Goal: Task Accomplishment & Management: Manage account settings

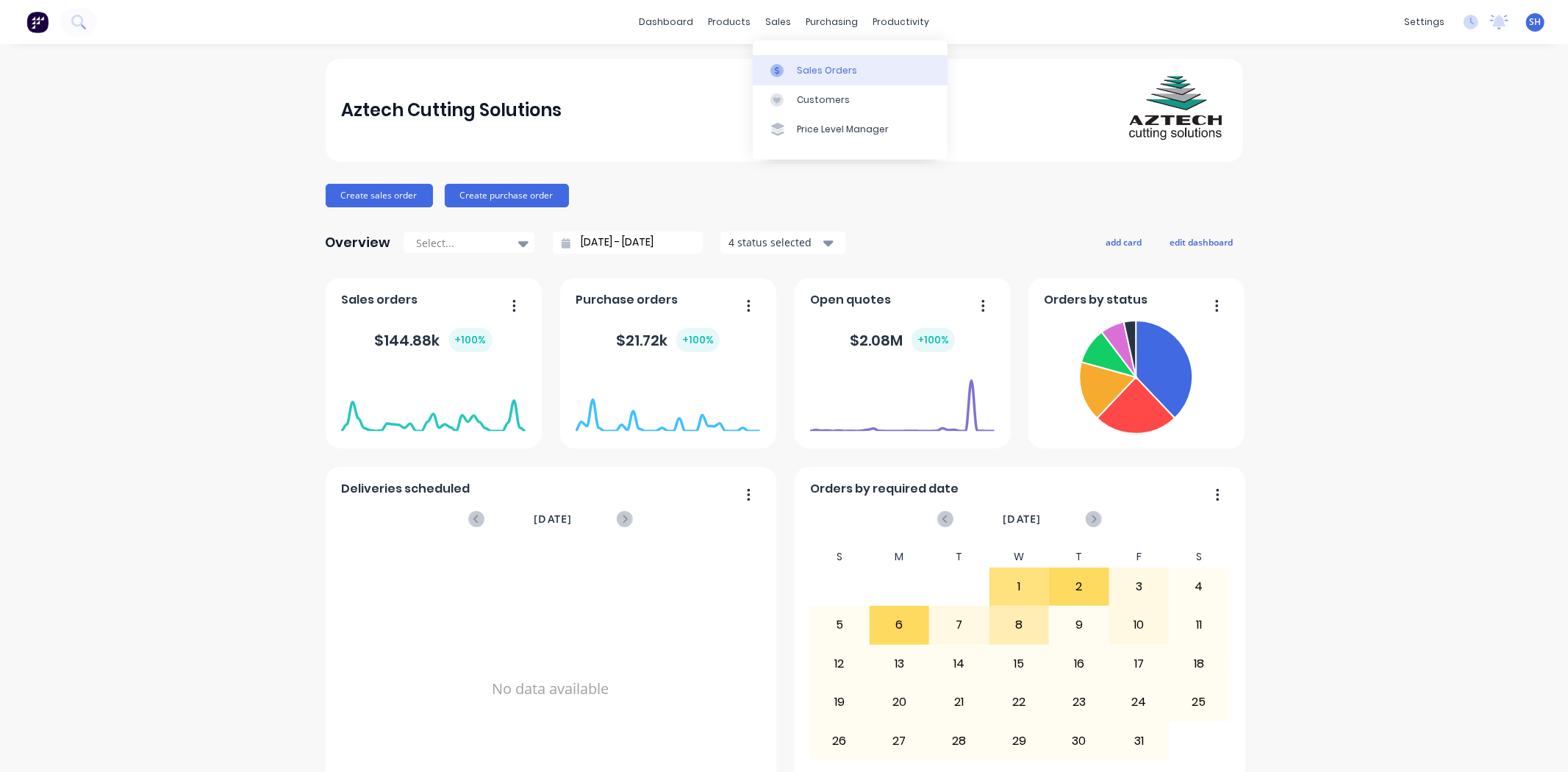
click at [791, 67] on div at bounding box center [781, 70] width 22 height 13
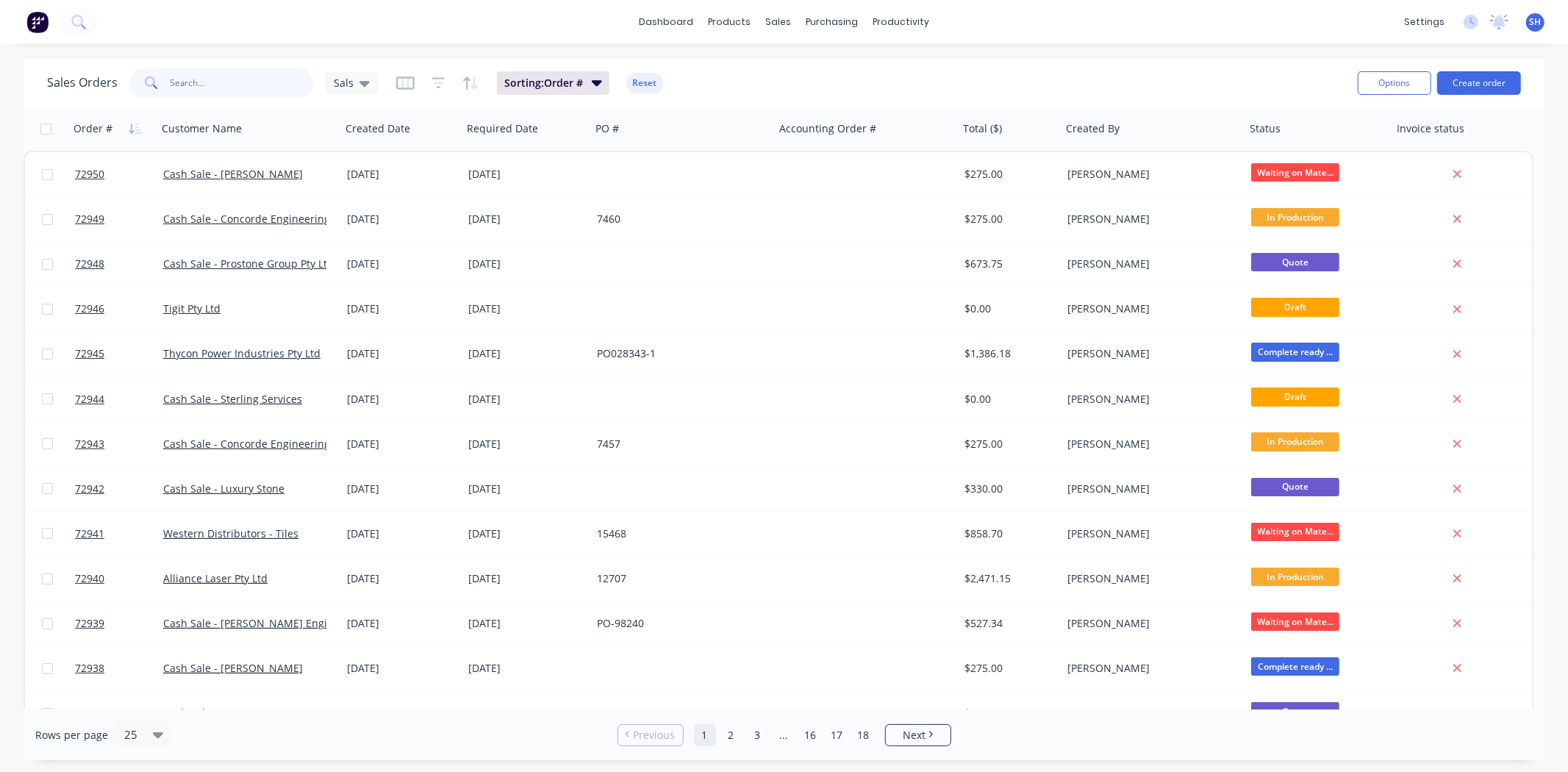
click at [221, 88] on input "text" at bounding box center [242, 83] width 143 height 29
type input "s"
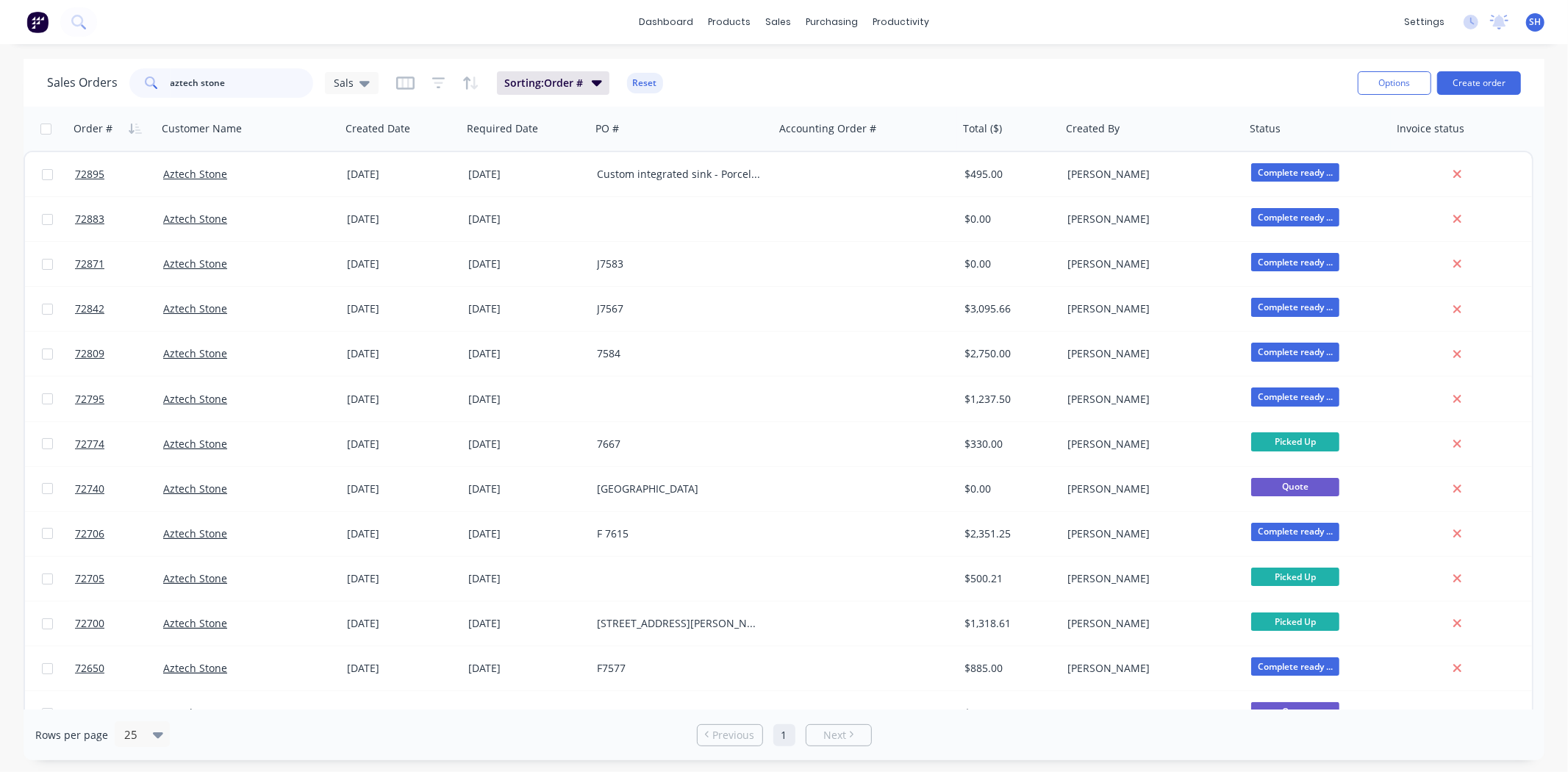
click at [226, 88] on input "aztech stone" at bounding box center [242, 83] width 143 height 29
drag, startPoint x: 231, startPoint y: 85, endPoint x: 156, endPoint y: 82, distance: 75.1
click at [156, 82] on div "aztech stone" at bounding box center [221, 83] width 184 height 29
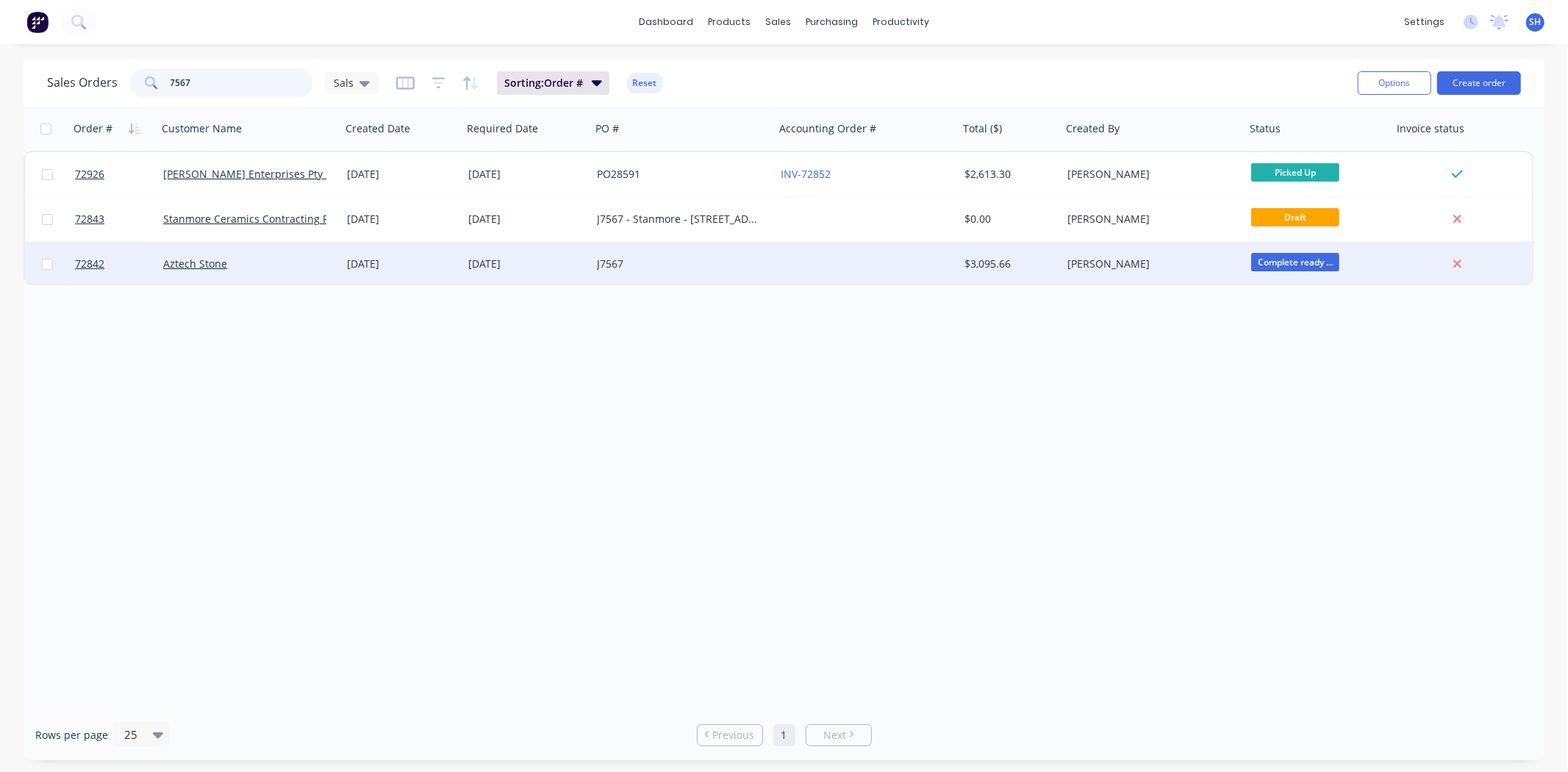
type input "7567"
click at [601, 272] on div "J7567" at bounding box center [683, 264] width 184 height 44
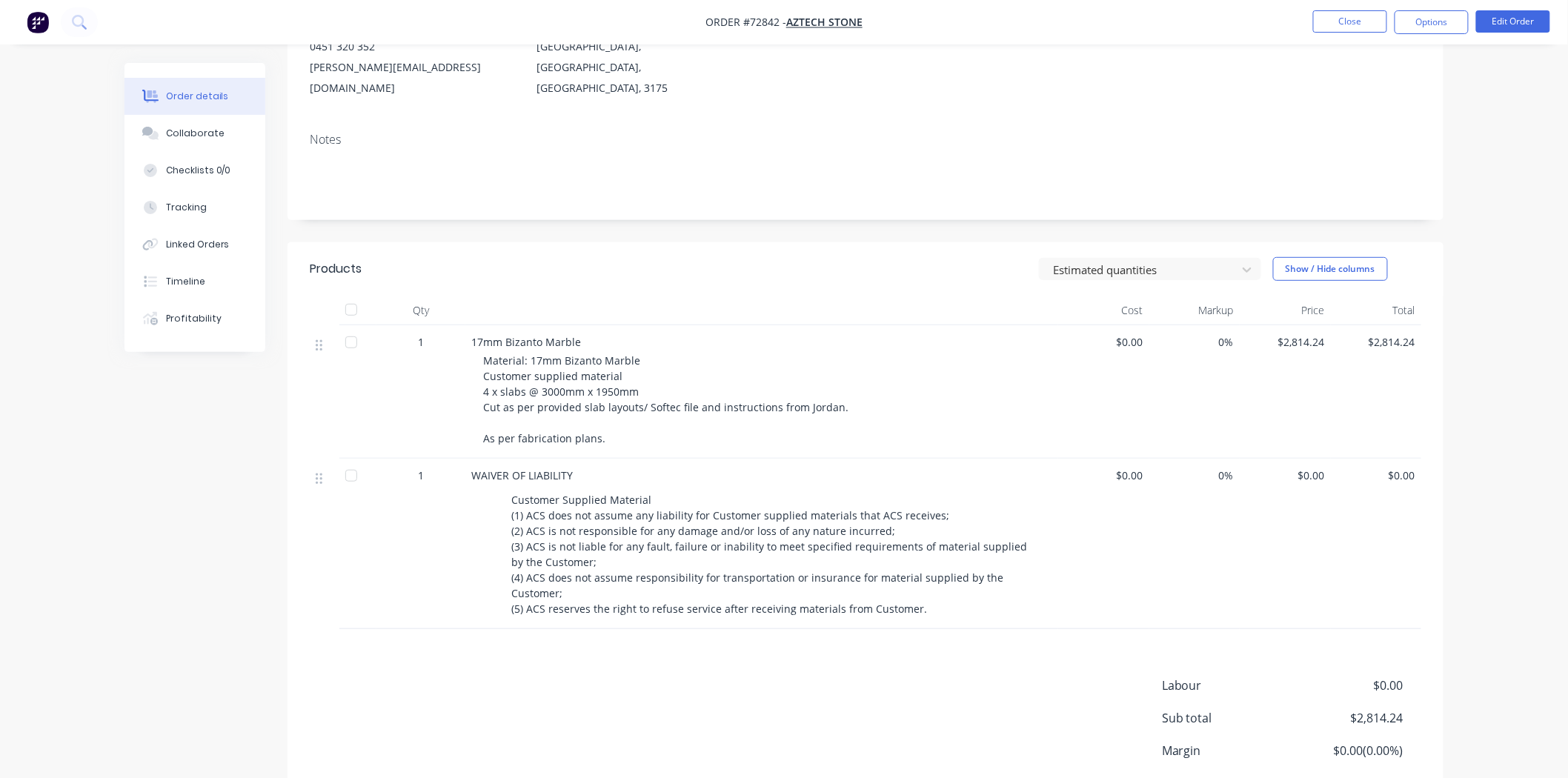
scroll to position [286, 0]
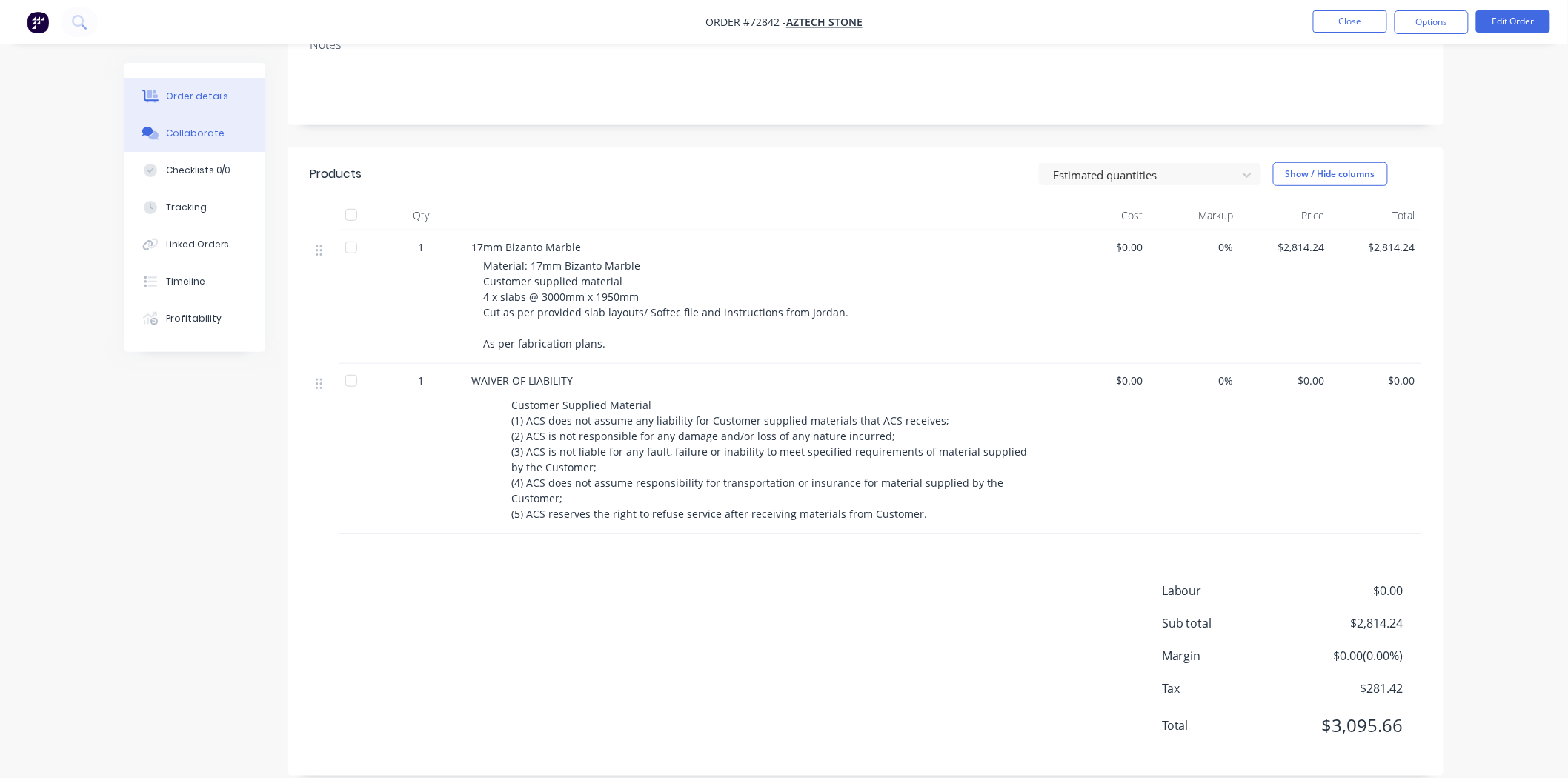
click at [186, 128] on div "Collaborate" at bounding box center [195, 133] width 59 height 13
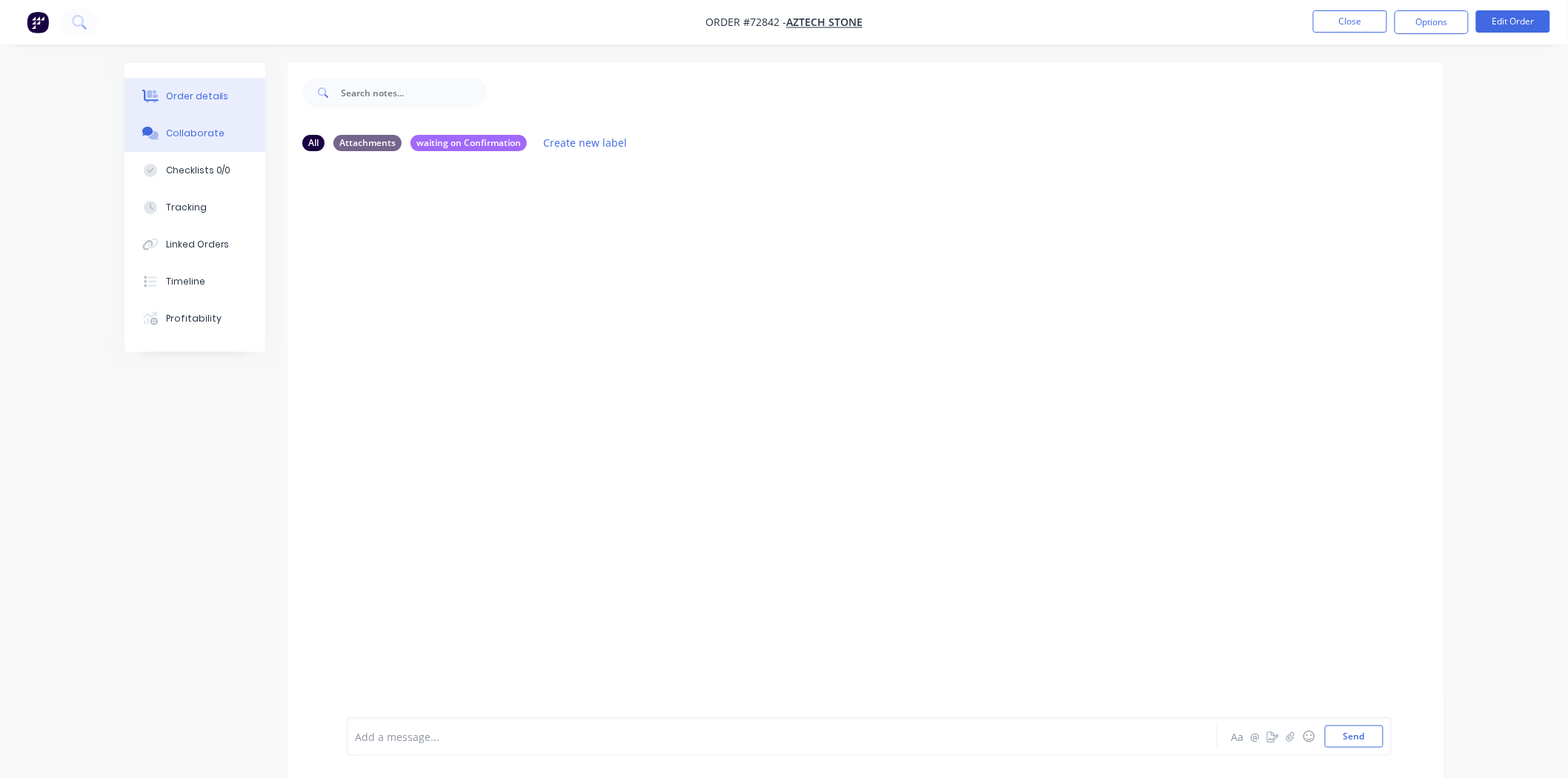
click at [178, 93] on div "Order details" at bounding box center [198, 96] width 63 height 13
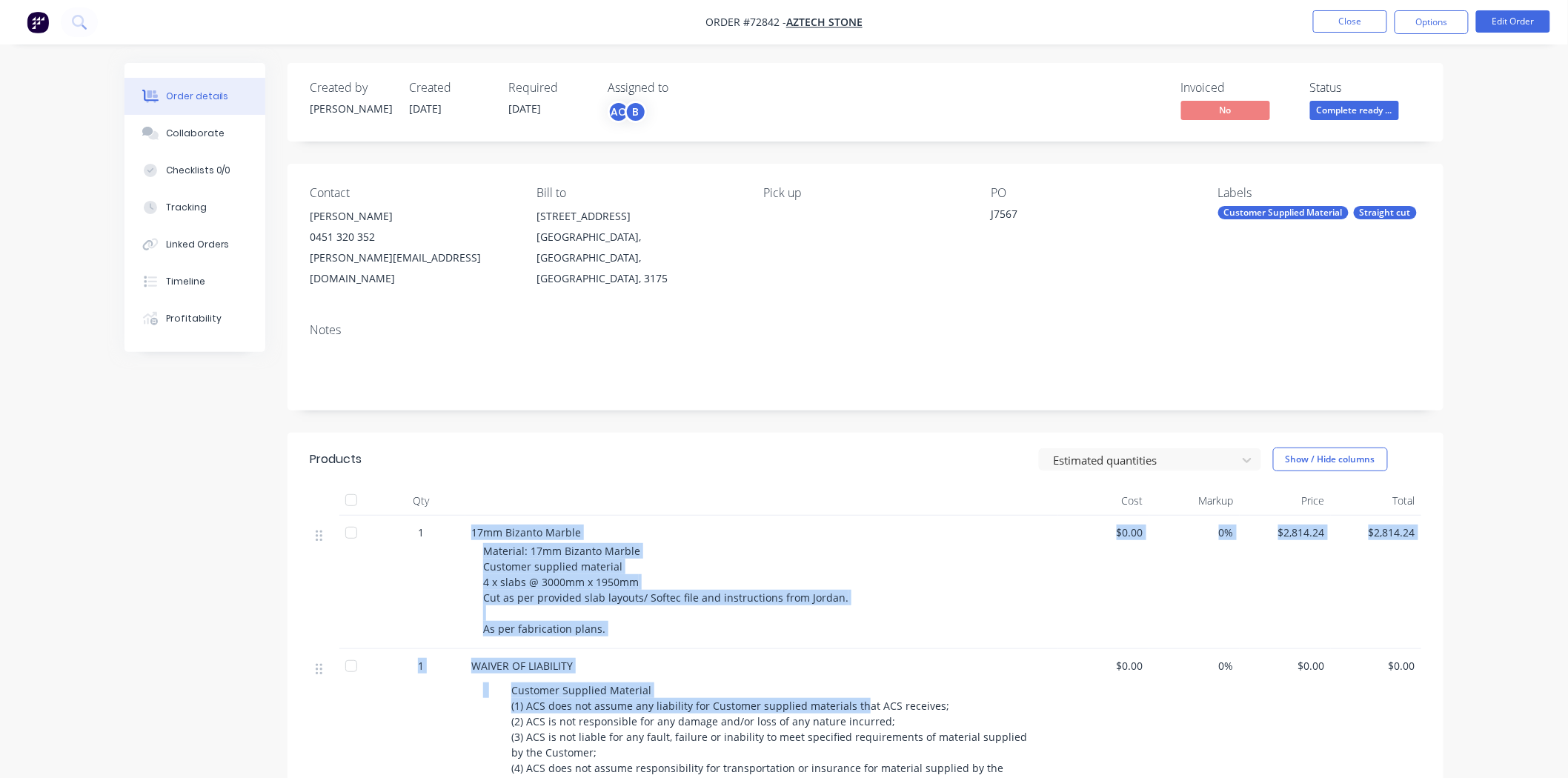
drag, startPoint x: 471, startPoint y: 511, endPoint x: 859, endPoint y: 689, distance: 426.9
click at [858, 689] on div "1 17mm Bizanto Marble Material: 17mm Bizanto Marble Customer supplied material …" at bounding box center [865, 668] width 1112 height 304
click at [859, 689] on div "Customer Supplied Material (1) ACS does not assume any liability for Customer s…" at bounding box center [773, 744] width 535 height 130
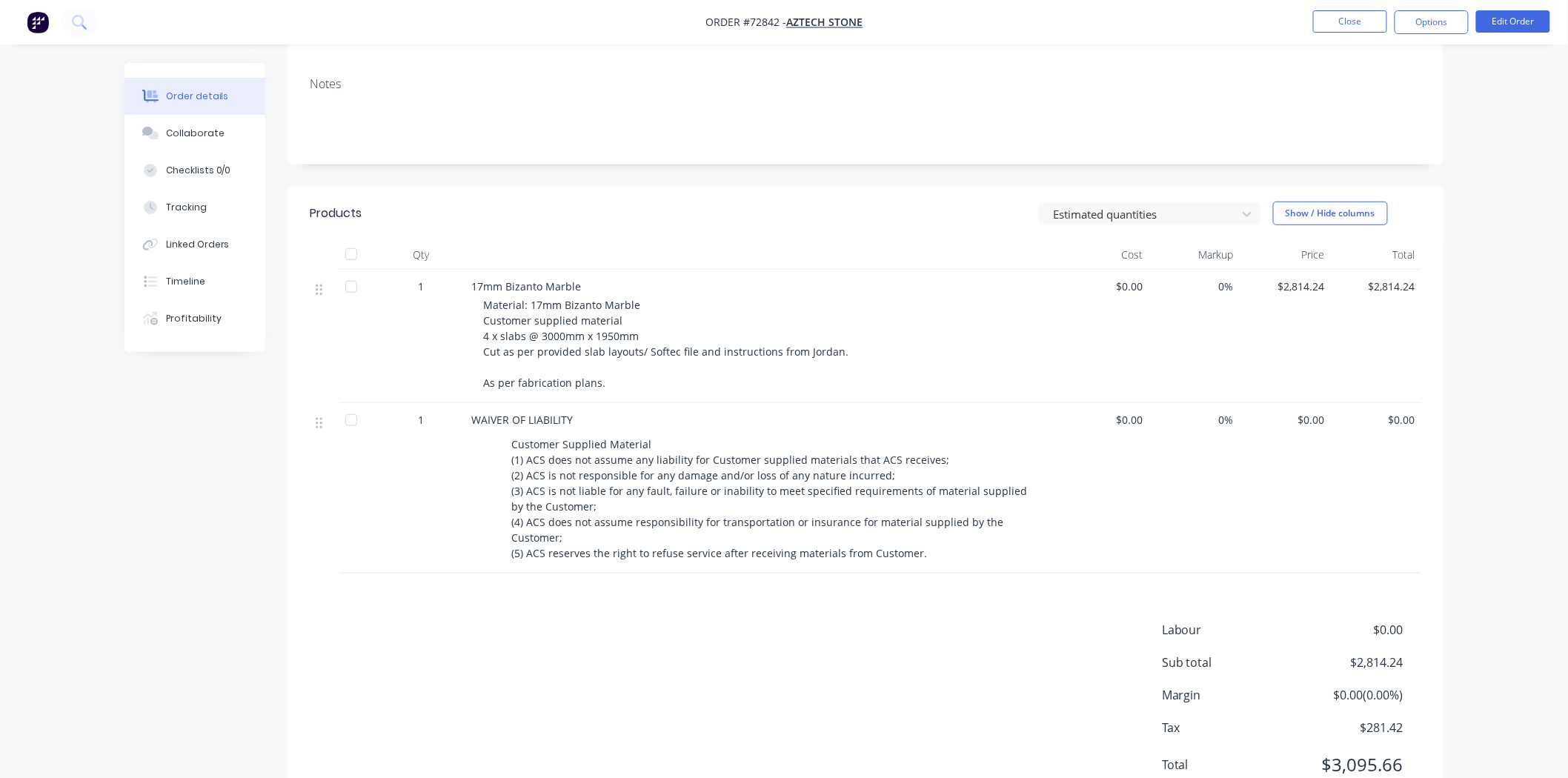
scroll to position [247, 0]
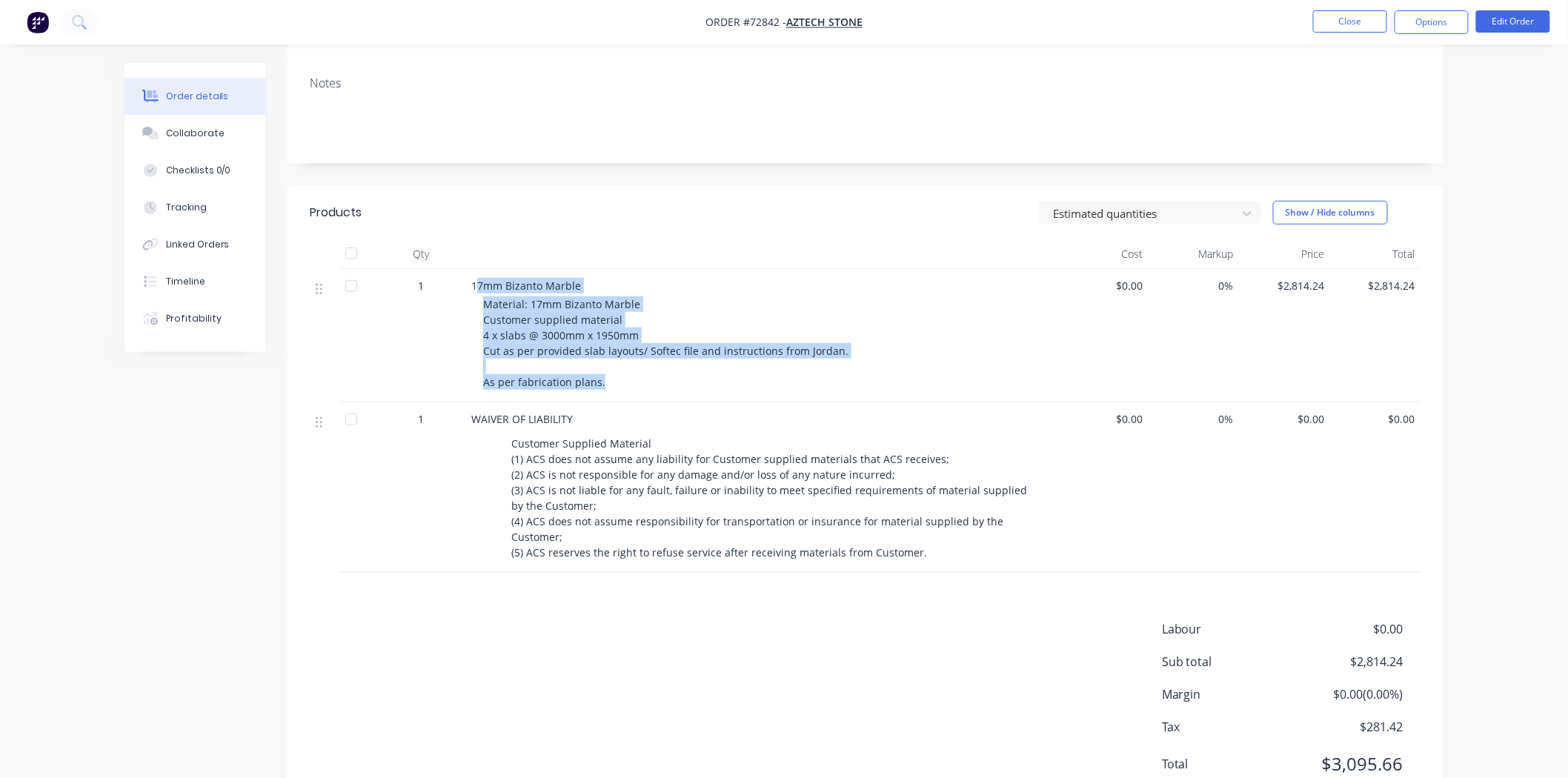
drag, startPoint x: 478, startPoint y: 260, endPoint x: 635, endPoint y: 361, distance: 186.7
click at [635, 361] on div "17mm Bizanto Marble Material: 17mm Bizanto Marble Customer supplied material 4 …" at bounding box center [762, 335] width 593 height 134
click at [635, 361] on div "Material: 17mm Bizanto Marble Customer supplied material 4 x slabs @ 3000mm x 1…" at bounding box center [767, 343] width 569 height 93
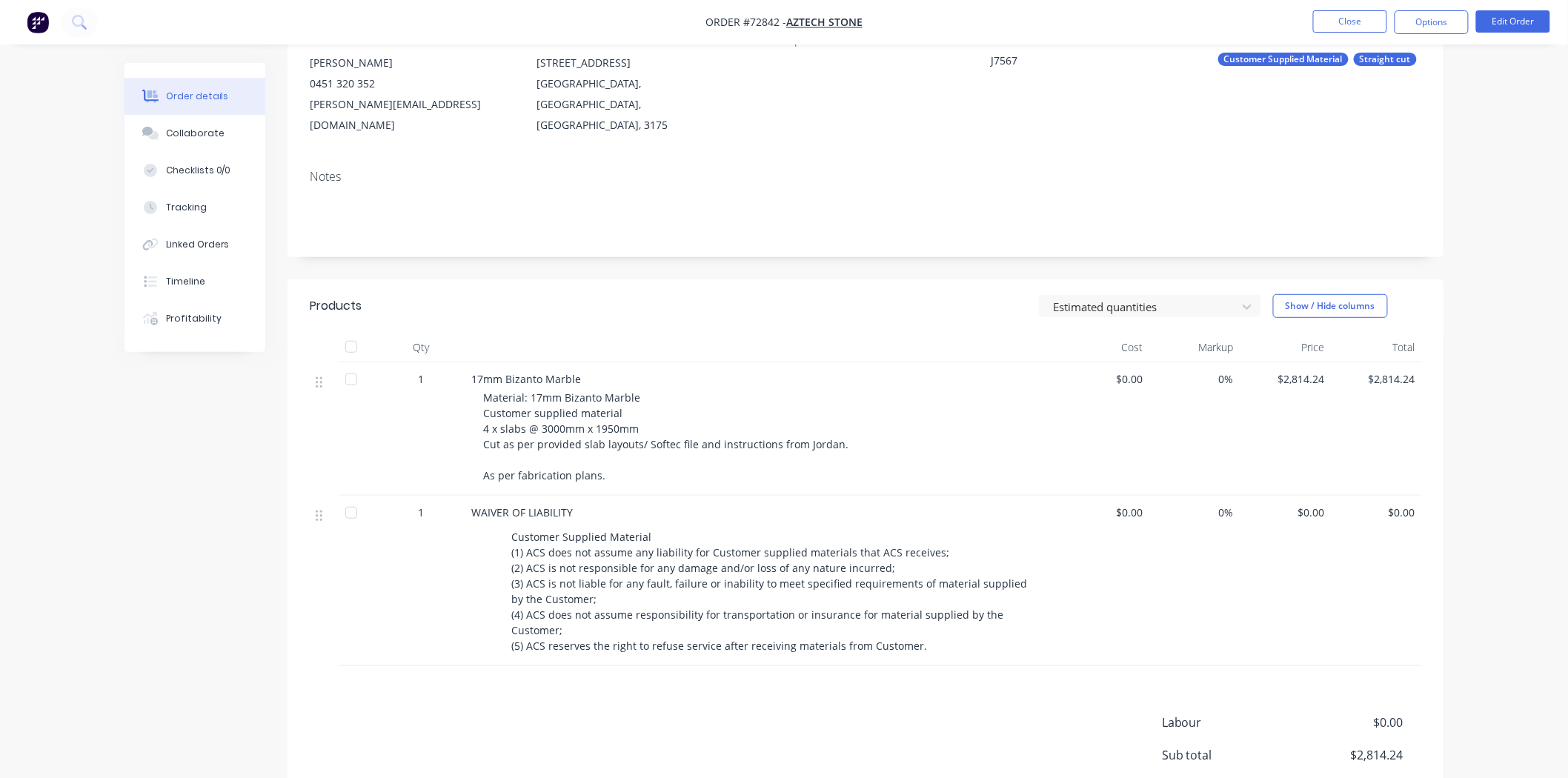
scroll to position [83, 0]
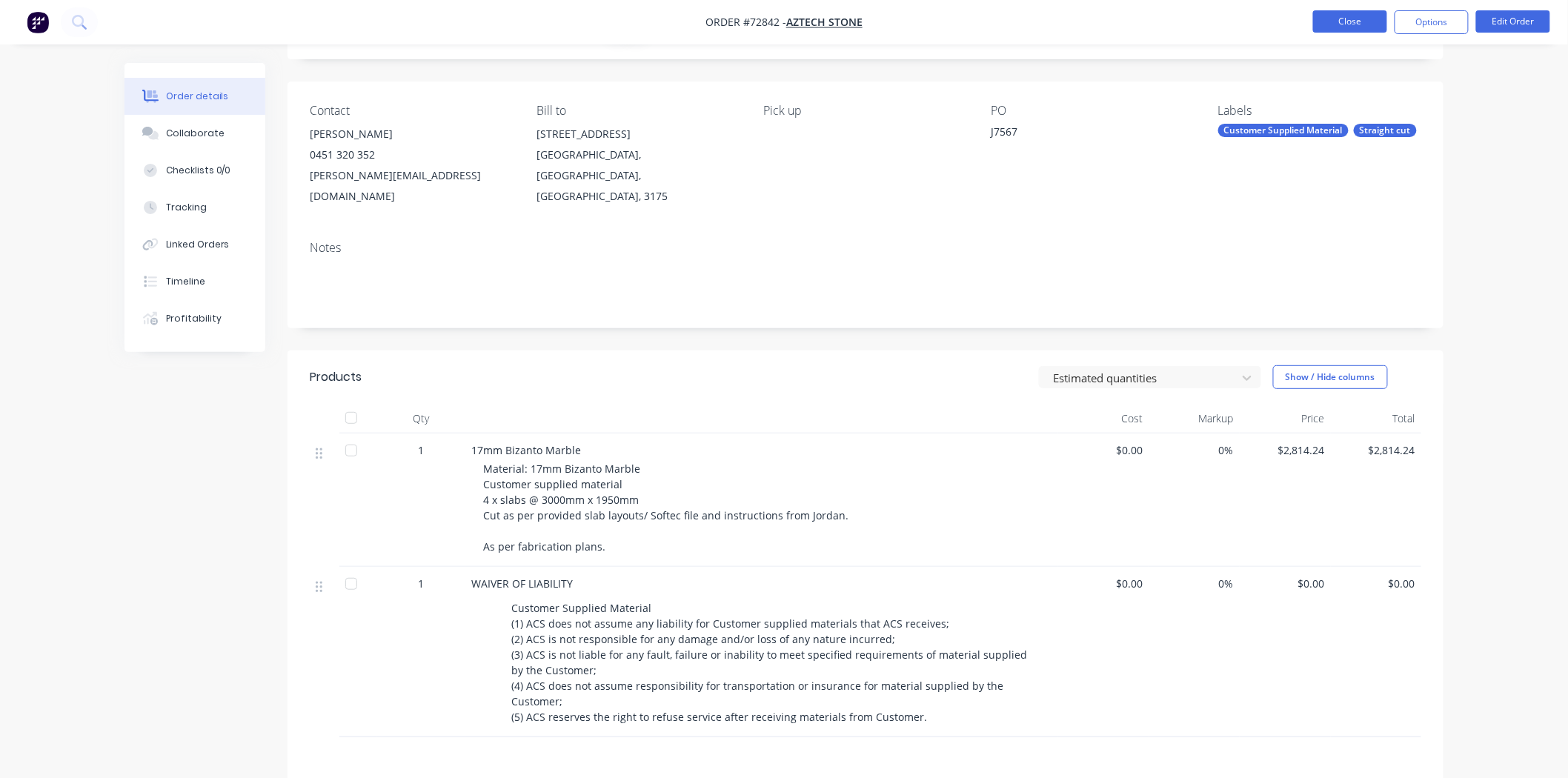
click at [1330, 25] on button "Close" at bounding box center [1350, 21] width 74 height 22
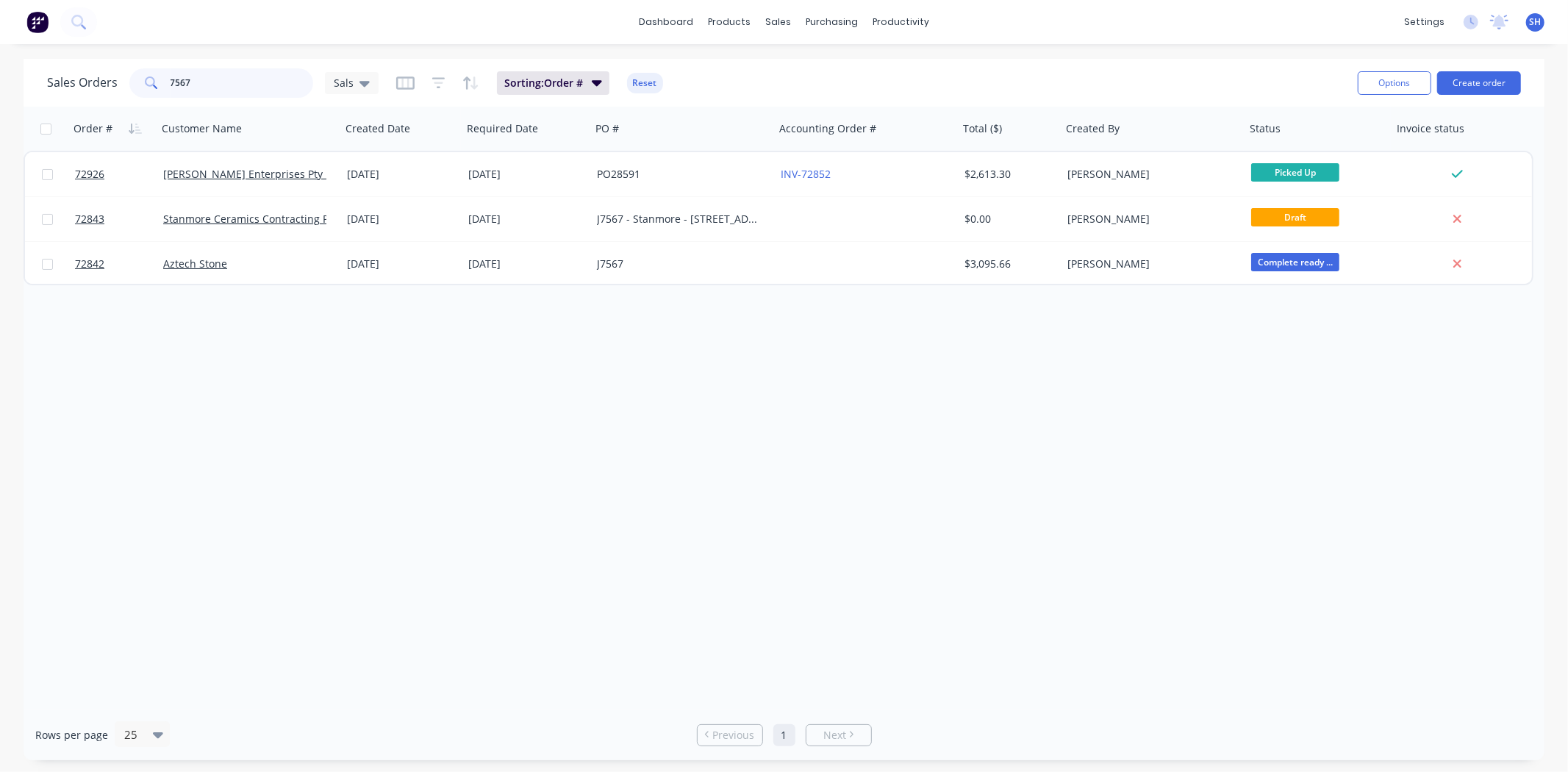
drag, startPoint x: 224, startPoint y: 78, endPoint x: 168, endPoint y: 83, distance: 56.2
click at [171, 83] on input "7567" at bounding box center [242, 83] width 143 height 29
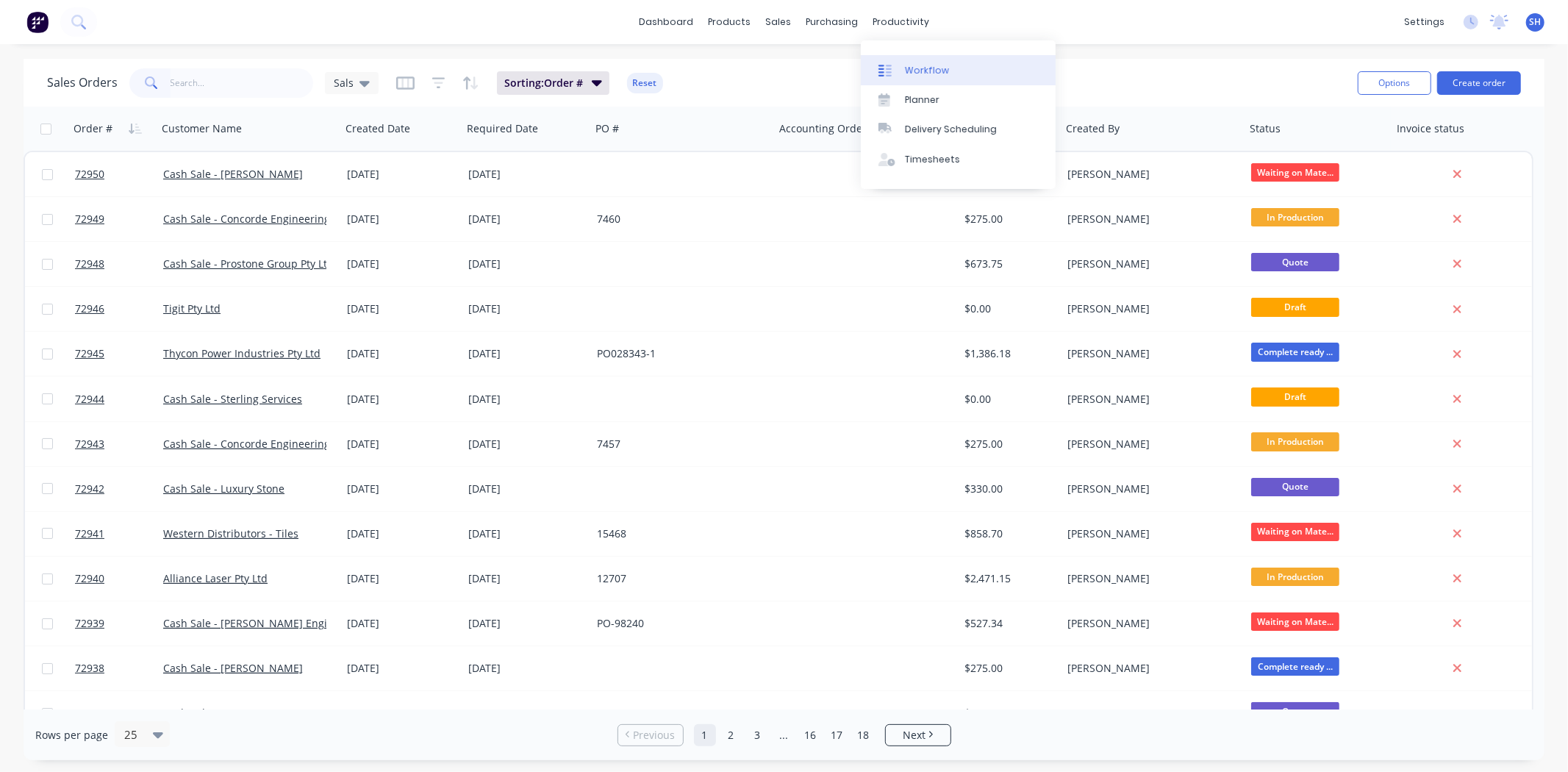
click at [901, 62] on link "Workflow" at bounding box center [958, 70] width 195 height 29
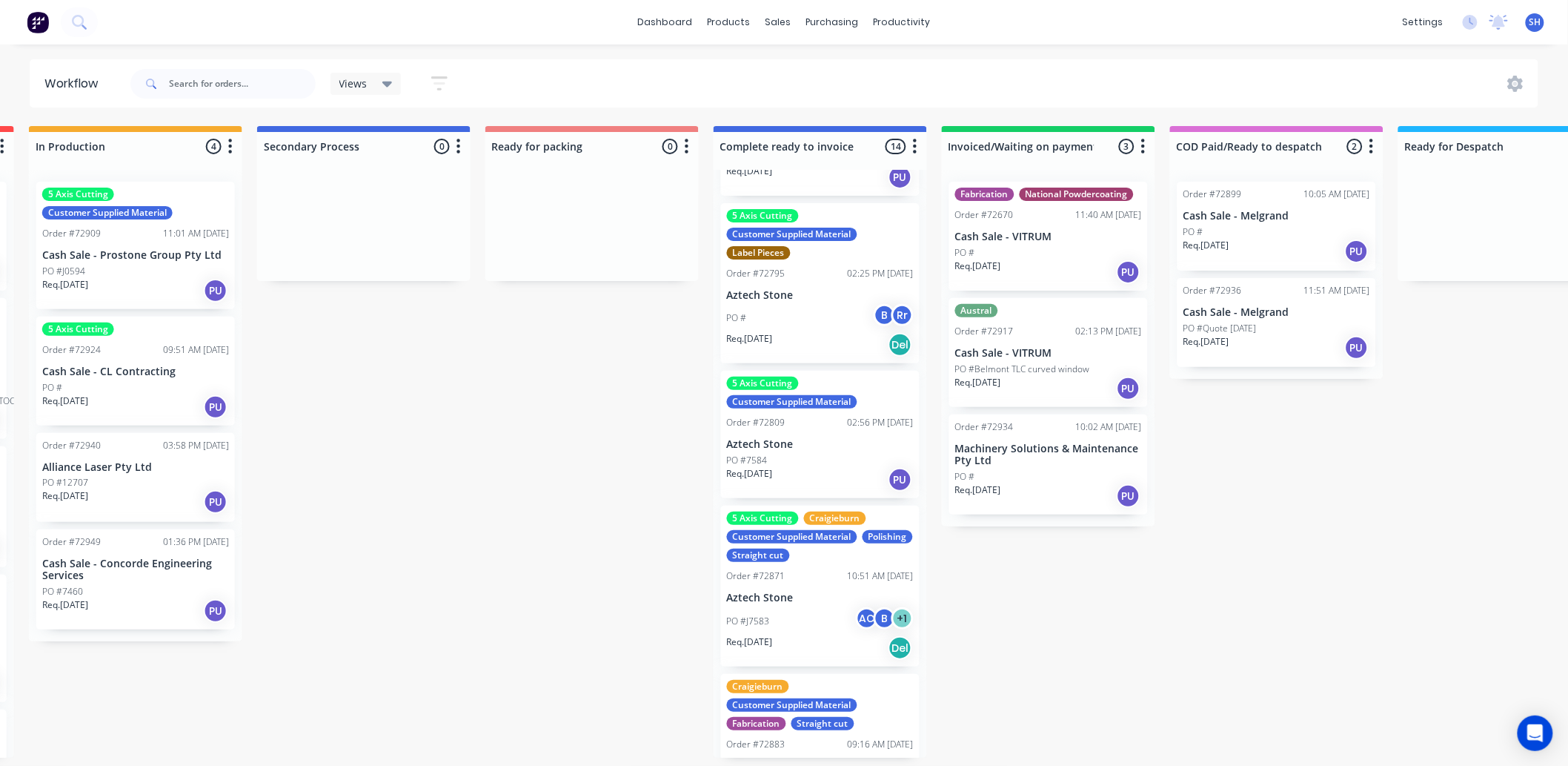
scroll to position [225, 0]
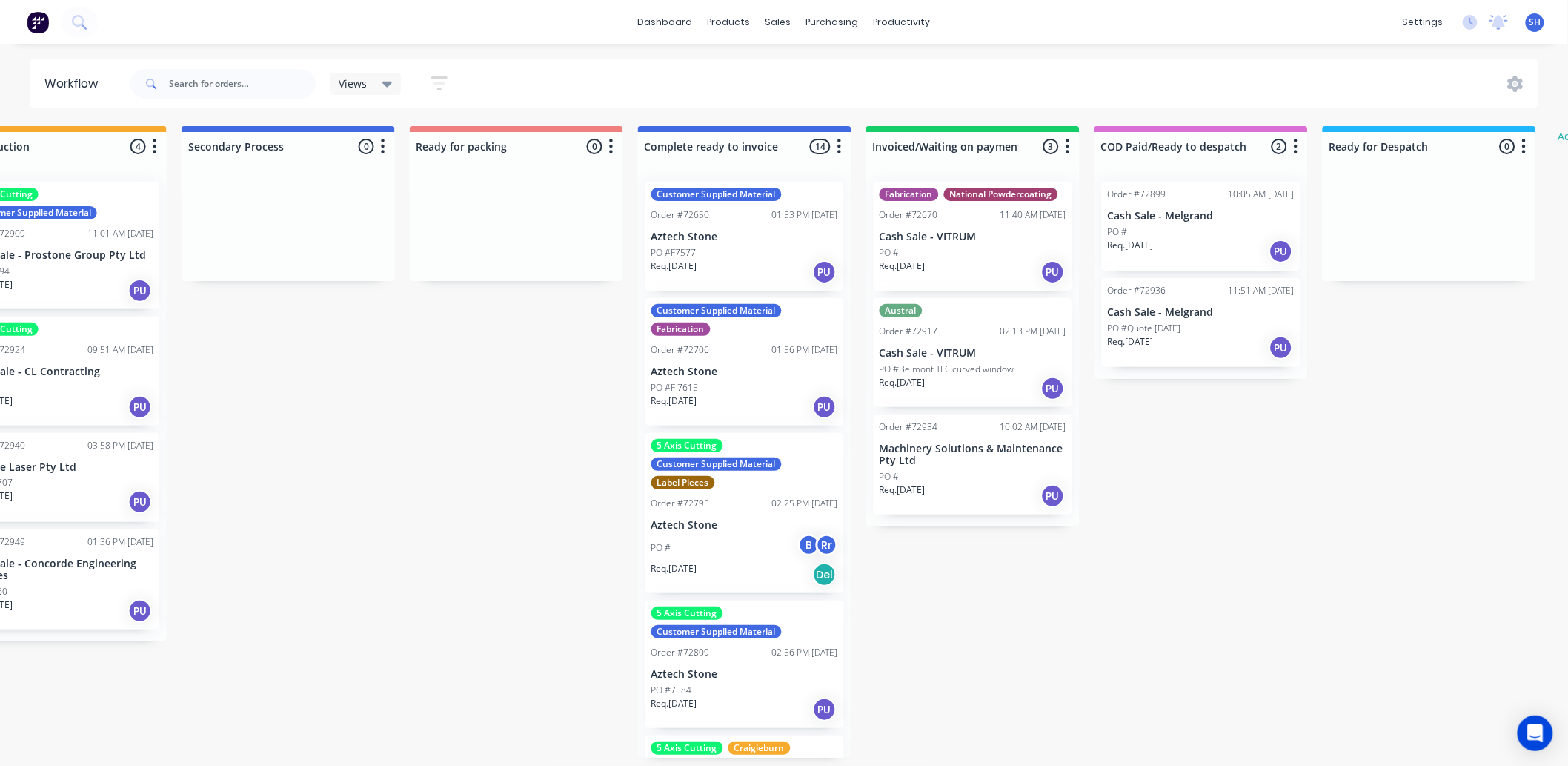
scroll to position [0, 805]
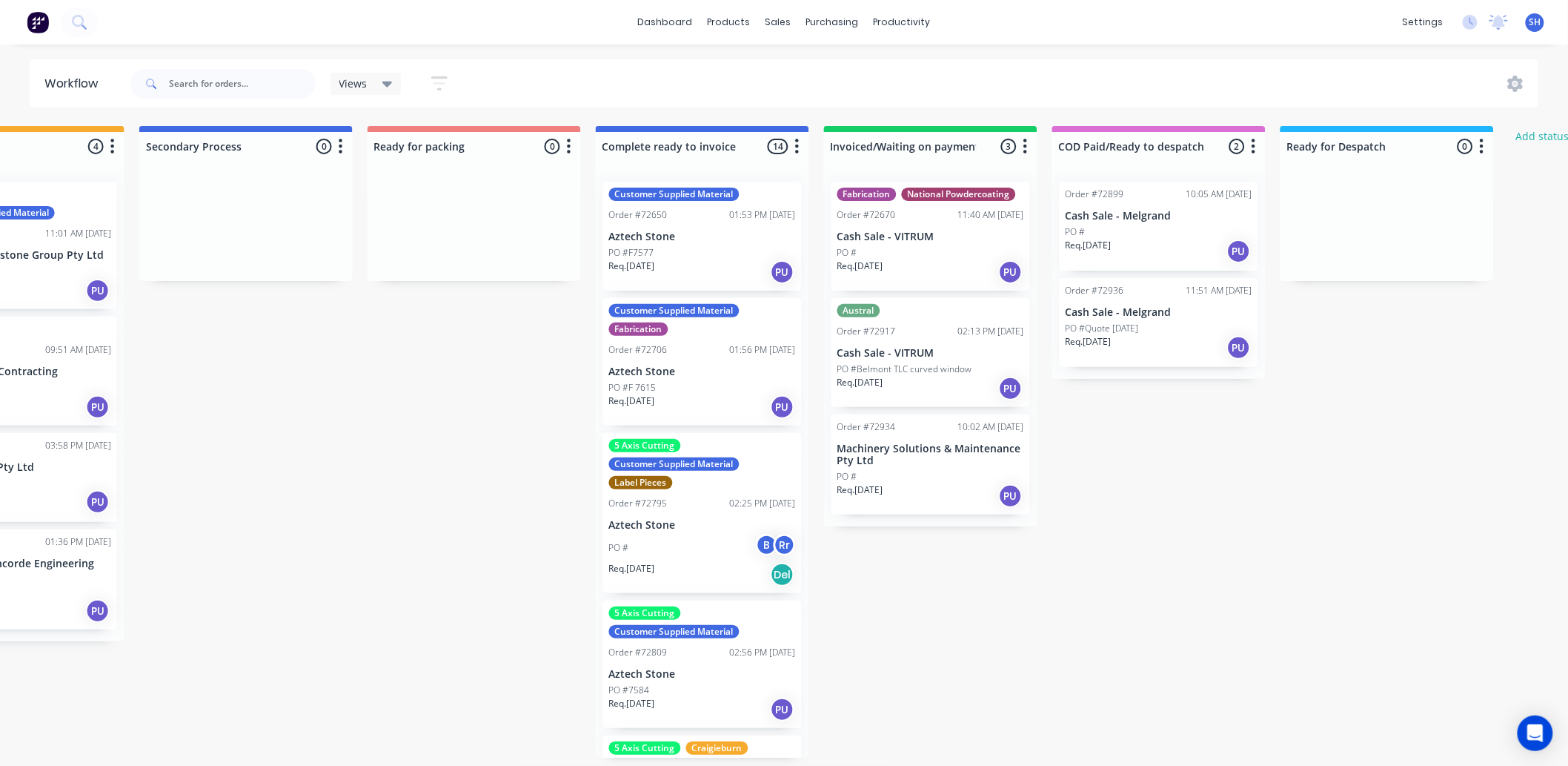
click at [1140, 348] on div "Req. [DATE] PU" at bounding box center [1159, 347] width 187 height 25
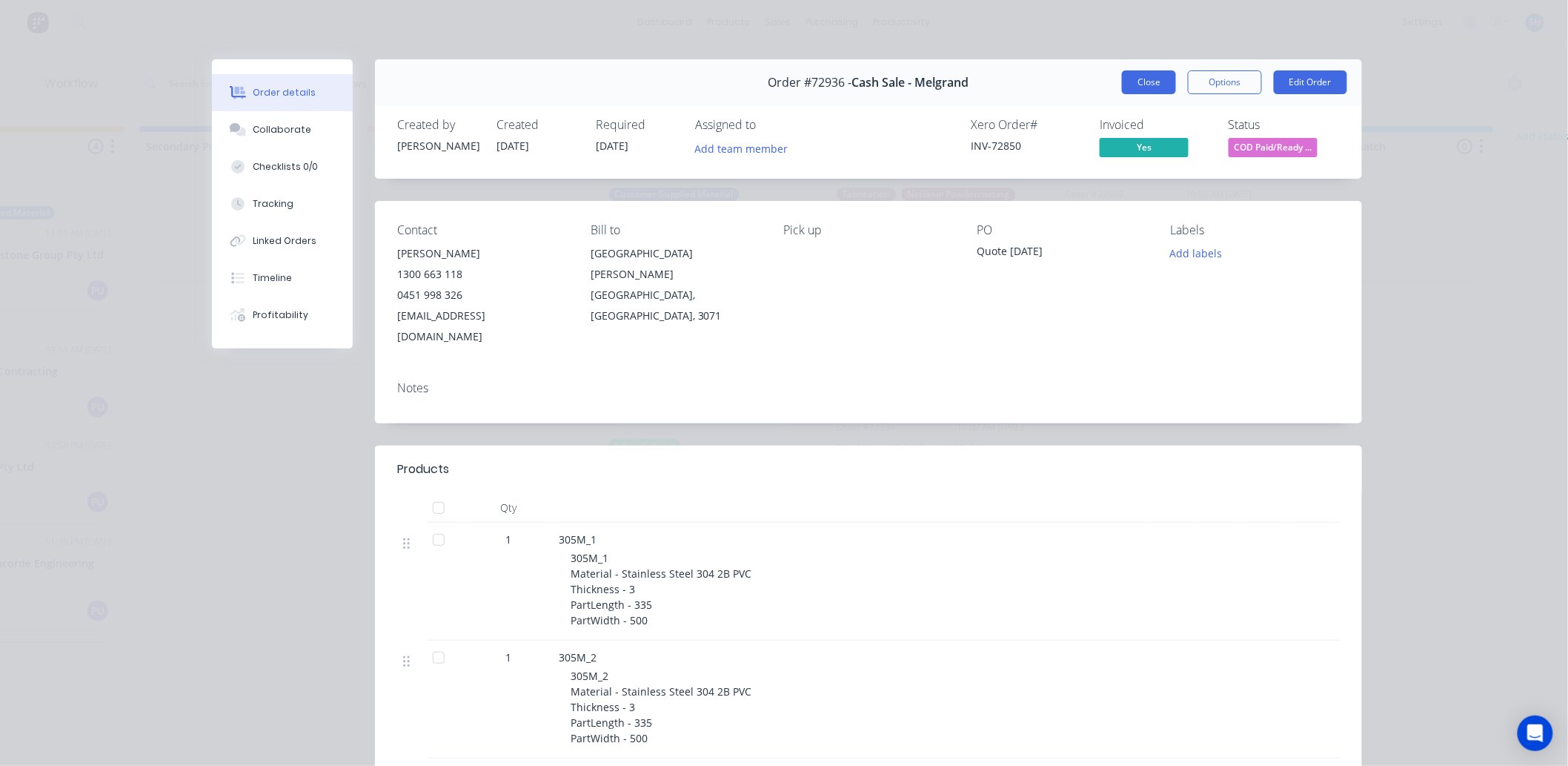
click at [1152, 79] on button "Close" at bounding box center [1149, 82] width 54 height 24
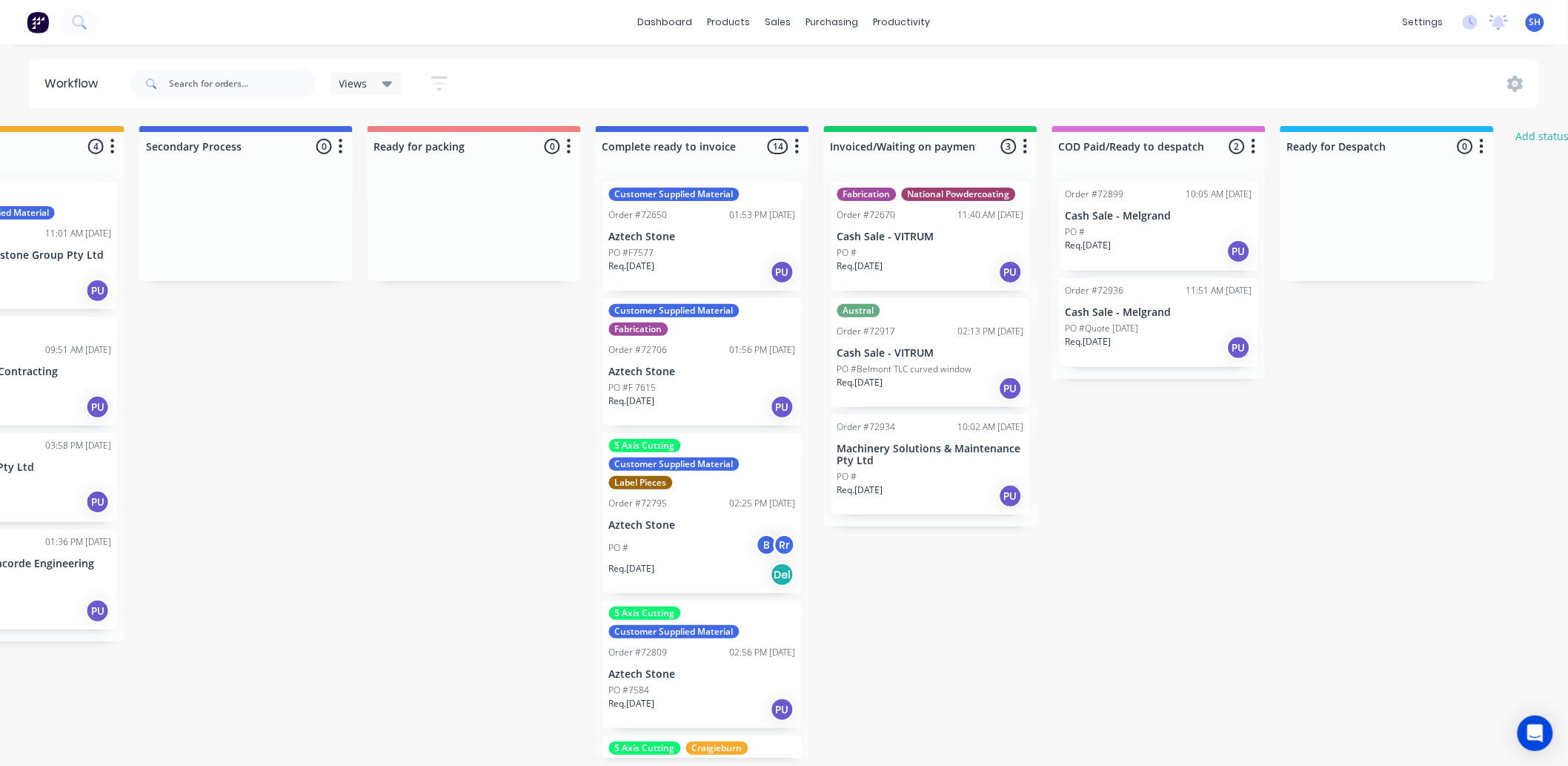
click at [943, 472] on div "PO #" at bounding box center [931, 476] width 187 height 13
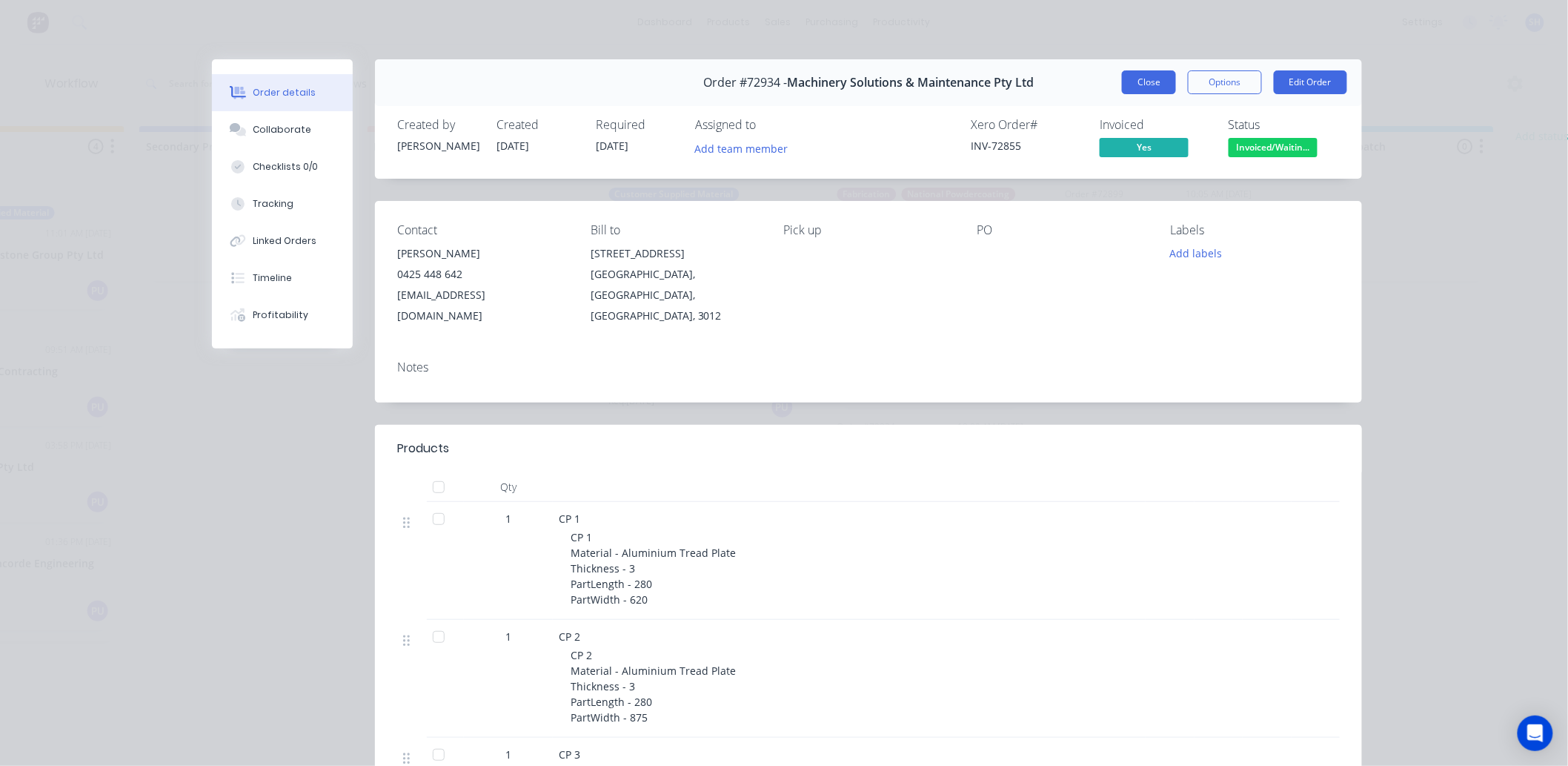
click at [1149, 86] on button "Close" at bounding box center [1149, 82] width 54 height 24
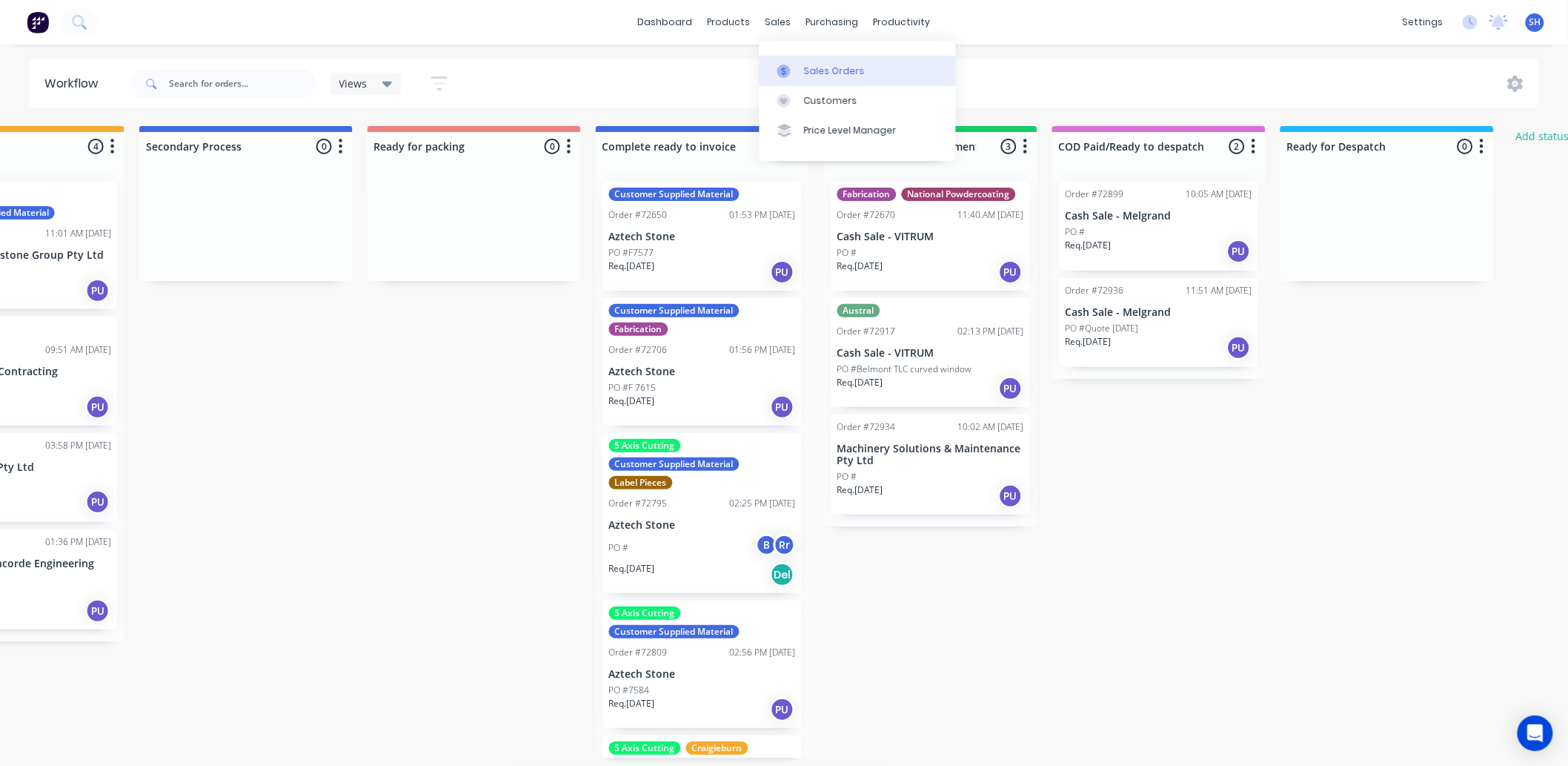
click at [823, 83] on link "Sales Orders" at bounding box center [858, 70] width 196 height 29
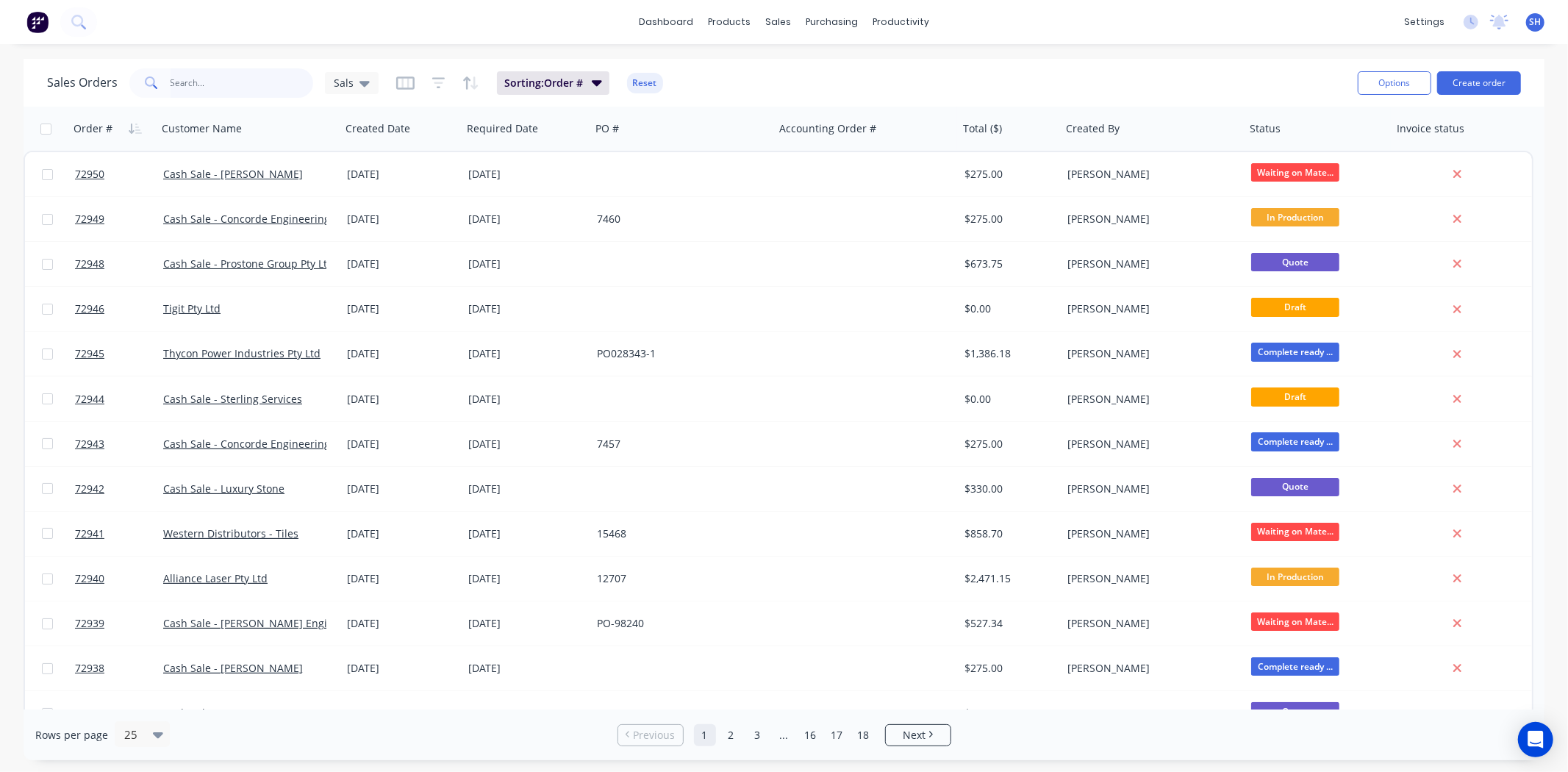
click at [194, 88] on input "text" at bounding box center [242, 83] width 143 height 29
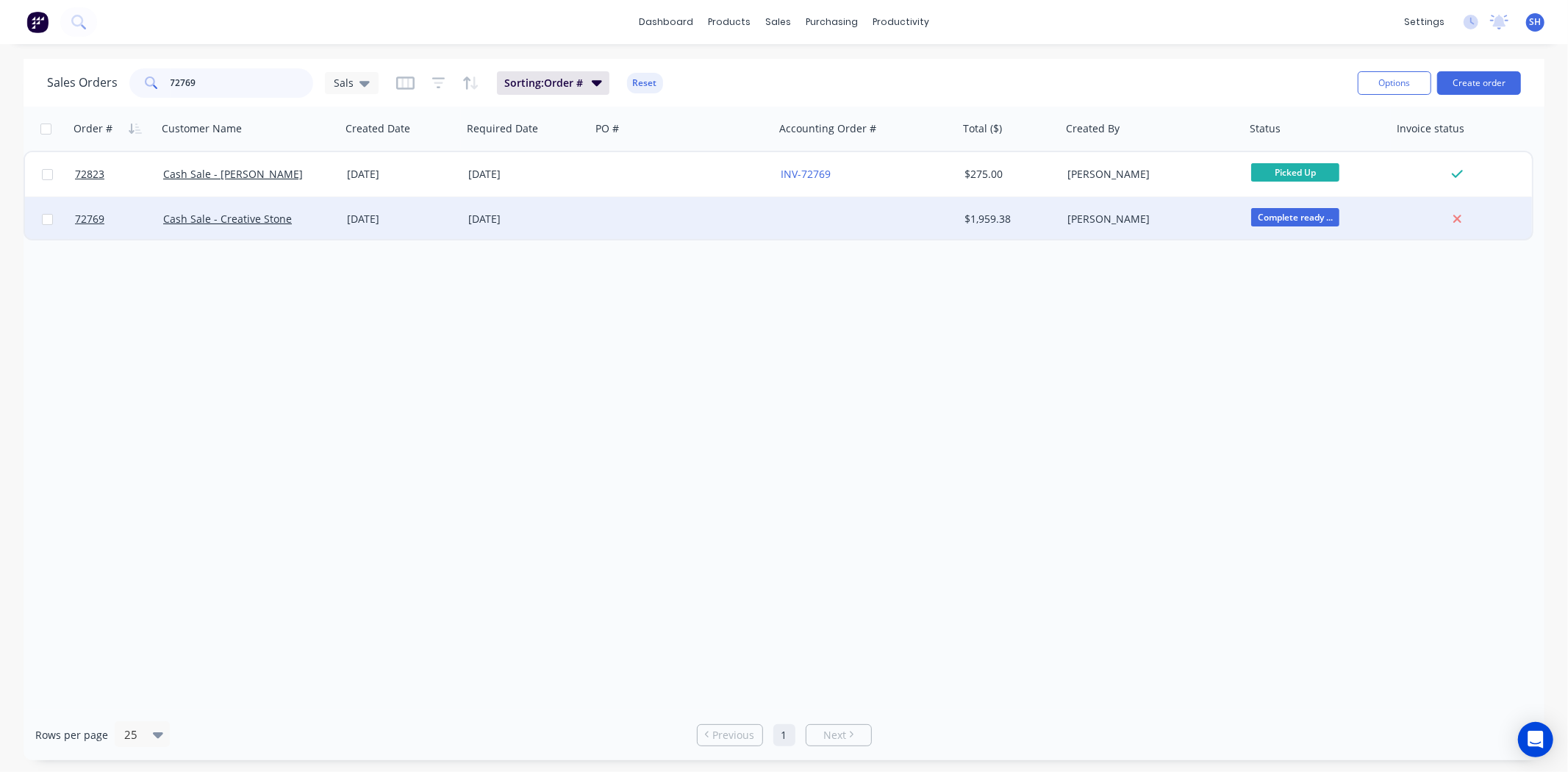
type input "72769"
click at [393, 224] on div "[DATE]" at bounding box center [401, 218] width 110 height 15
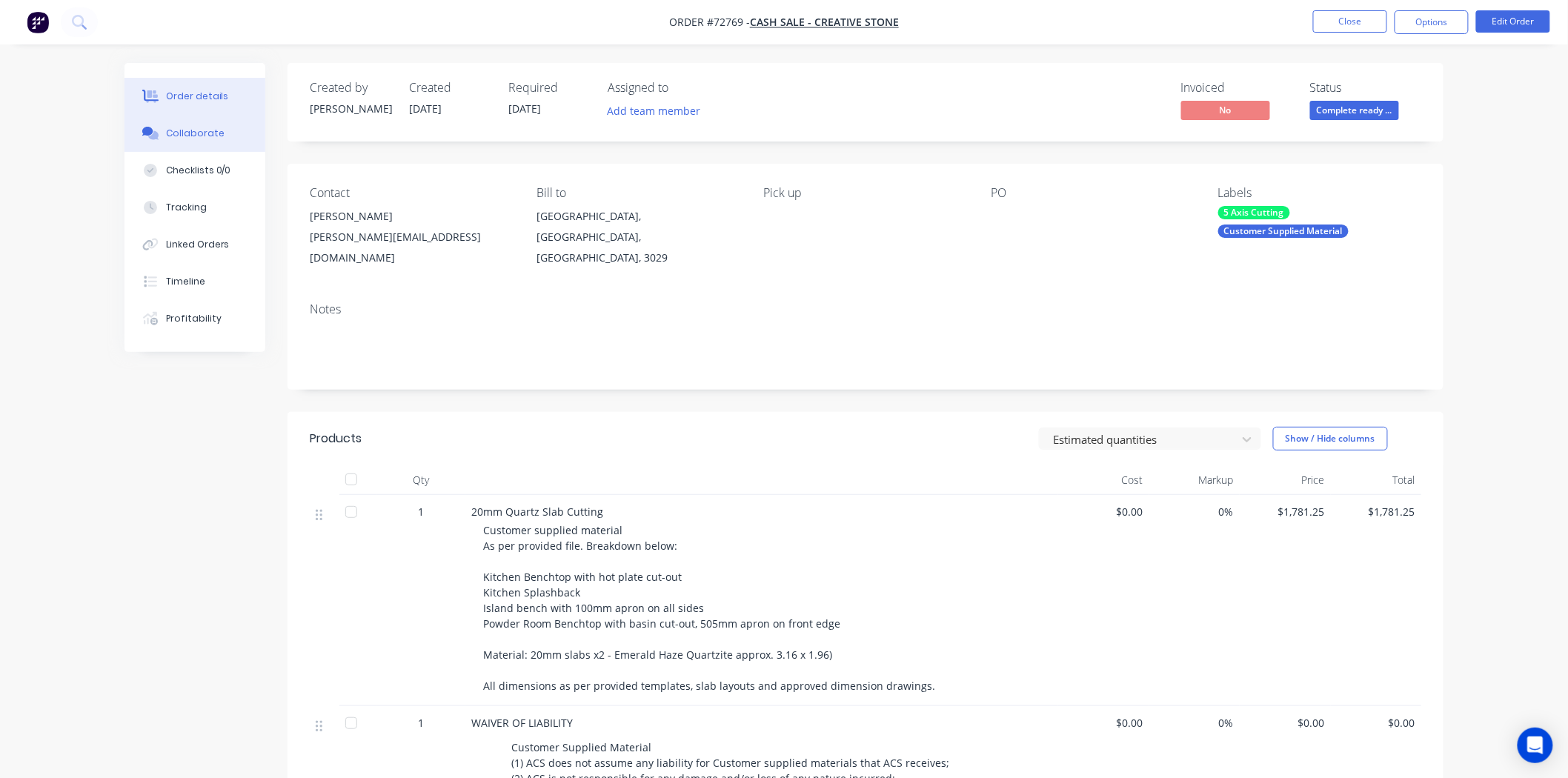
click at [228, 127] on button "Collaborate" at bounding box center [195, 134] width 141 height 37
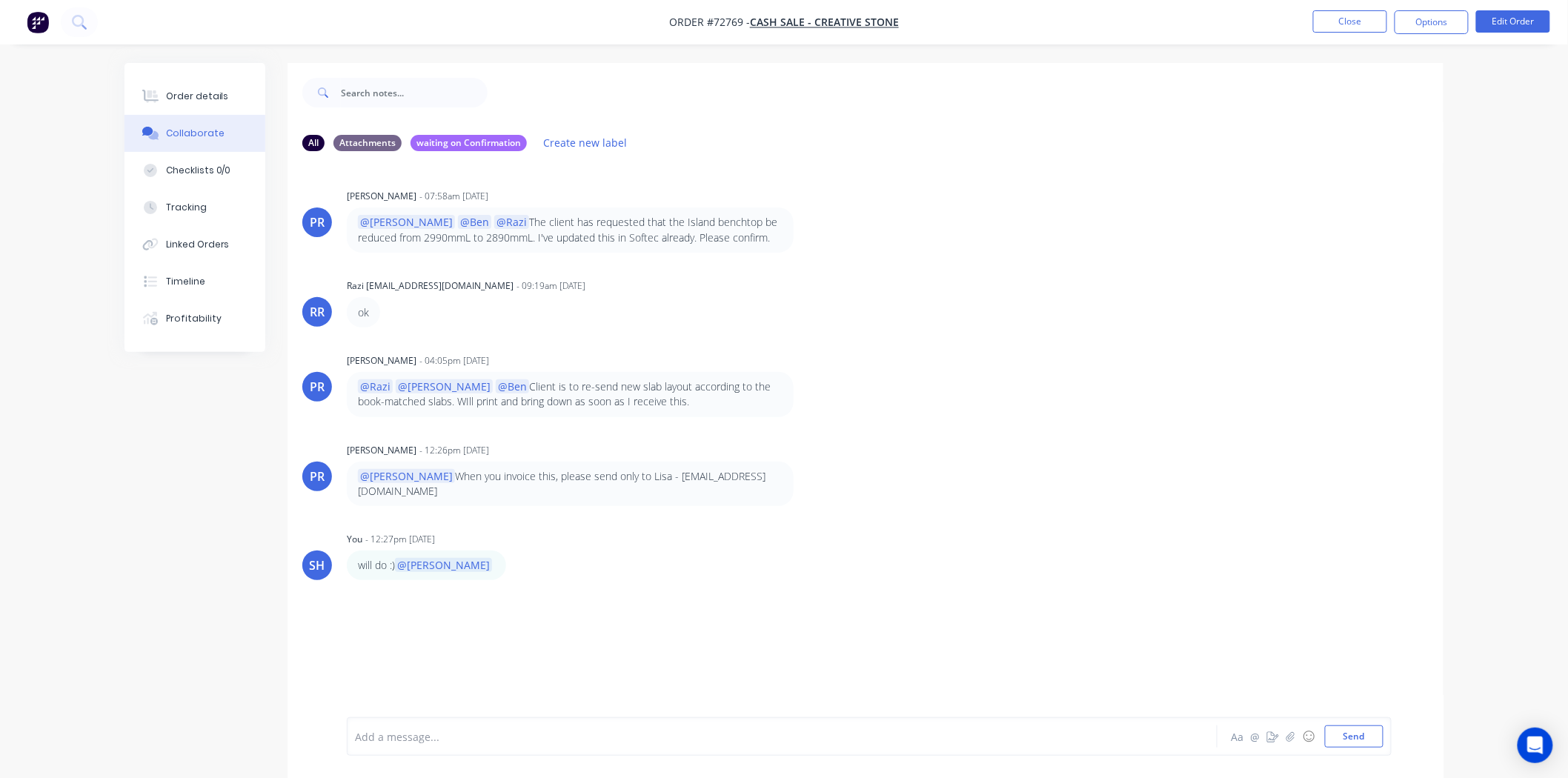
click at [982, 616] on div "PR [PERSON_NAME] - 07:58am [DATE] @[PERSON_NAME] @[PERSON_NAME] @Razi The clien…" at bounding box center [865, 440] width 1156 height 554
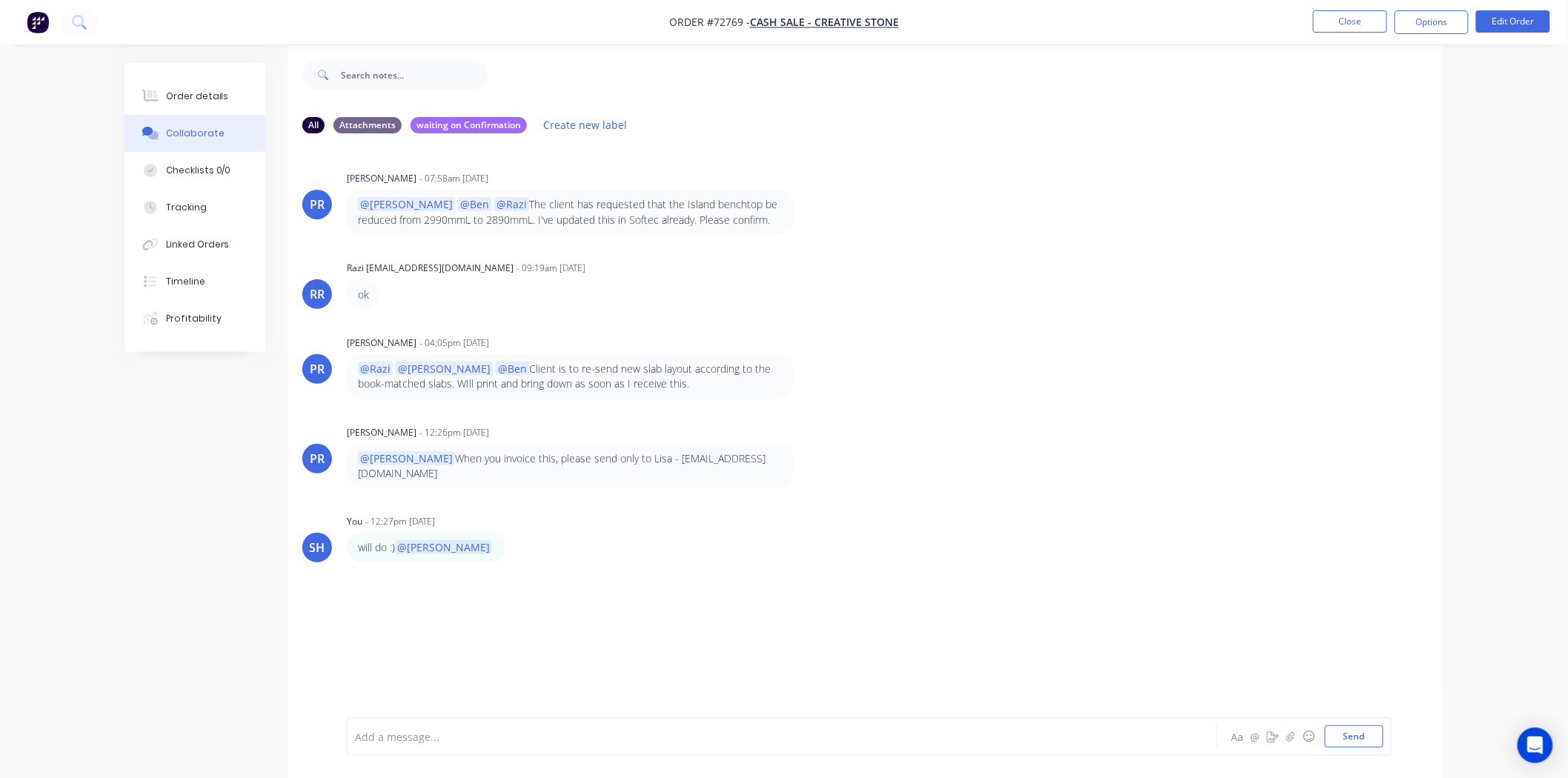
scroll to position [23, 0]
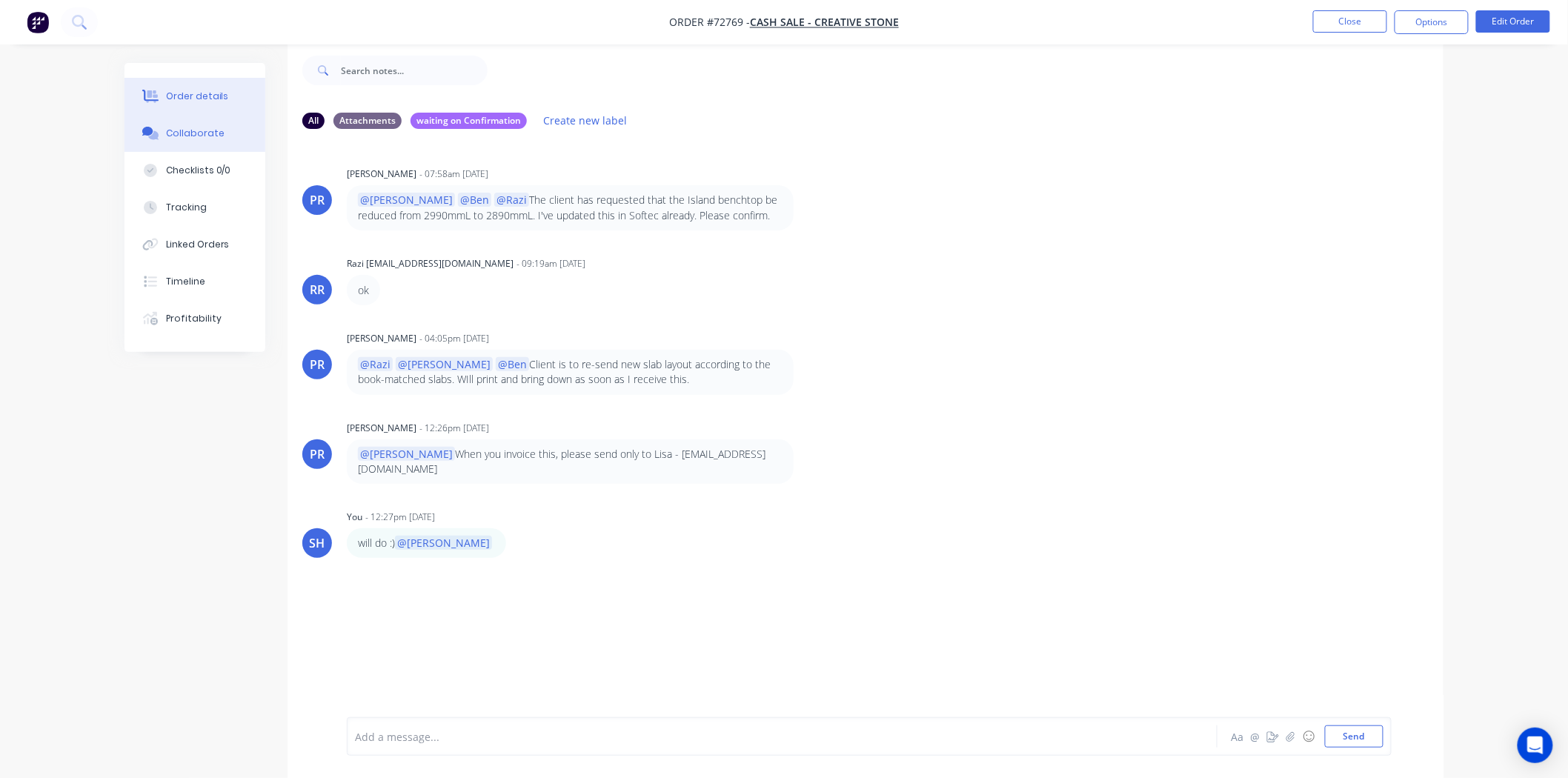
click at [171, 86] on button "Order details" at bounding box center [195, 96] width 141 height 37
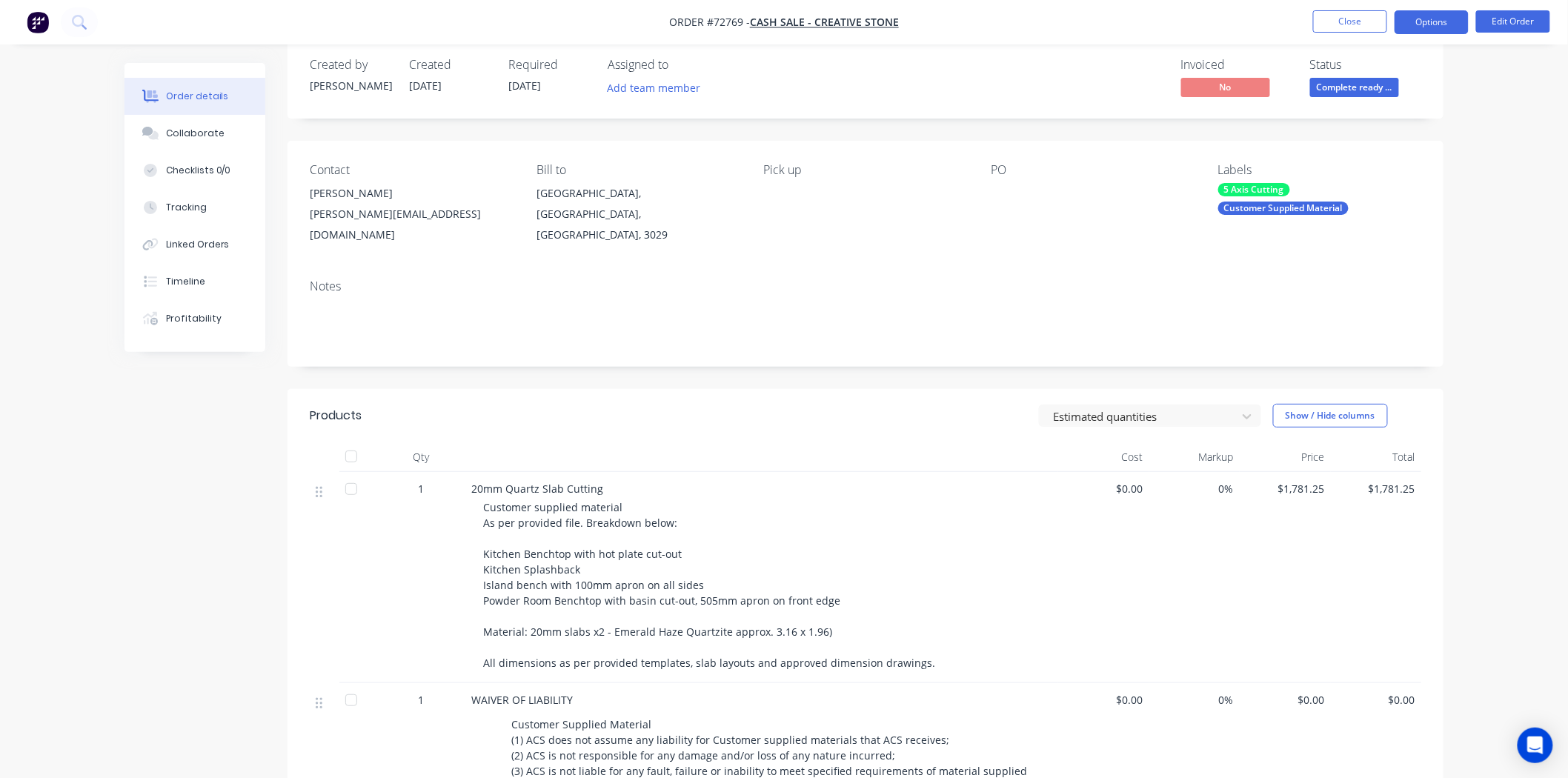
click at [1406, 25] on button "Options" at bounding box center [1432, 22] width 74 height 24
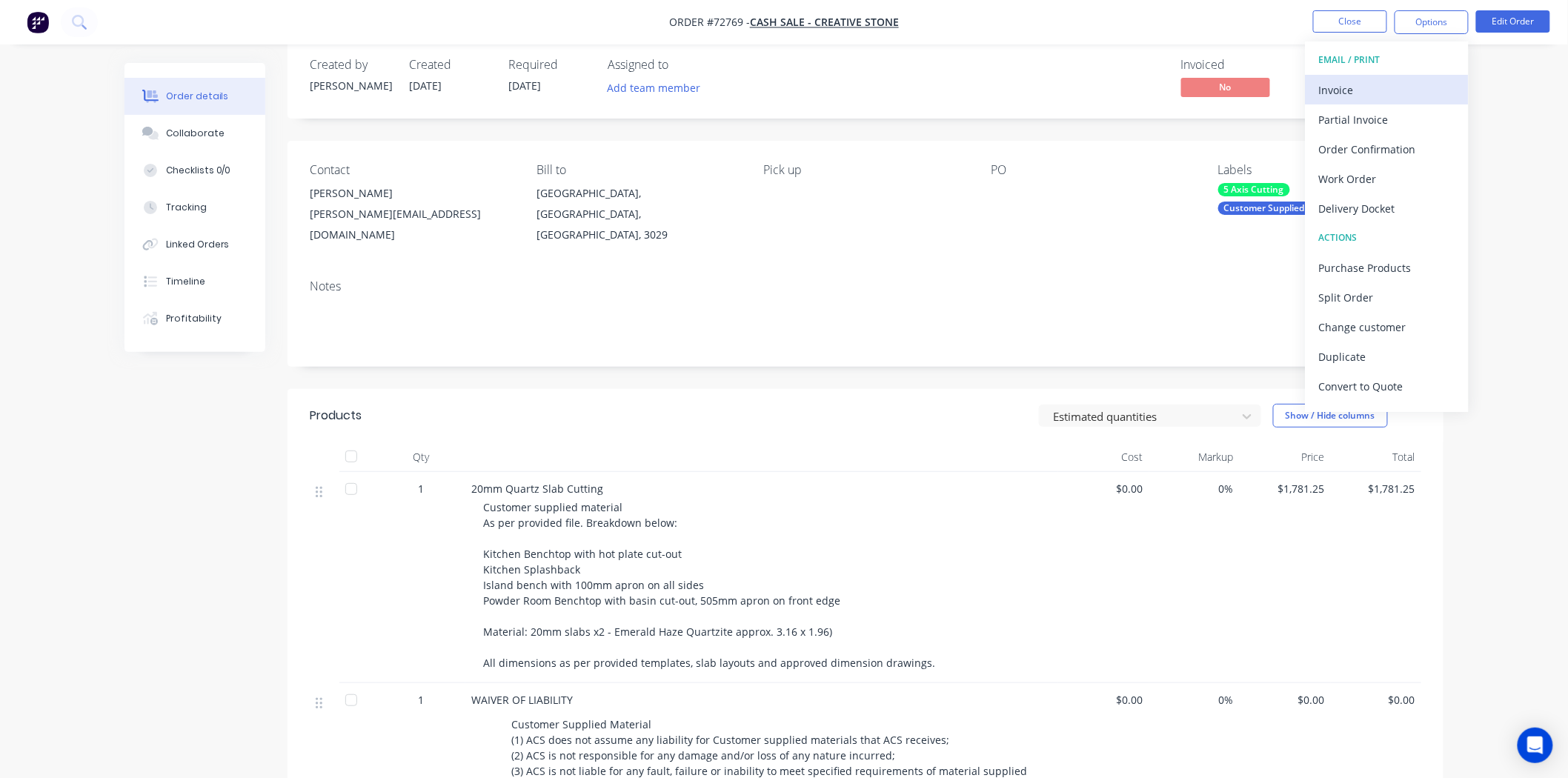
click at [1366, 89] on div "Invoice" at bounding box center [1387, 90] width 137 height 22
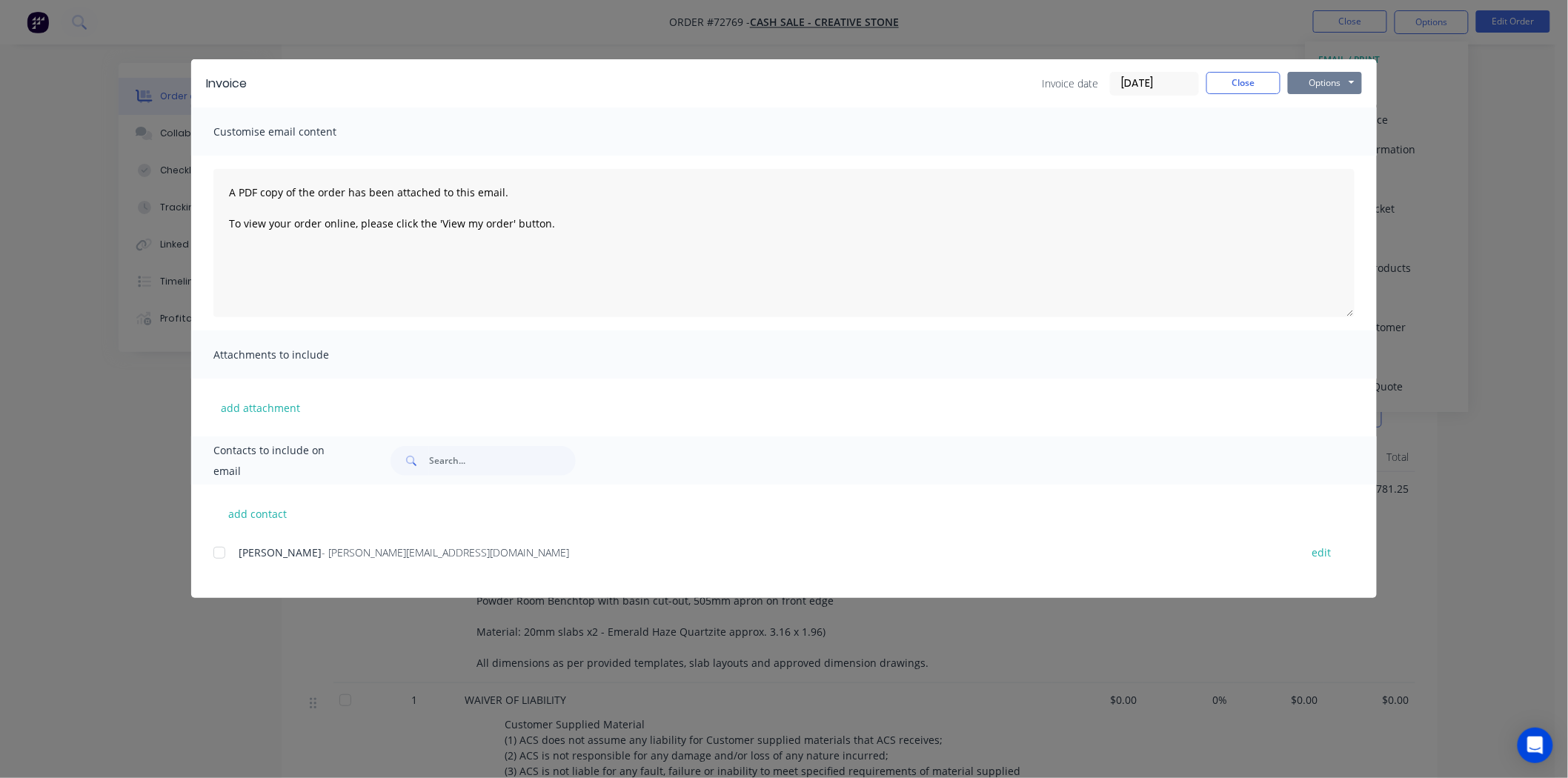
click at [1337, 83] on button "Options" at bounding box center [1325, 83] width 74 height 22
click at [1322, 138] on button "Print" at bounding box center [1335, 134] width 95 height 25
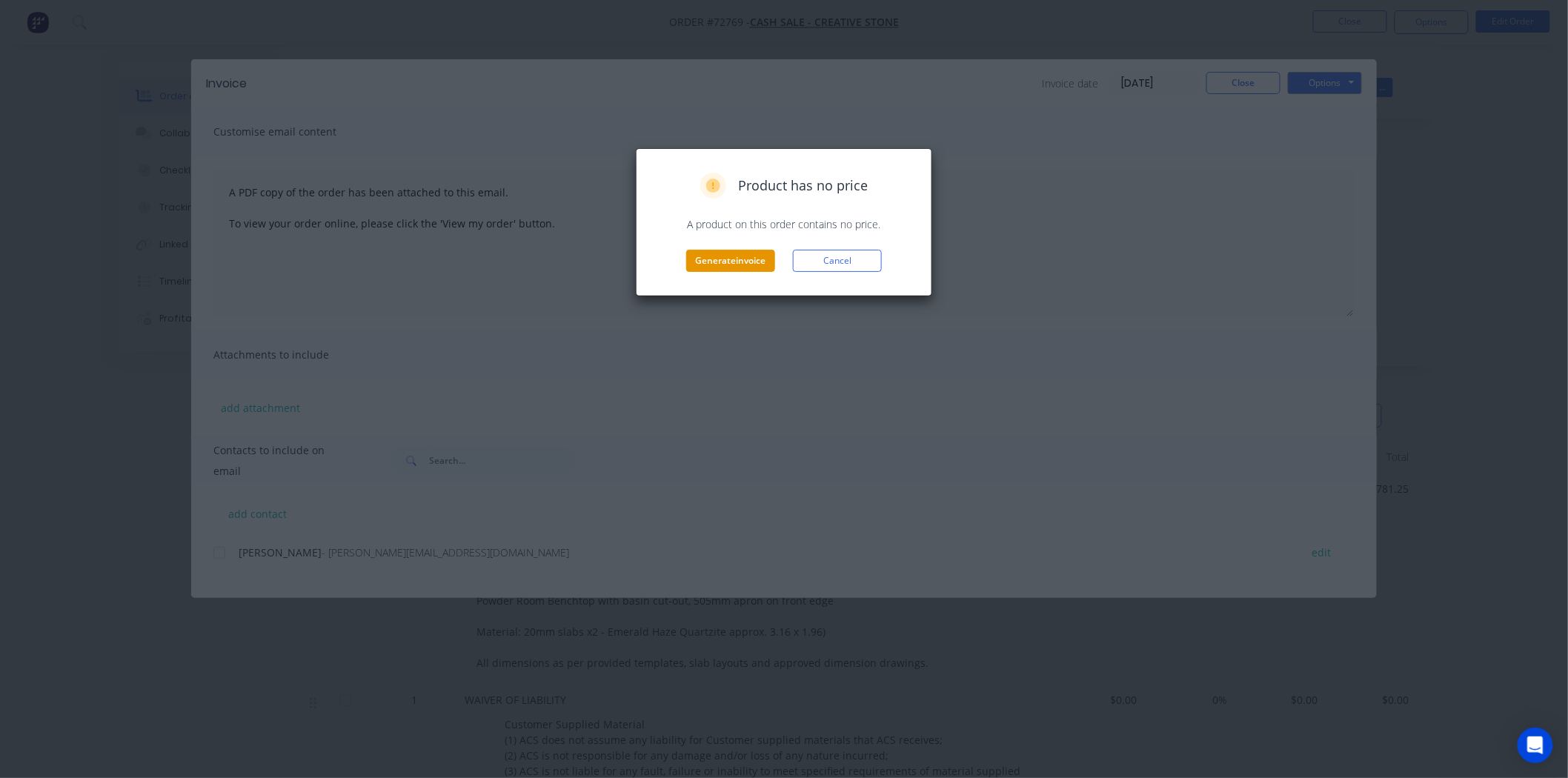
click at [710, 268] on button "Generate invoice" at bounding box center [730, 260] width 89 height 22
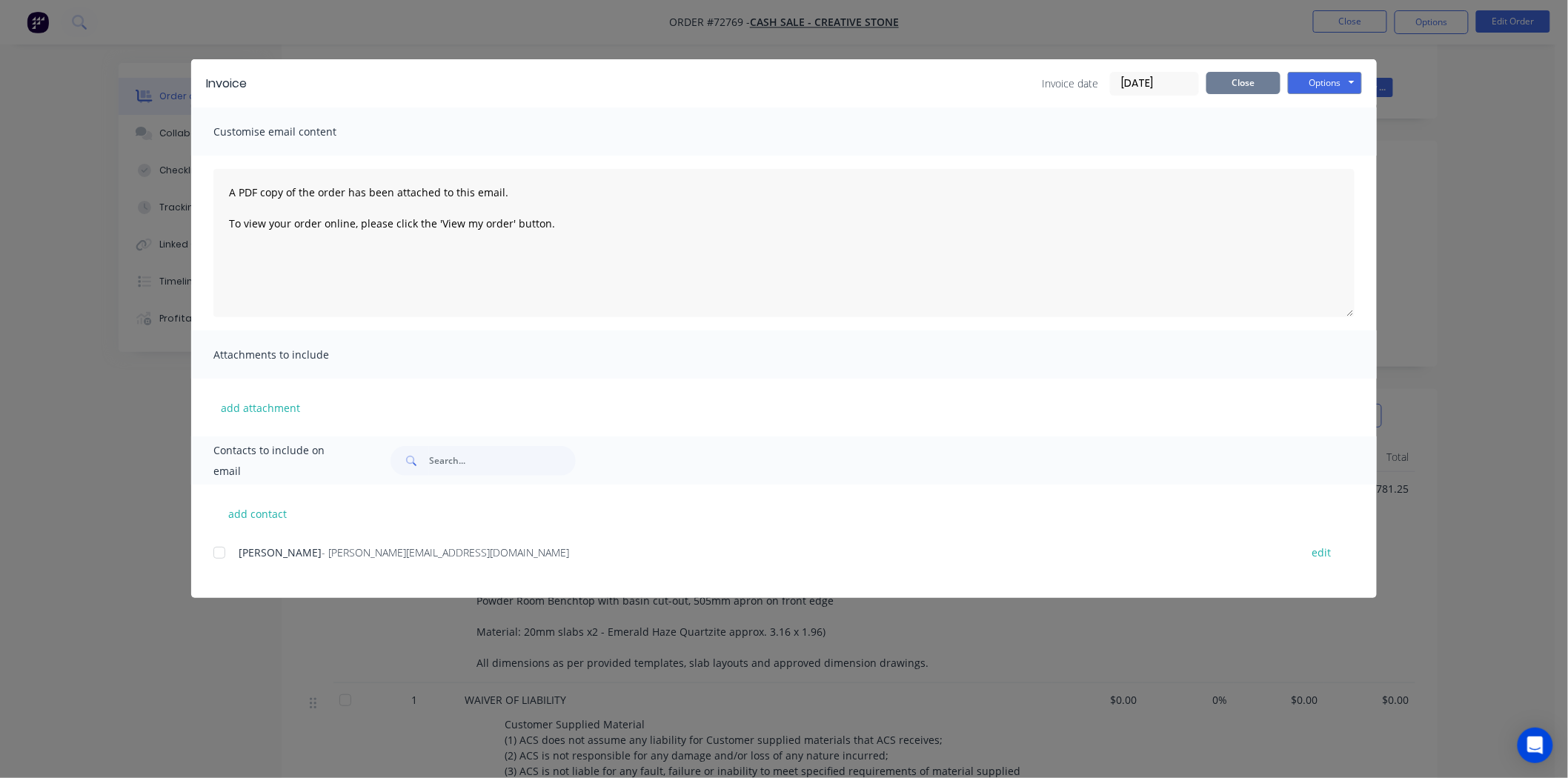
click at [1246, 83] on button "Close" at bounding box center [1244, 83] width 74 height 22
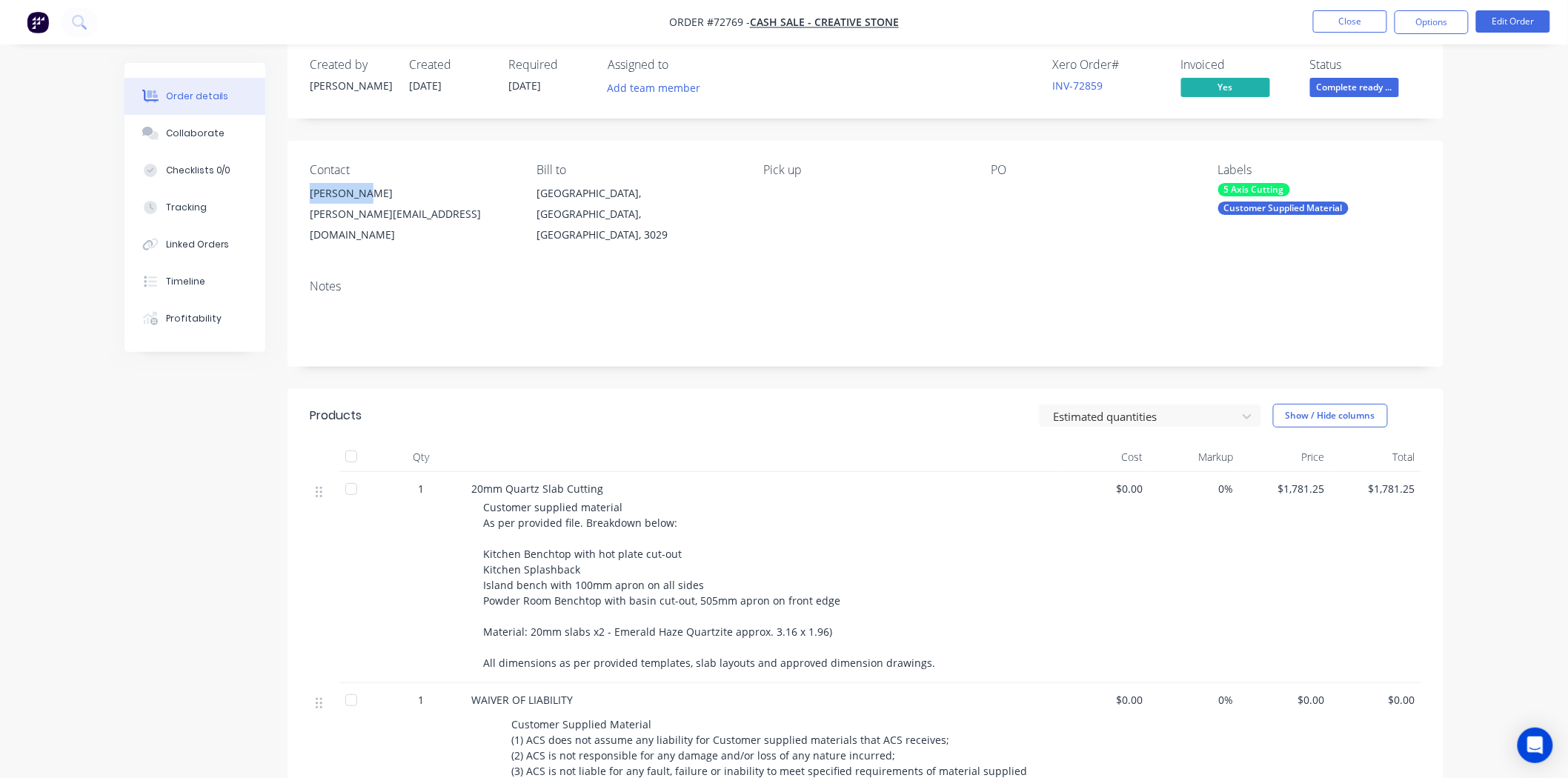
drag, startPoint x: 364, startPoint y: 194, endPoint x: 307, endPoint y: 196, distance: 57.0
click at [307, 196] on div "Contact [PERSON_NAME] [PERSON_NAME][EMAIL_ADDRESS][DOMAIN_NAME] Bill to [GEOGRA…" at bounding box center [865, 204] width 1156 height 127
copy div "[PERSON_NAME]"
drag, startPoint x: 442, startPoint y: 218, endPoint x: 294, endPoint y: 228, distance: 148.3
click at [294, 228] on div "Contact [PERSON_NAME] [PERSON_NAME][EMAIL_ADDRESS][DOMAIN_NAME] Bill to [GEOGRA…" at bounding box center [865, 204] width 1156 height 127
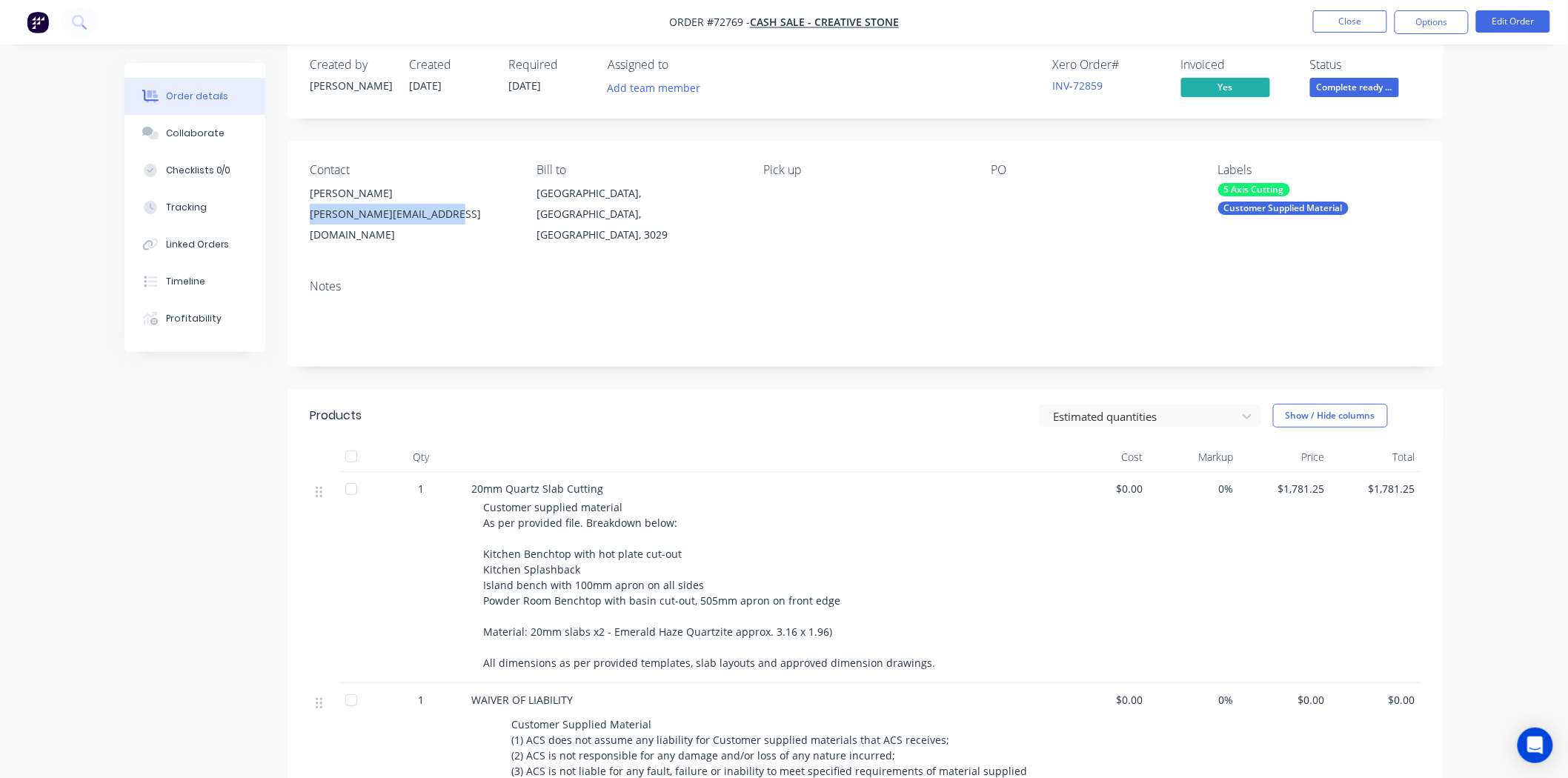
copy div "[PERSON_NAME][EMAIL_ADDRESS][DOMAIN_NAME]"
click at [1340, 22] on button "Close" at bounding box center [1350, 21] width 74 height 22
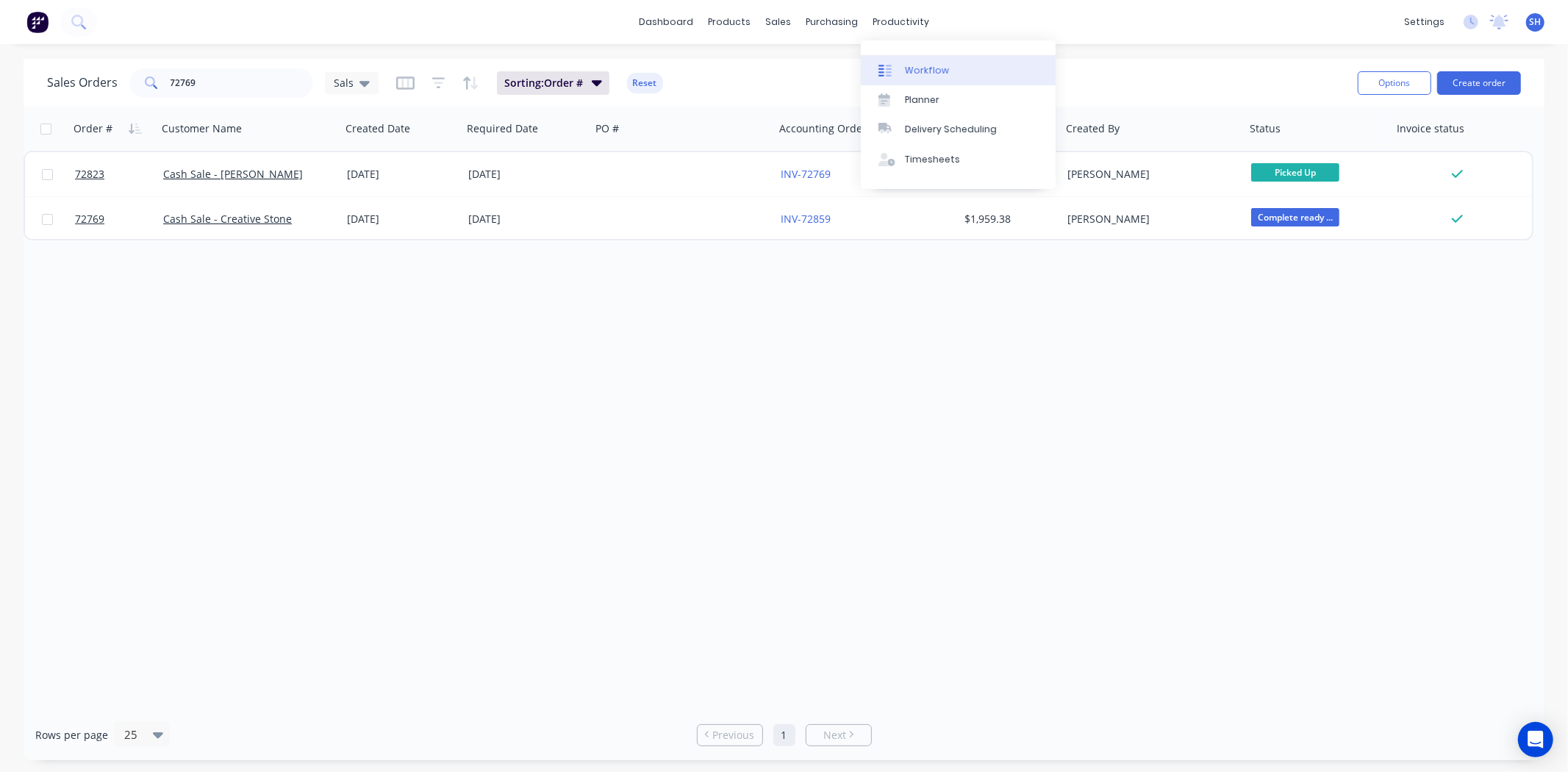
click at [912, 62] on link "Workflow" at bounding box center [958, 70] width 195 height 29
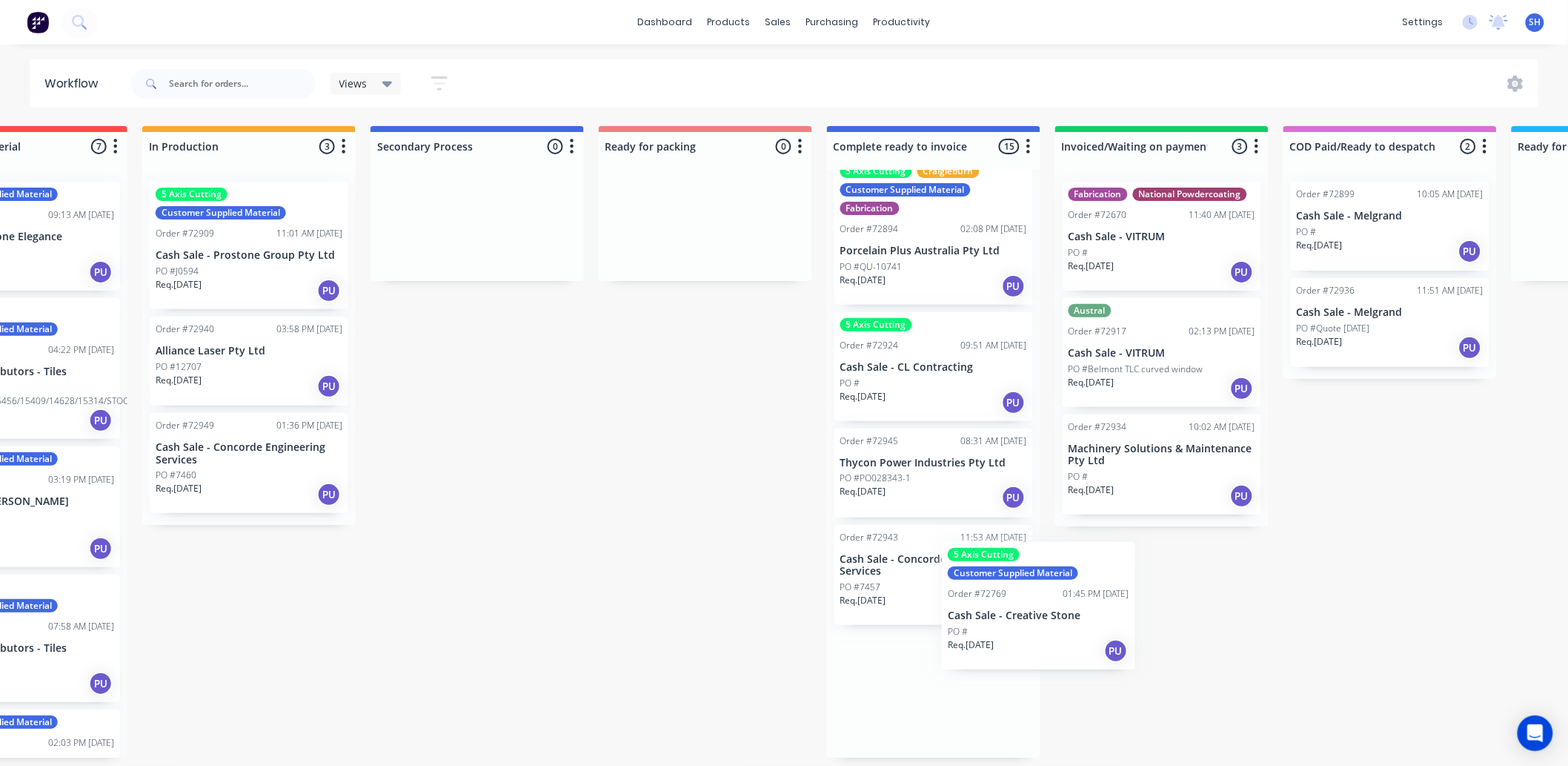
scroll to position [4, 574]
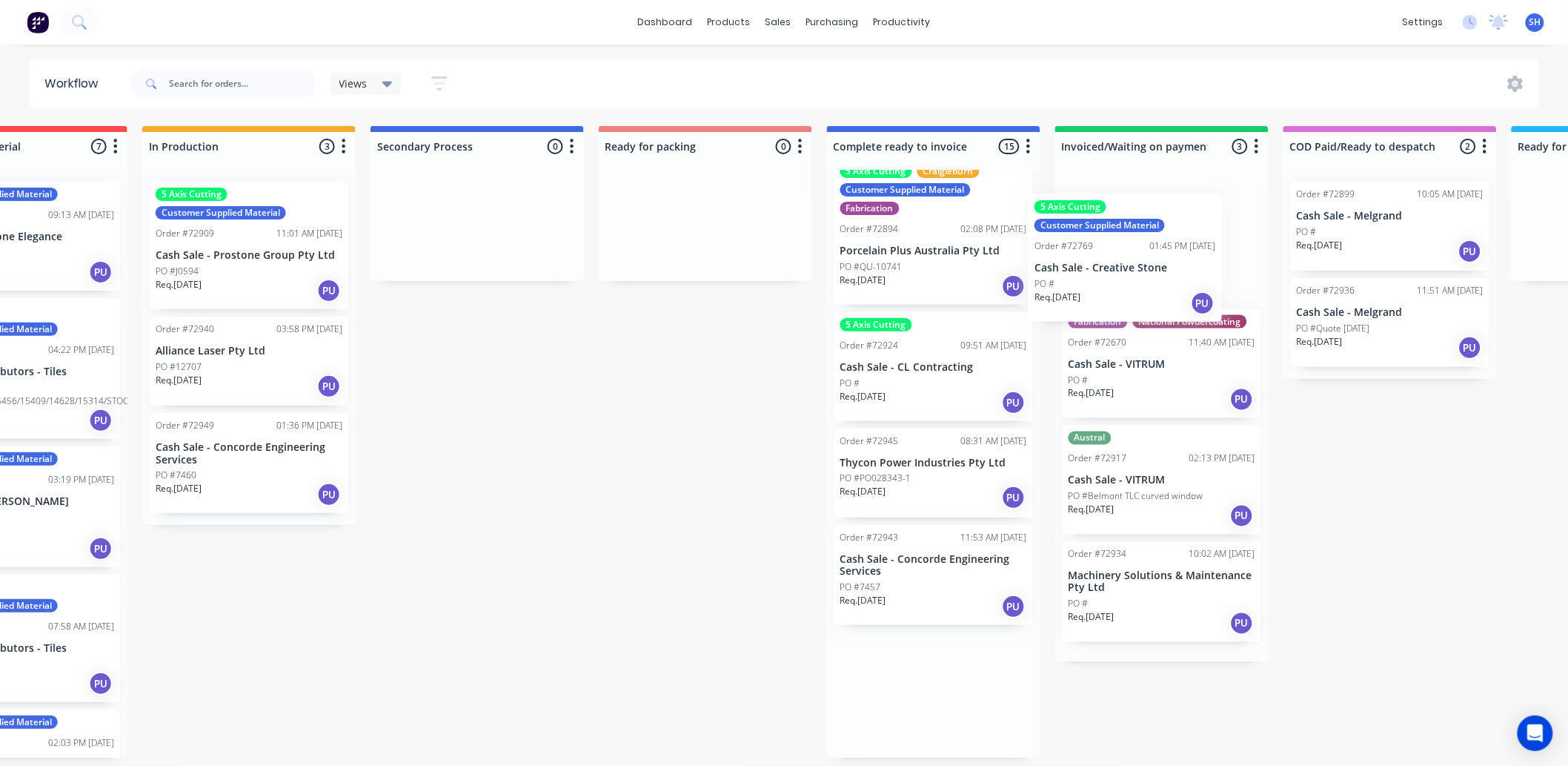
drag, startPoint x: 923, startPoint y: 707, endPoint x: 1131, endPoint y: 264, distance: 489.4
click at [1131, 264] on div "Submitted 1 Status colour #273444 hex #273444 Save Cancel Summaries Total order…" at bounding box center [758, 442] width 2687 height 632
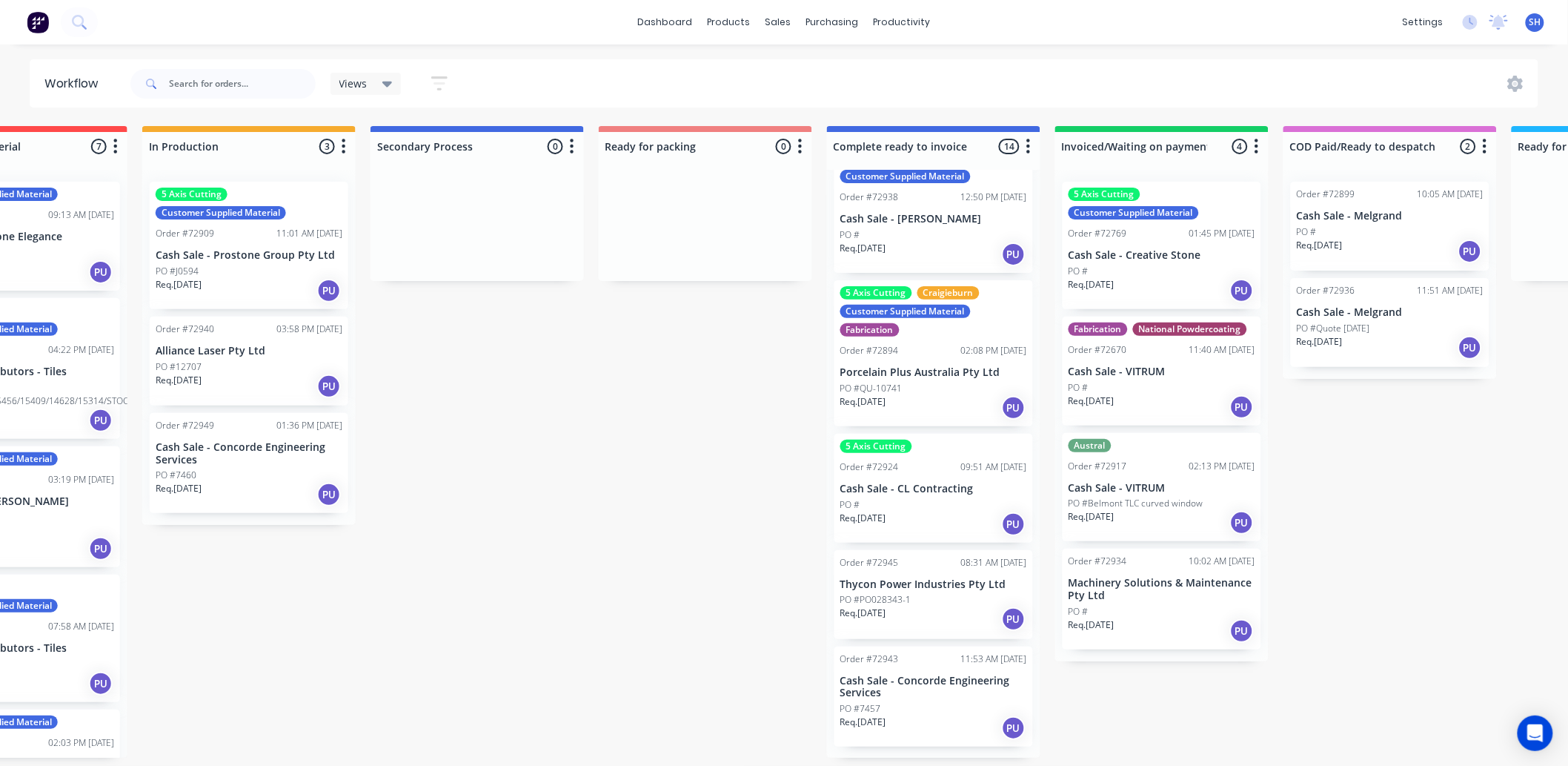
scroll to position [1276, 0]
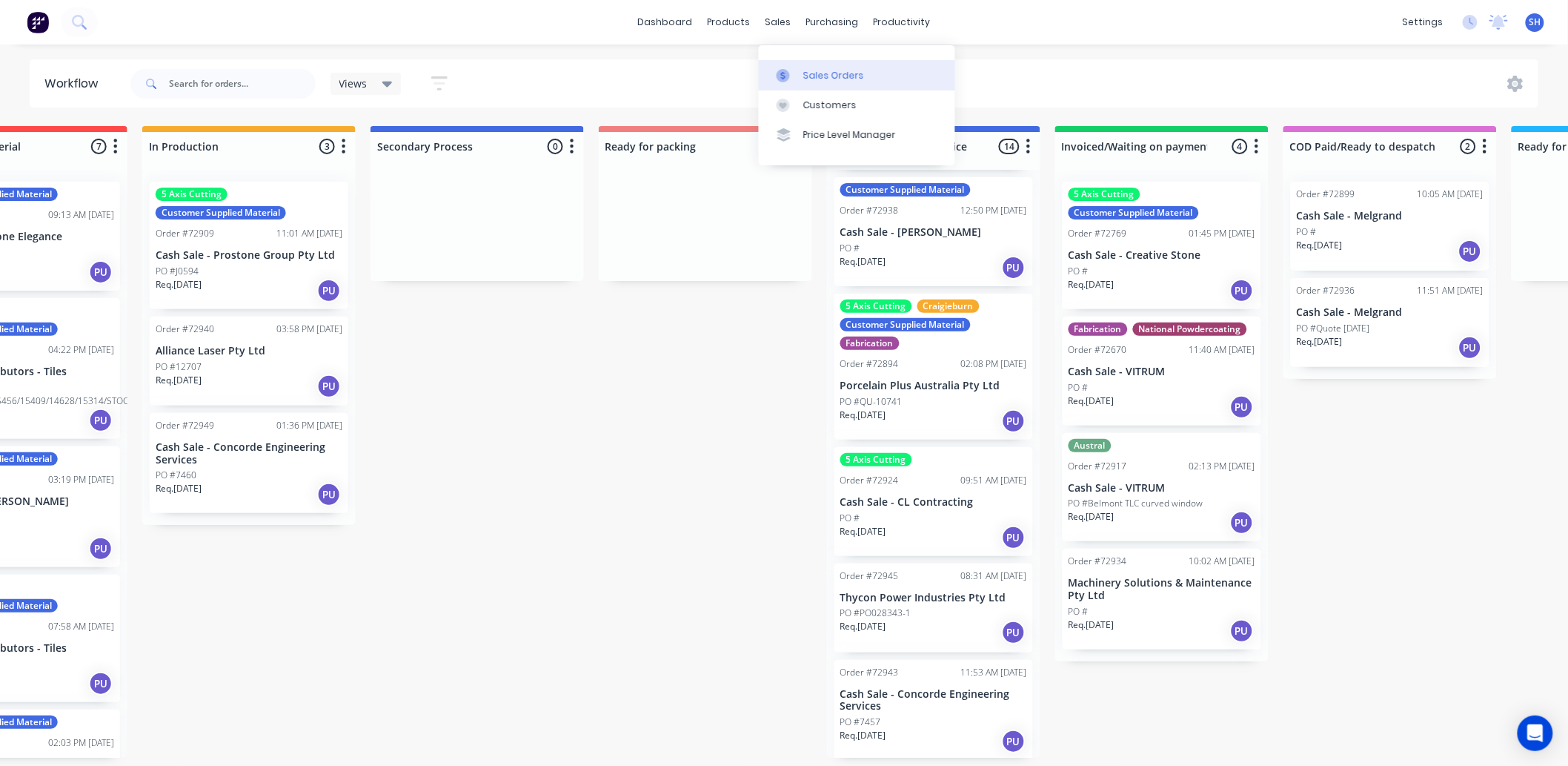
click at [799, 63] on link "Sales Orders" at bounding box center [857, 75] width 196 height 29
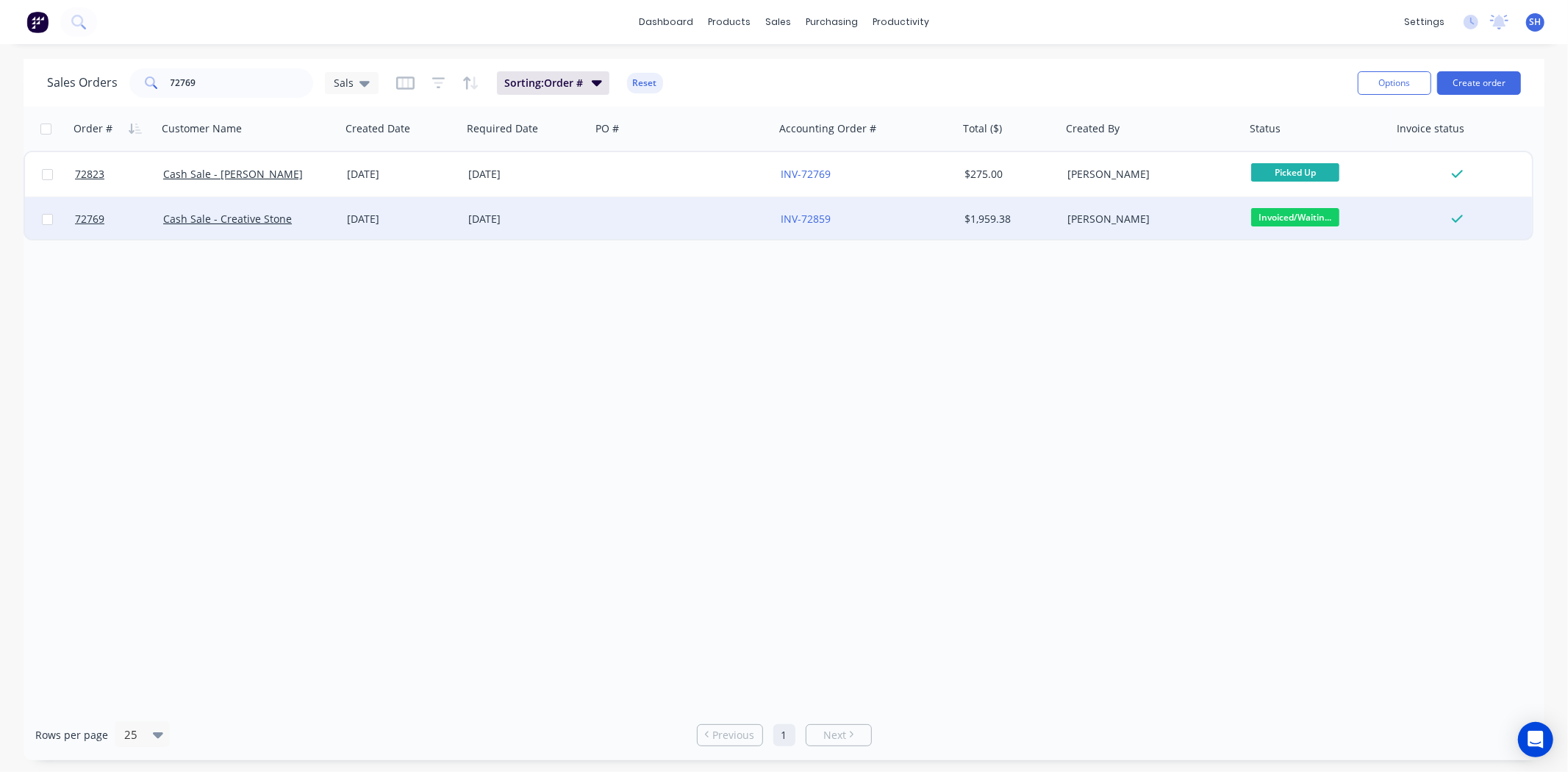
click at [557, 230] on div "[DATE]" at bounding box center [527, 219] width 129 height 44
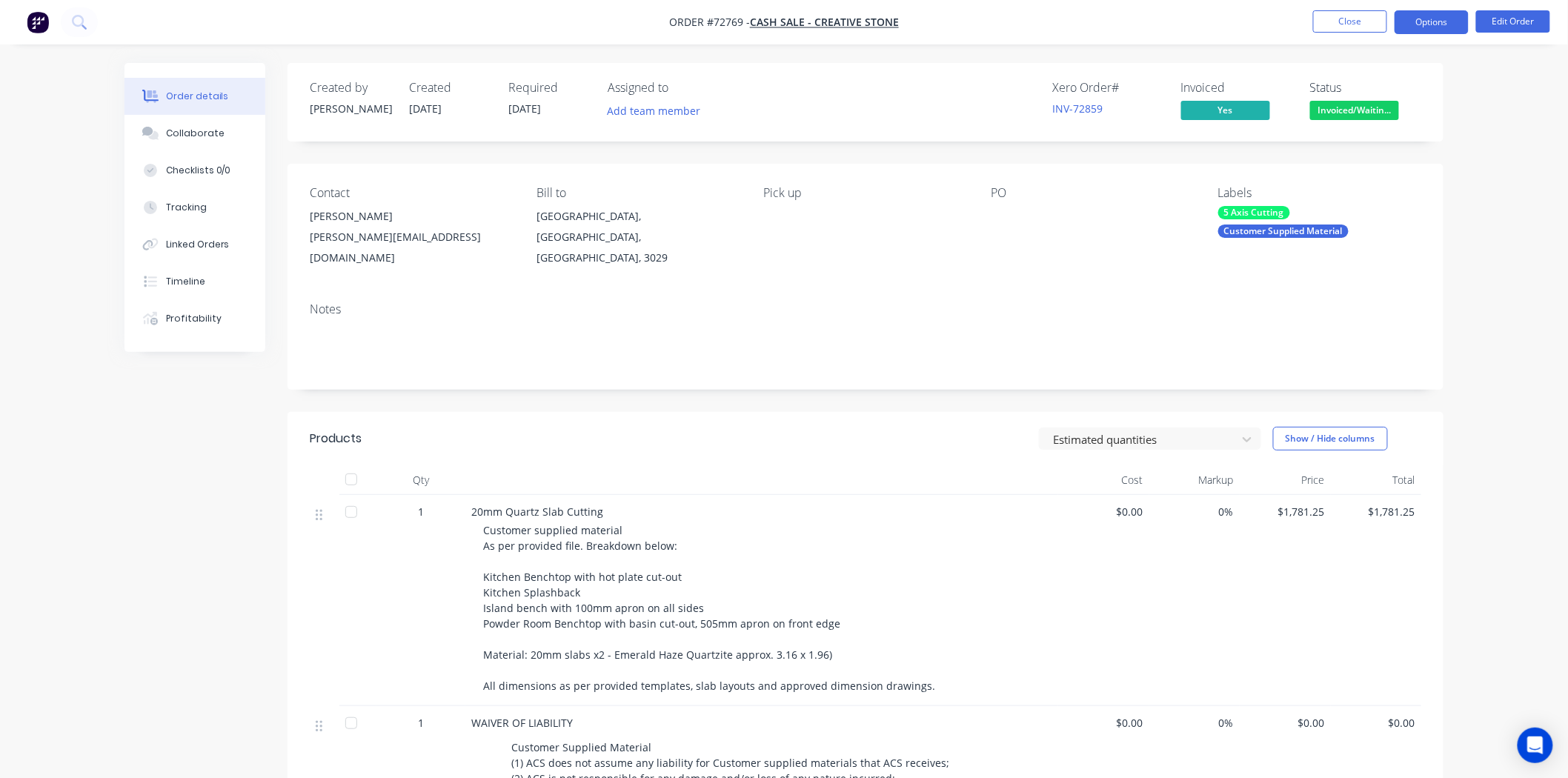
click at [1416, 30] on button "Options" at bounding box center [1432, 22] width 74 height 24
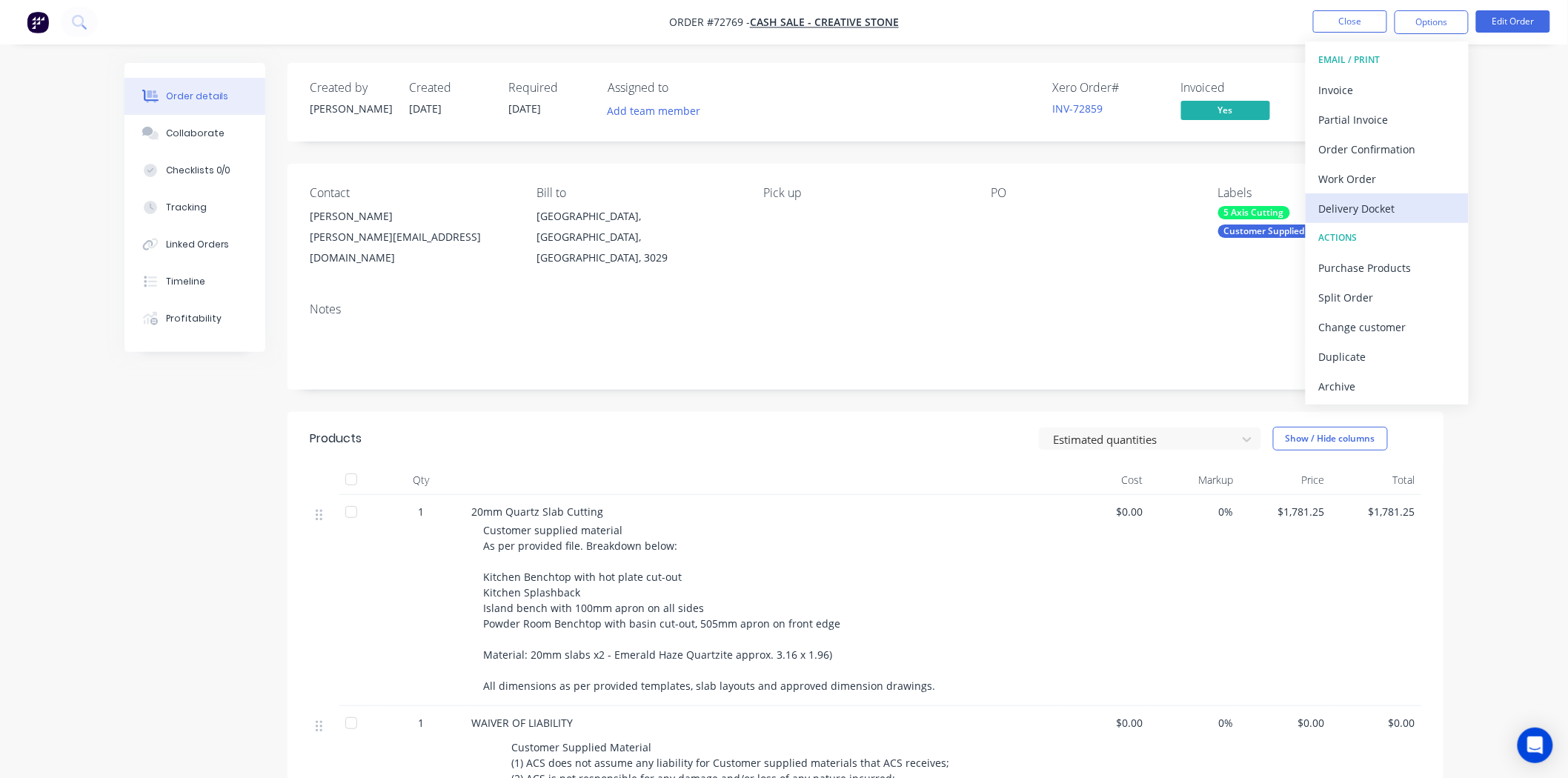
click at [1395, 208] on div "Delivery Docket" at bounding box center [1387, 208] width 137 height 22
click at [1368, 152] on div "Without pricing" at bounding box center [1387, 150] width 137 height 22
click at [1322, 28] on button "Close" at bounding box center [1350, 21] width 74 height 22
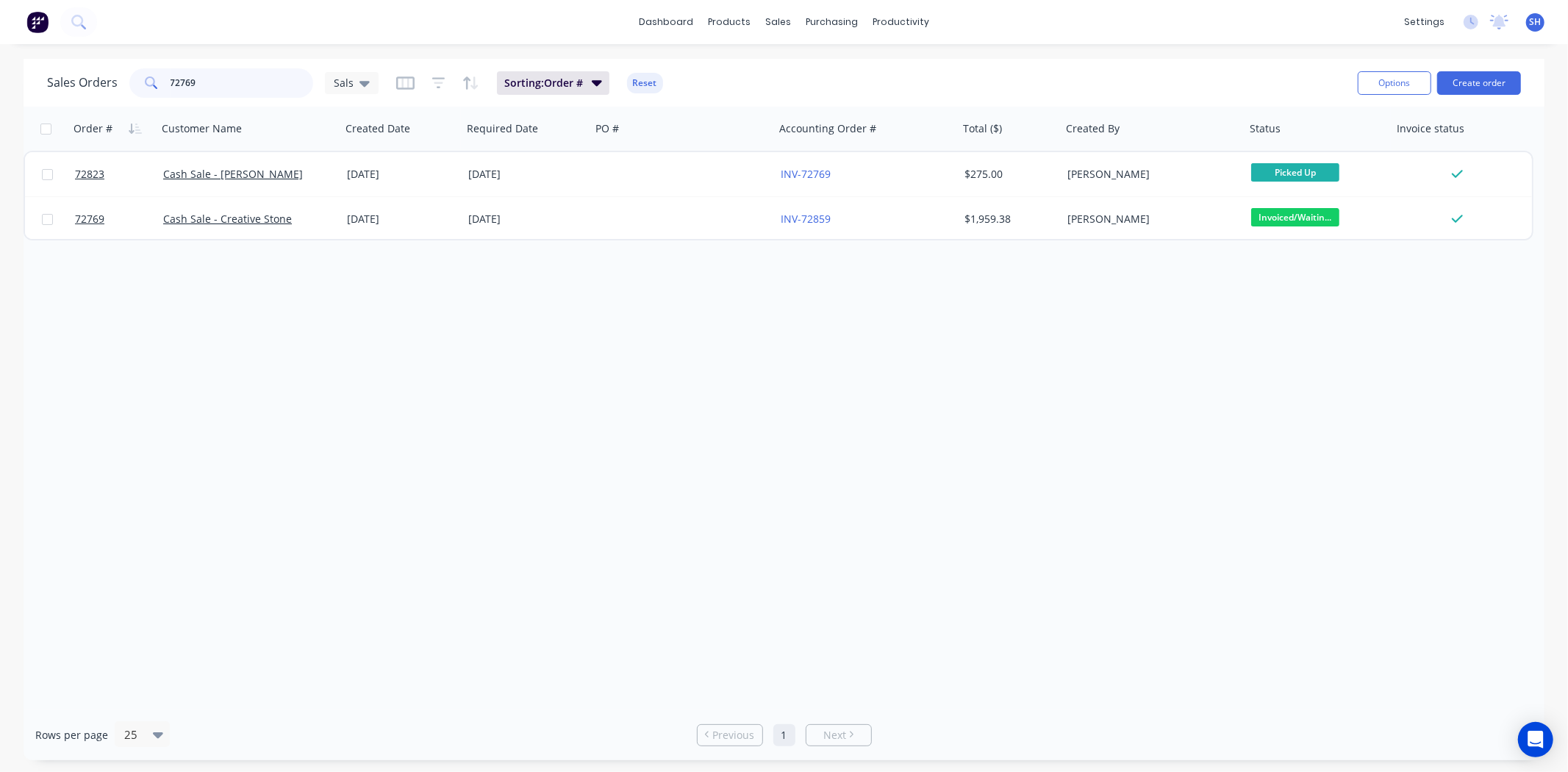
drag, startPoint x: 224, startPoint y: 87, endPoint x: 137, endPoint y: 83, distance: 87.1
click at [137, 83] on div "72769" at bounding box center [221, 83] width 184 height 29
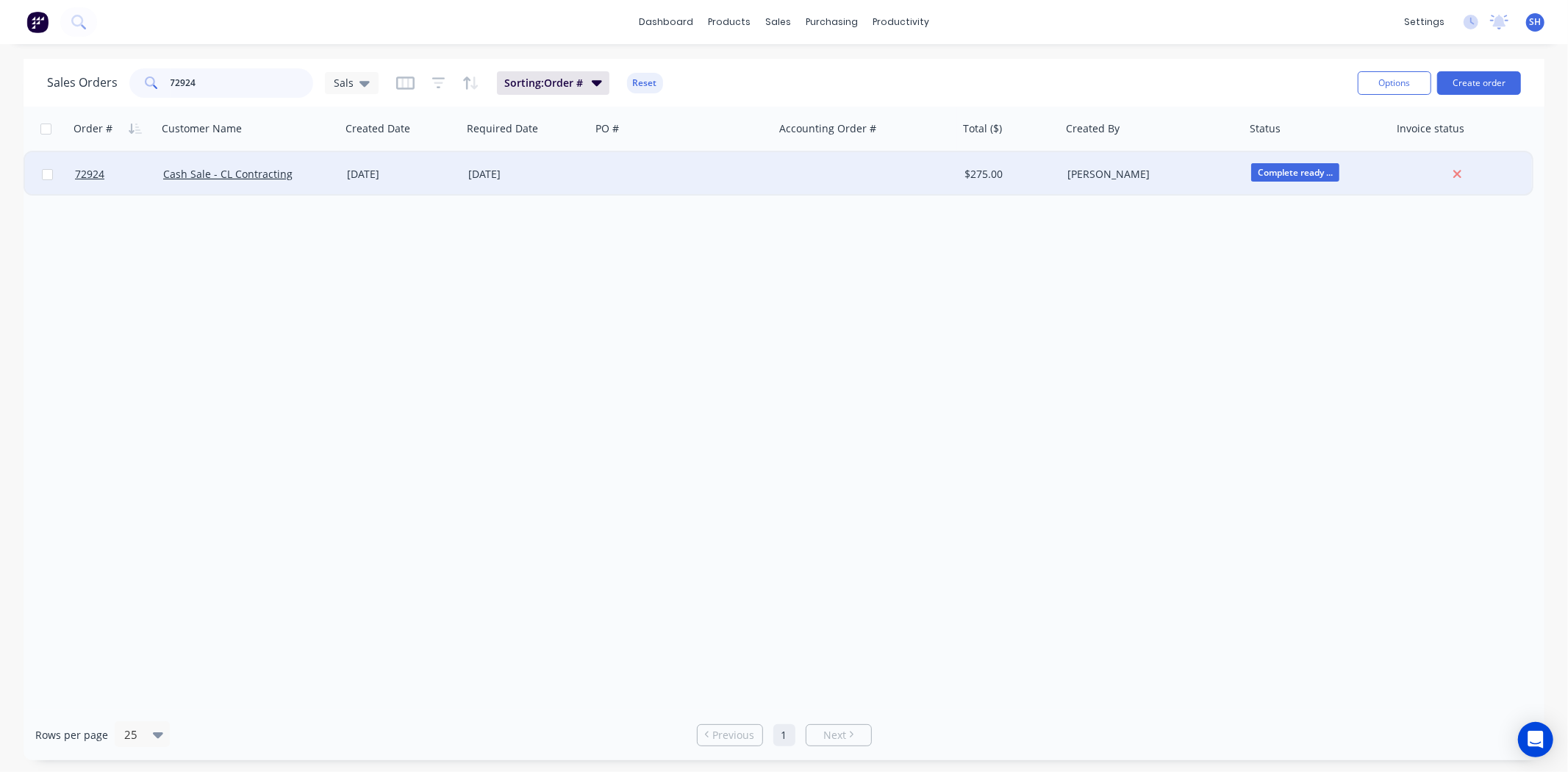
type input "72924"
click at [586, 172] on div "[DATE]" at bounding box center [527, 175] width 129 height 44
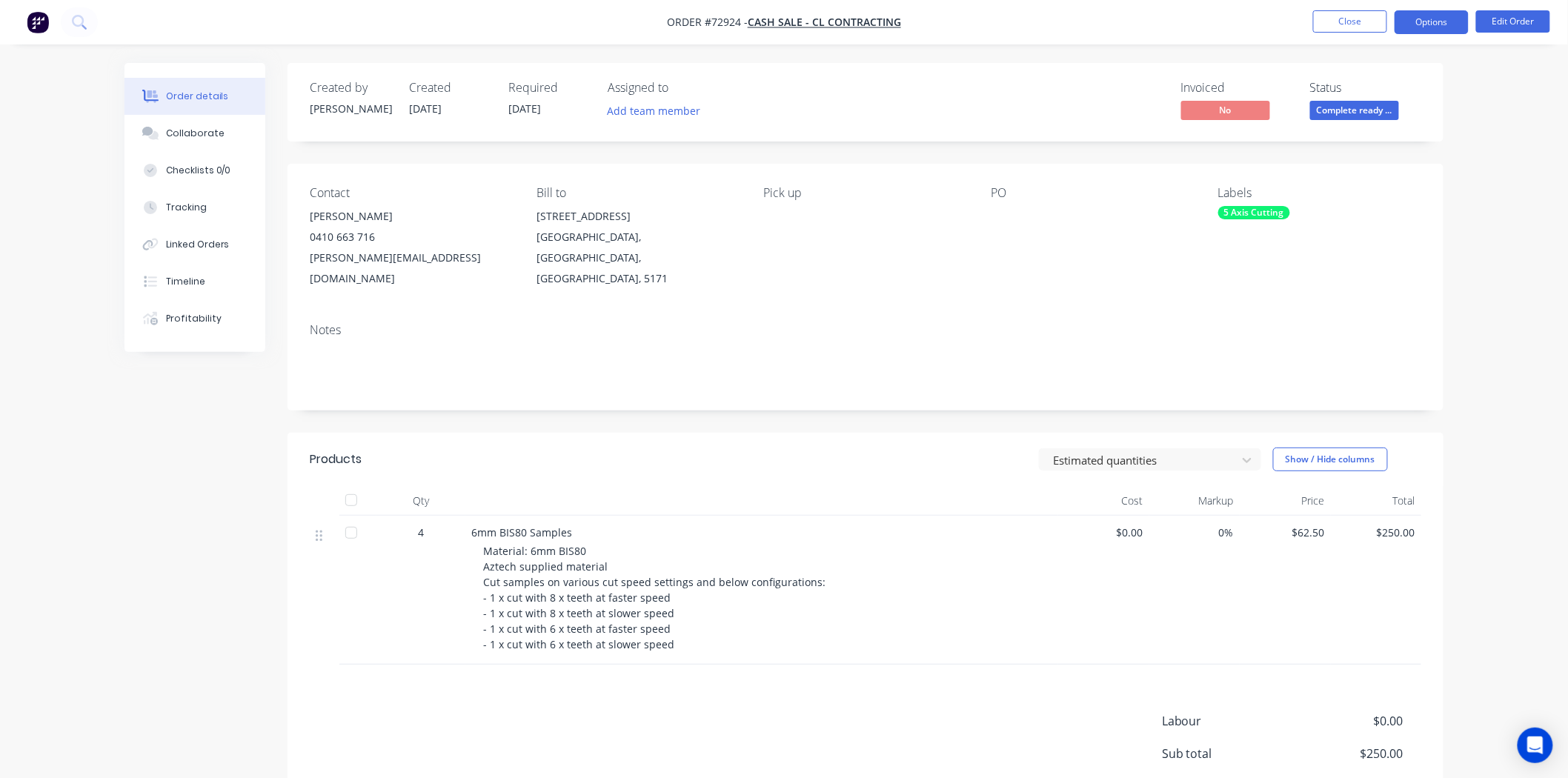
click at [1421, 30] on button "Options" at bounding box center [1432, 22] width 74 height 24
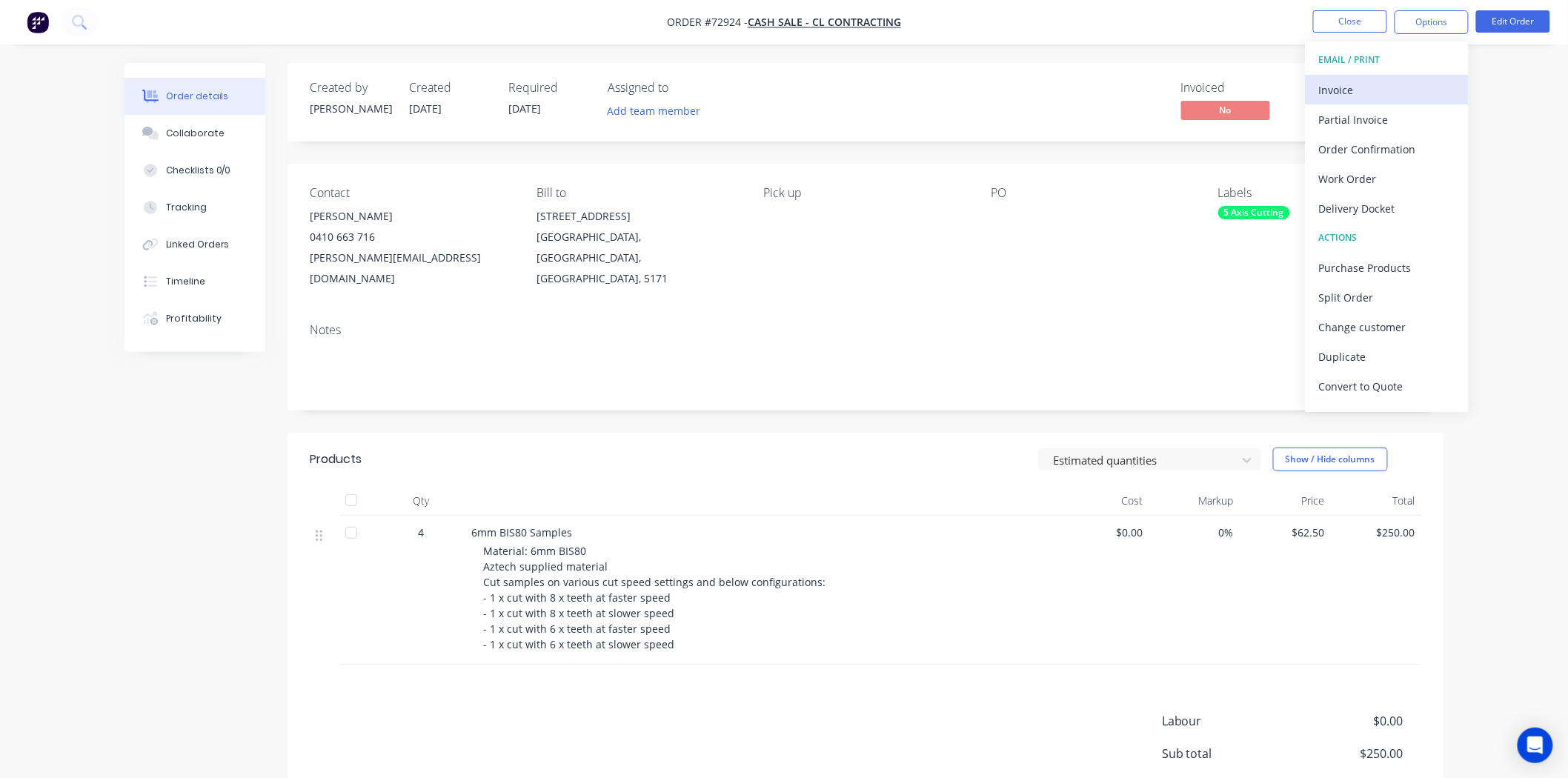
click at [1372, 90] on div "Invoice" at bounding box center [1387, 90] width 137 height 22
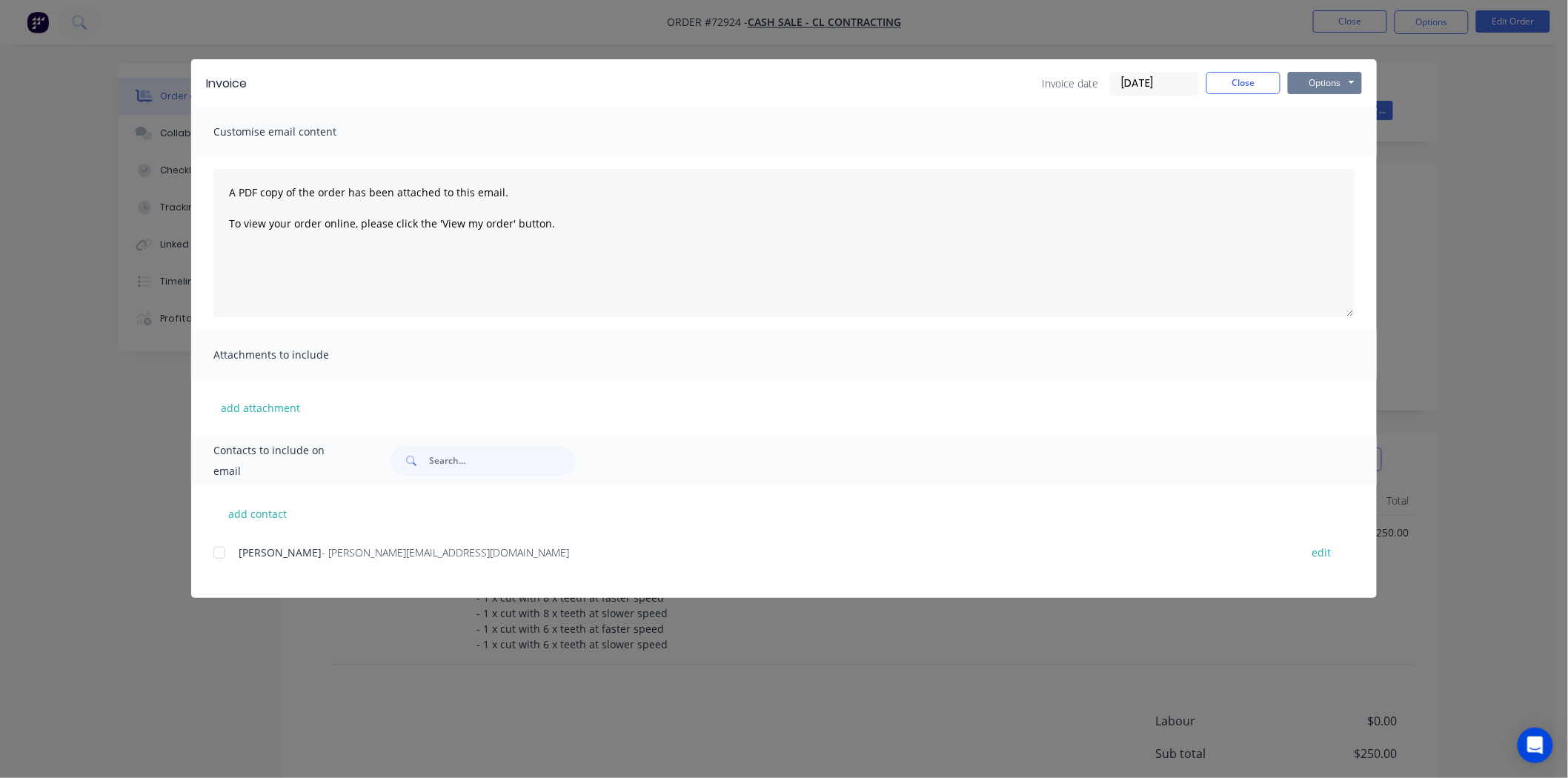
click at [1332, 90] on button "Options" at bounding box center [1325, 83] width 74 height 22
click at [1331, 124] on button "Print" at bounding box center [1335, 134] width 95 height 25
click at [1248, 76] on button "Close" at bounding box center [1244, 83] width 74 height 22
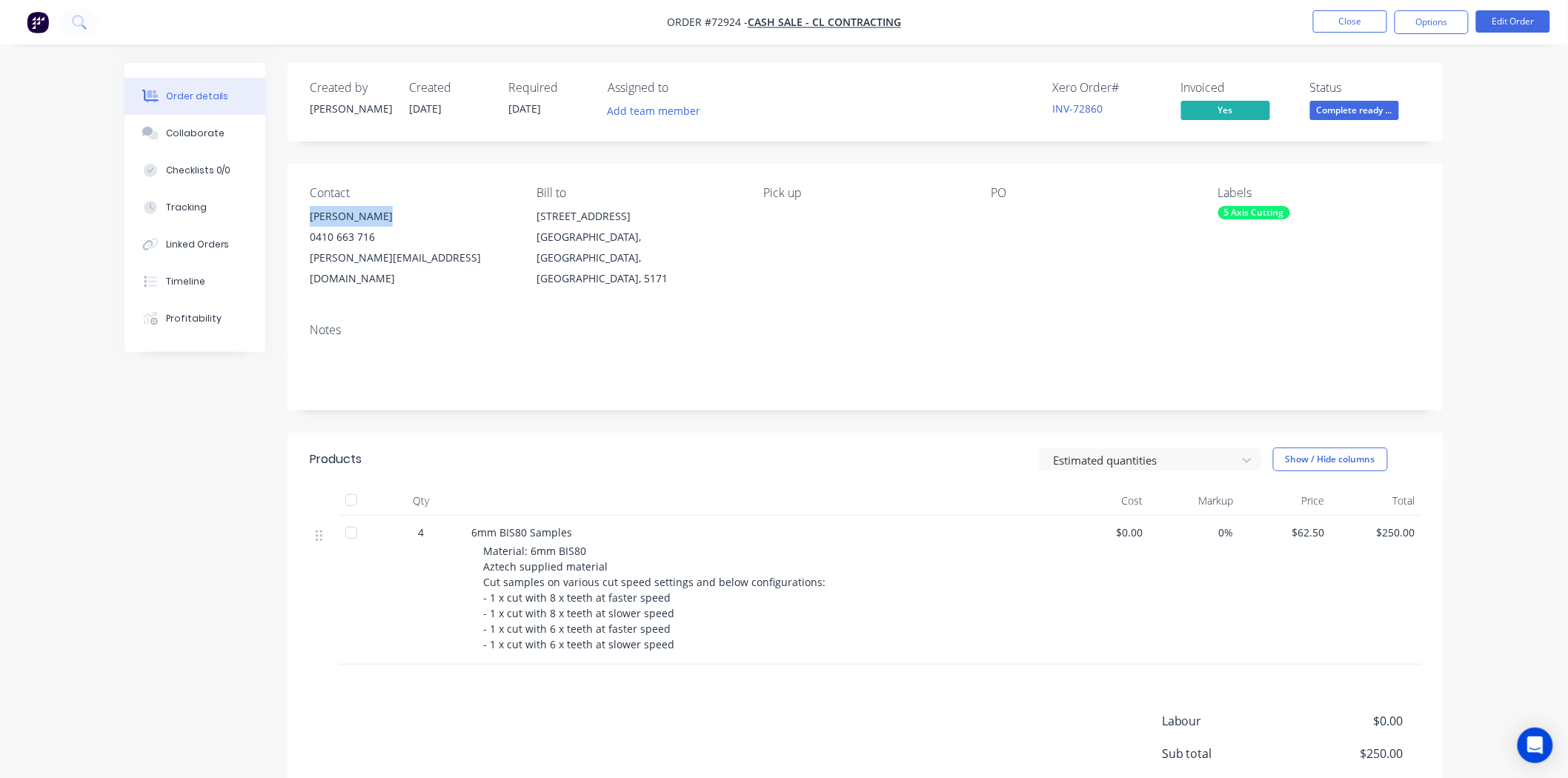
drag, startPoint x: 380, startPoint y: 218, endPoint x: 306, endPoint y: 224, distance: 74.2
click at [306, 224] on div "Contact [PERSON_NAME] [PHONE_NUMBER] [PERSON_NAME][EMAIL_ADDRESS][DOMAIN_NAME] …" at bounding box center [865, 237] width 1156 height 147
copy div "[PERSON_NAME]"
drag, startPoint x: 389, startPoint y: 265, endPoint x: 309, endPoint y: 268, distance: 80.1
click at [310, 268] on div "[PERSON_NAME][EMAIL_ADDRESS][DOMAIN_NAME]" at bounding box center [411, 269] width 203 height 42
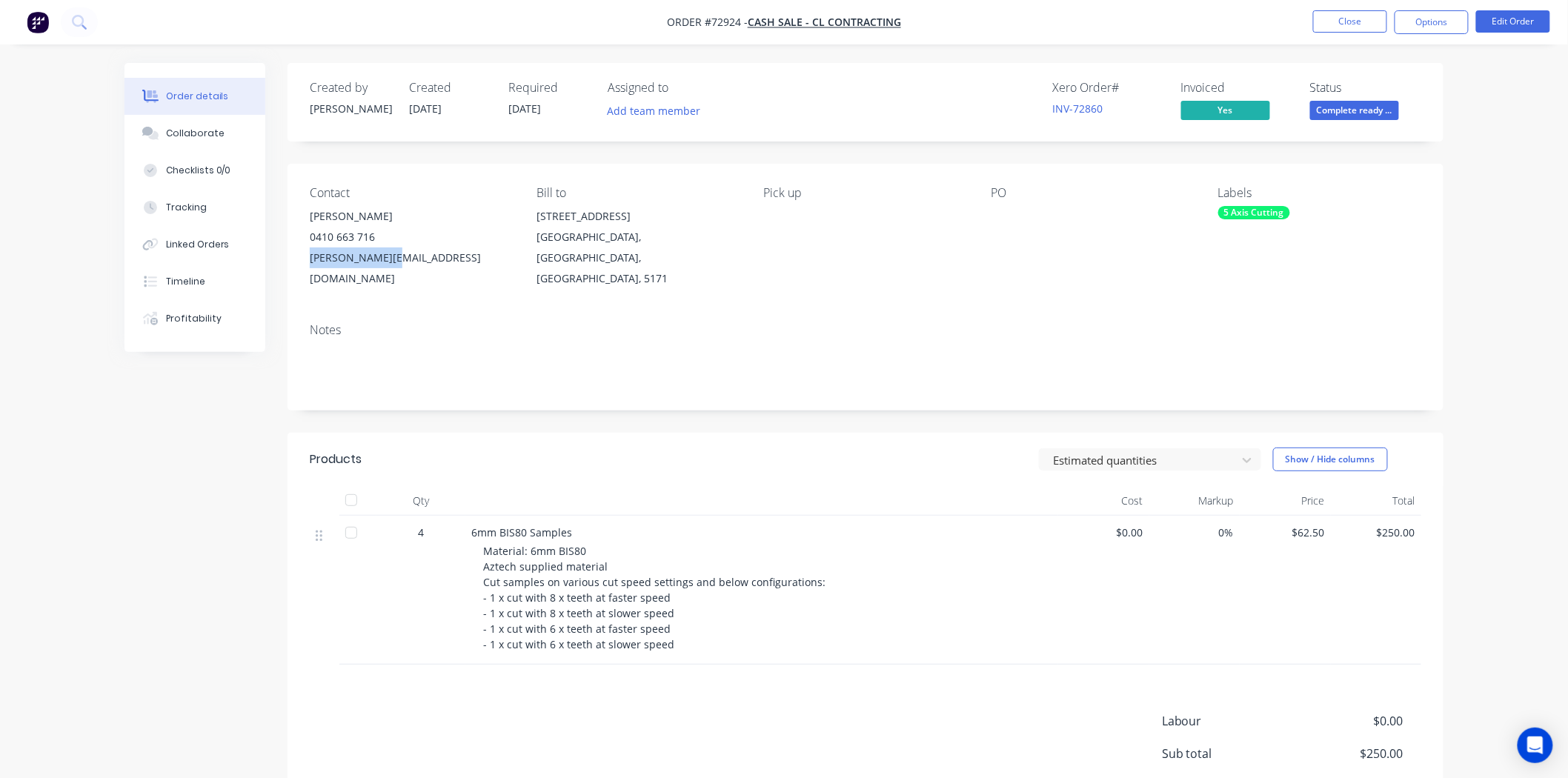
copy div "[PERSON_NAME][EMAIL_ADDRESS][DOMAIN_NAME]"
drag, startPoint x: 373, startPoint y: 241, endPoint x: 311, endPoint y: 240, distance: 62.0
click at [311, 240] on div "0410 663 716" at bounding box center [411, 237] width 203 height 21
copy div "0410 663 716"
click at [1405, 29] on button "Options" at bounding box center [1432, 22] width 74 height 24
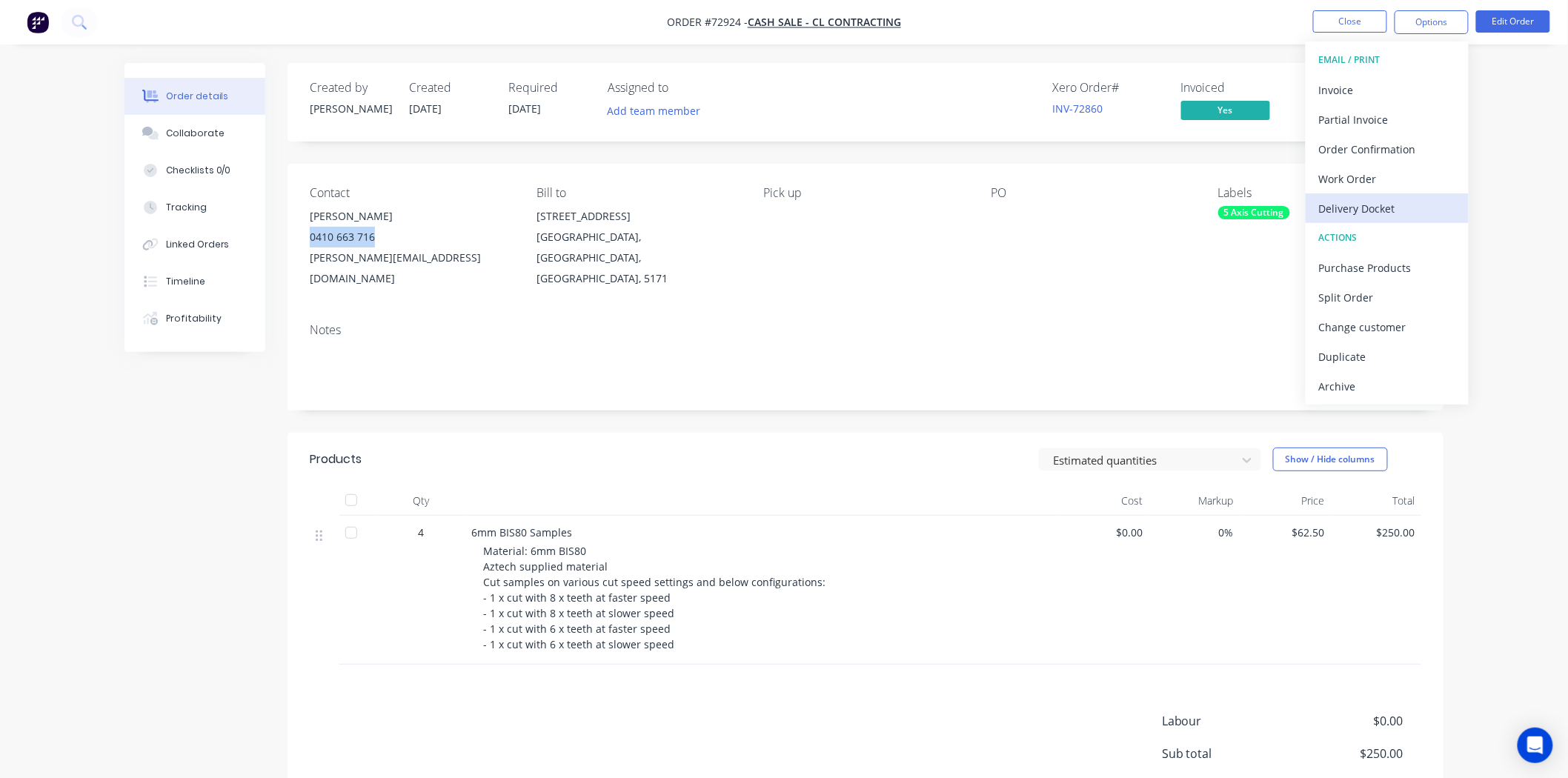
click at [1370, 211] on div "Delivery Docket" at bounding box center [1387, 208] width 137 height 22
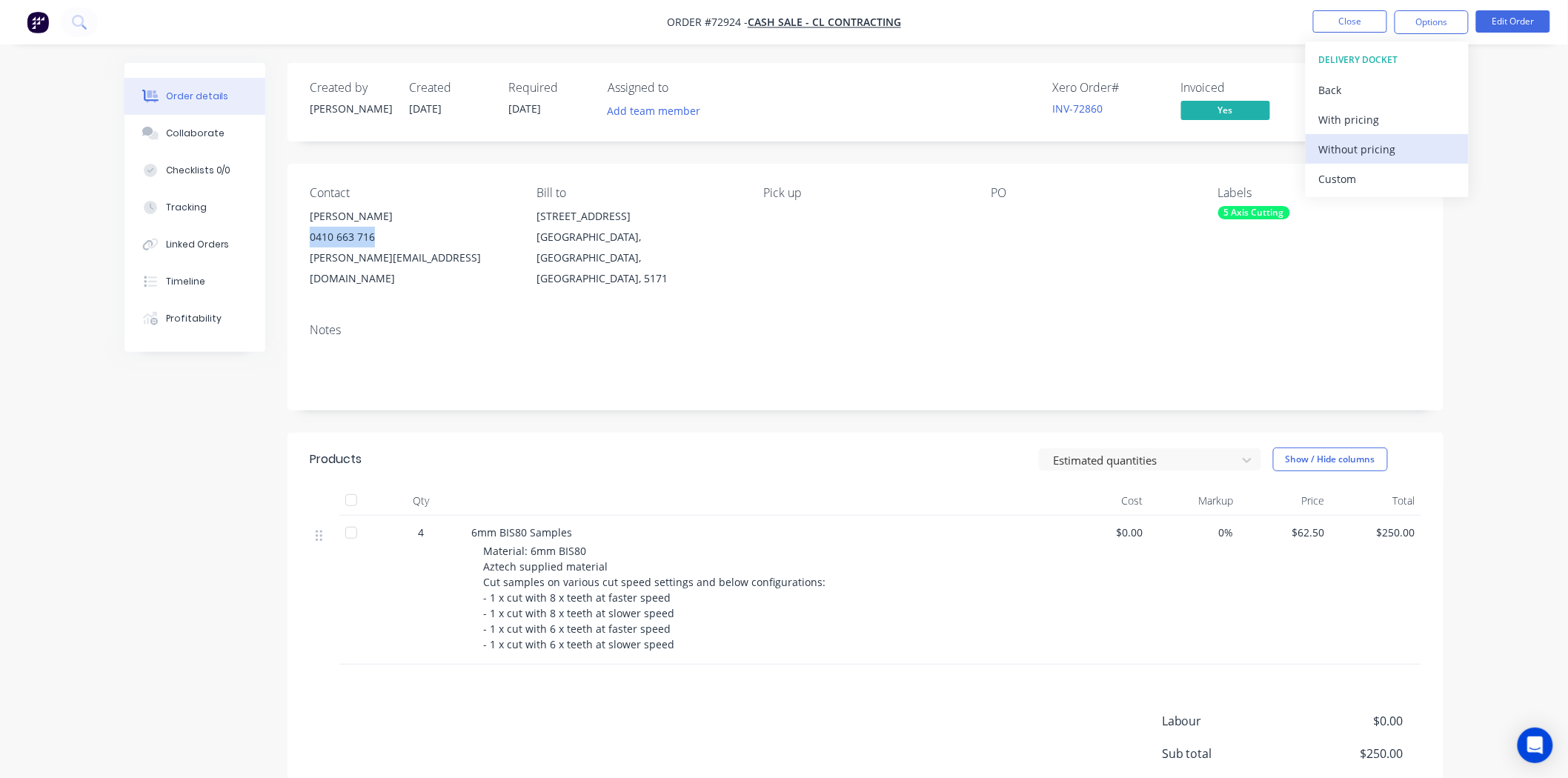
click at [1346, 144] on div "Without pricing" at bounding box center [1387, 150] width 137 height 22
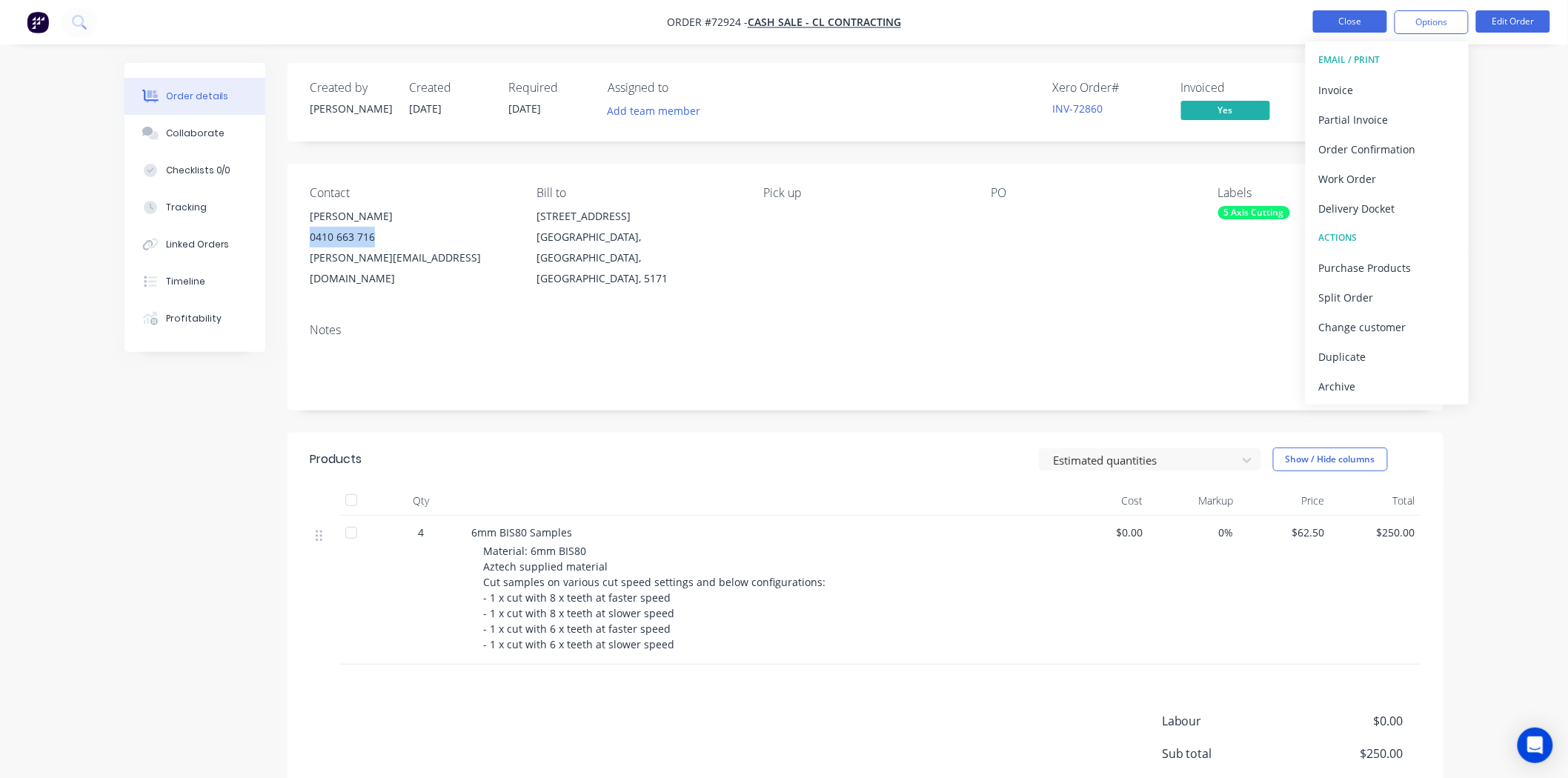
click at [1342, 27] on button "Close" at bounding box center [1350, 21] width 74 height 22
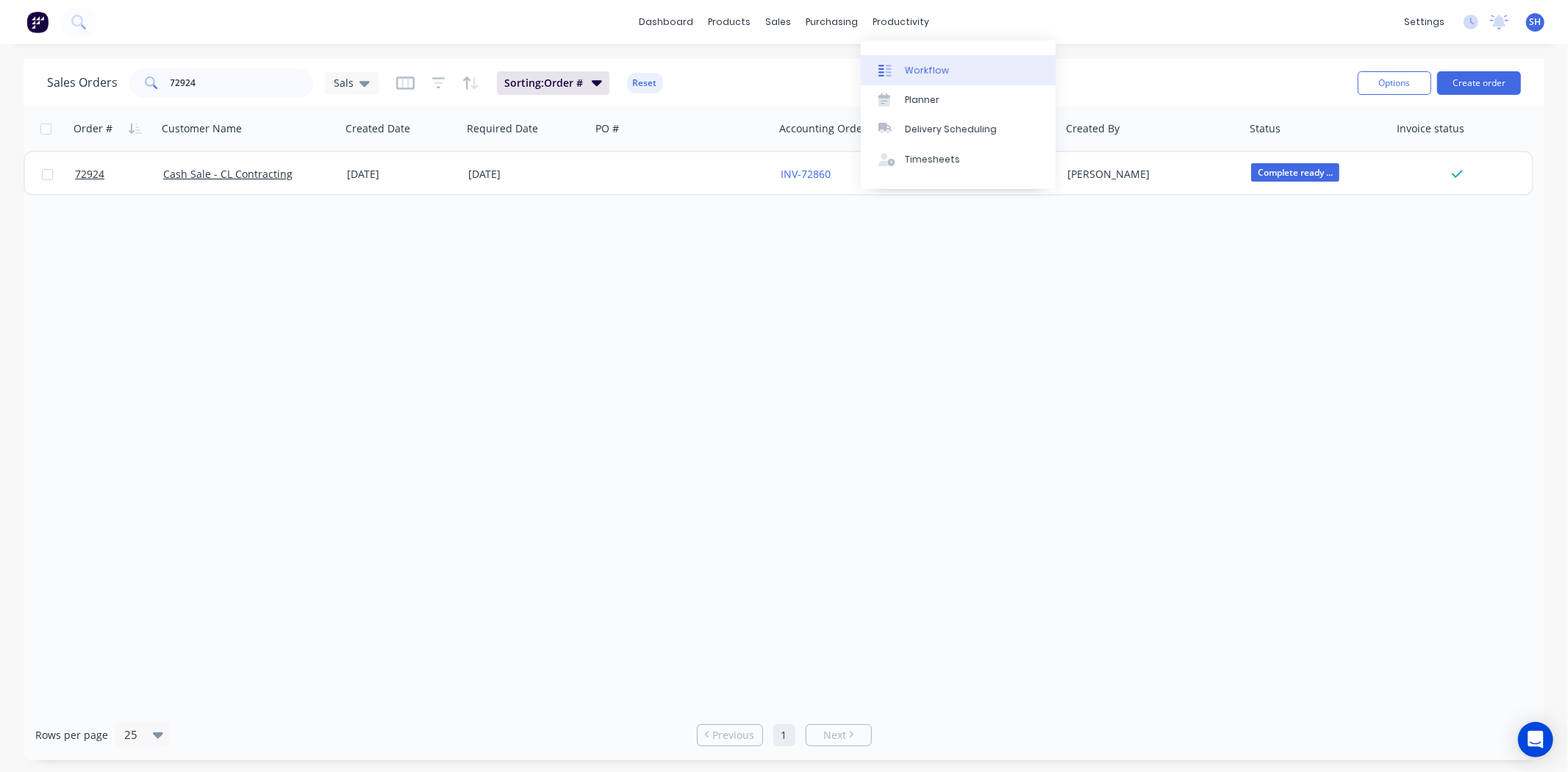
click at [921, 74] on div "Workflow" at bounding box center [928, 70] width 44 height 13
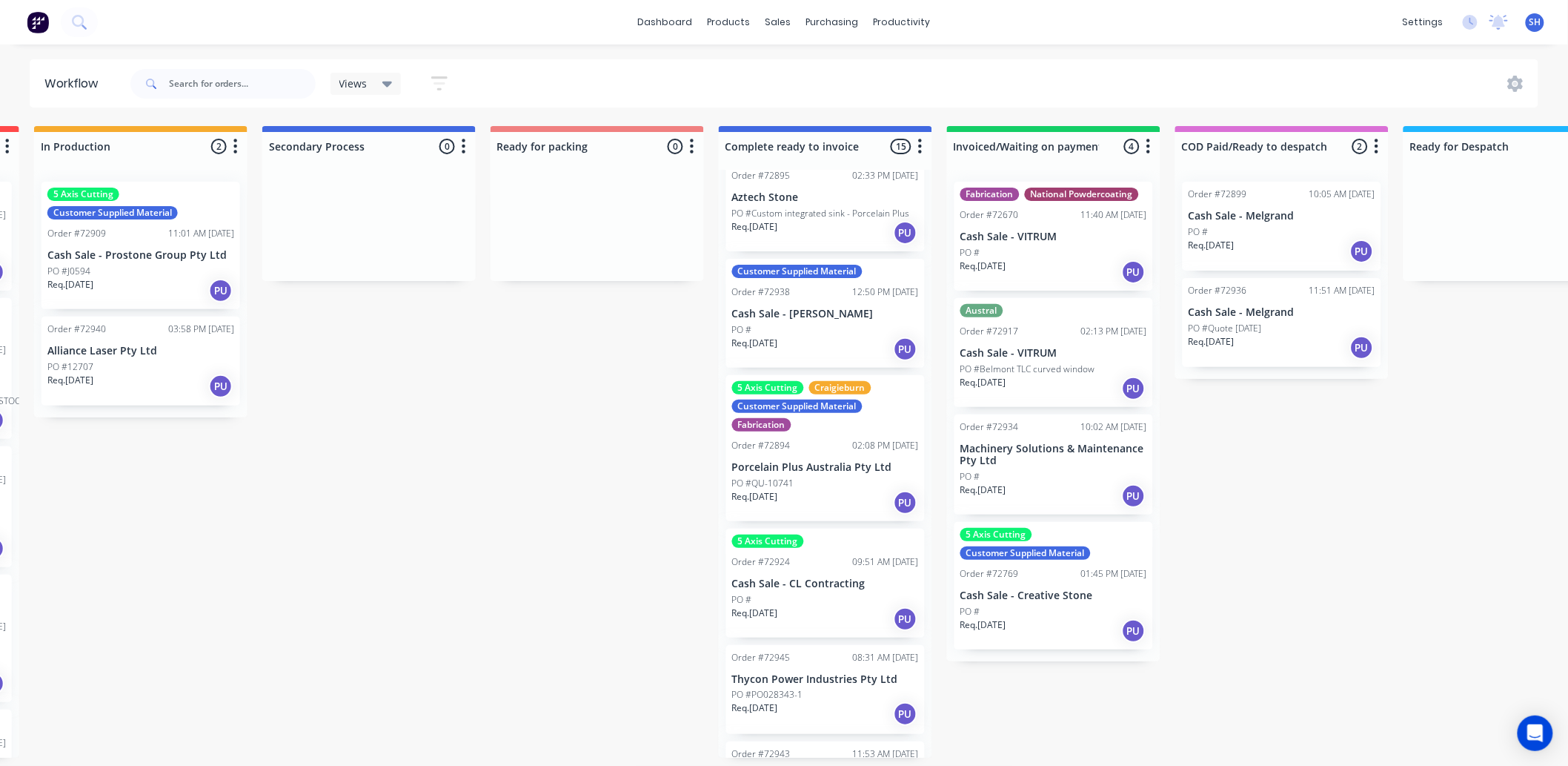
scroll to position [1235, 0]
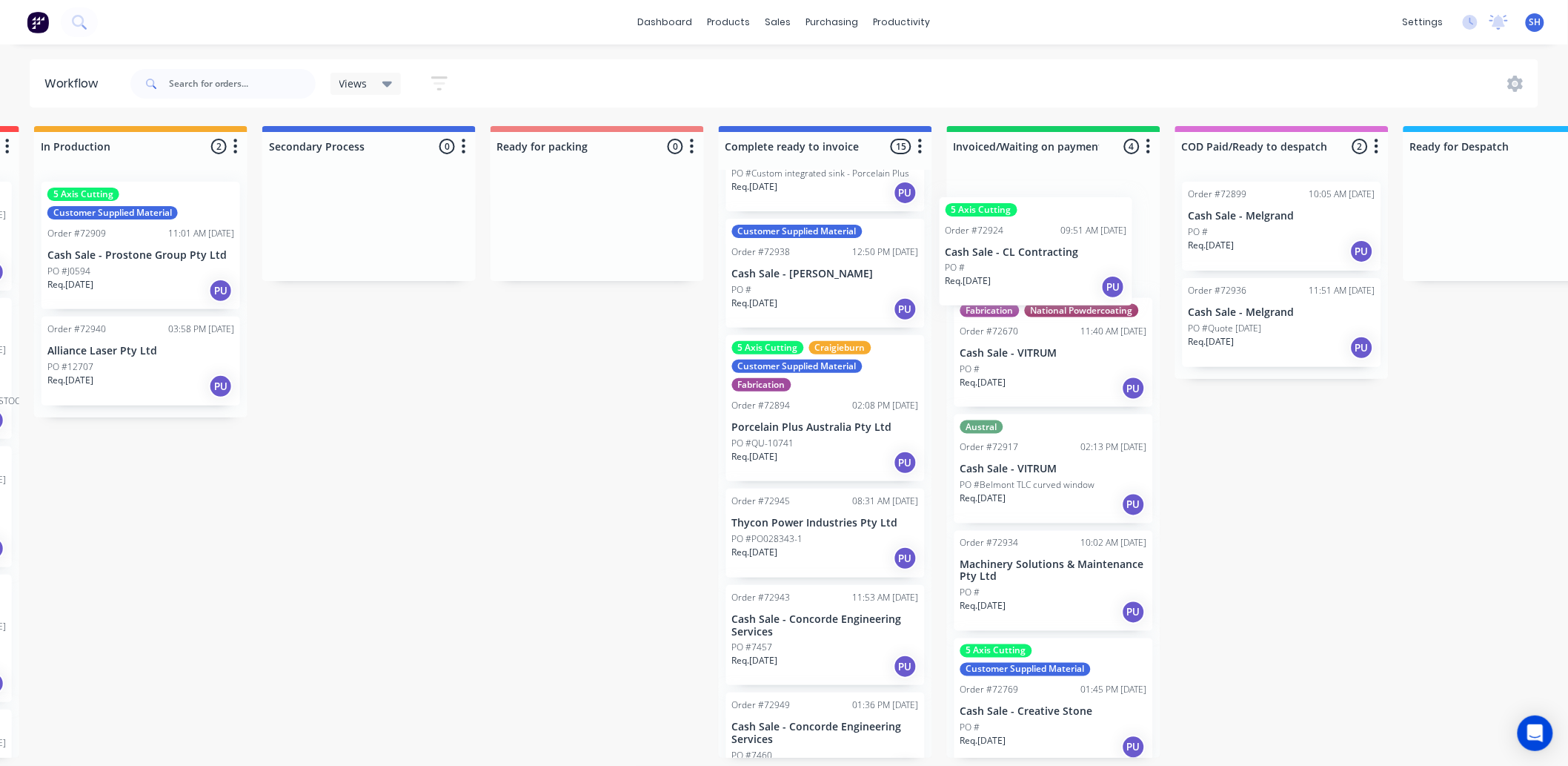
drag, startPoint x: 834, startPoint y: 571, endPoint x: 1050, endPoint y: 276, distance: 365.6
click at [1050, 276] on div "Submitted 1 Status colour #273444 hex #273444 Save Cancel Summaries Total order…" at bounding box center [650, 442] width 2687 height 632
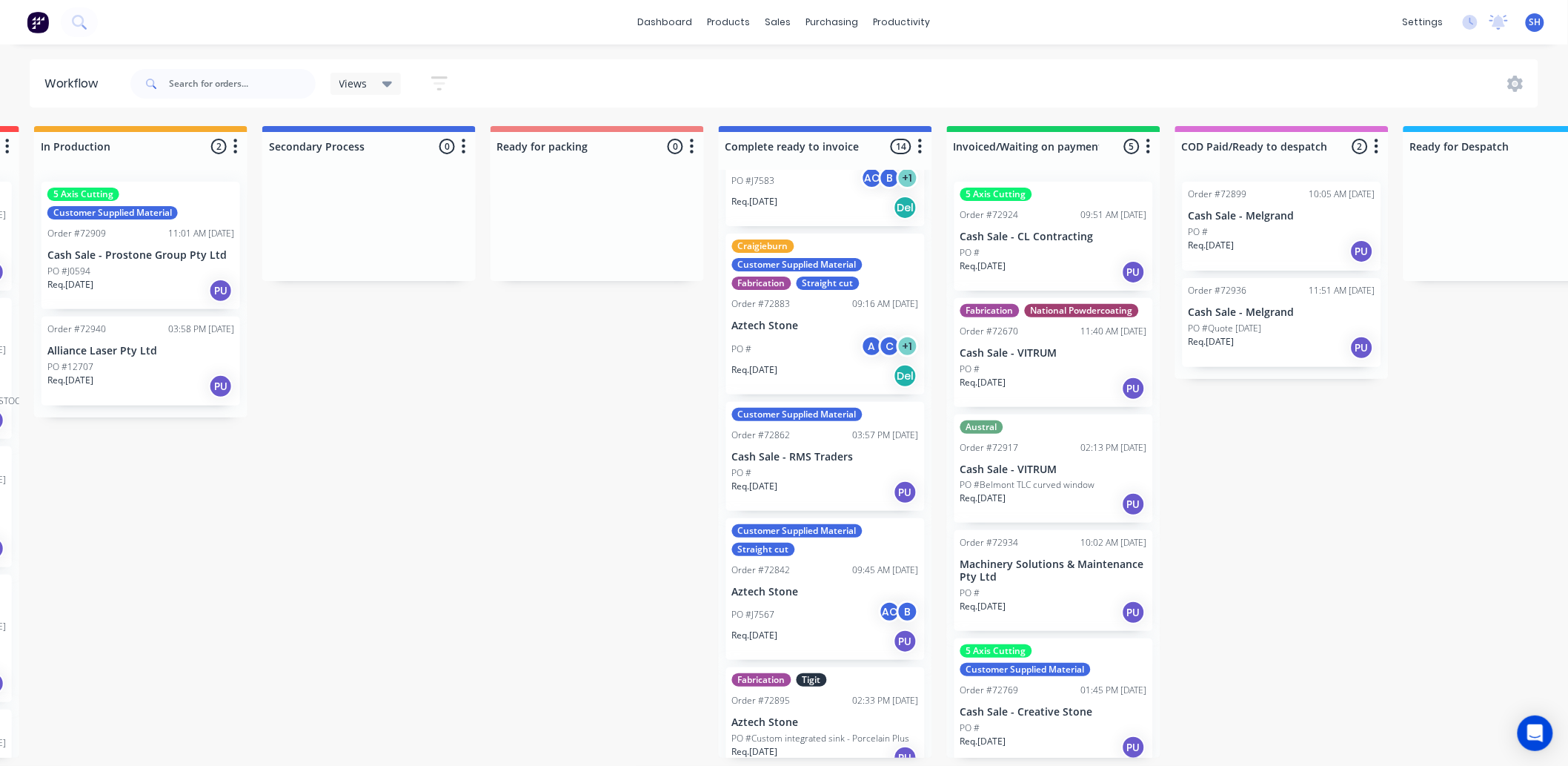
scroll to position [658, 0]
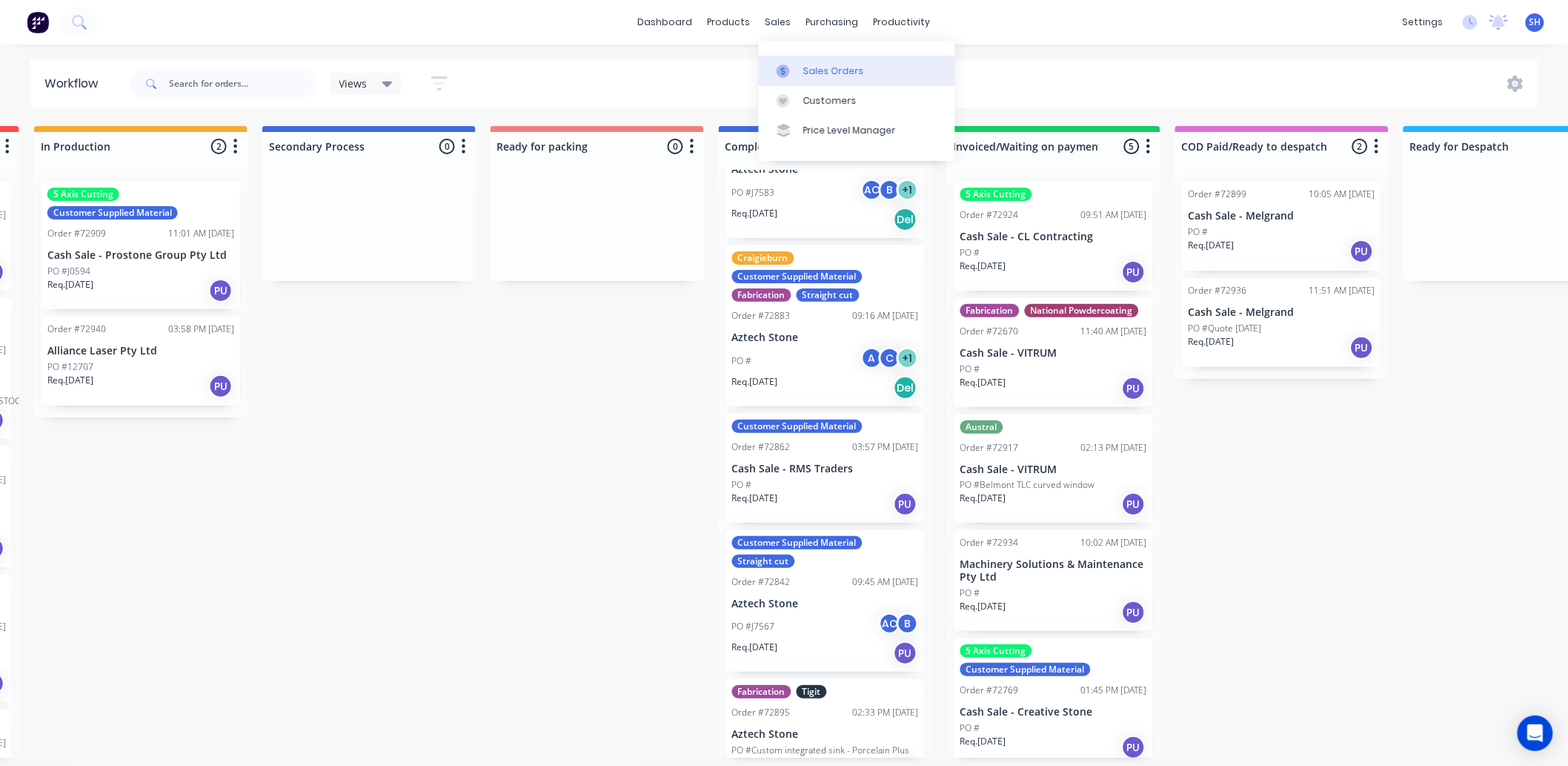
click at [804, 69] on div "Sales Orders" at bounding box center [834, 71] width 61 height 13
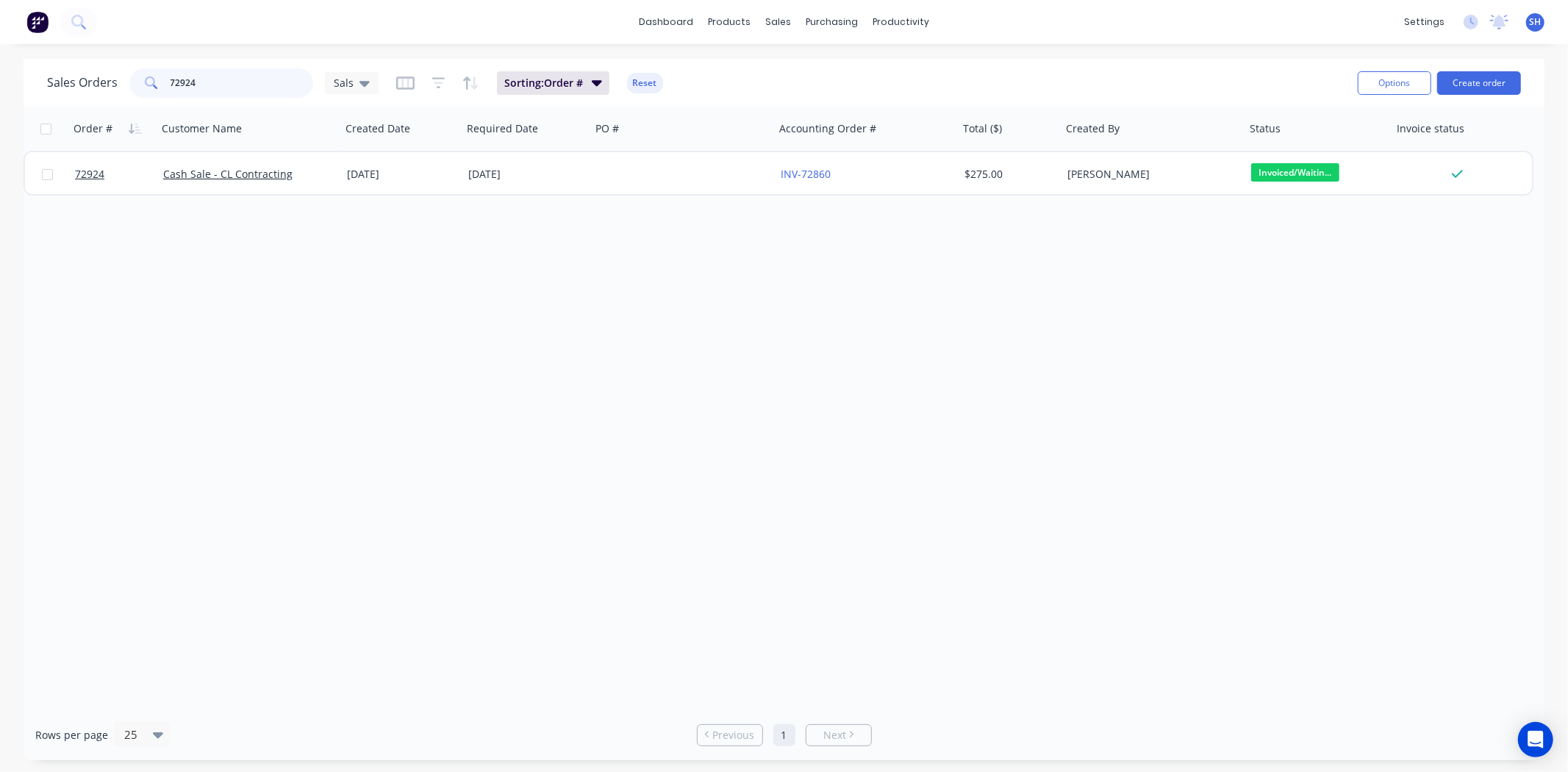
drag, startPoint x: 218, startPoint y: 86, endPoint x: 160, endPoint y: 87, distance: 58.0
click at [162, 87] on div "72924" at bounding box center [221, 83] width 184 height 29
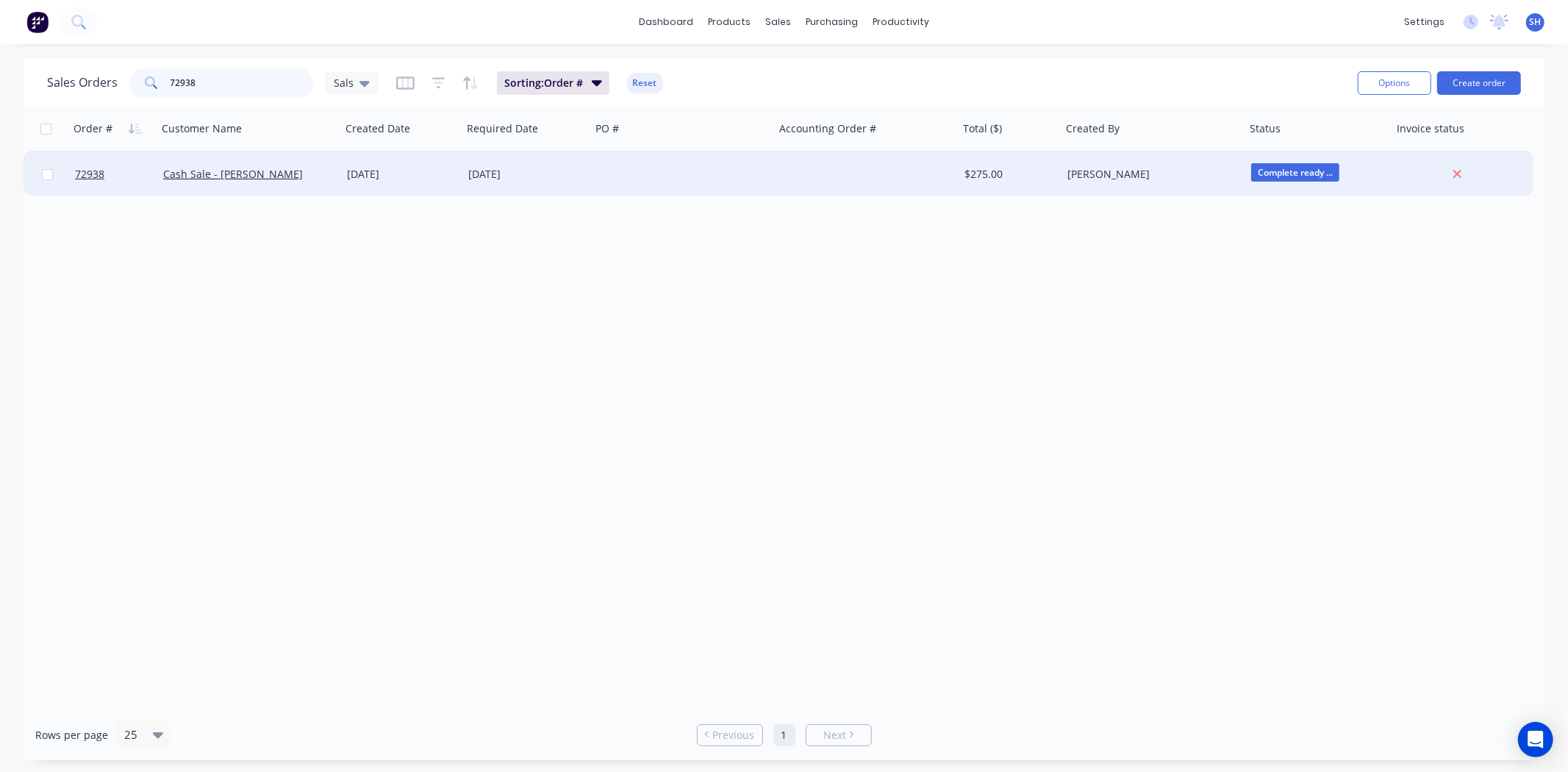
type input "72938"
click at [486, 181] on div "[DATE]" at bounding box center [527, 175] width 129 height 44
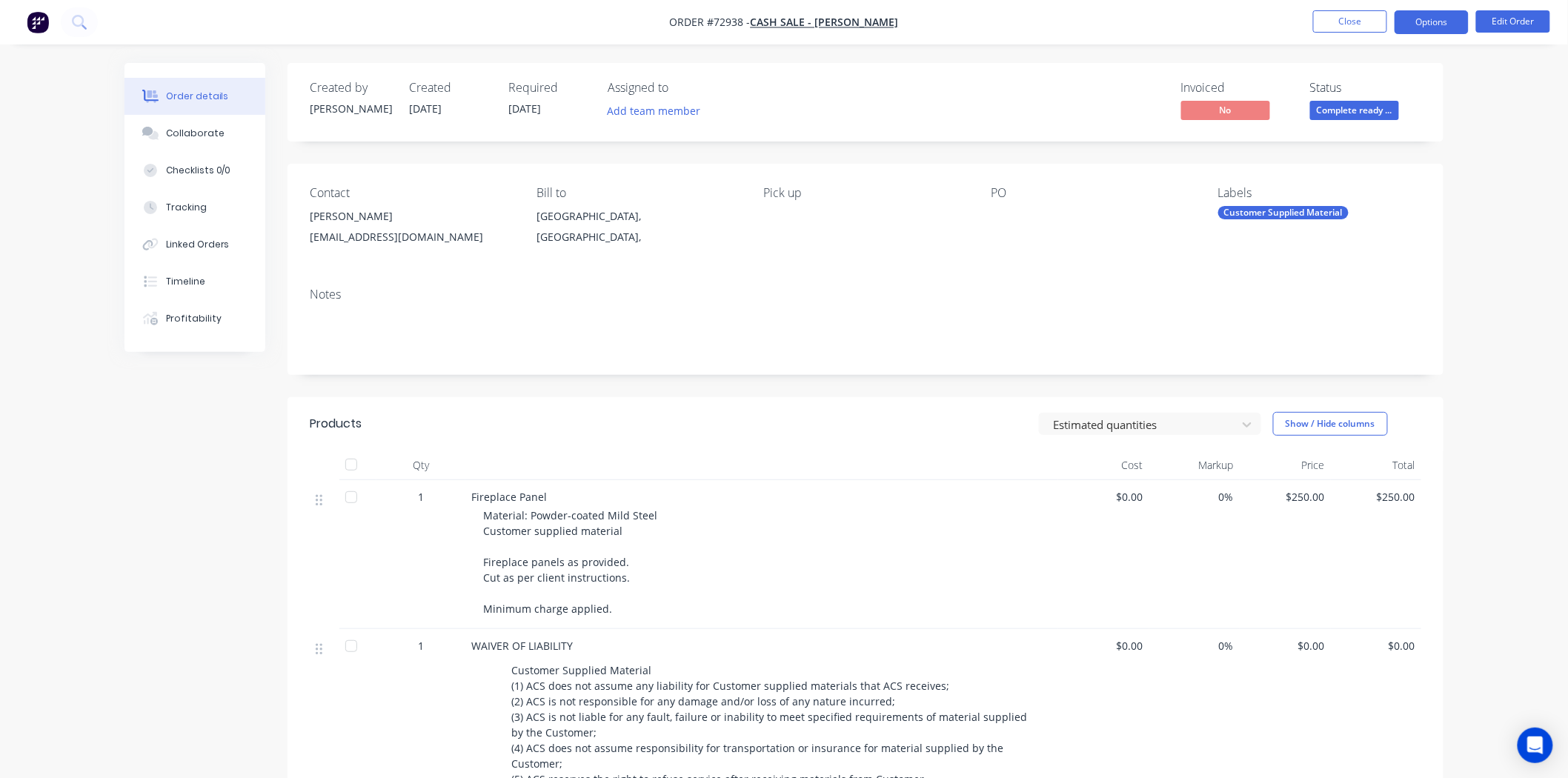
click at [1434, 29] on button "Options" at bounding box center [1432, 22] width 74 height 24
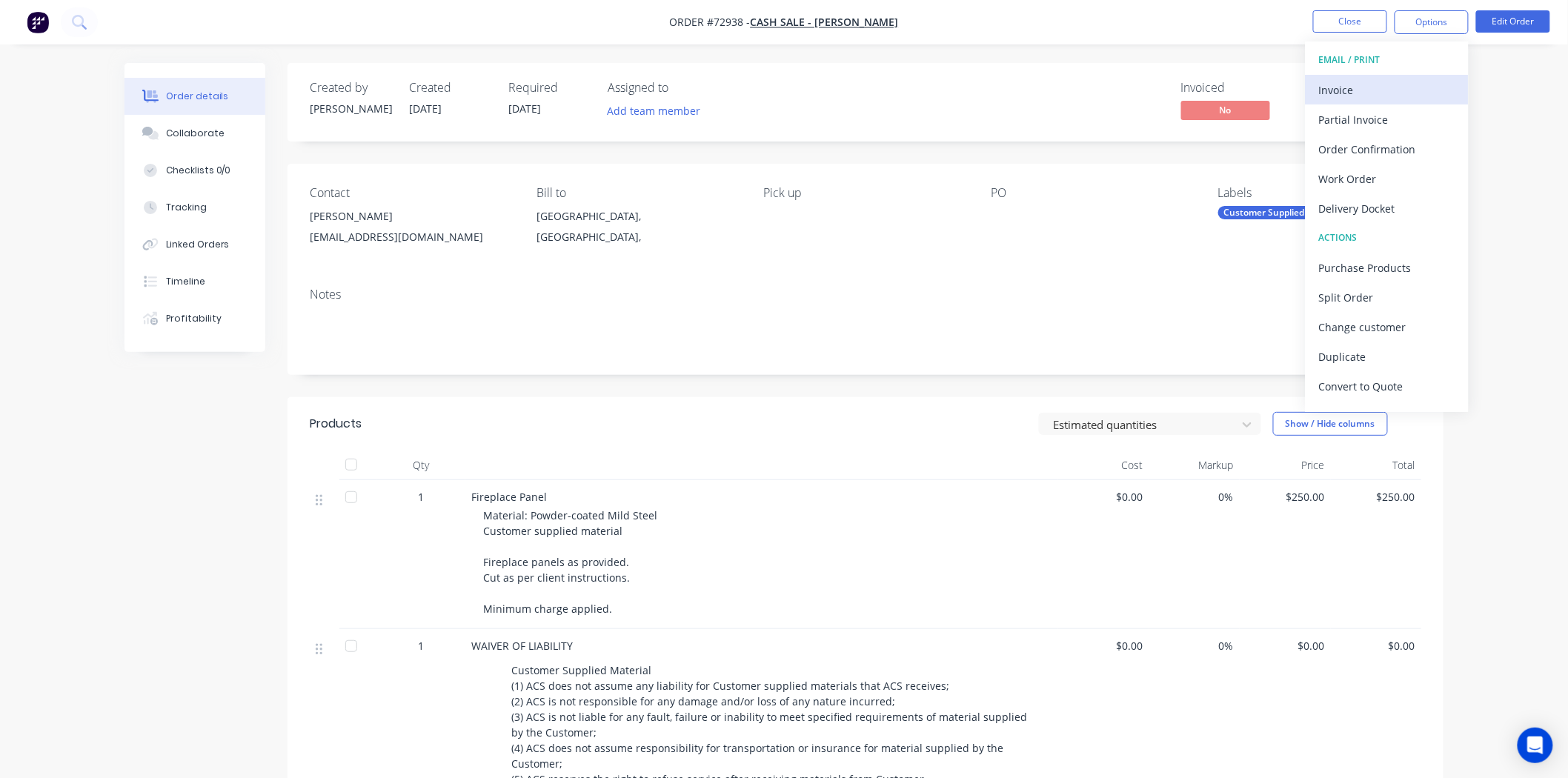
click at [1378, 85] on div "Invoice" at bounding box center [1387, 90] width 137 height 22
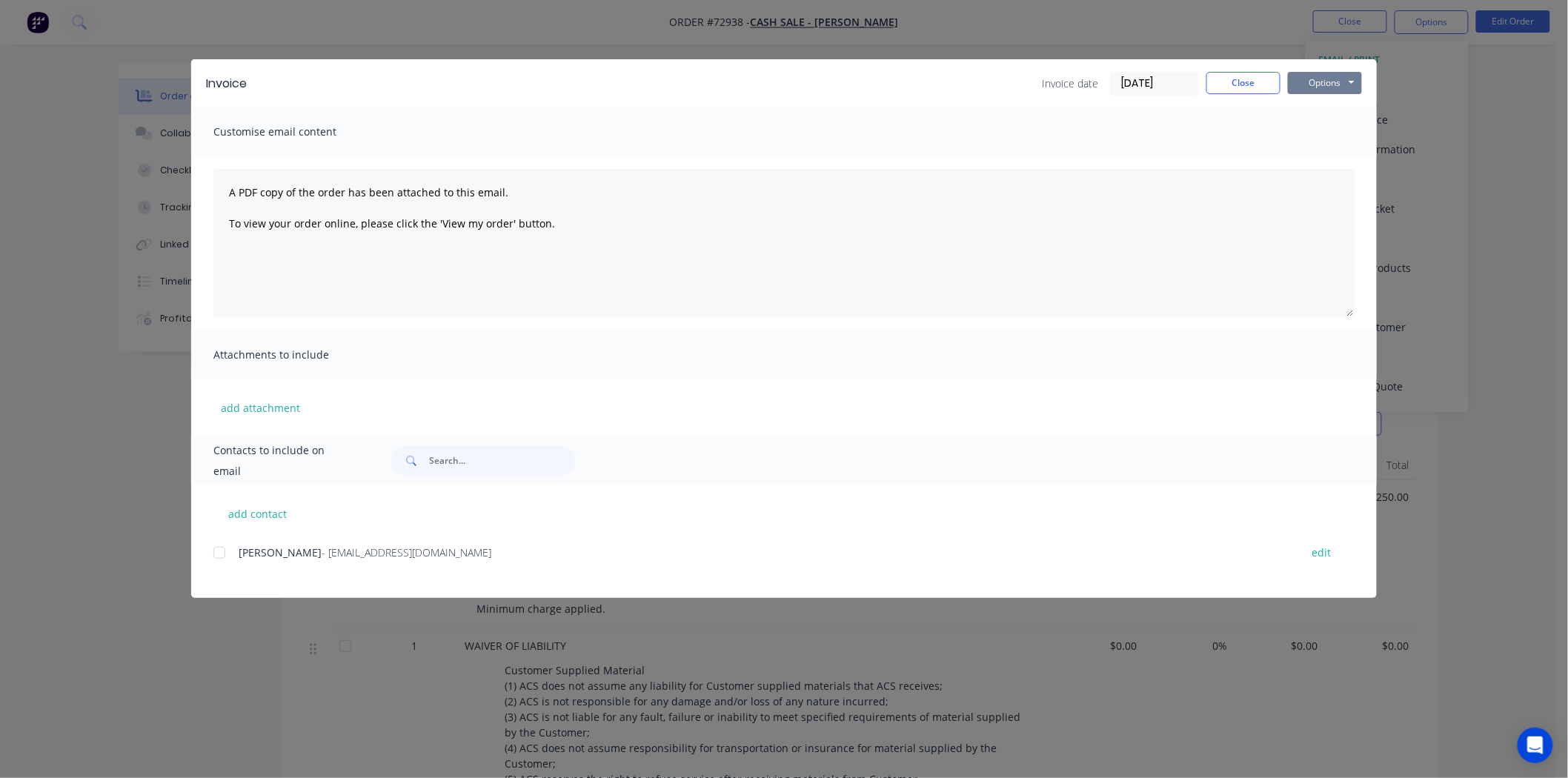
click at [1347, 89] on button "Options" at bounding box center [1325, 83] width 74 height 22
click at [1334, 131] on button "Print" at bounding box center [1335, 134] width 95 height 25
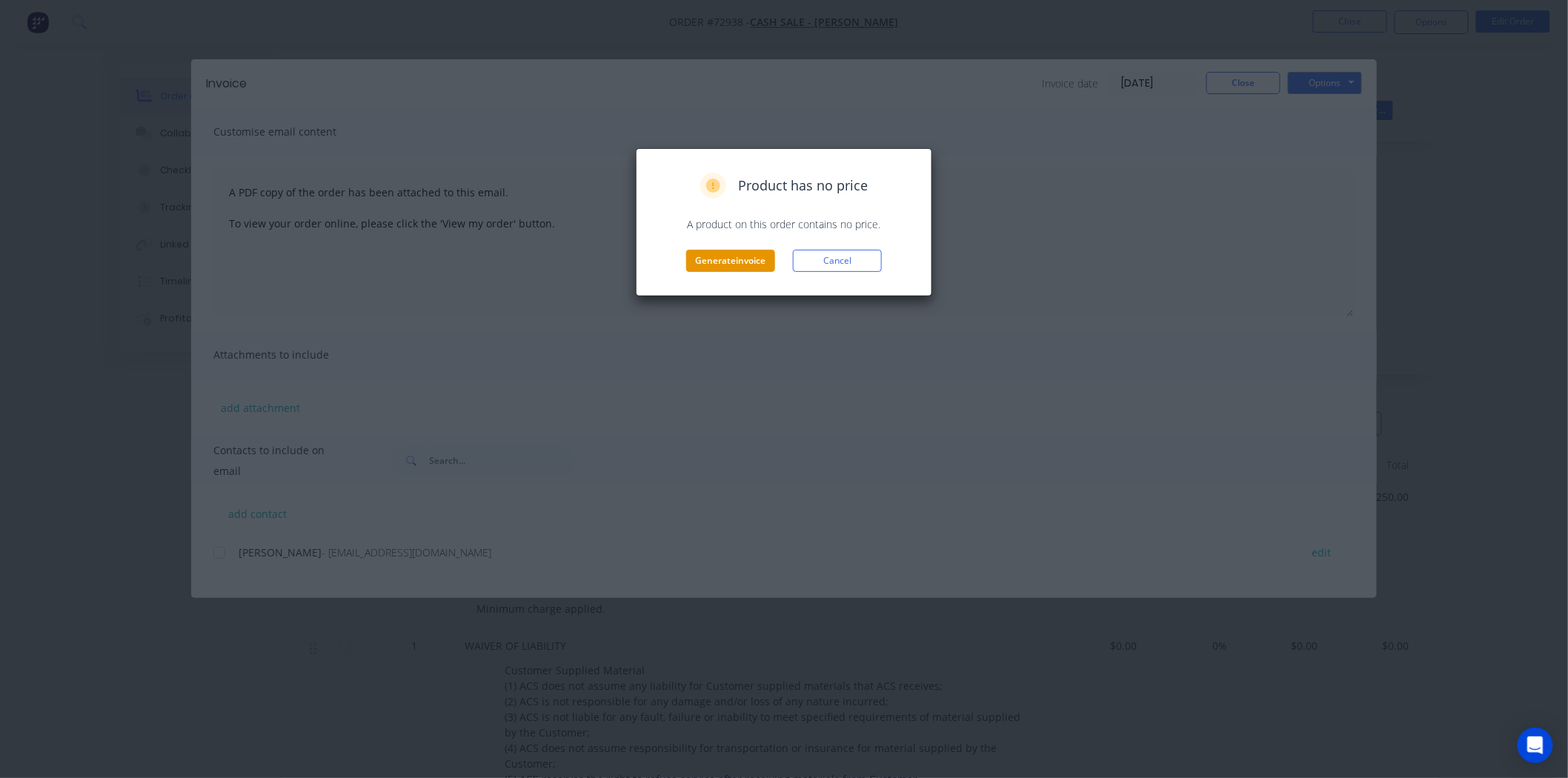
click at [750, 263] on button "Generate invoice" at bounding box center [730, 260] width 89 height 22
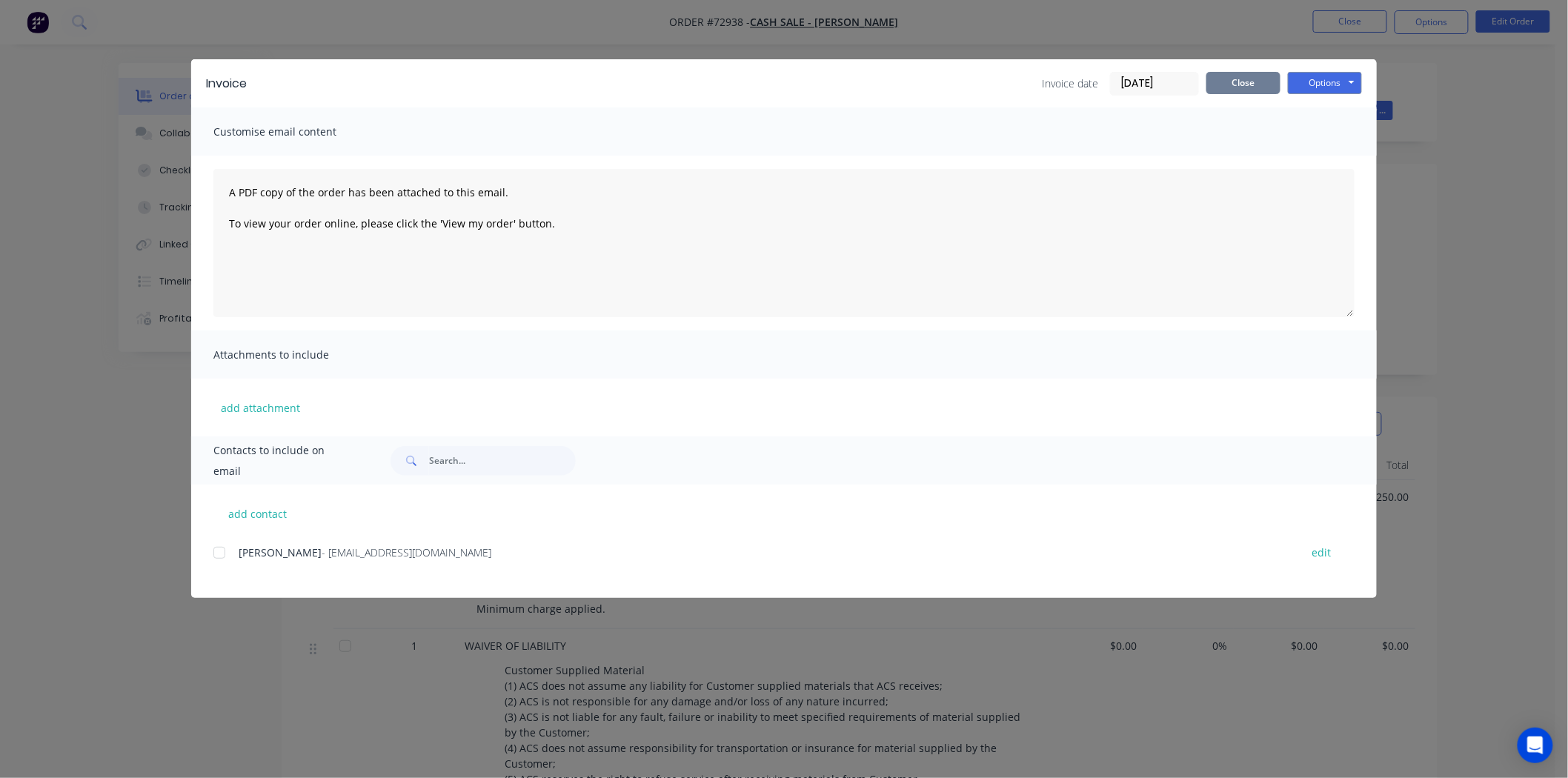
click at [1231, 75] on button "Close" at bounding box center [1244, 83] width 74 height 22
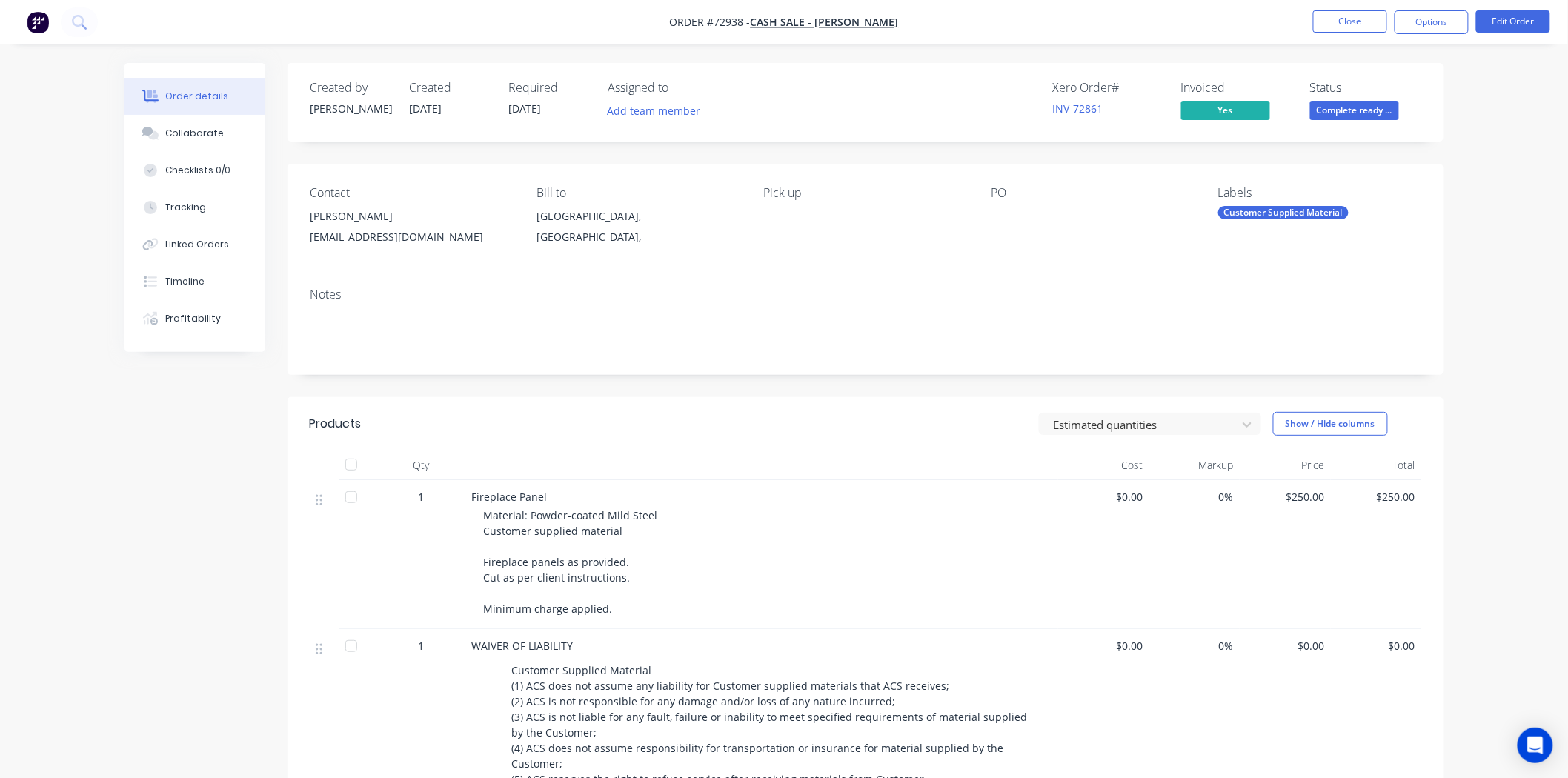
drag, startPoint x: 398, startPoint y: 216, endPoint x: 295, endPoint y: 227, distance: 103.6
click at [295, 227] on div "Contact [PERSON_NAME] [EMAIL_ADDRESS][DOMAIN_NAME] Bill to [GEOGRAPHIC_DATA], […" at bounding box center [865, 219] width 1156 height 112
copy div "[PERSON_NAME]"
drag, startPoint x: 470, startPoint y: 245, endPoint x: 305, endPoint y: 253, distance: 165.2
click at [305, 253] on div "Contact [PERSON_NAME] [EMAIL_ADDRESS][DOMAIN_NAME] Bill to [GEOGRAPHIC_DATA], […" at bounding box center [865, 219] width 1156 height 112
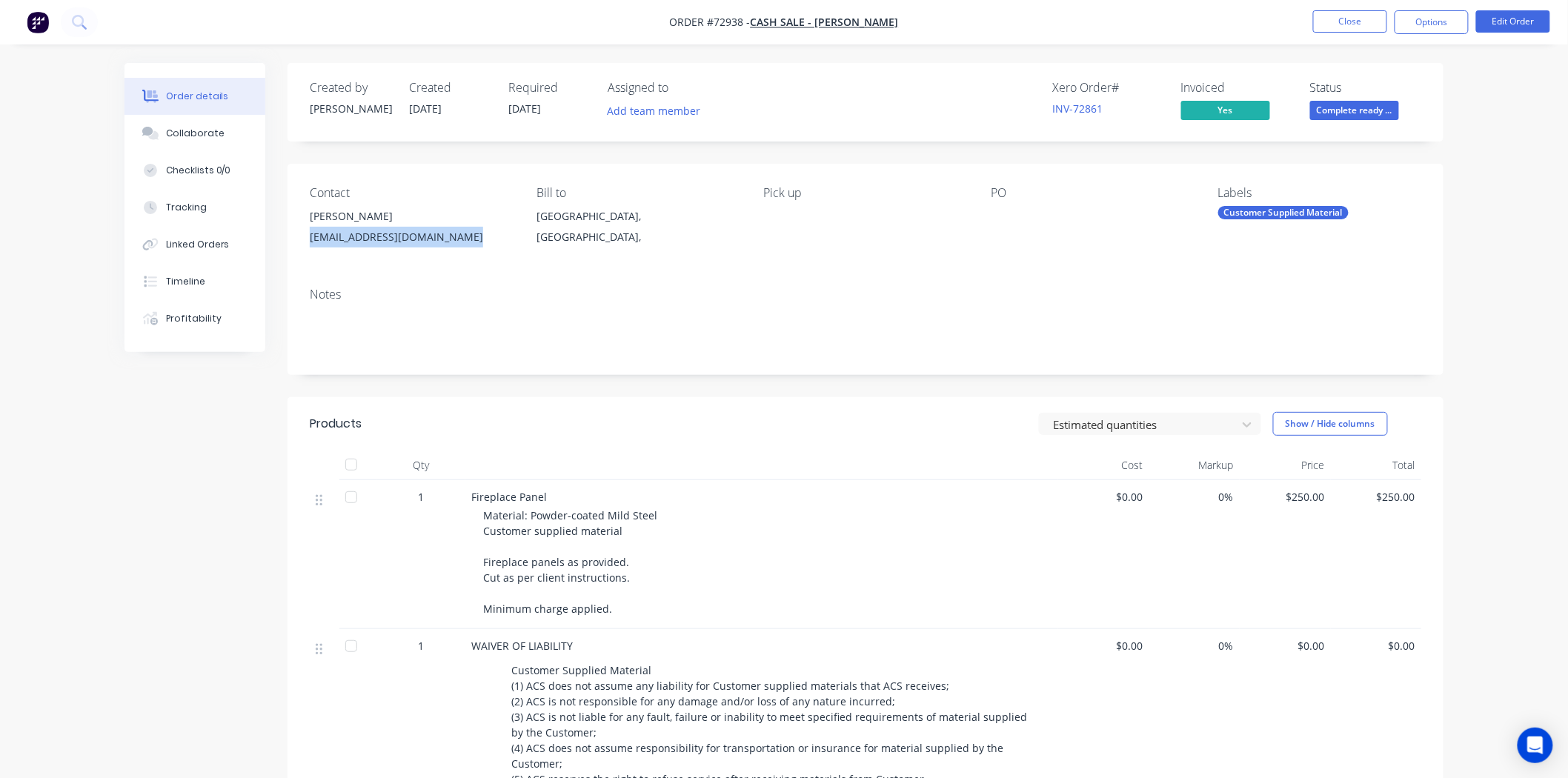
copy div "[EMAIL_ADDRESS][DOMAIN_NAME]"
click at [1438, 25] on button "Options" at bounding box center [1432, 22] width 74 height 24
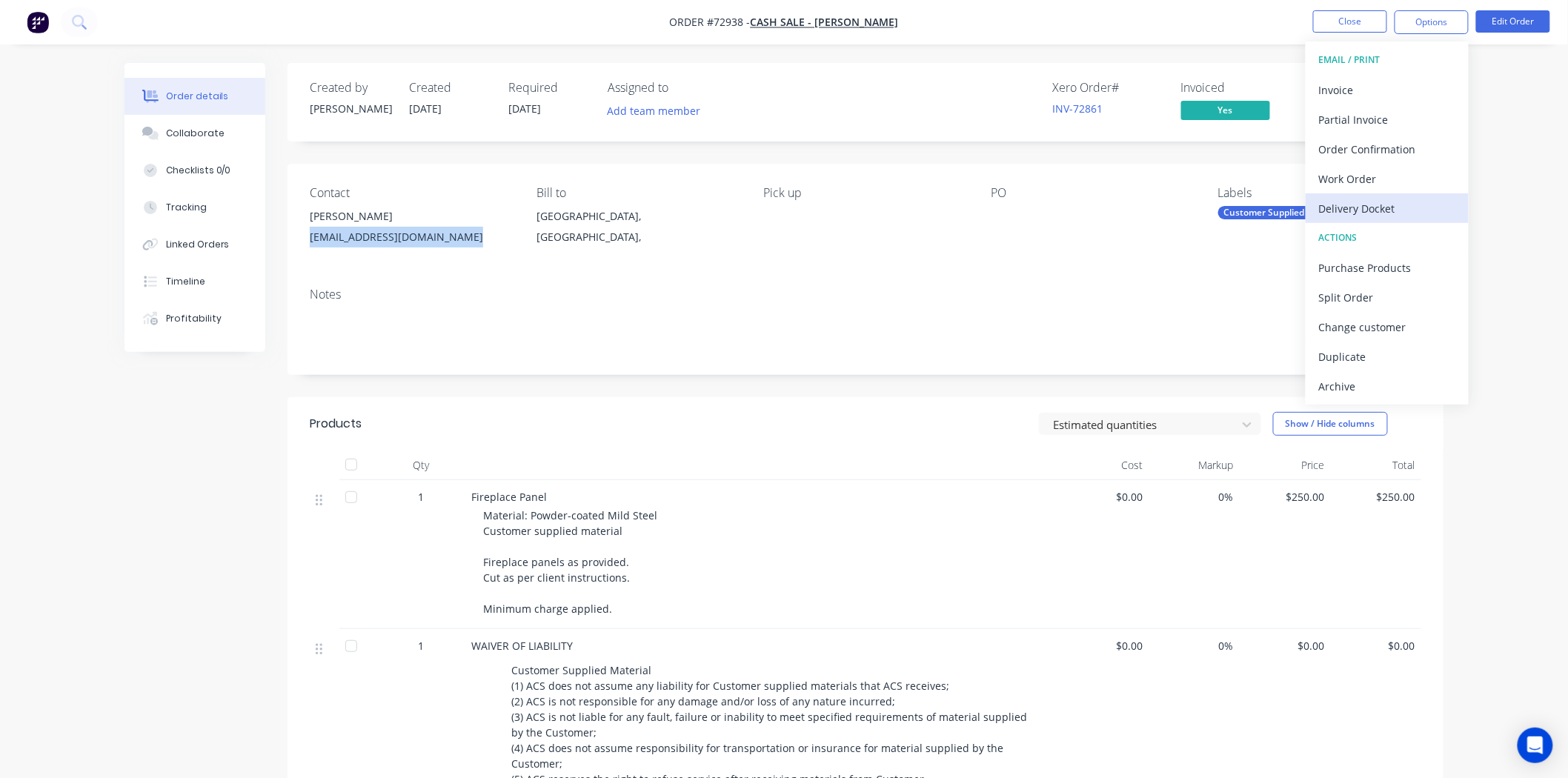
click at [1383, 215] on div "Delivery Docket" at bounding box center [1387, 208] width 137 height 22
click at [1362, 139] on div "Without pricing" at bounding box center [1387, 150] width 137 height 22
click at [1331, 28] on button "Close" at bounding box center [1350, 21] width 74 height 22
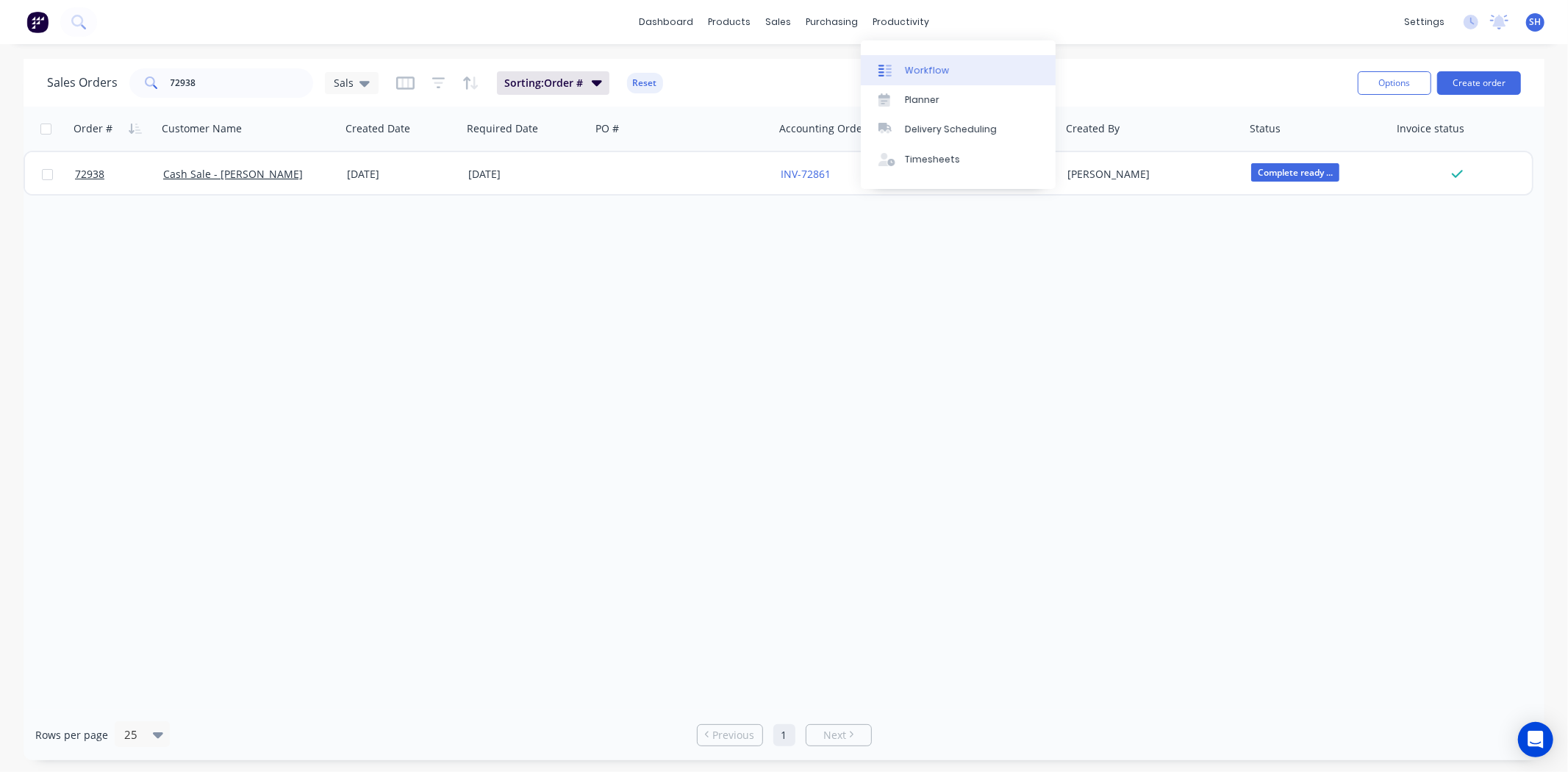
click at [922, 67] on div "Workflow" at bounding box center [928, 70] width 44 height 13
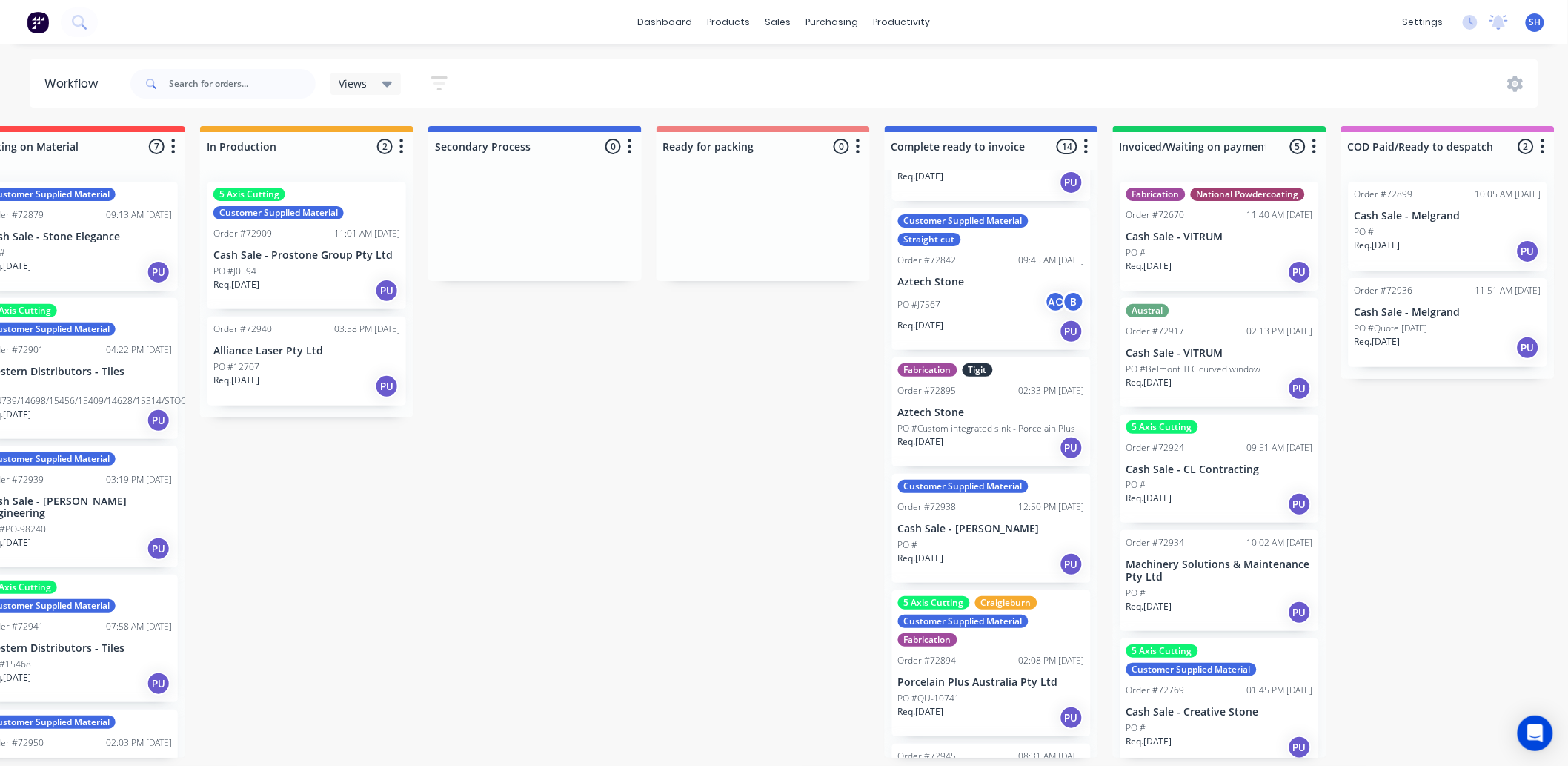
scroll to position [988, 0]
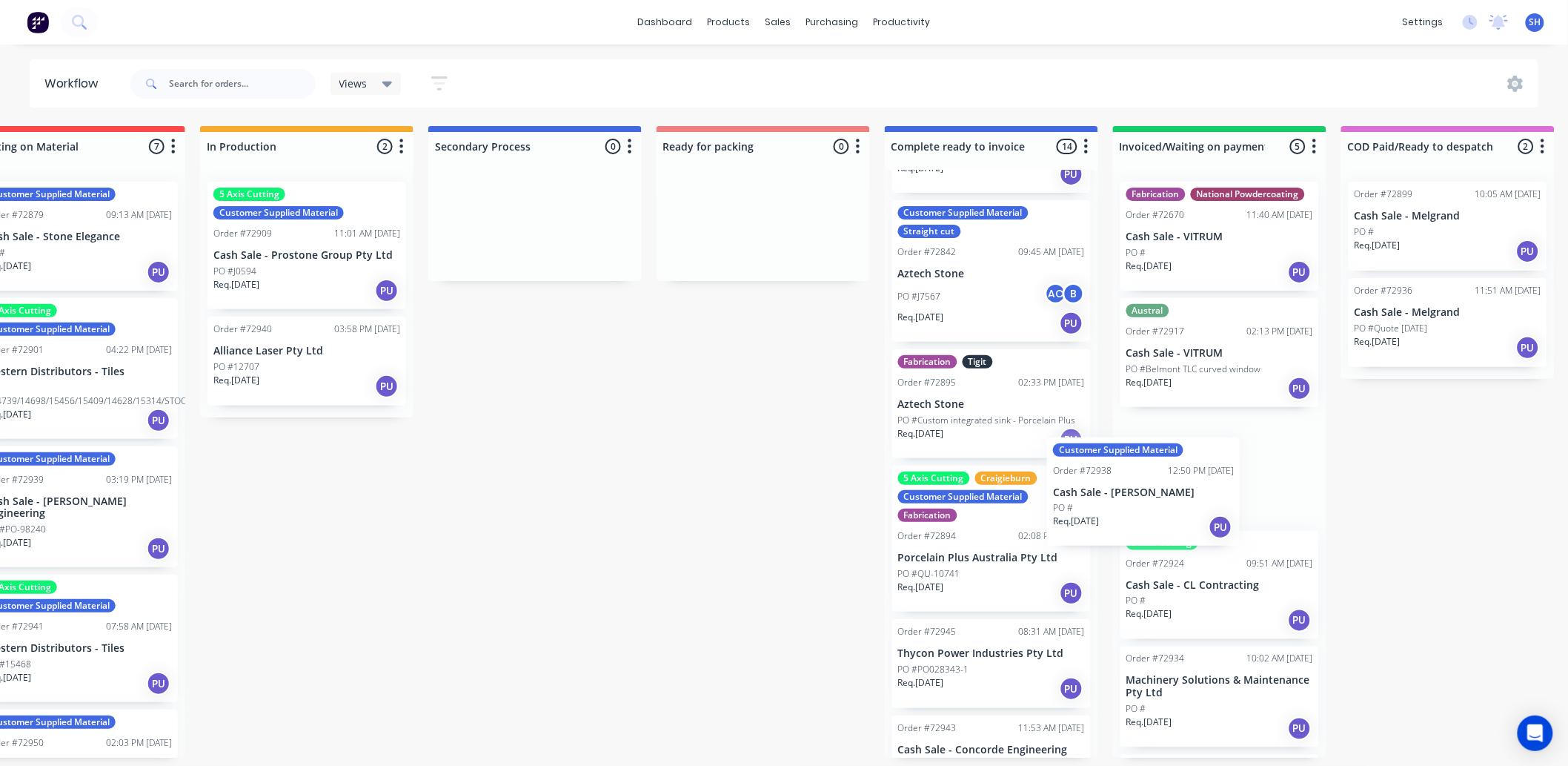
drag, startPoint x: 960, startPoint y: 544, endPoint x: 1128, endPoint y: 513, distance: 170.8
click at [1128, 513] on div "Submitted 1 Status colour #273444 hex #273444 Save Cancel Summaries Total order…" at bounding box center [816, 442] width 2687 height 632
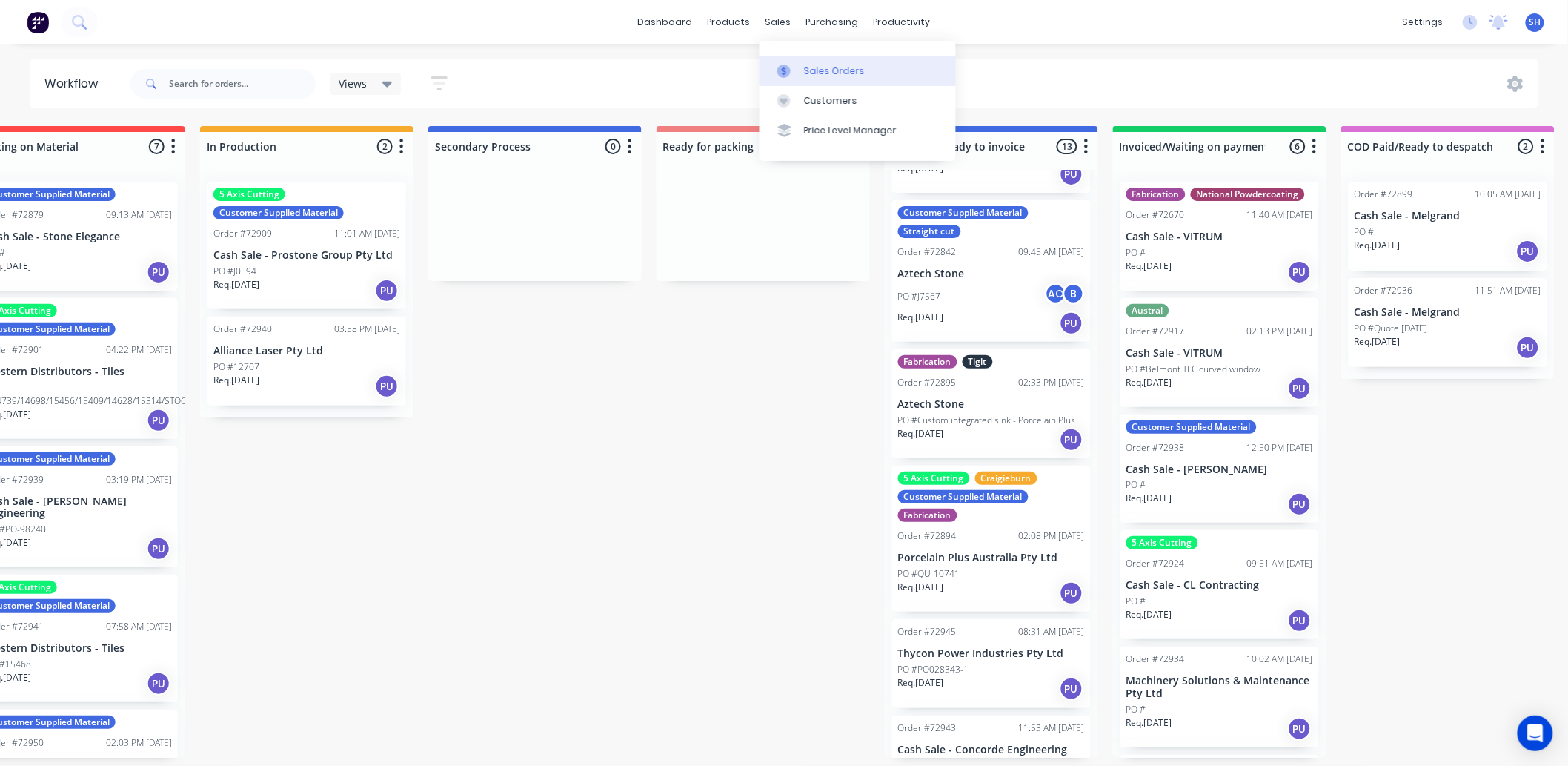
click at [808, 68] on div "Sales Orders" at bounding box center [835, 71] width 61 height 13
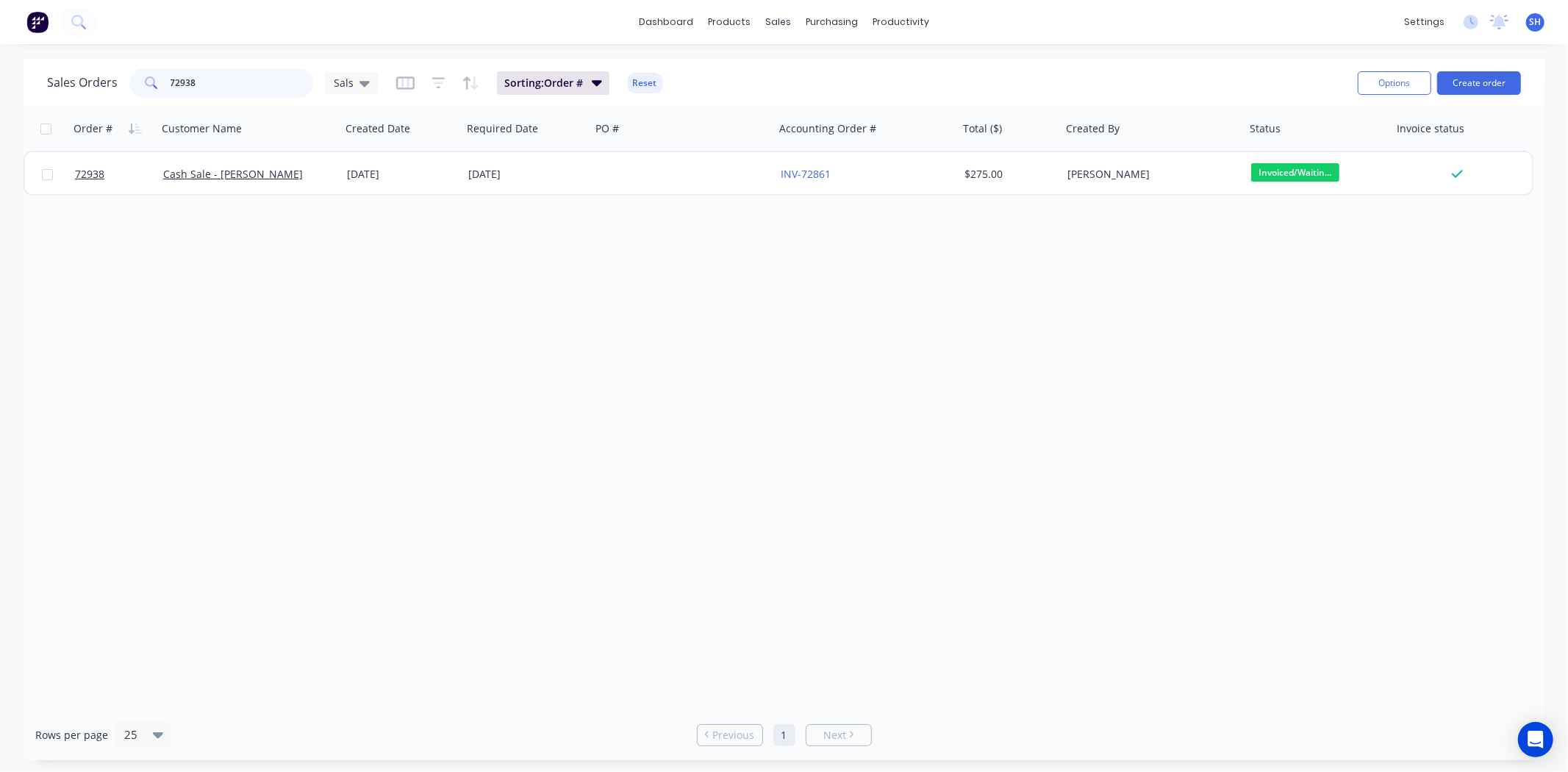
drag, startPoint x: 221, startPoint y: 83, endPoint x: 173, endPoint y: 84, distance: 48.0
click at [173, 84] on input "72938" at bounding box center [242, 83] width 143 height 29
type input "7"
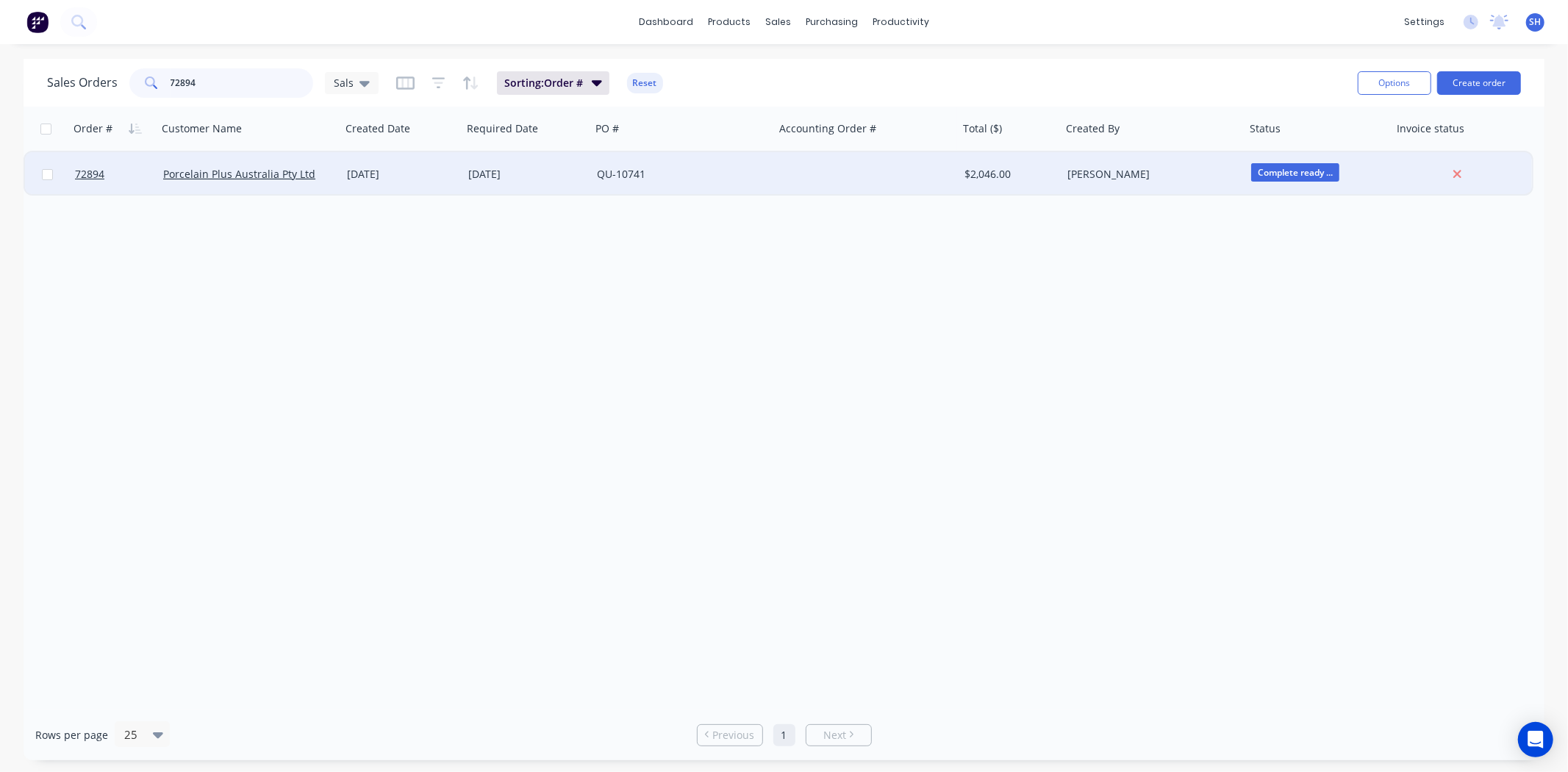
type input "72894"
click at [513, 181] on div "[DATE]" at bounding box center [527, 175] width 129 height 44
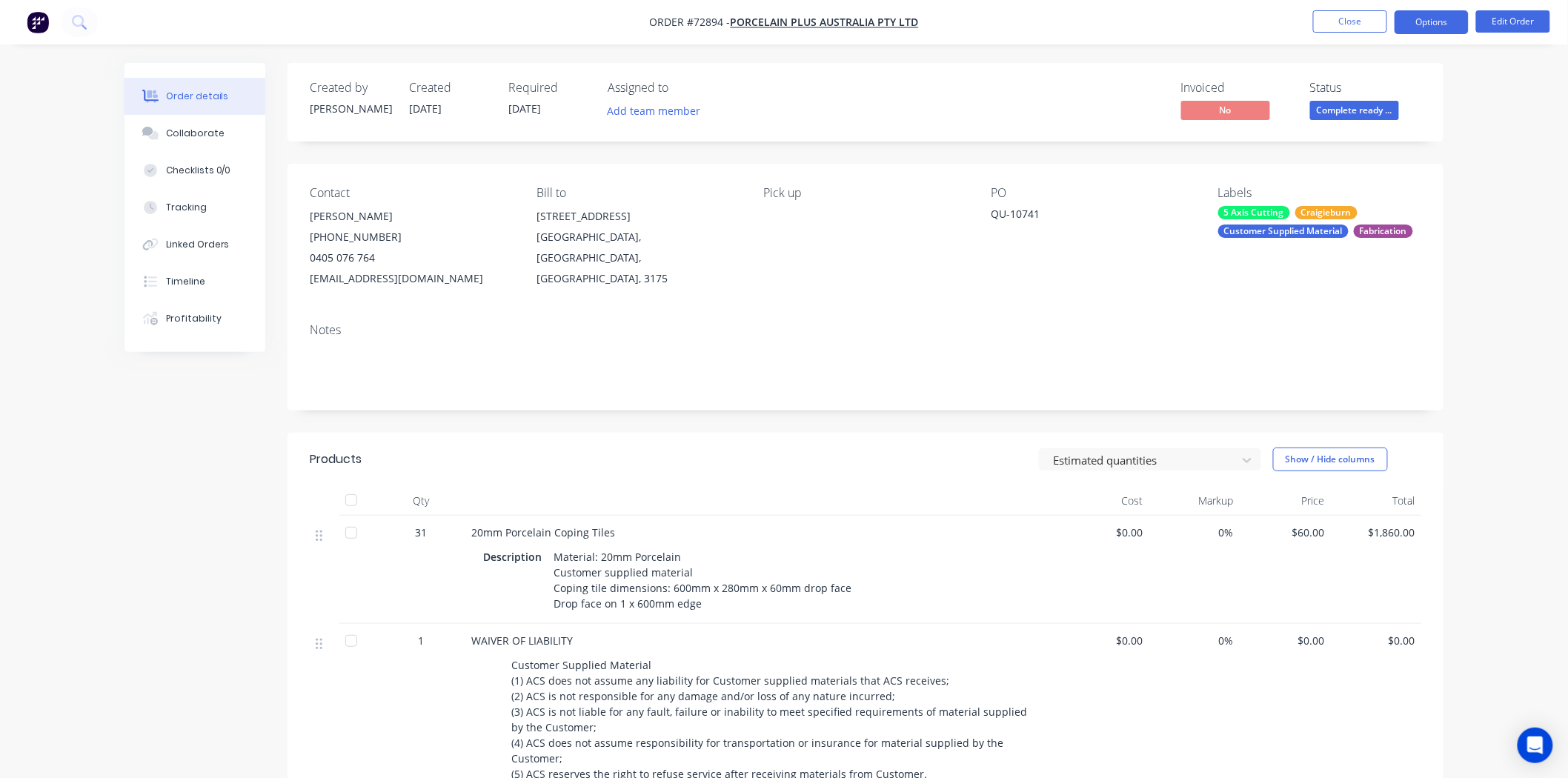
click at [1421, 29] on button "Options" at bounding box center [1432, 22] width 74 height 24
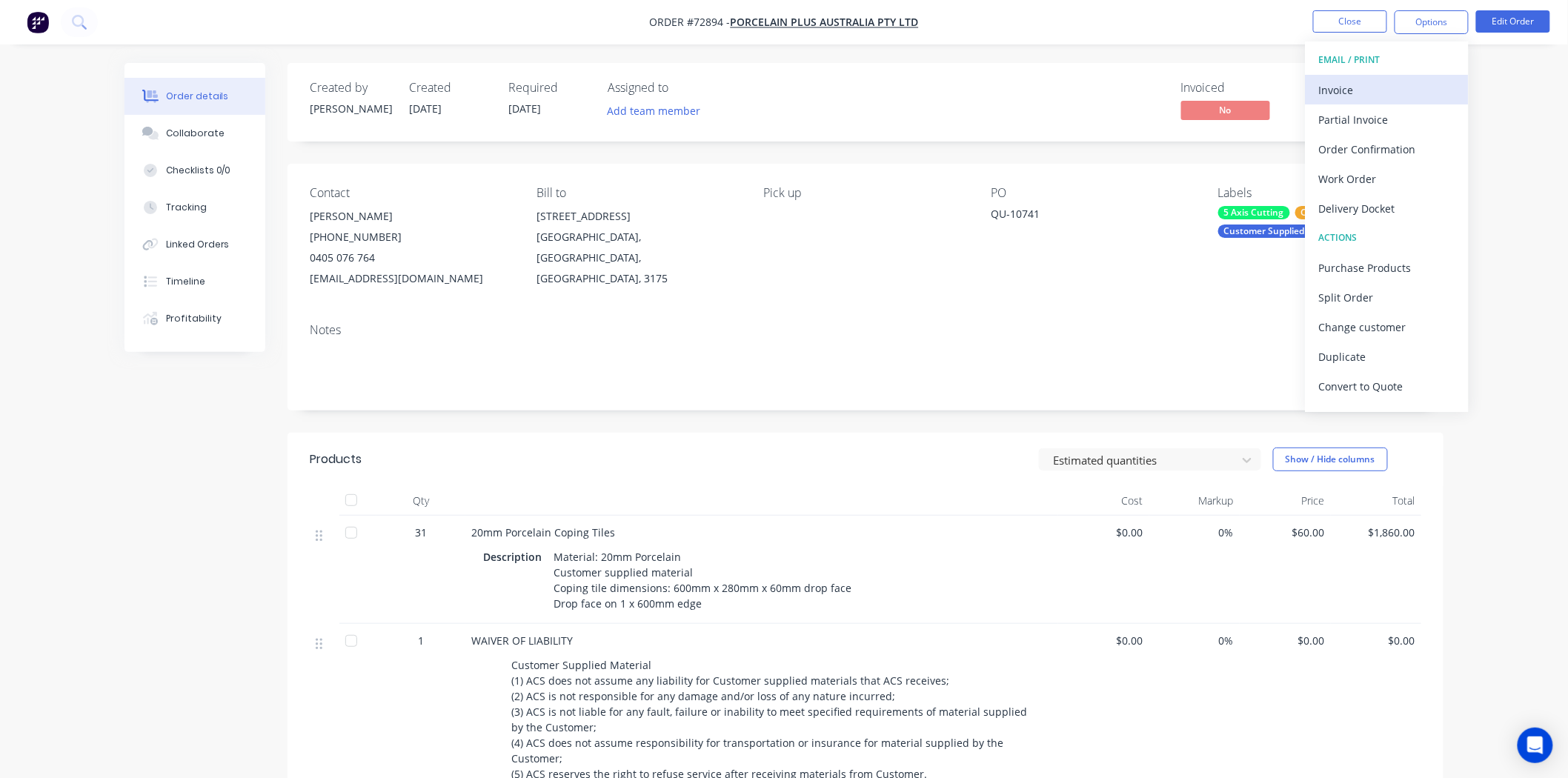
click at [1376, 90] on div "Invoice" at bounding box center [1387, 90] width 137 height 22
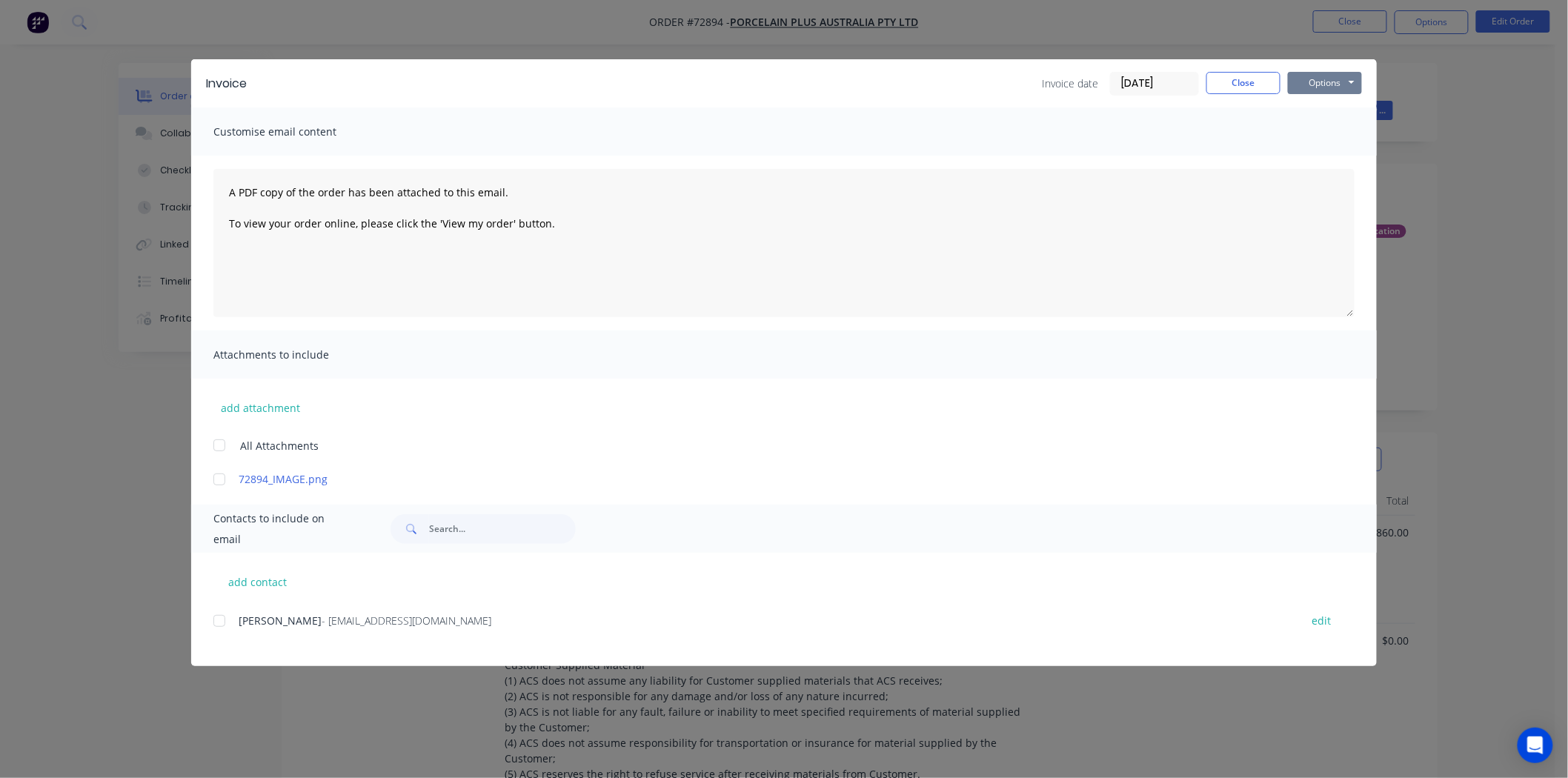
click at [1312, 83] on button "Options" at bounding box center [1325, 83] width 74 height 22
click at [1322, 130] on button "Print" at bounding box center [1335, 134] width 95 height 25
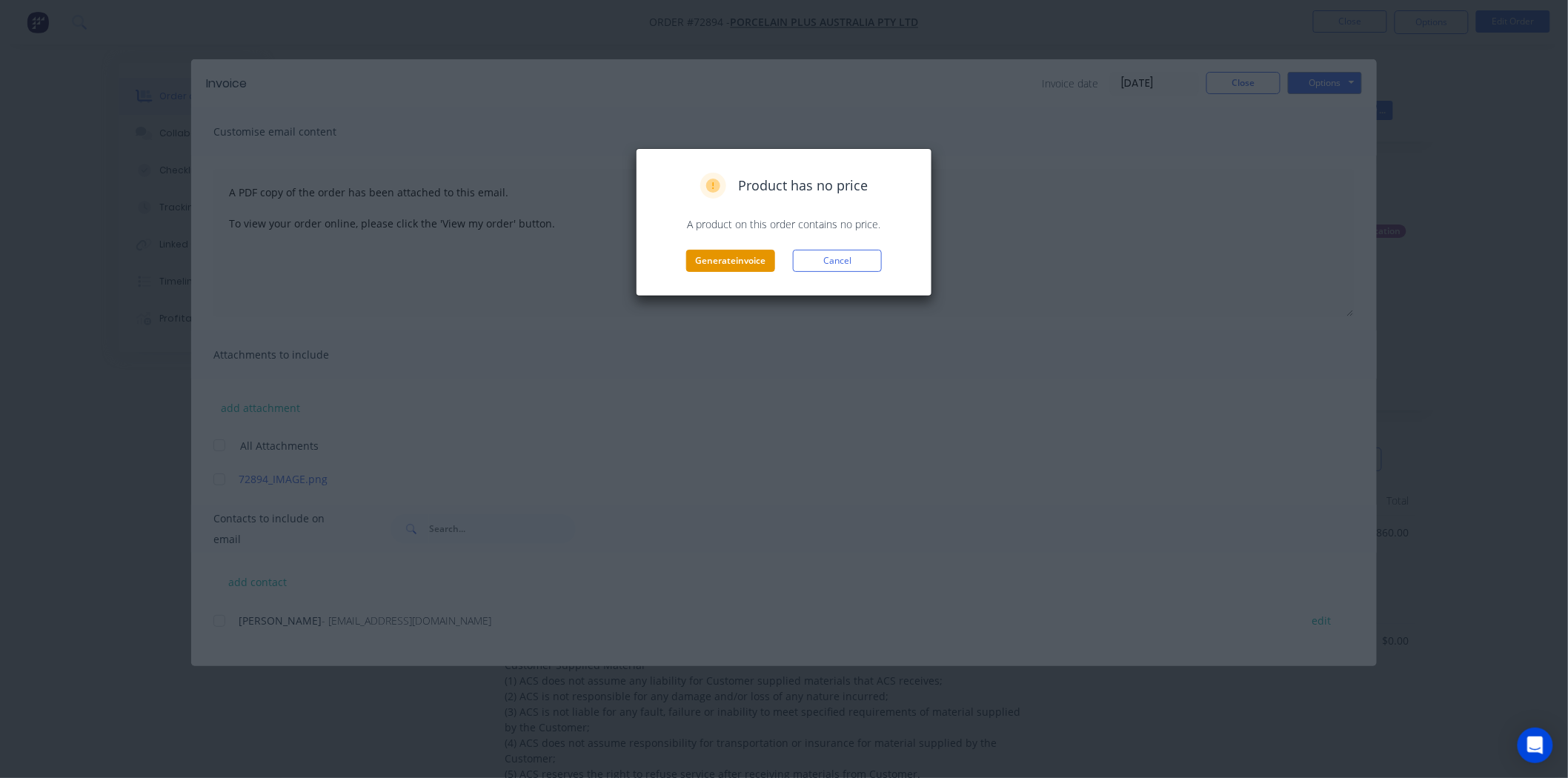
click at [730, 263] on button "Generate invoice" at bounding box center [730, 260] width 89 height 22
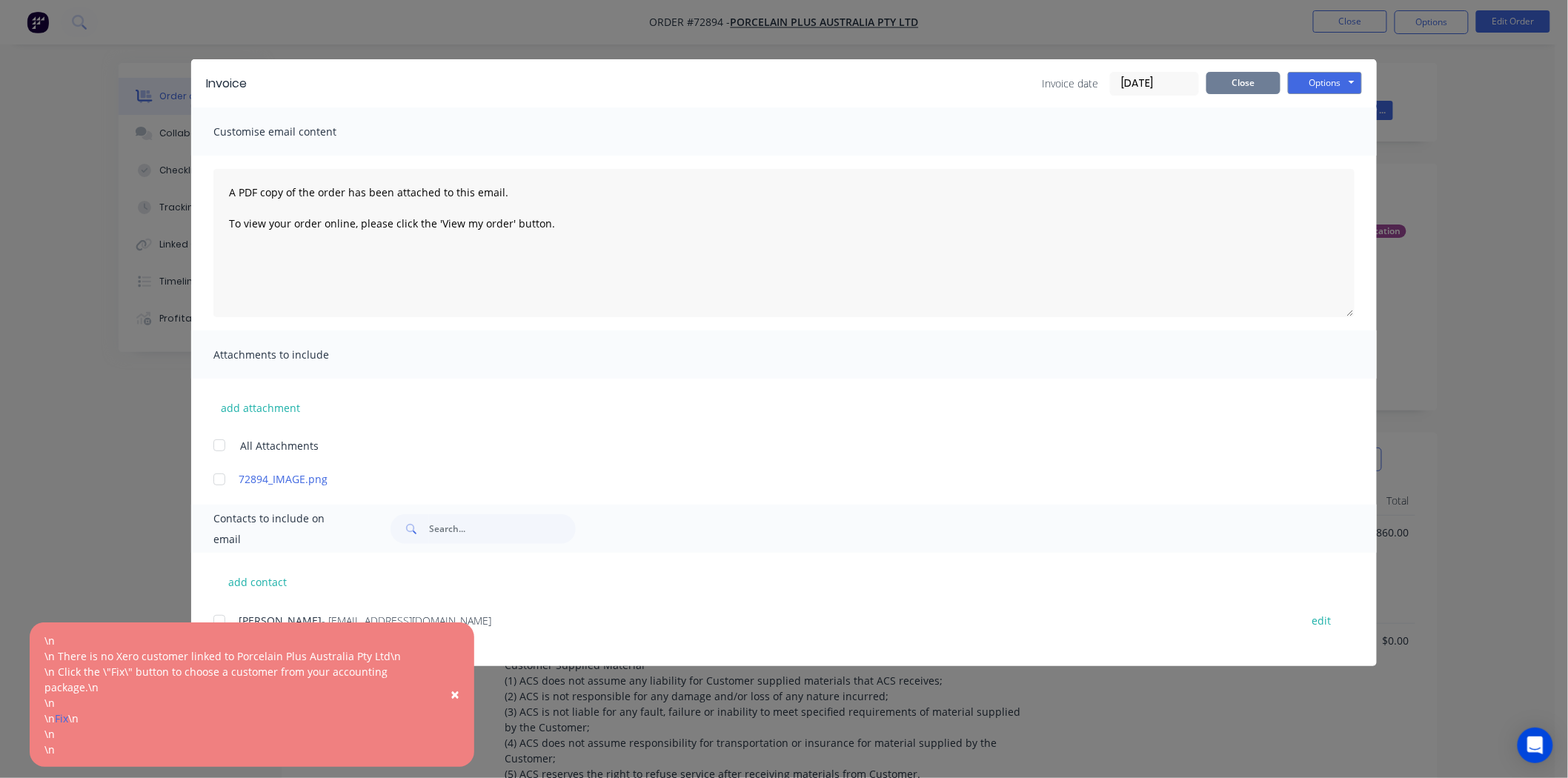
click at [1226, 86] on button "Close" at bounding box center [1244, 83] width 74 height 22
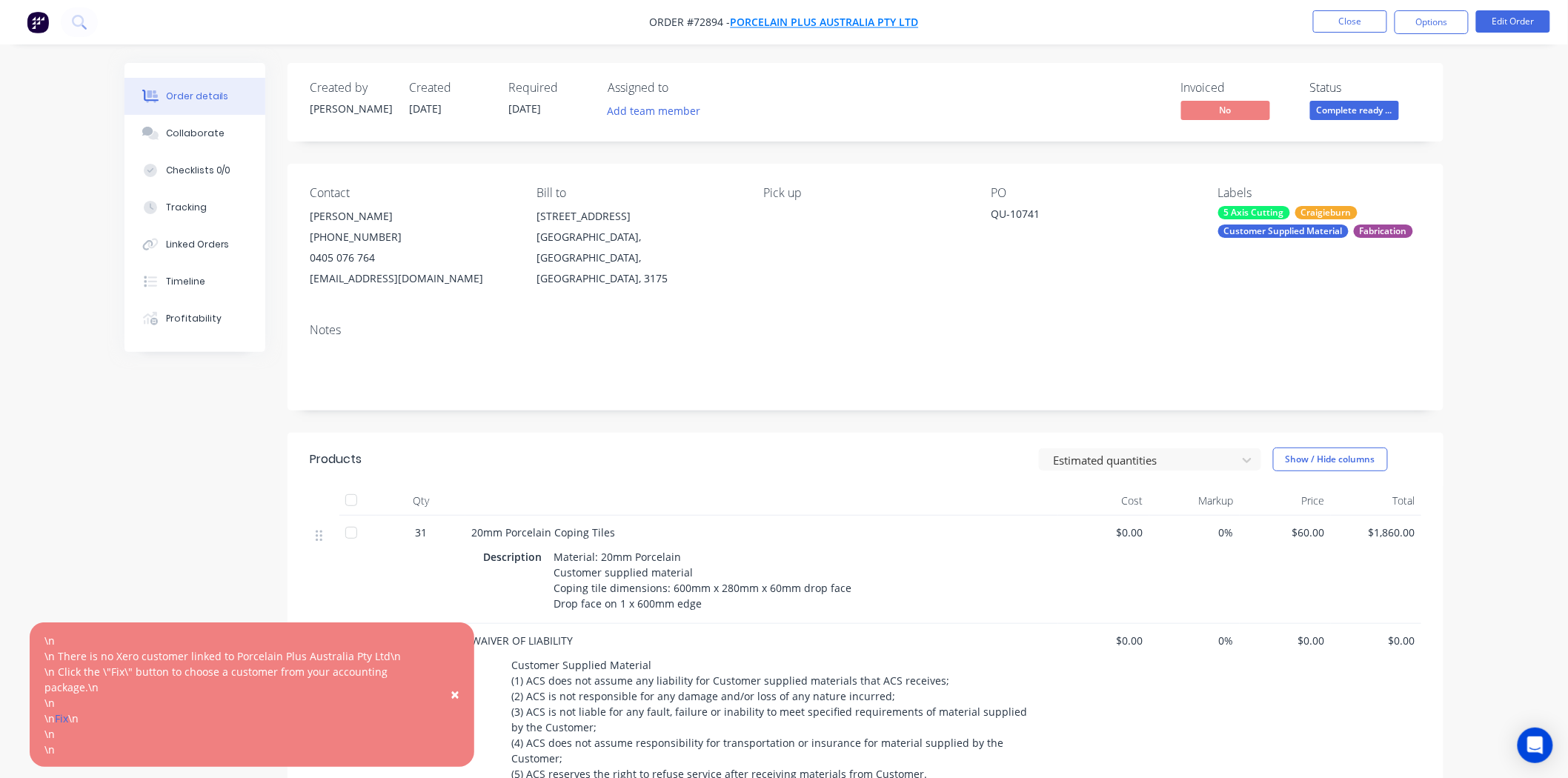
click at [900, 22] on span "Porcelain Plus Australia Pty Ltd" at bounding box center [825, 22] width 188 height 14
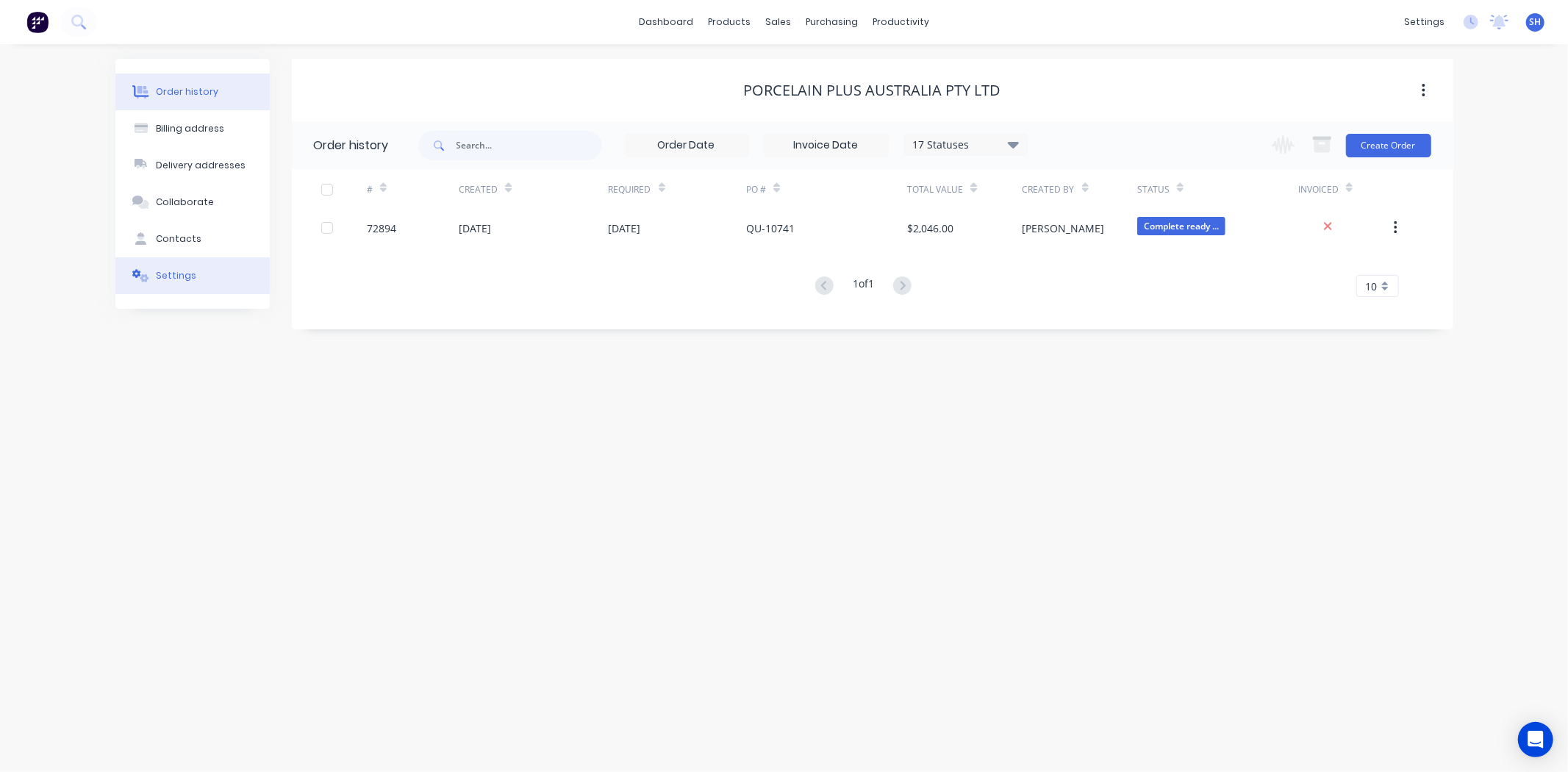
click at [181, 270] on div "Settings" at bounding box center [176, 275] width 41 height 13
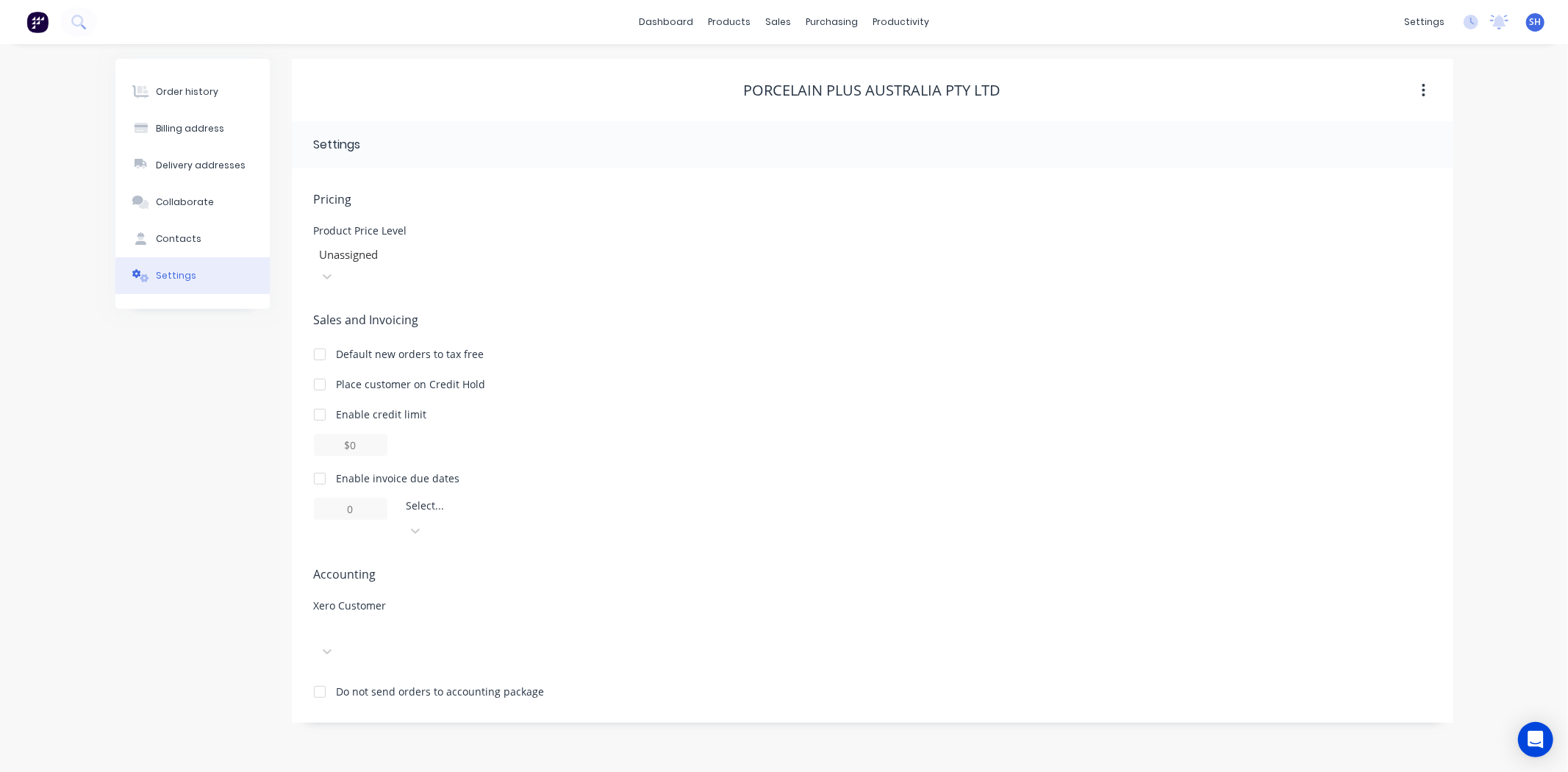
click at [495, 620] on div at bounding box center [424, 630] width 211 height 18
type input "porc"
click at [480, 662] on div "Porcelain Plus Australia Pty Ltd" at bounding box center [424, 670] width 221 height 15
click at [185, 103] on button "Order history" at bounding box center [193, 92] width 155 height 37
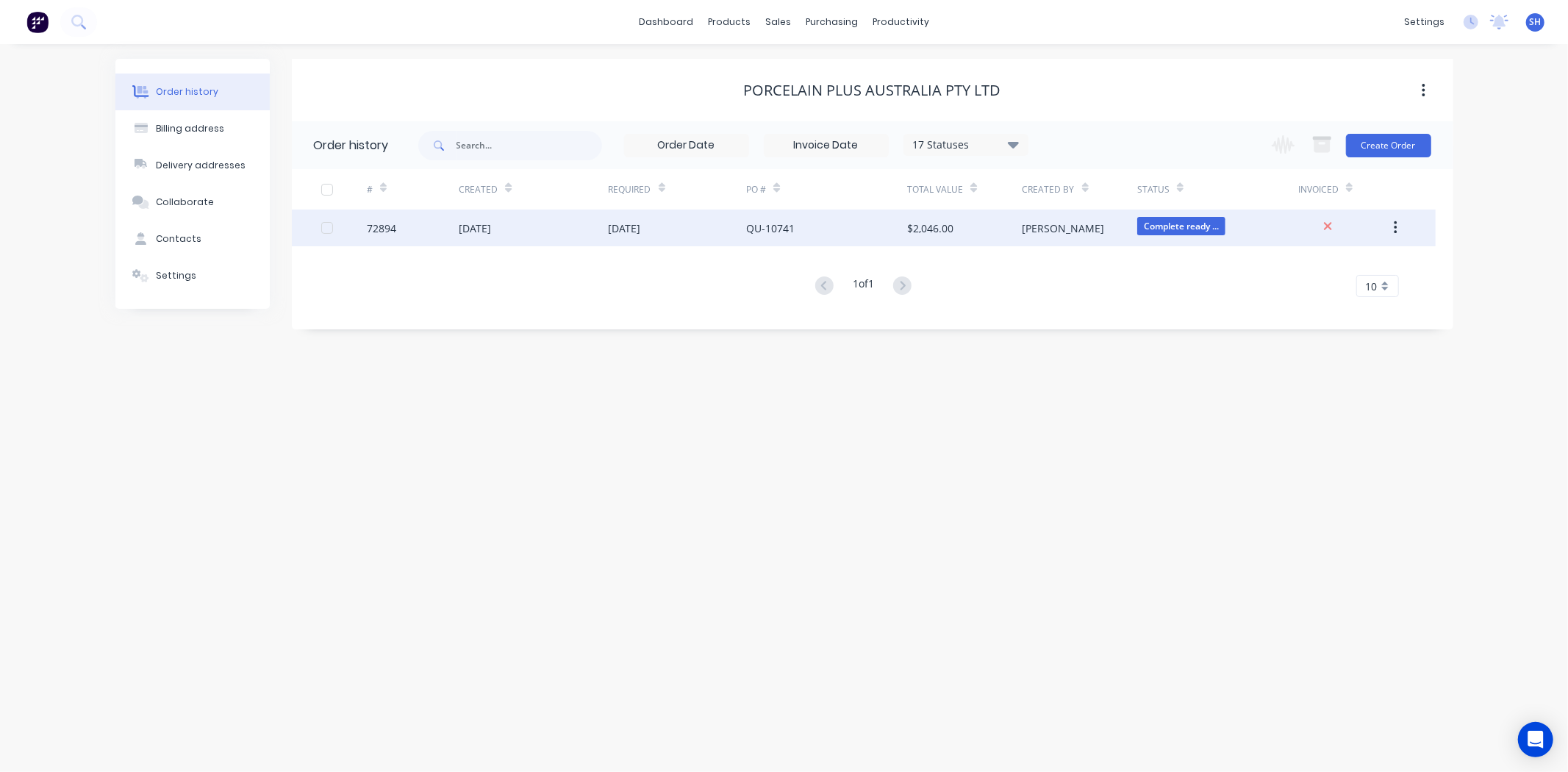
click at [637, 222] on div "[DATE]" at bounding box center [625, 228] width 32 height 15
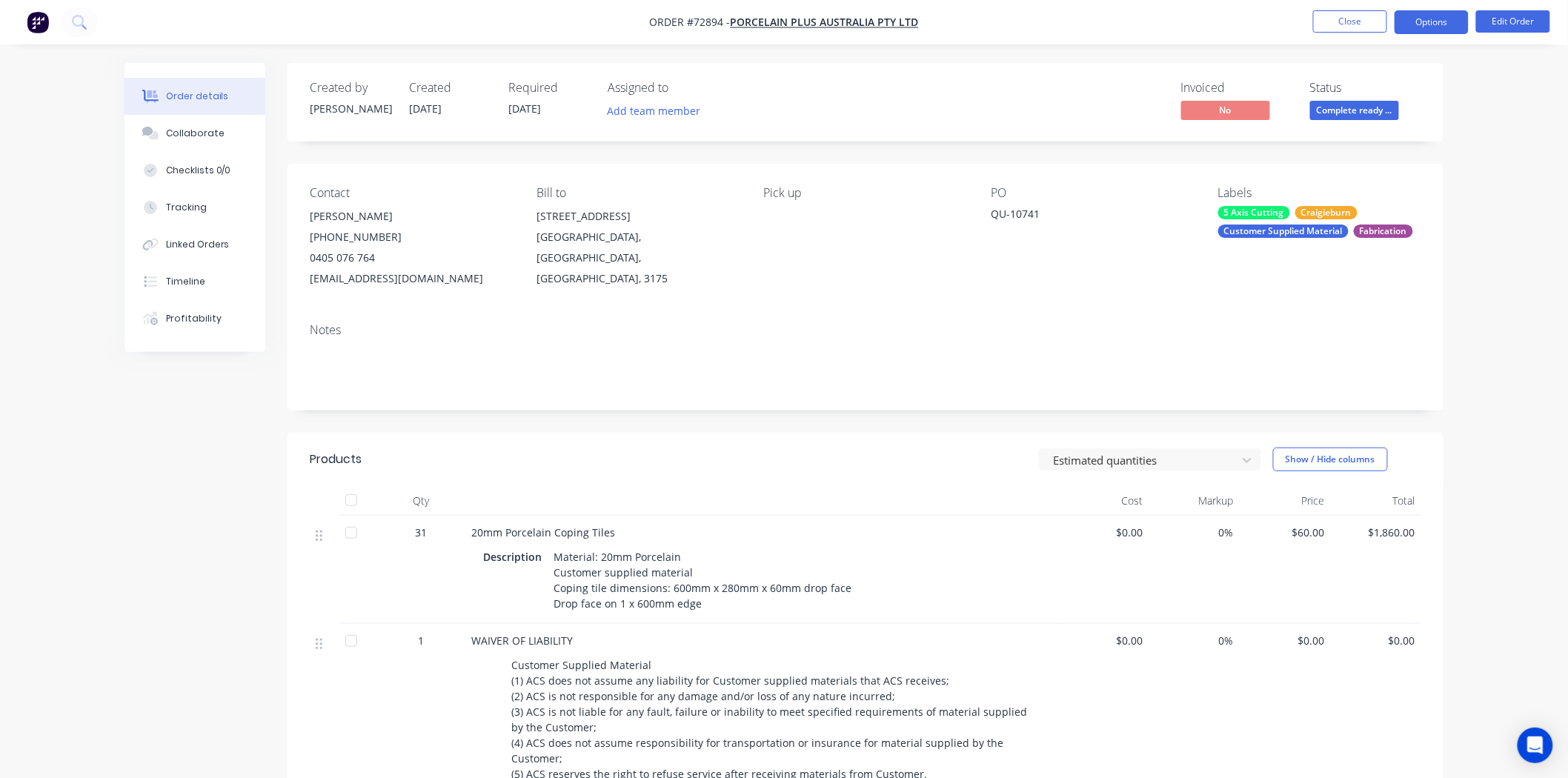
click at [1434, 30] on button "Options" at bounding box center [1432, 22] width 74 height 24
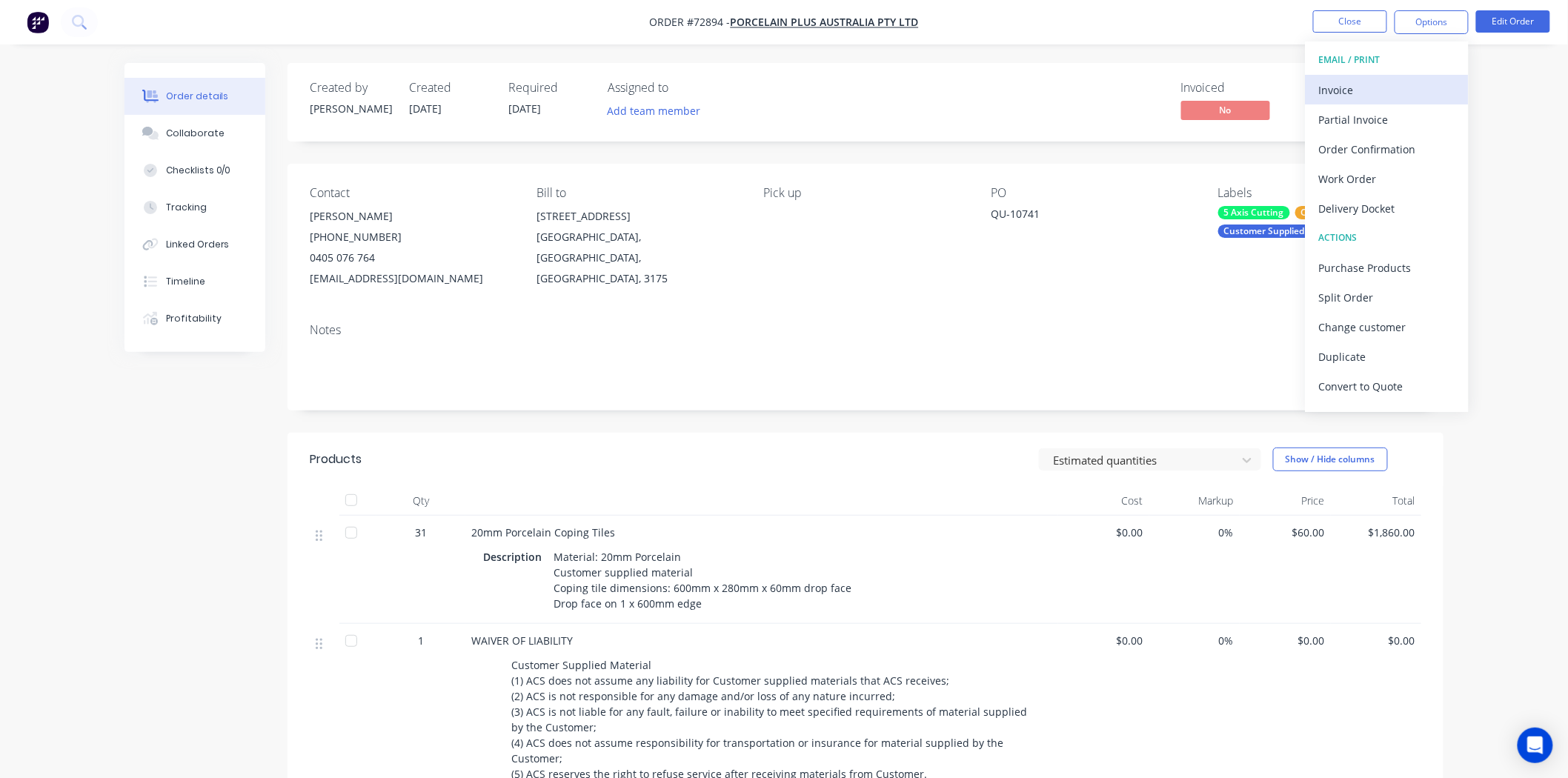
click at [1367, 83] on div "Invoice" at bounding box center [1387, 90] width 137 height 22
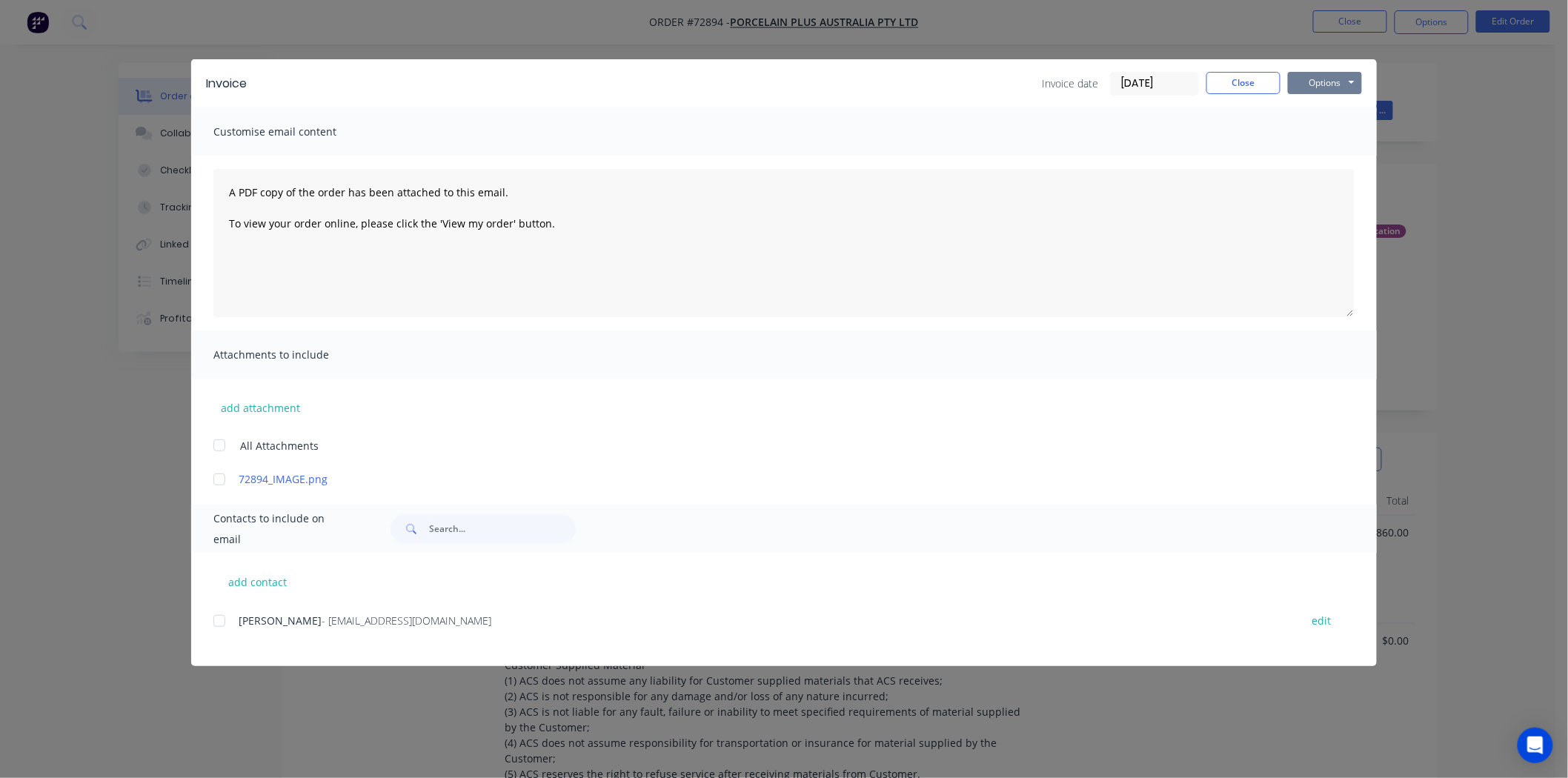
click at [1336, 84] on button "Options" at bounding box center [1325, 83] width 74 height 22
click at [1329, 123] on button "Print" at bounding box center [1335, 134] width 95 height 25
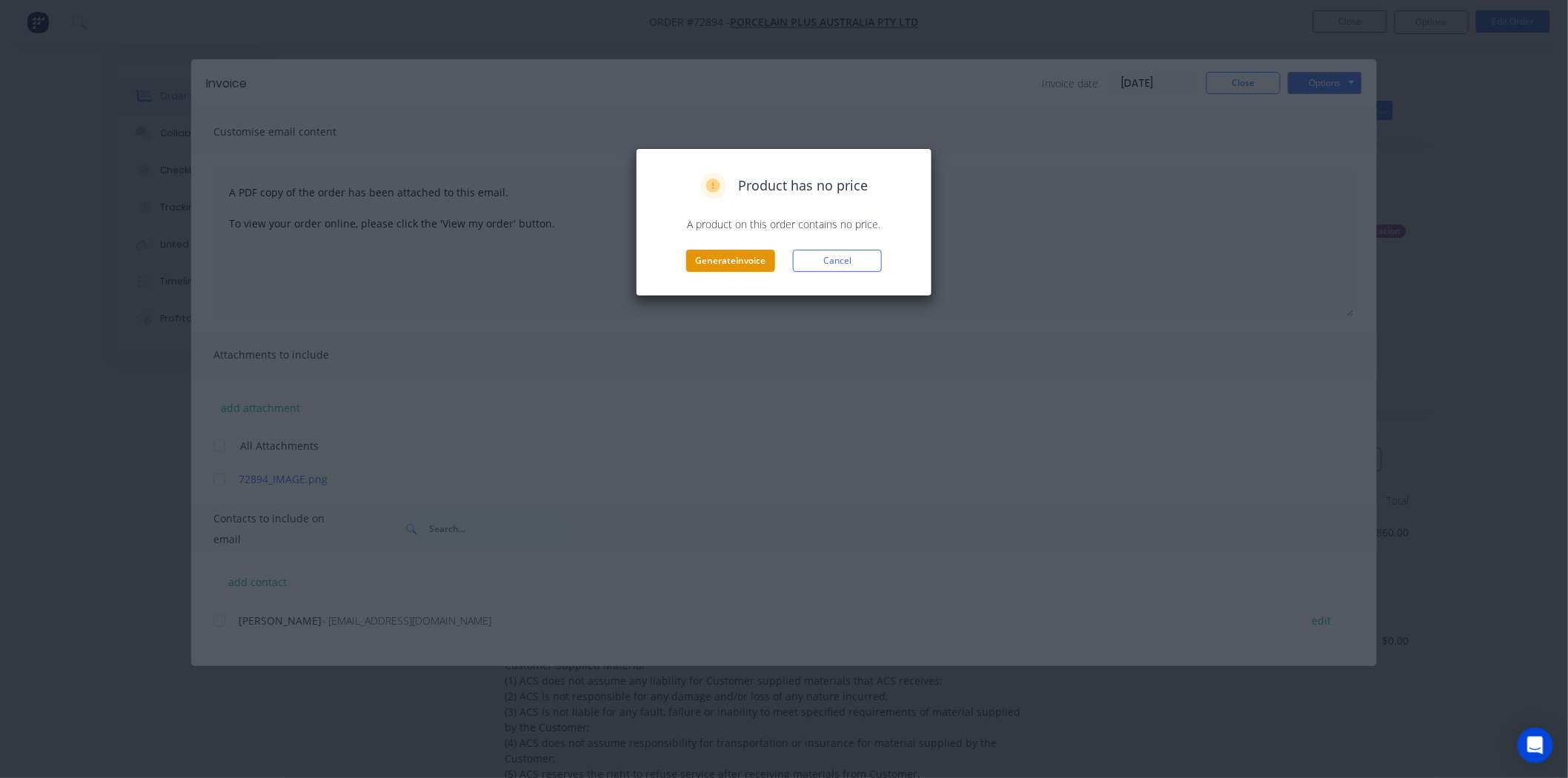
click at [713, 264] on button "Generate invoice" at bounding box center [730, 260] width 89 height 22
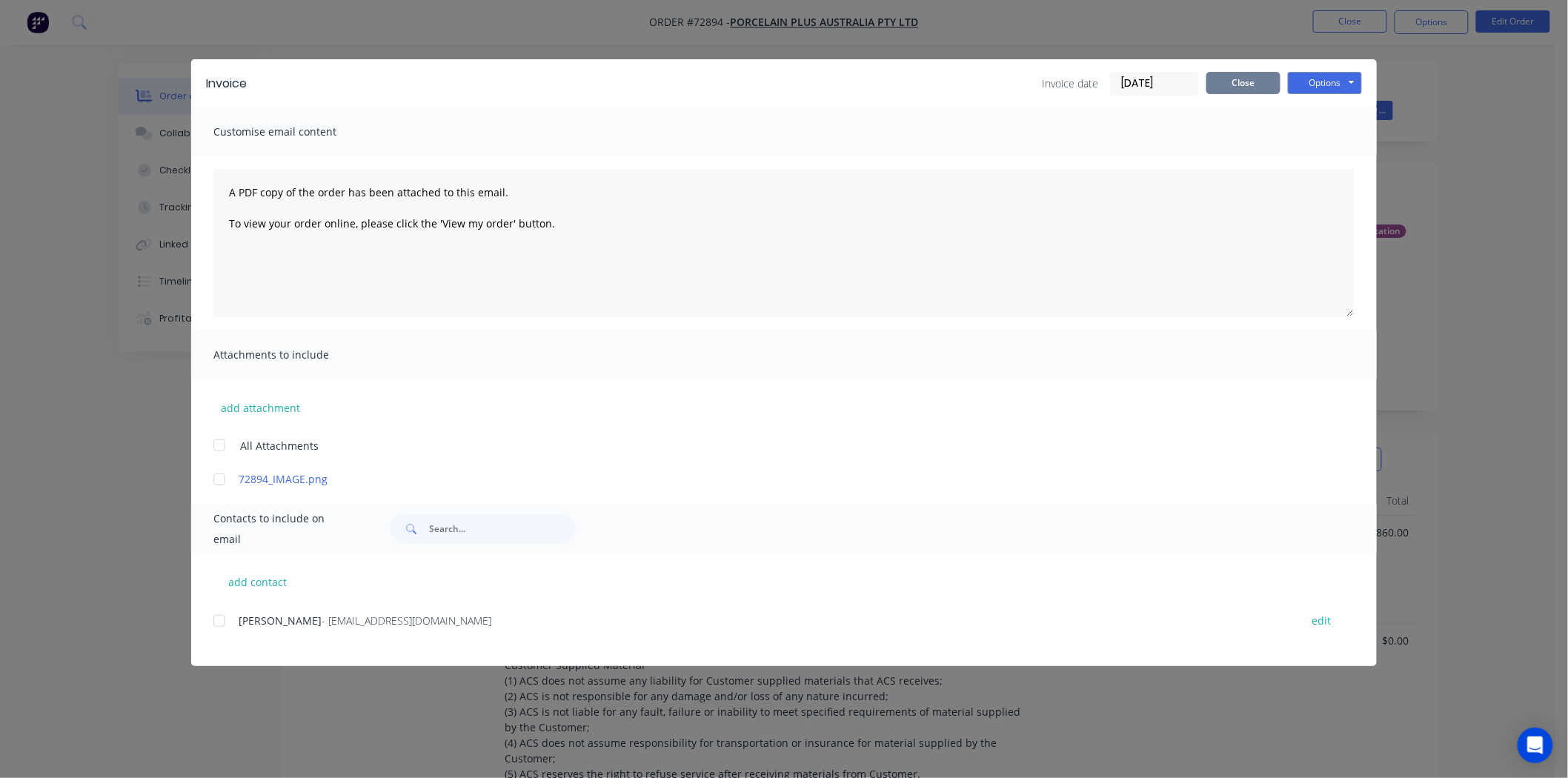
click at [1232, 80] on button "Close" at bounding box center [1244, 83] width 74 height 22
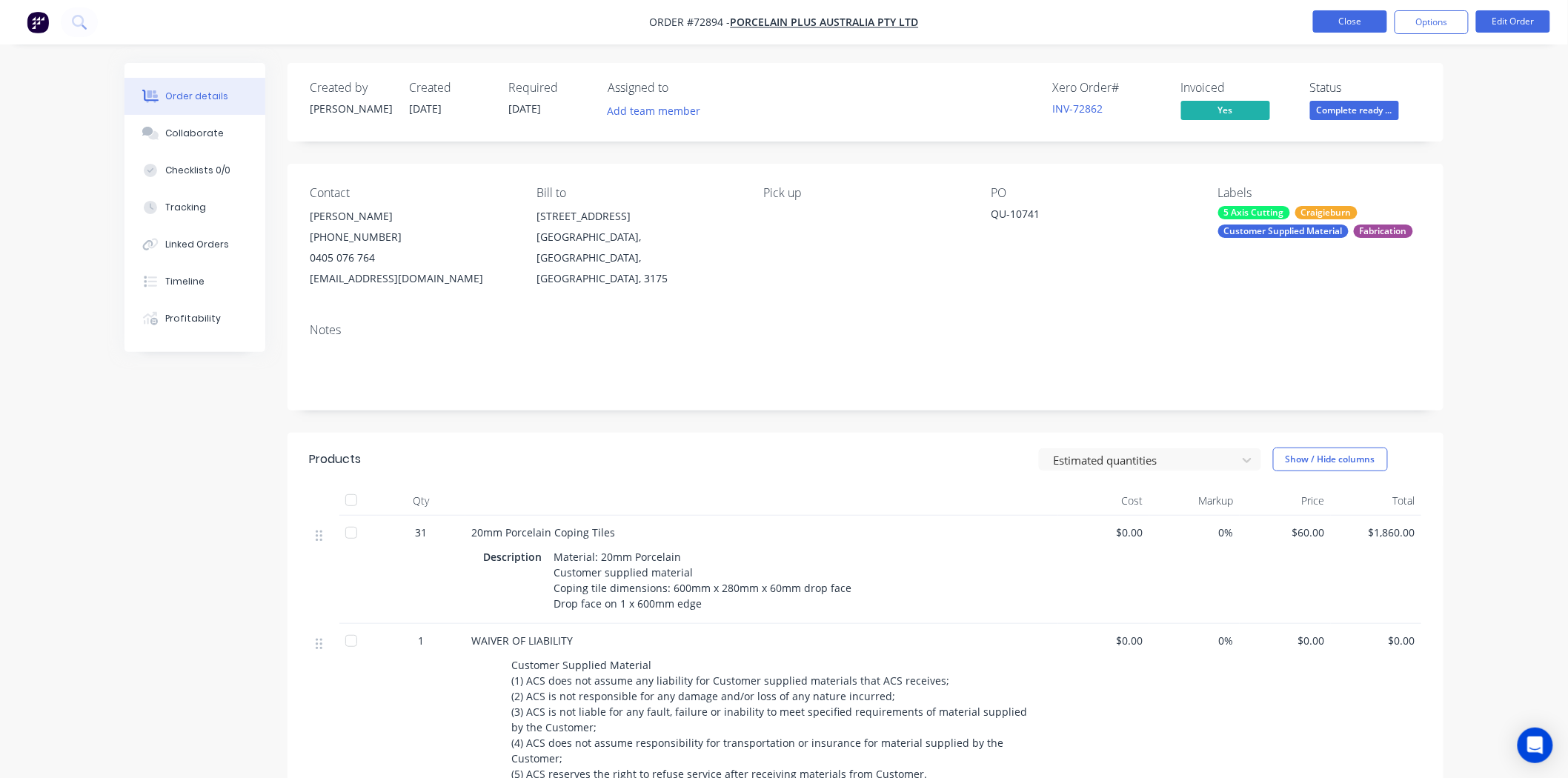
click at [1353, 24] on button "Close" at bounding box center [1350, 21] width 74 height 22
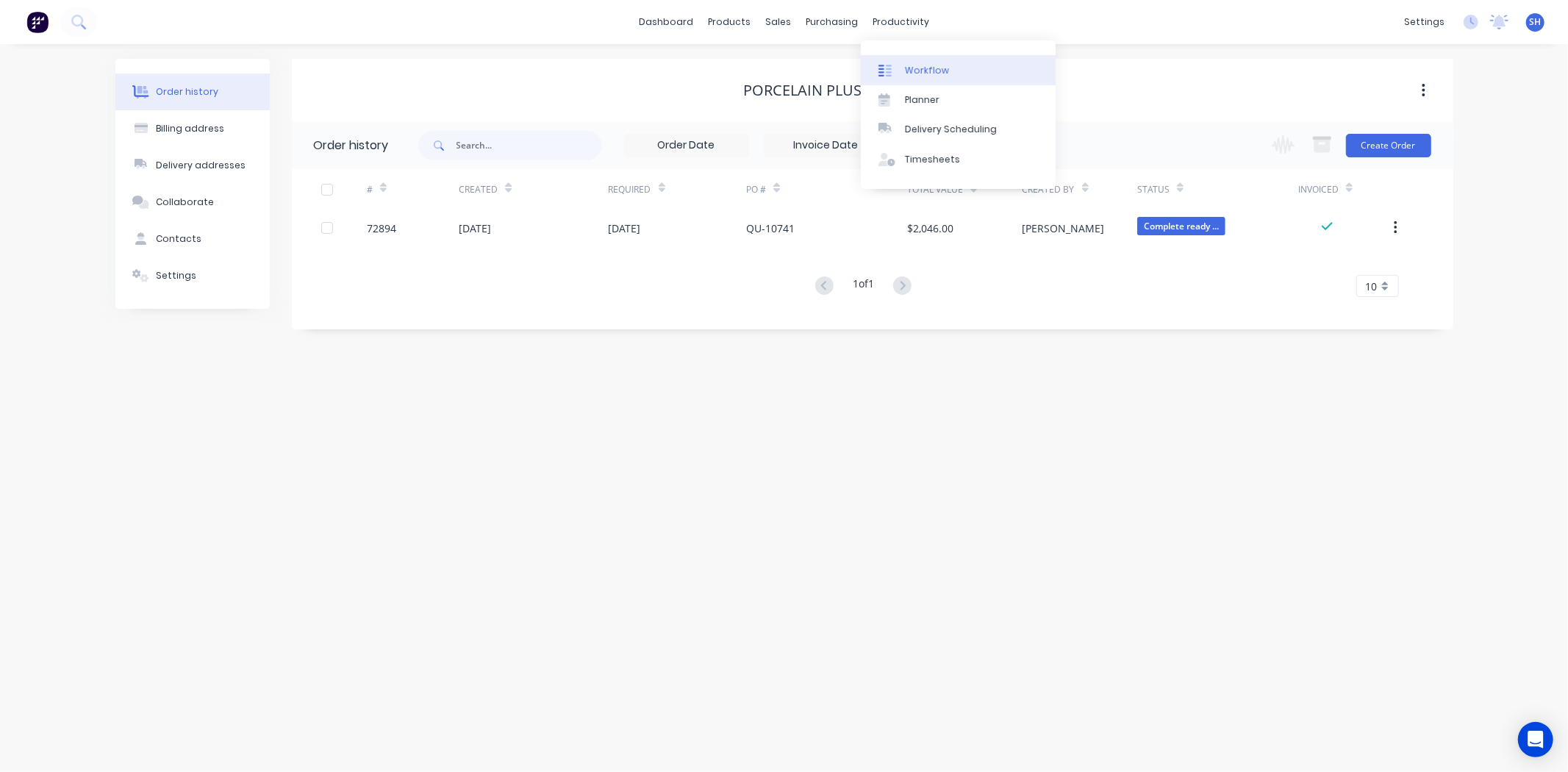
click at [918, 80] on link "Workflow" at bounding box center [958, 70] width 195 height 29
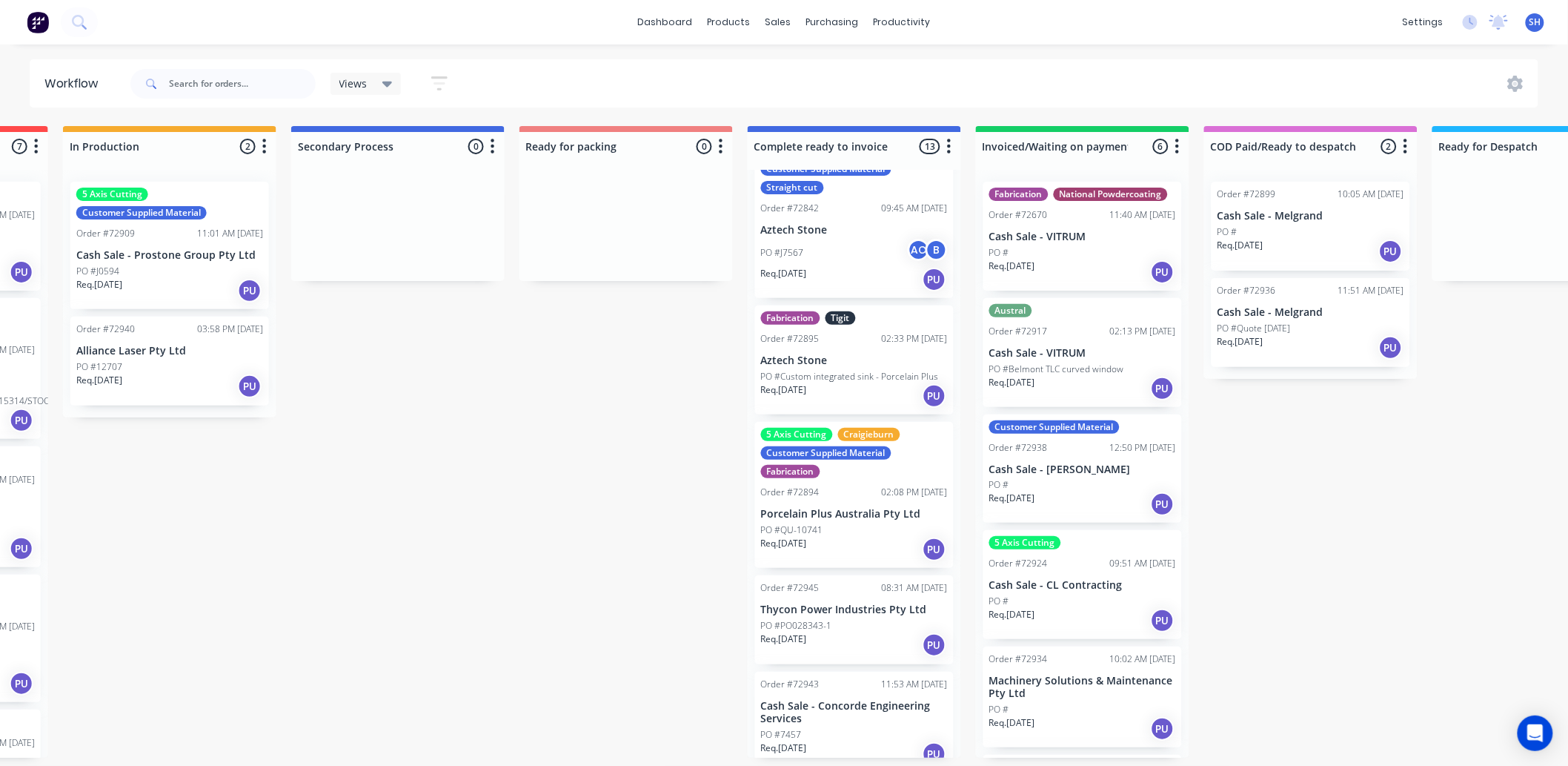
scroll to position [1070, 0]
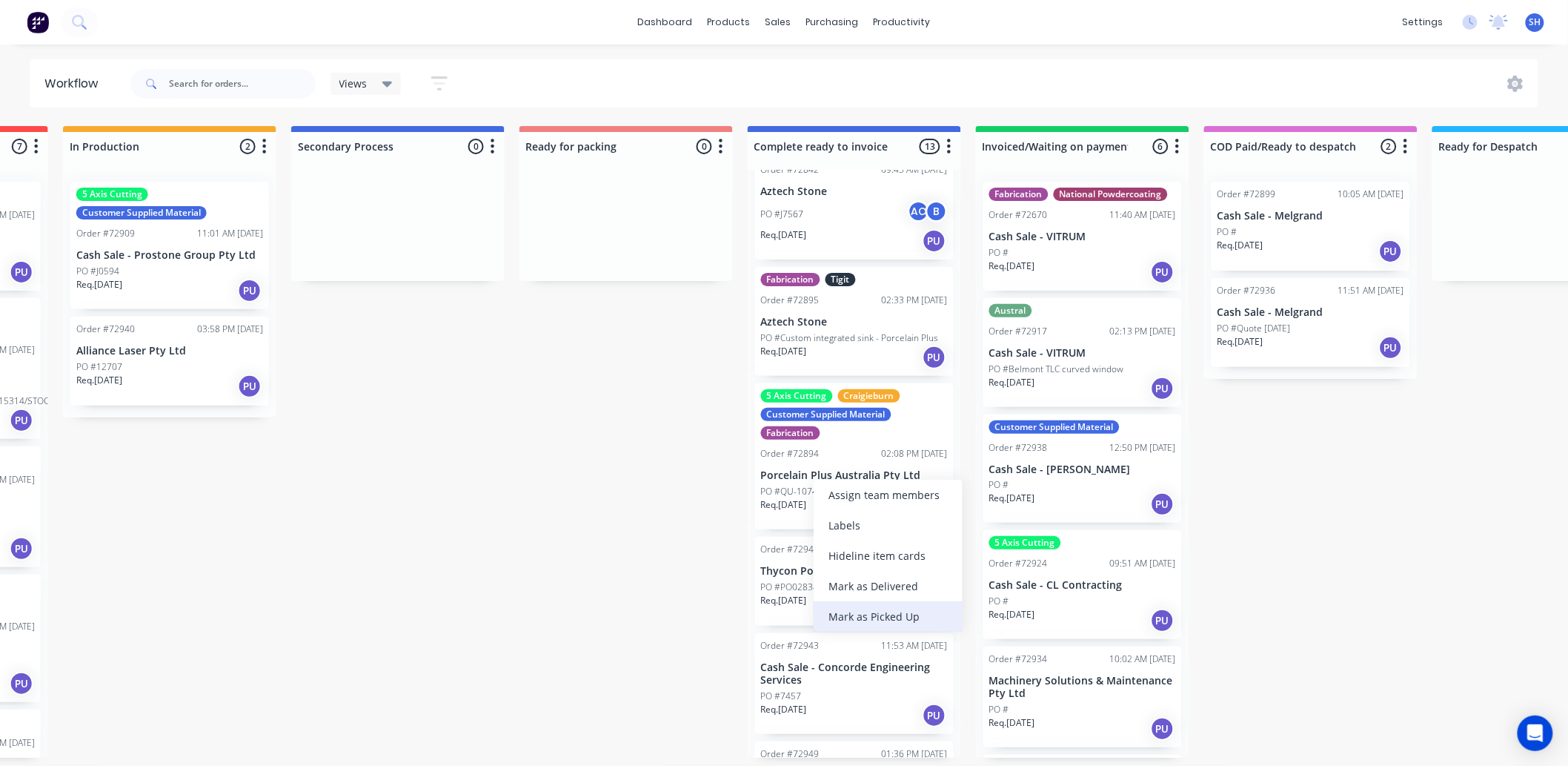
click at [860, 604] on div "Mark as Picked Up" at bounding box center [888, 615] width 149 height 30
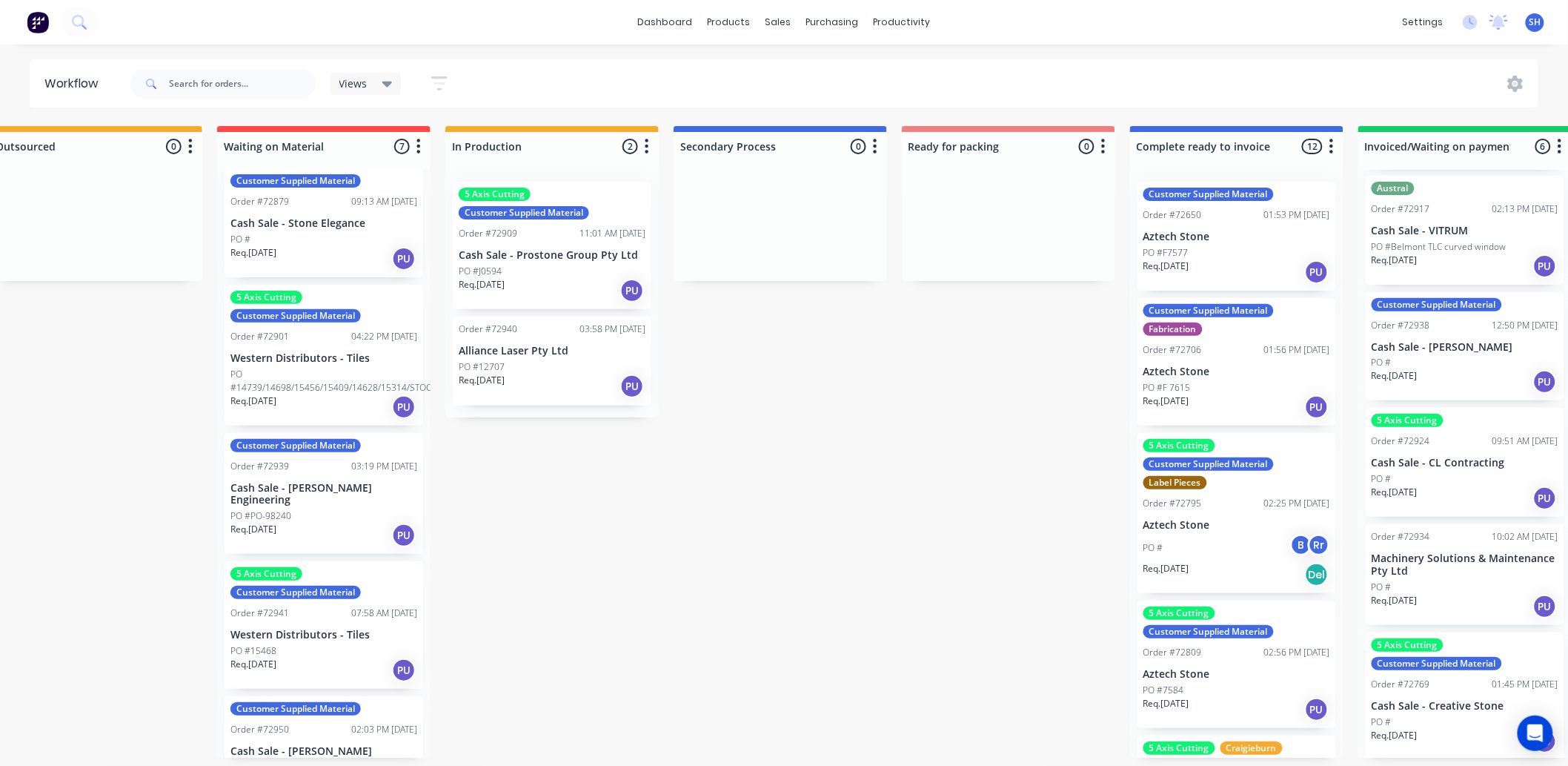
scroll to position [0, 0]
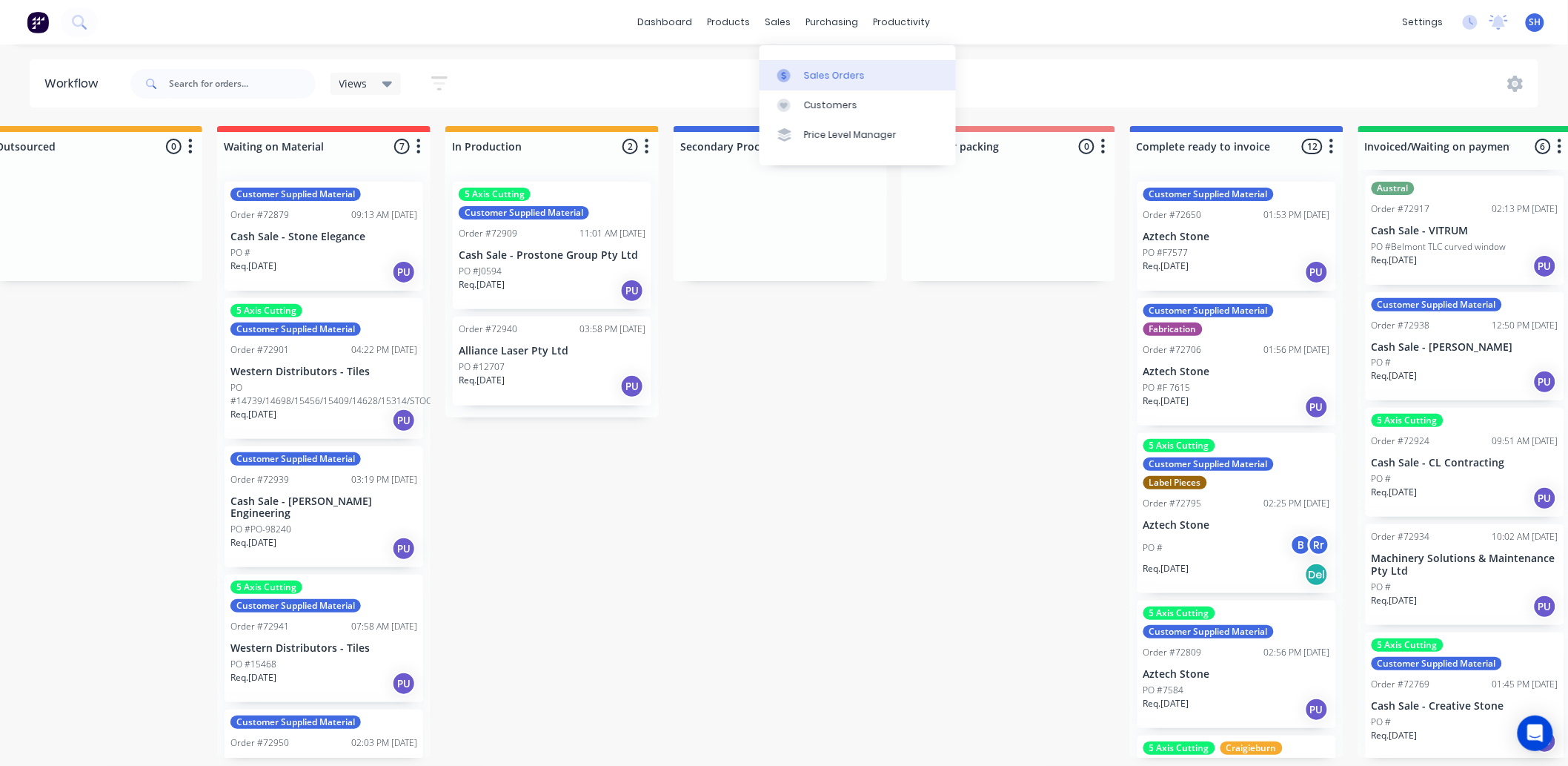
click at [823, 70] on div "Sales Orders" at bounding box center [835, 75] width 61 height 13
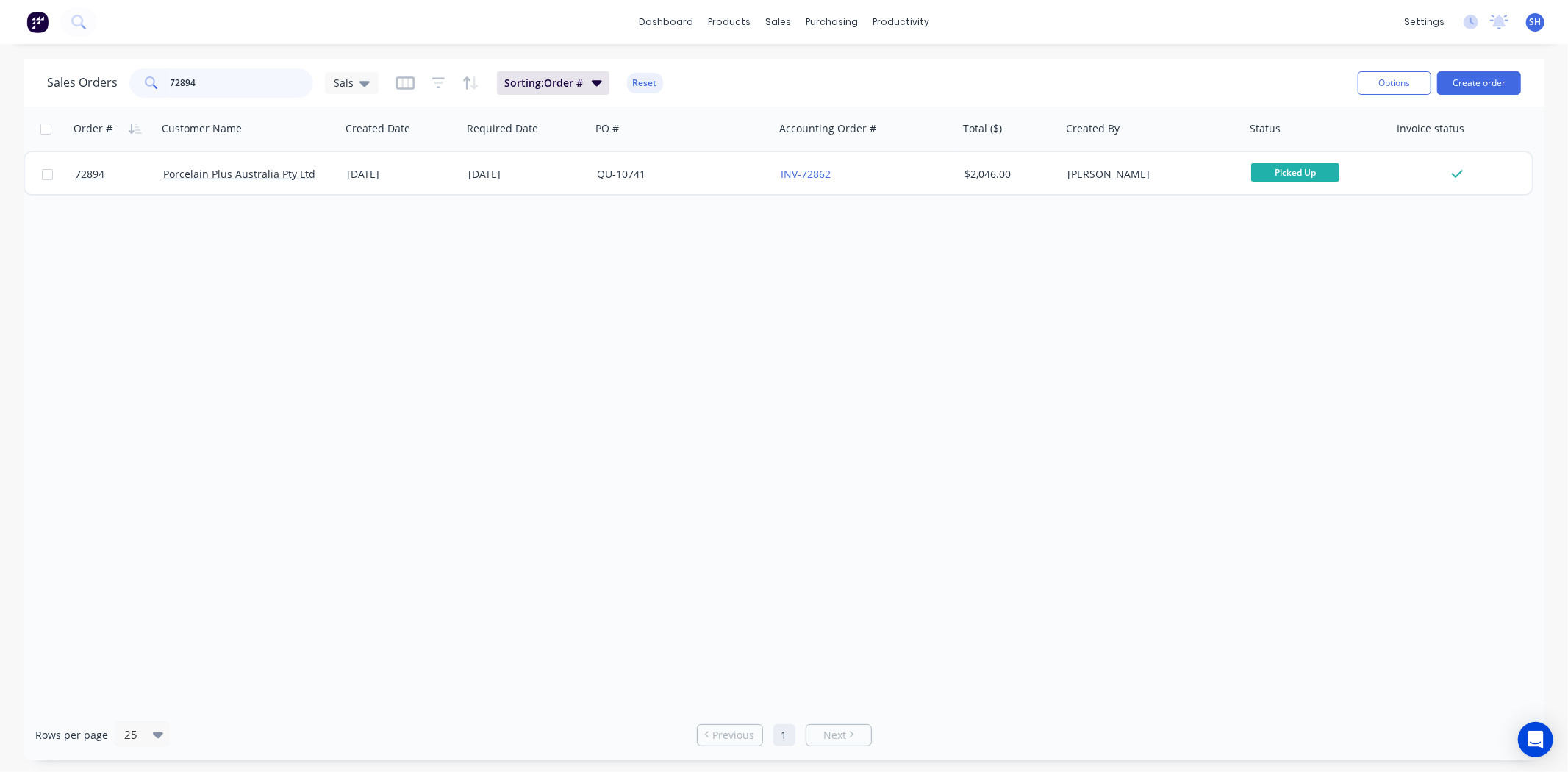
drag, startPoint x: 207, startPoint y: 81, endPoint x: 138, endPoint y: 82, distance: 69.0
click at [138, 82] on div "72894" at bounding box center [221, 83] width 184 height 29
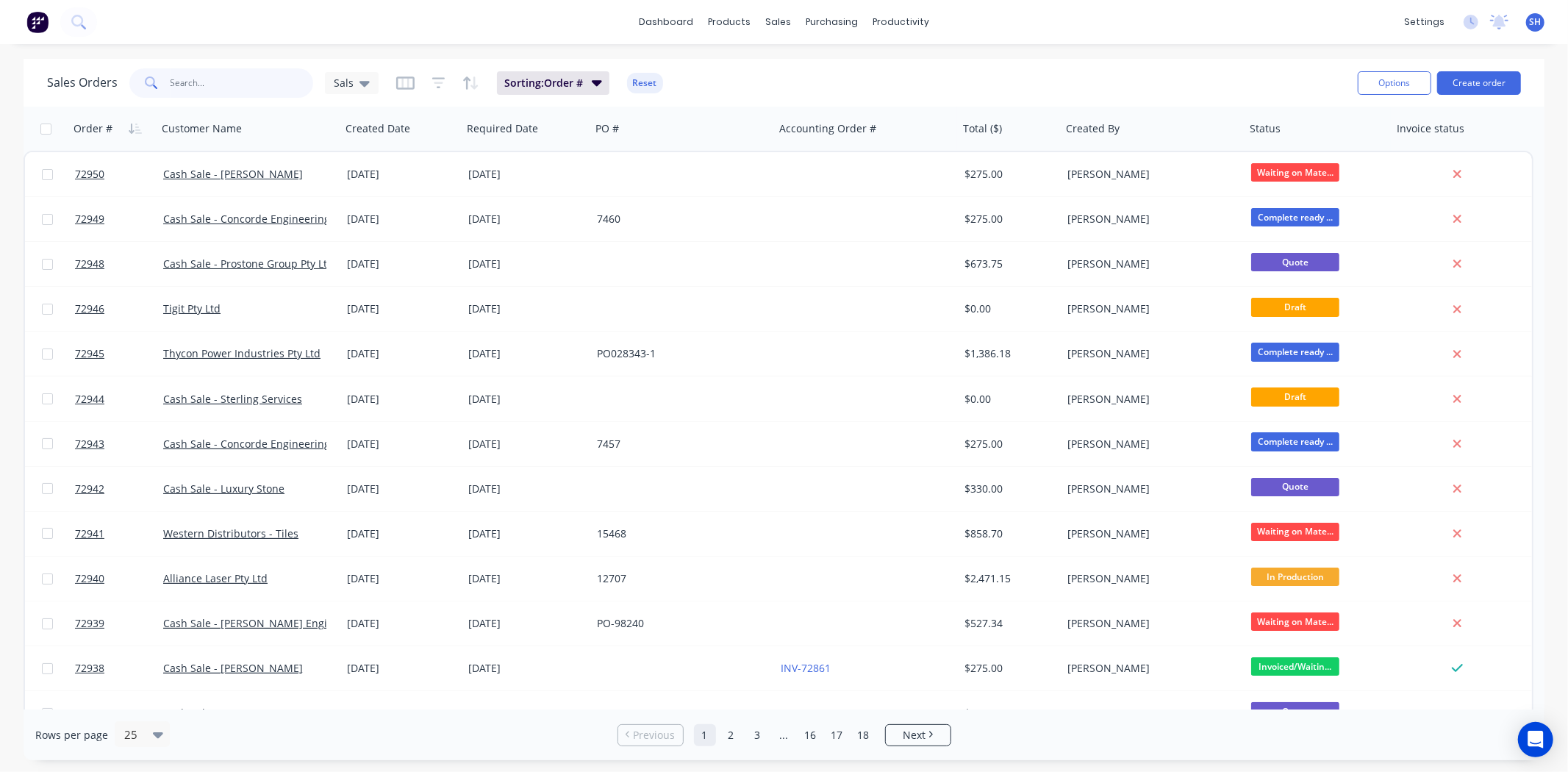
click at [221, 79] on input "text" at bounding box center [242, 83] width 143 height 29
type input "rms"
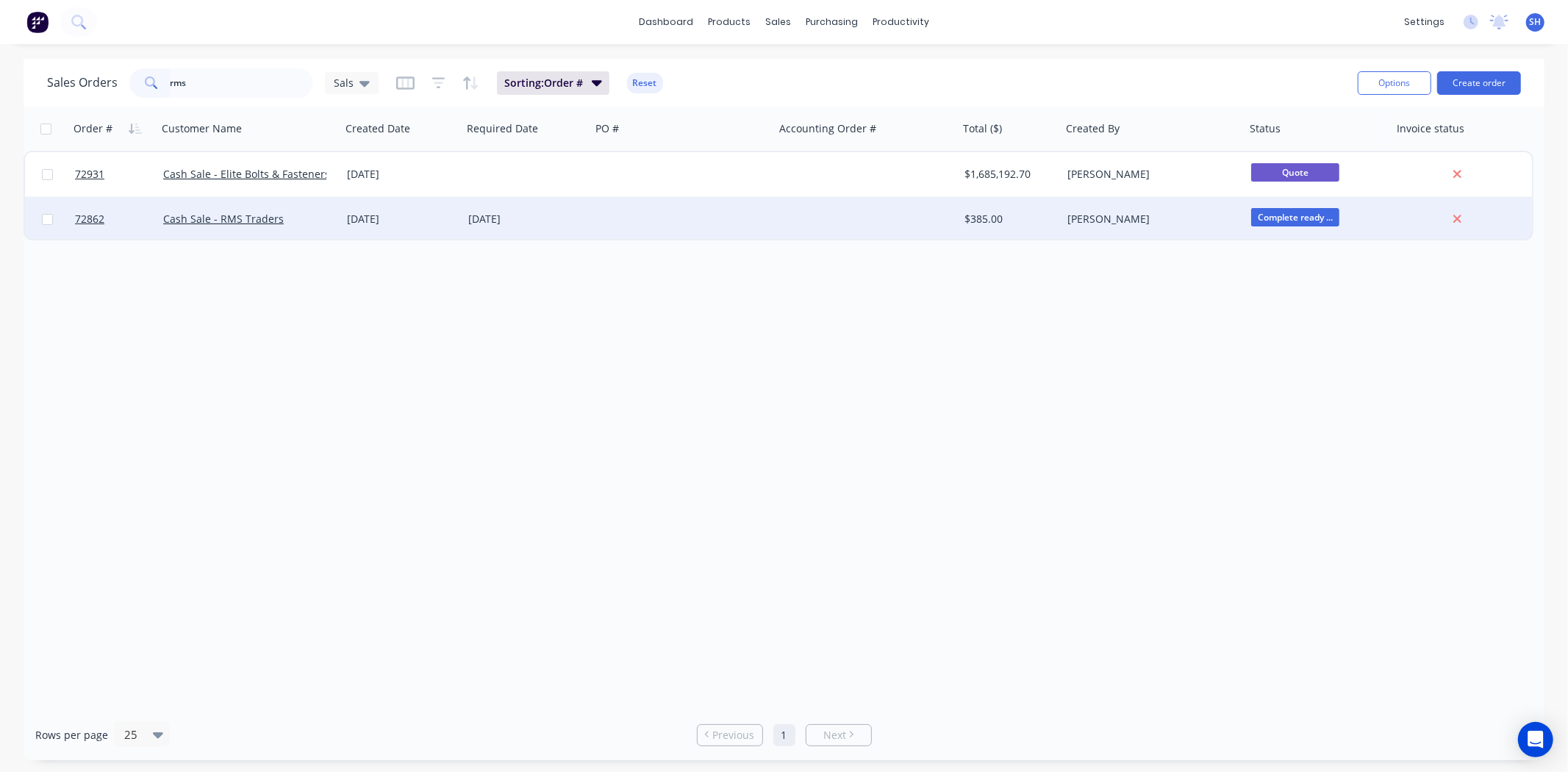
click at [424, 221] on div "[DATE]" at bounding box center [401, 218] width 110 height 15
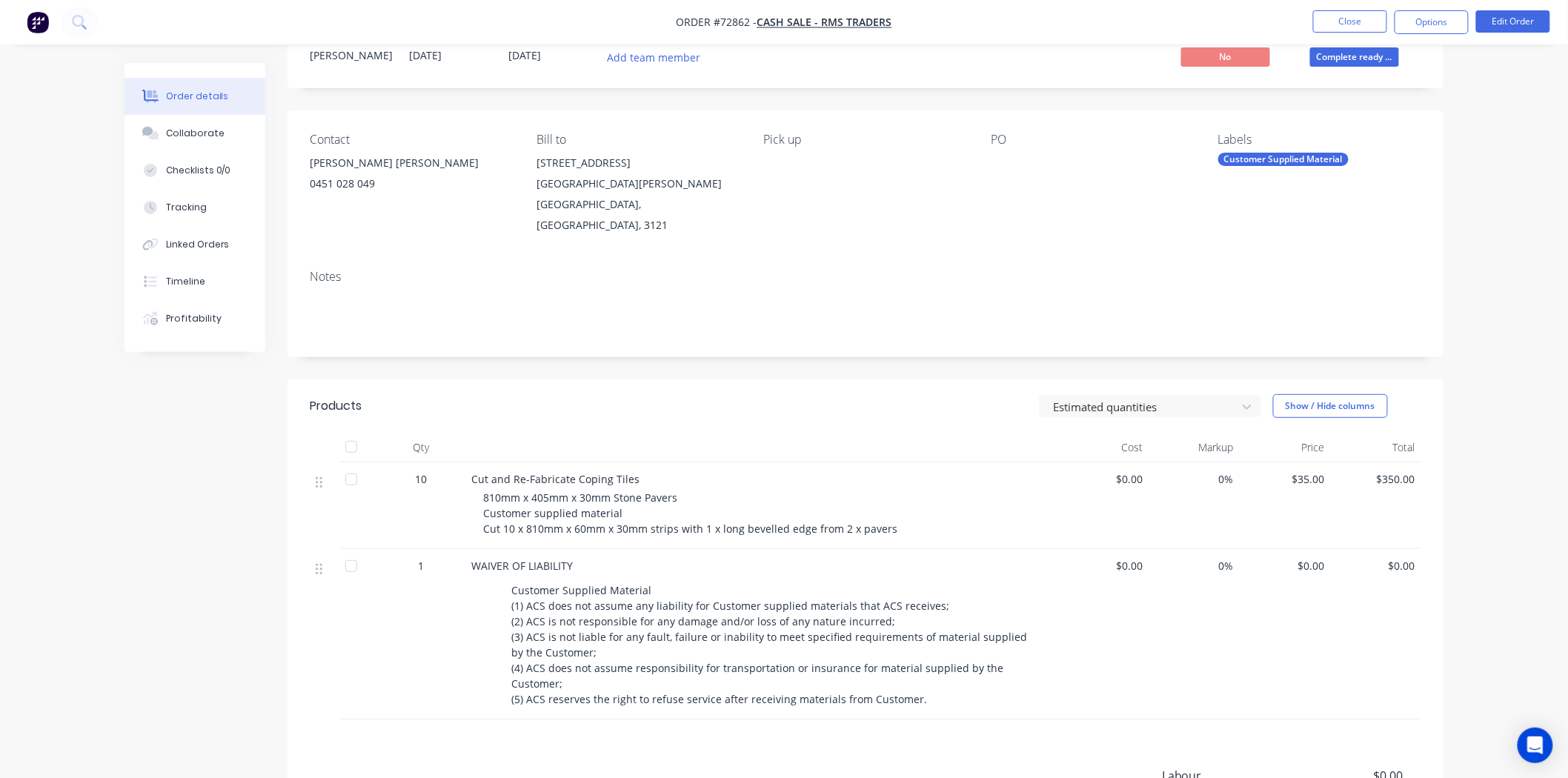
scroll to position [83, 0]
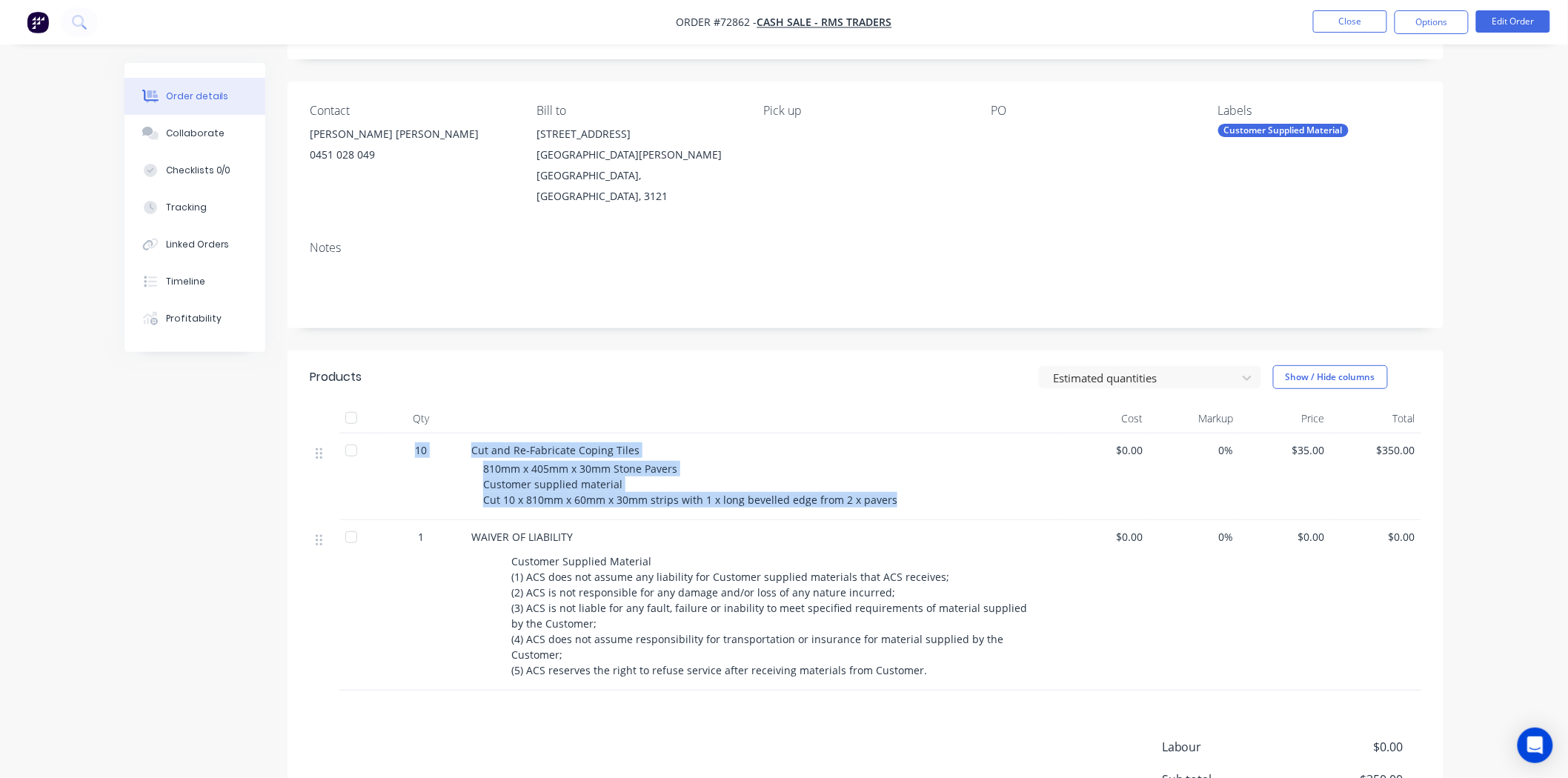
drag, startPoint x: 422, startPoint y: 408, endPoint x: 908, endPoint y: 467, distance: 489.6
click at [908, 467] on div "10 Cut and Re-Fabricate Coping Tiles 810mm x 405mm x 30mm Stone Pavers Customer…" at bounding box center [865, 477] width 1112 height 86
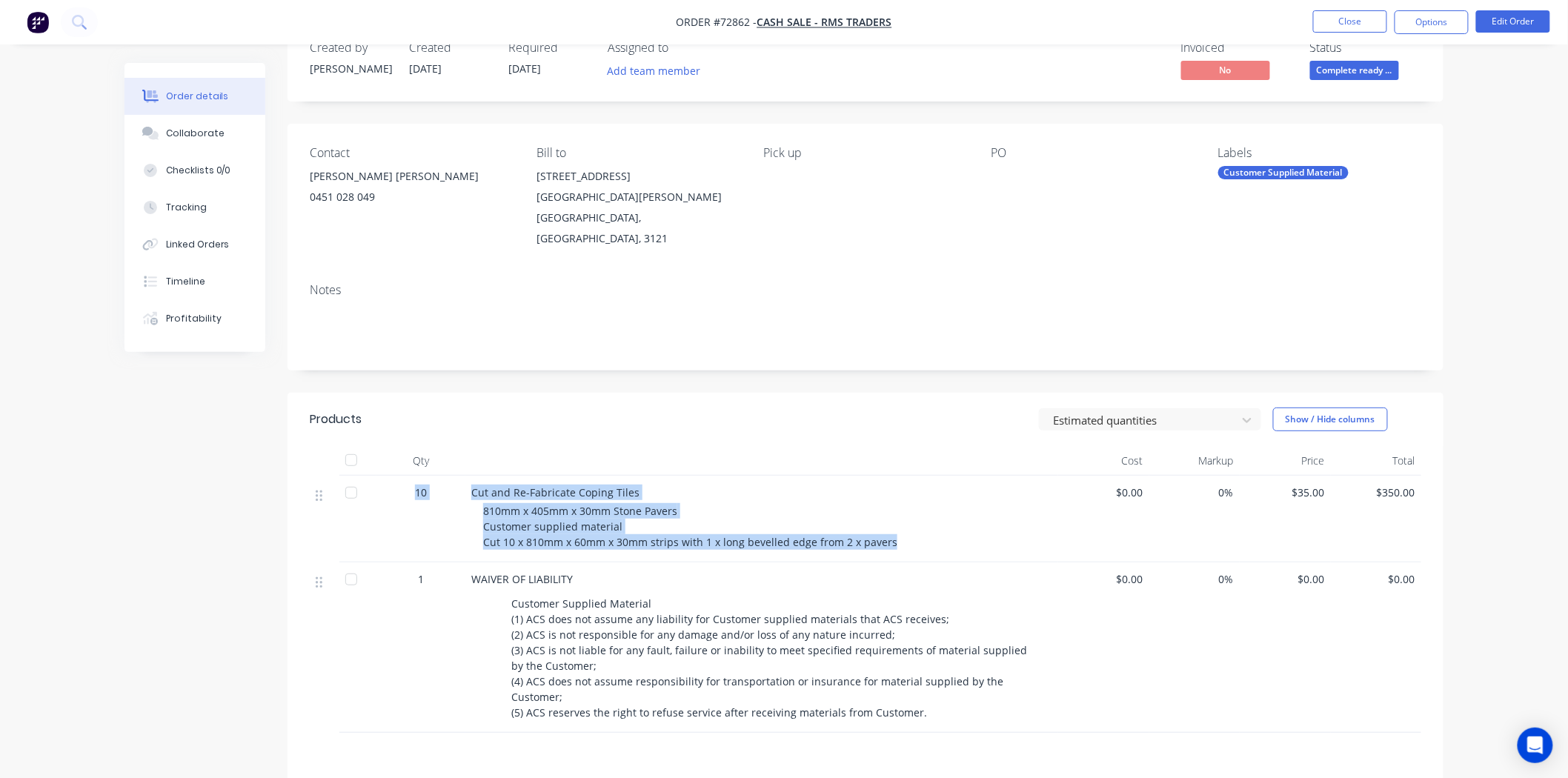
scroll to position [0, 0]
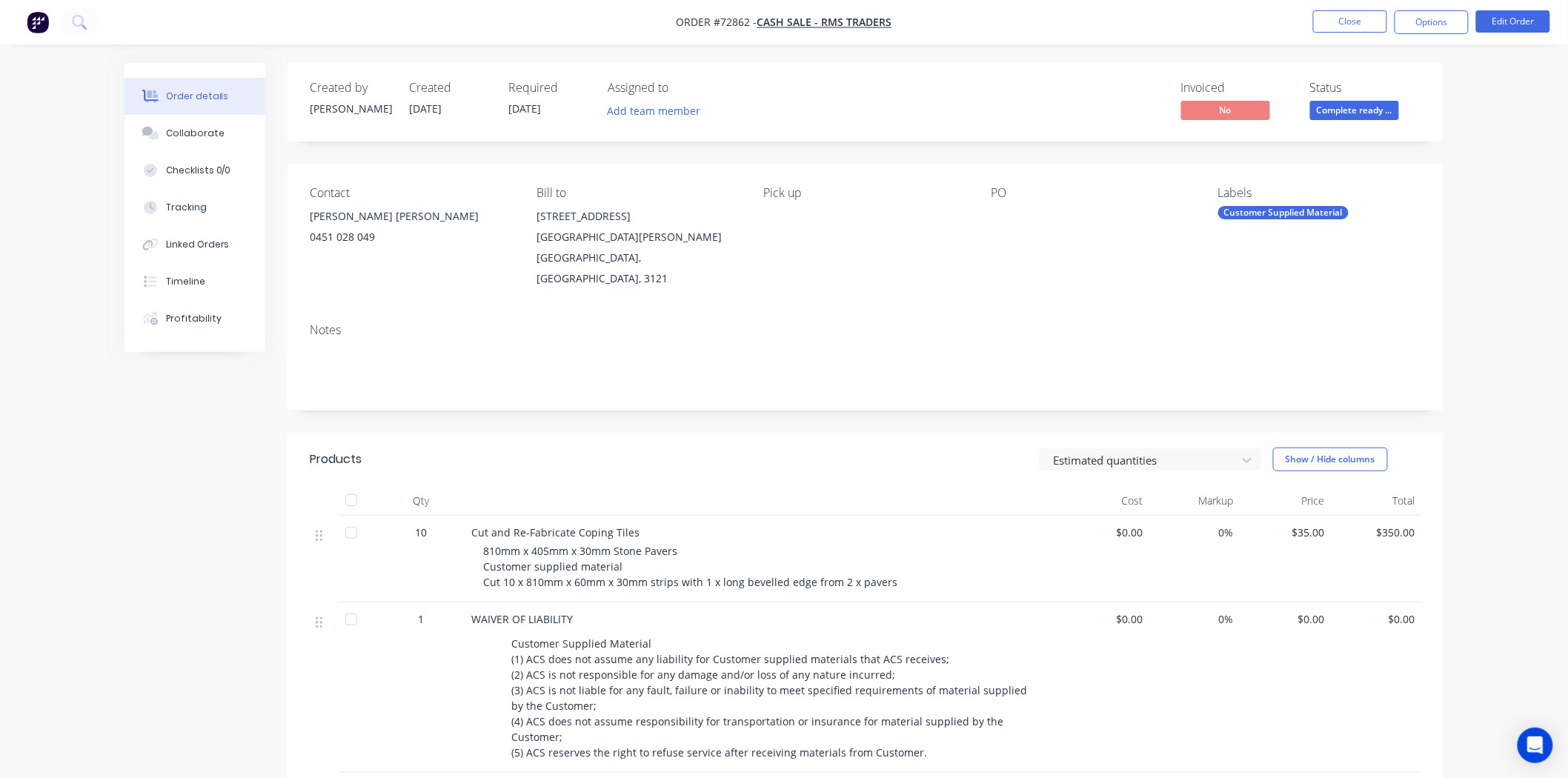
drag, startPoint x: 527, startPoint y: 525, endPoint x: 372, endPoint y: 554, distance: 157.7
click at [372, 554] on div at bounding box center [358, 559] width 37 height 86
click at [1329, 20] on button "Close" at bounding box center [1350, 21] width 74 height 22
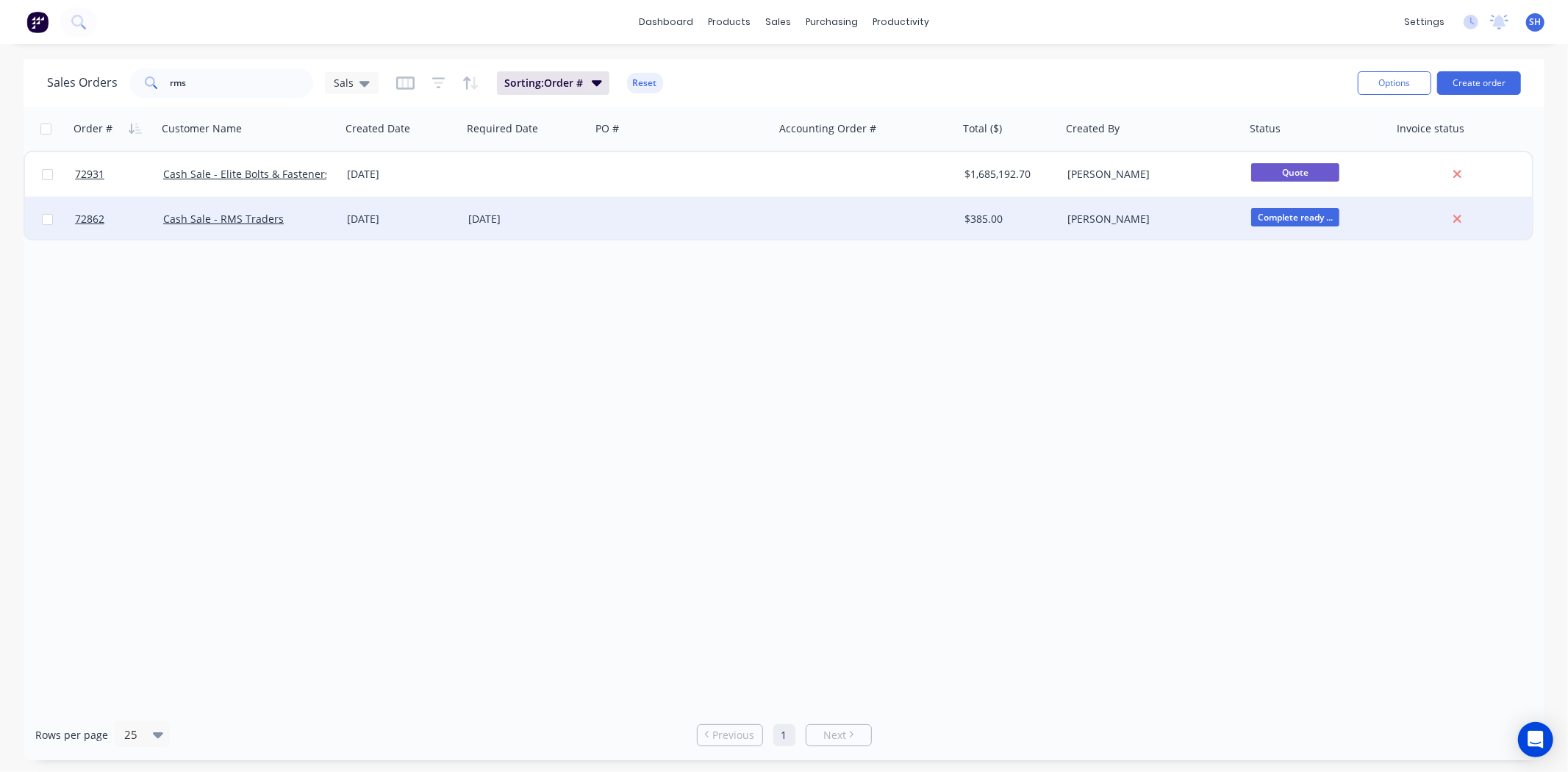
click at [427, 221] on div "[DATE]" at bounding box center [401, 218] width 110 height 15
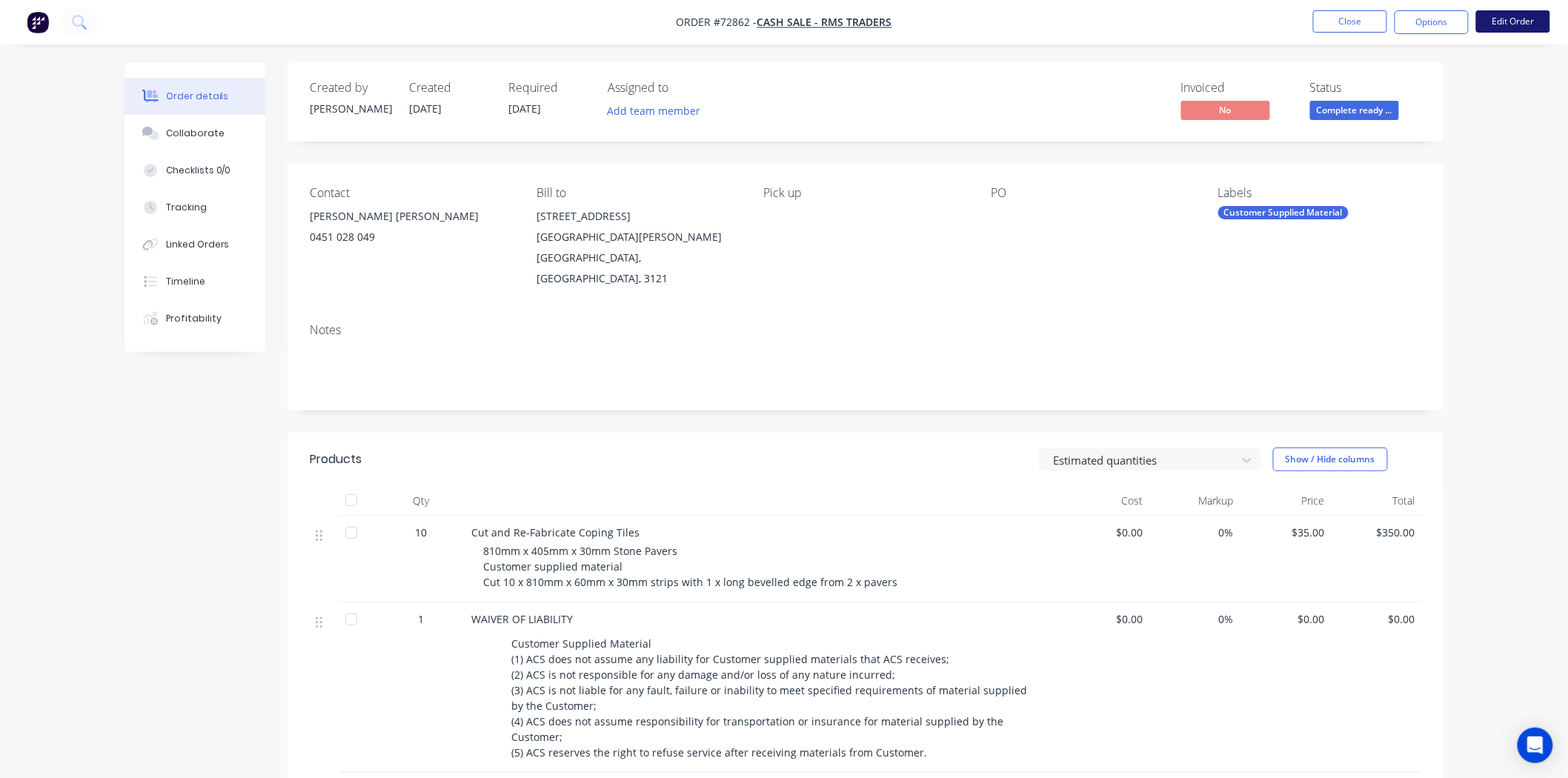
click at [1518, 30] on button "Edit Order" at bounding box center [1513, 21] width 74 height 22
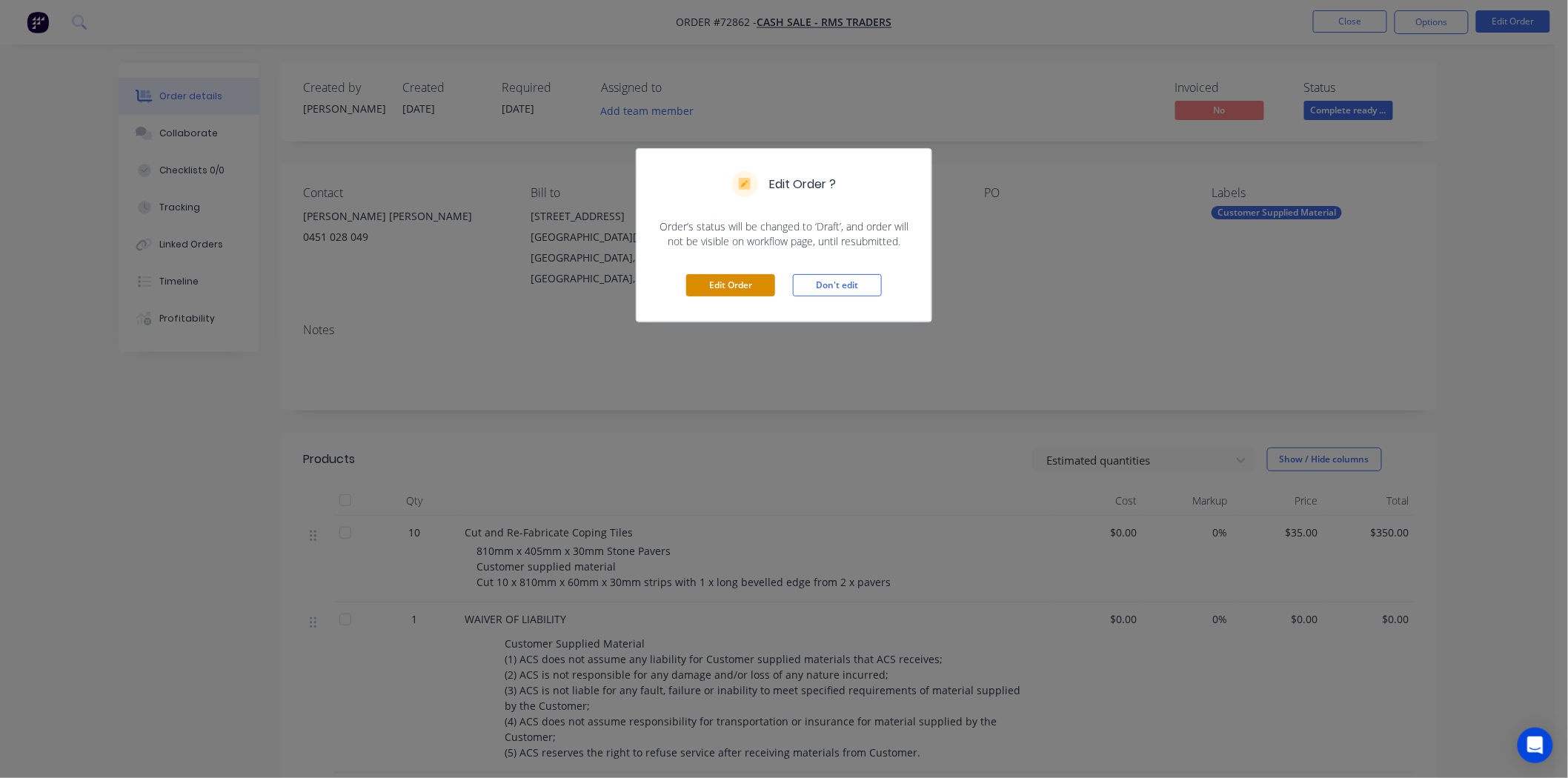
click at [747, 290] on button "Edit Order" at bounding box center [730, 285] width 89 height 22
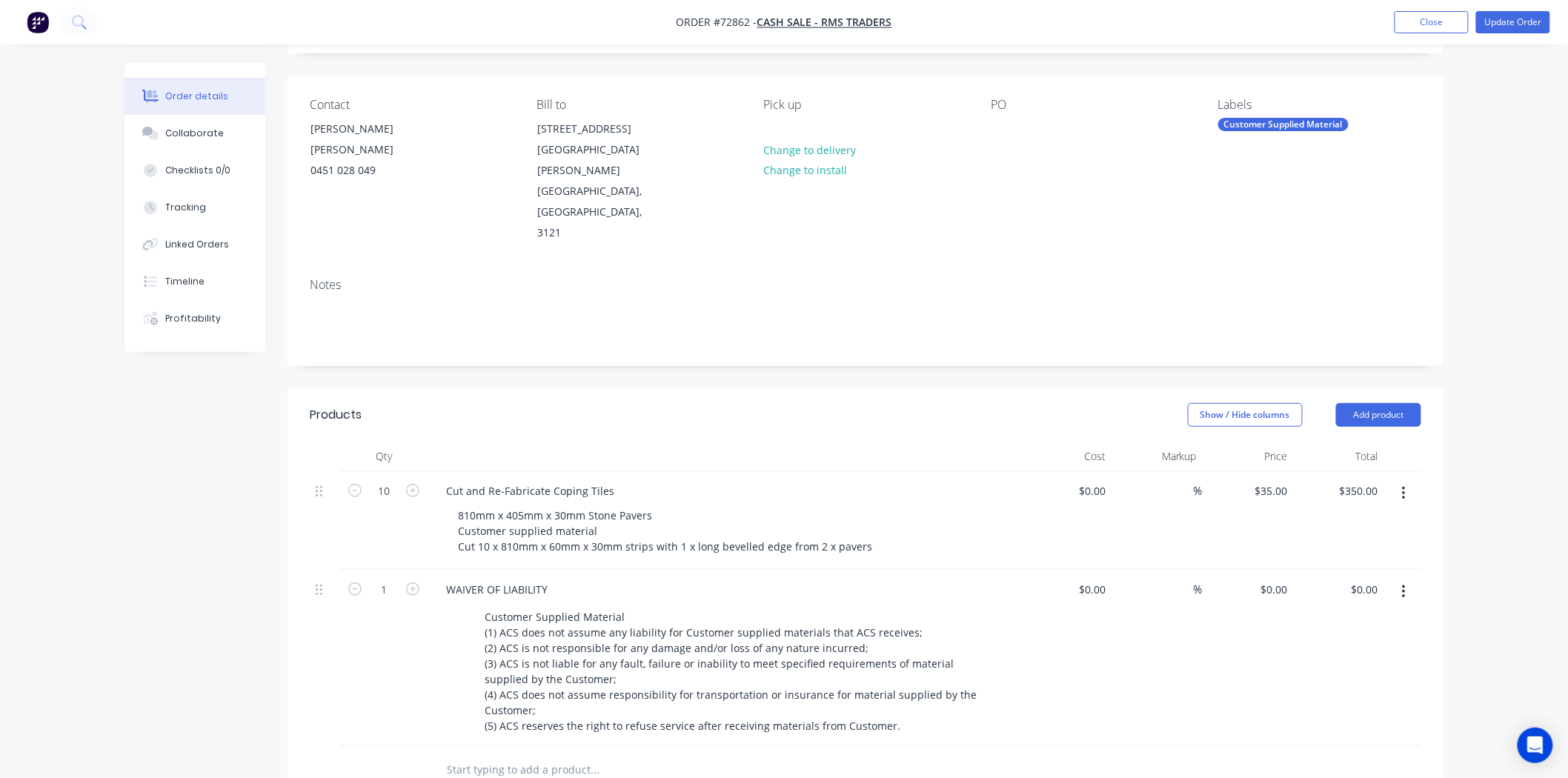
scroll to position [247, 0]
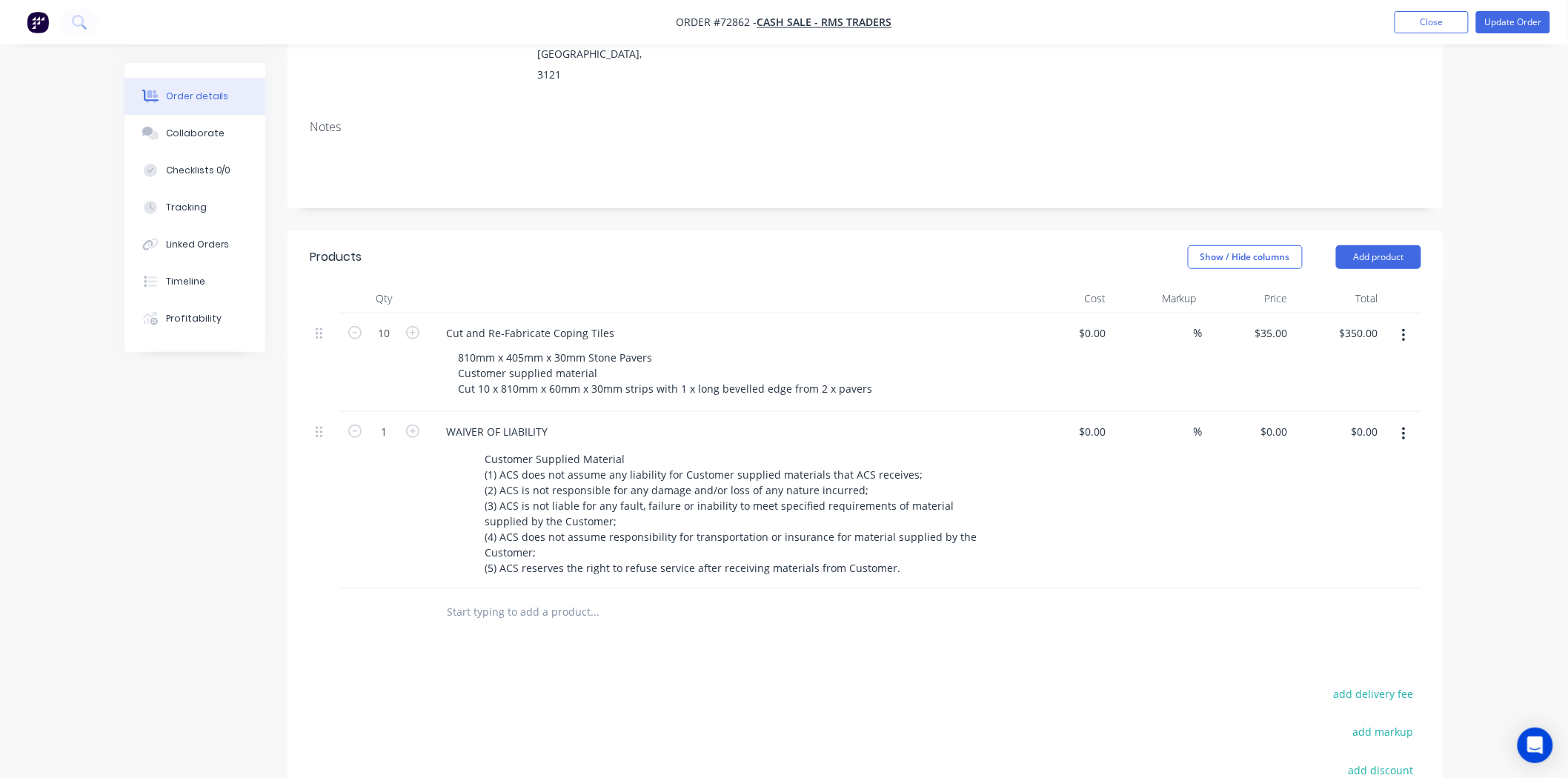
click at [354, 323] on button "button" at bounding box center [354, 331] width 19 height 15
type input "9"
type input "$315.00"
click at [354, 323] on button "button" at bounding box center [354, 331] width 19 height 15
type input "8"
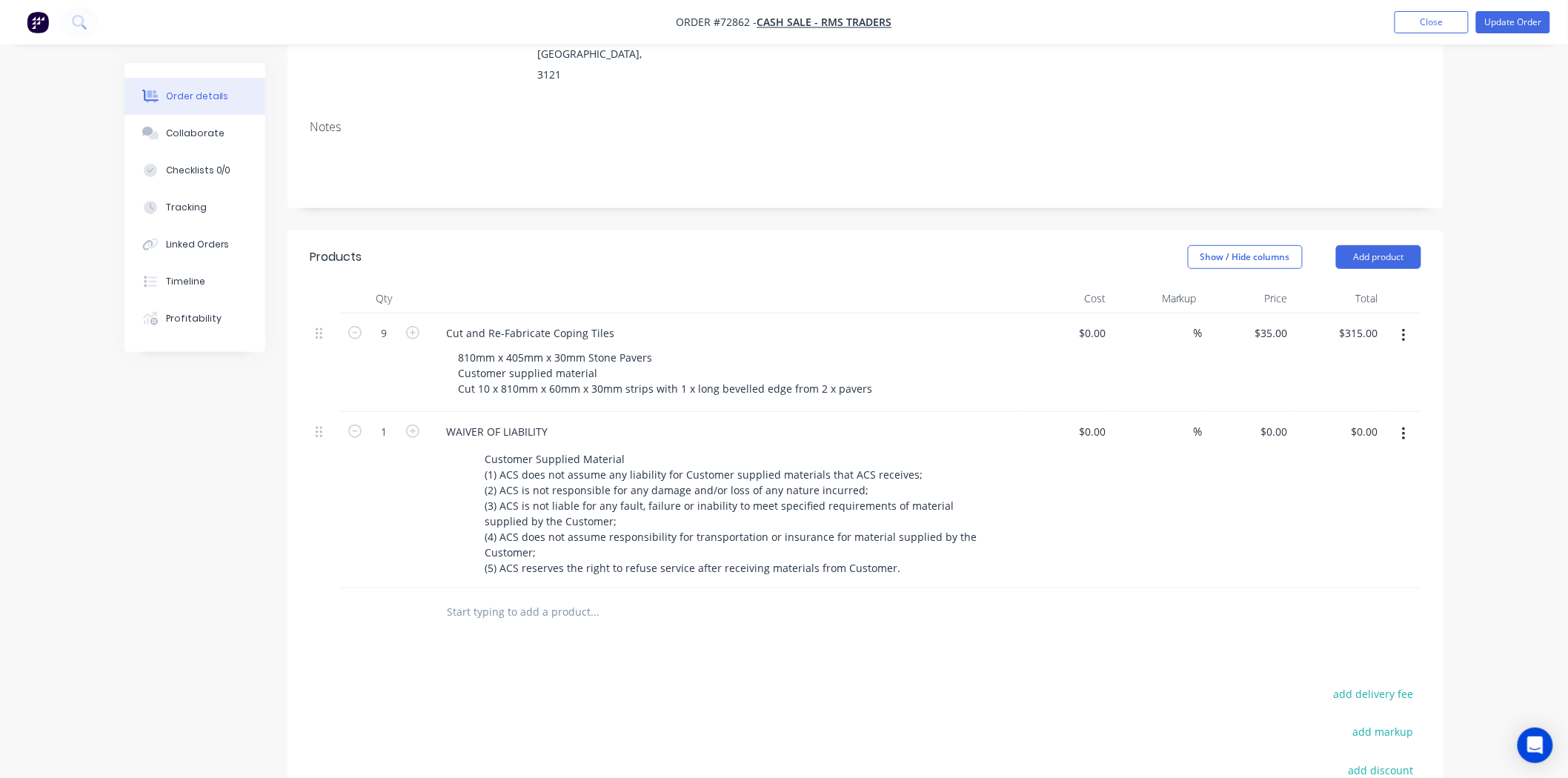
type input "$280.00"
click at [354, 323] on button "button" at bounding box center [354, 331] width 19 height 15
type input "7"
type input "$245.00"
click at [354, 323] on button "button" at bounding box center [354, 331] width 19 height 15
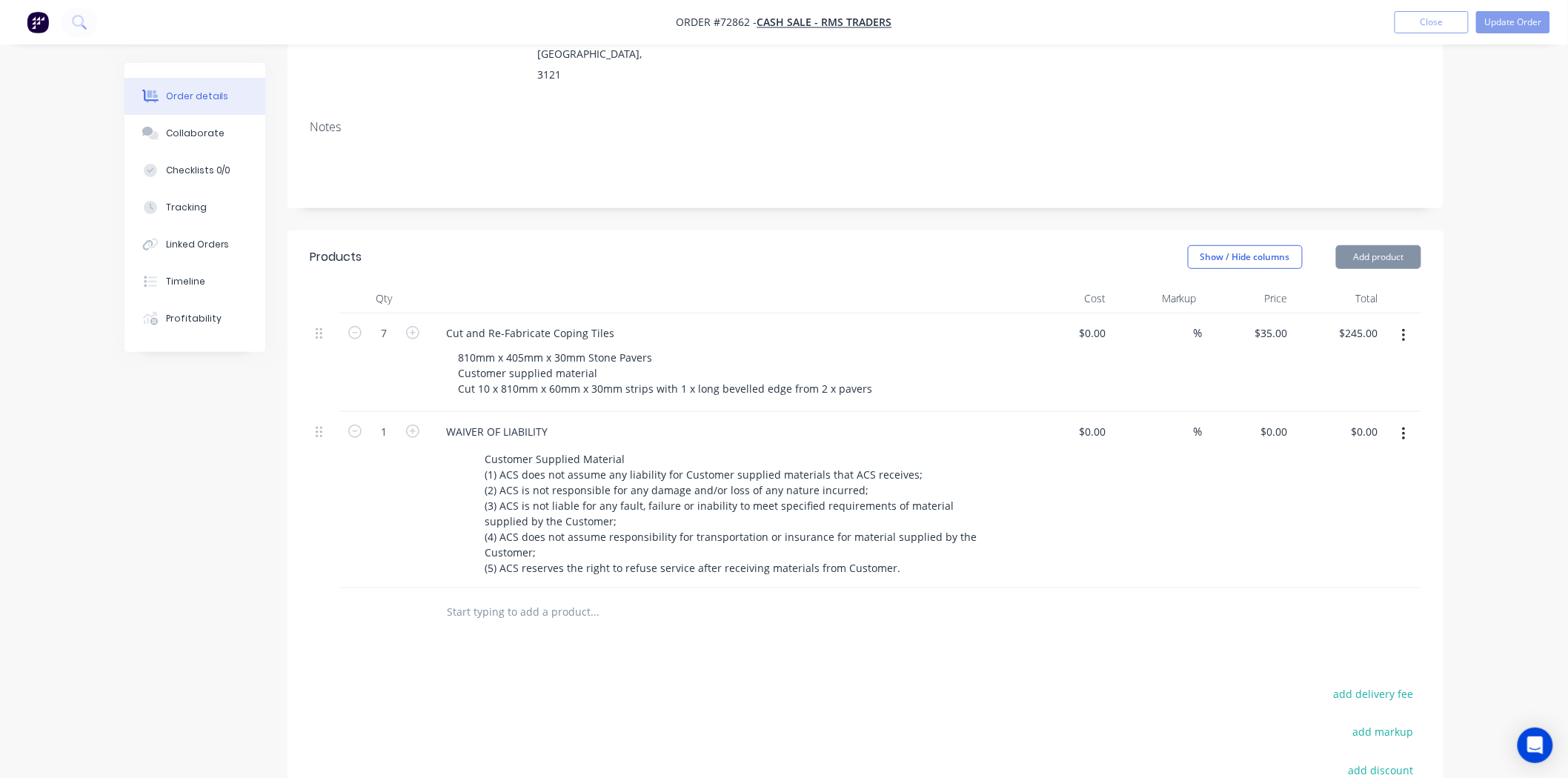
type input "6"
type input "$210.00"
click at [354, 323] on button "button" at bounding box center [354, 331] width 19 height 15
type input "5"
type input "$175.00"
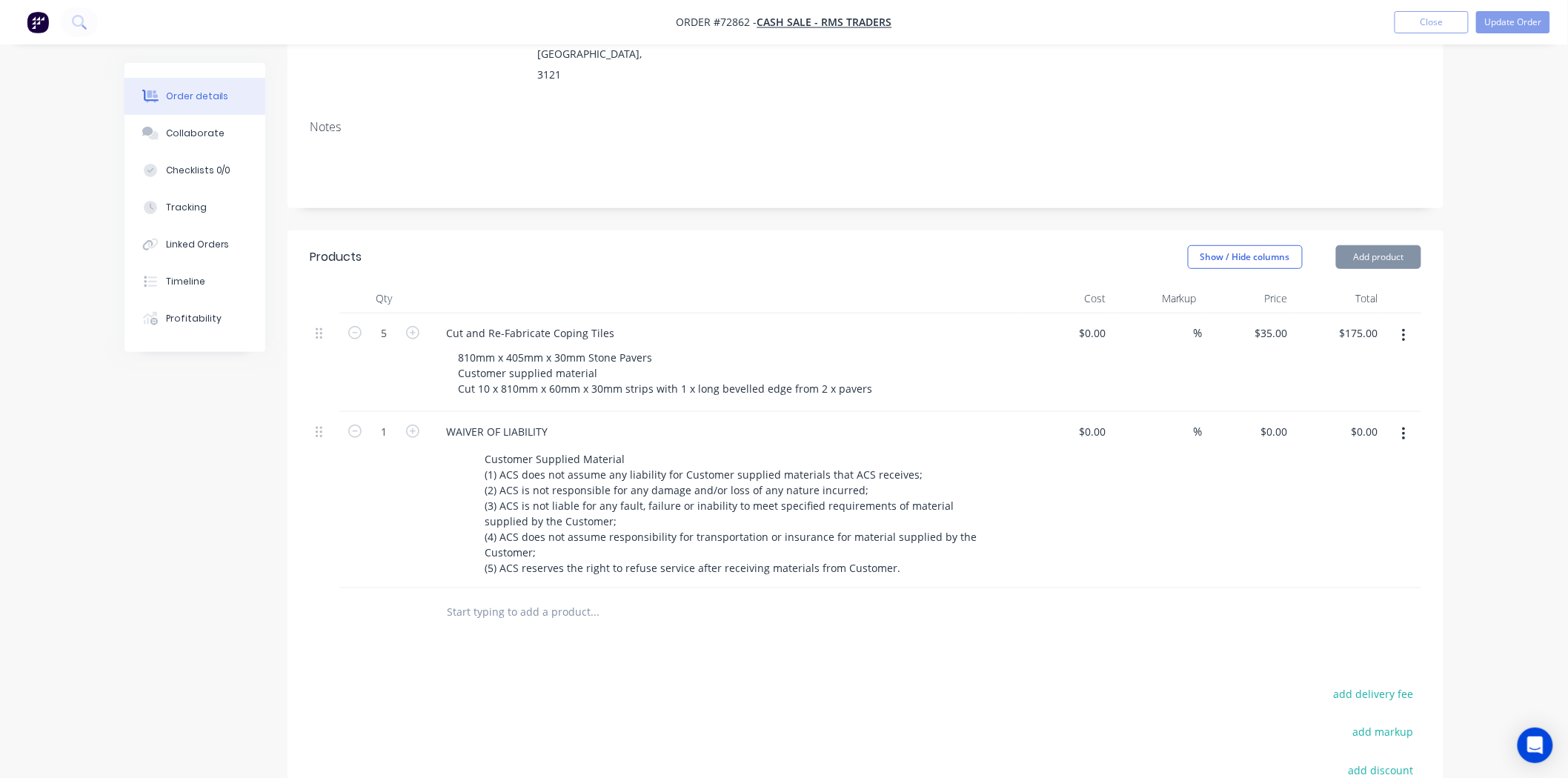
click at [354, 323] on button "button" at bounding box center [354, 331] width 19 height 15
type input "4"
type input "$140.00"
click at [354, 323] on button "button" at bounding box center [354, 331] width 19 height 15
type input "3"
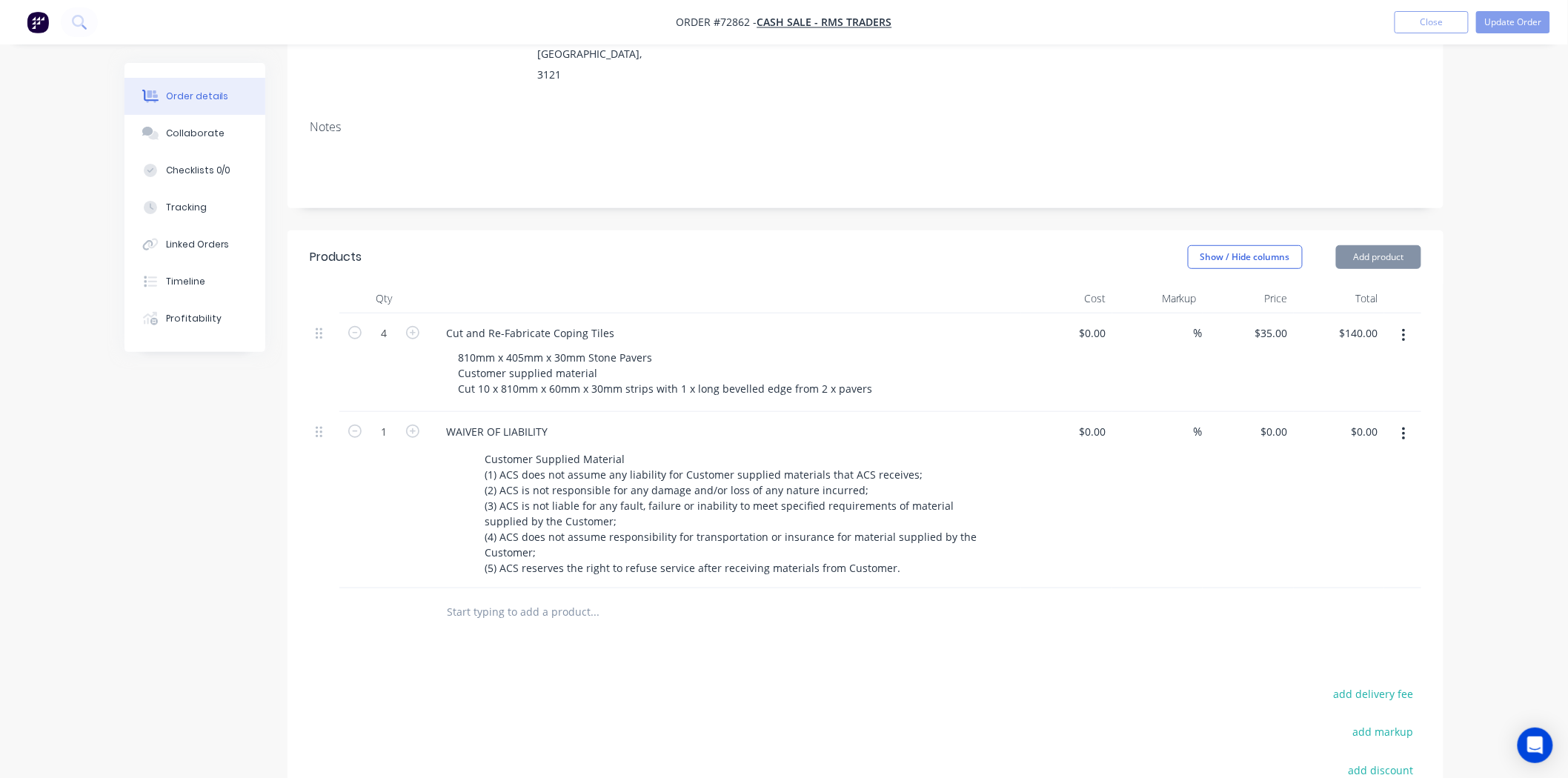
type input "$105.00"
click at [354, 323] on button "button" at bounding box center [354, 331] width 19 height 15
type input "2"
type input "$70.00"
click at [354, 323] on button "button" at bounding box center [354, 331] width 19 height 15
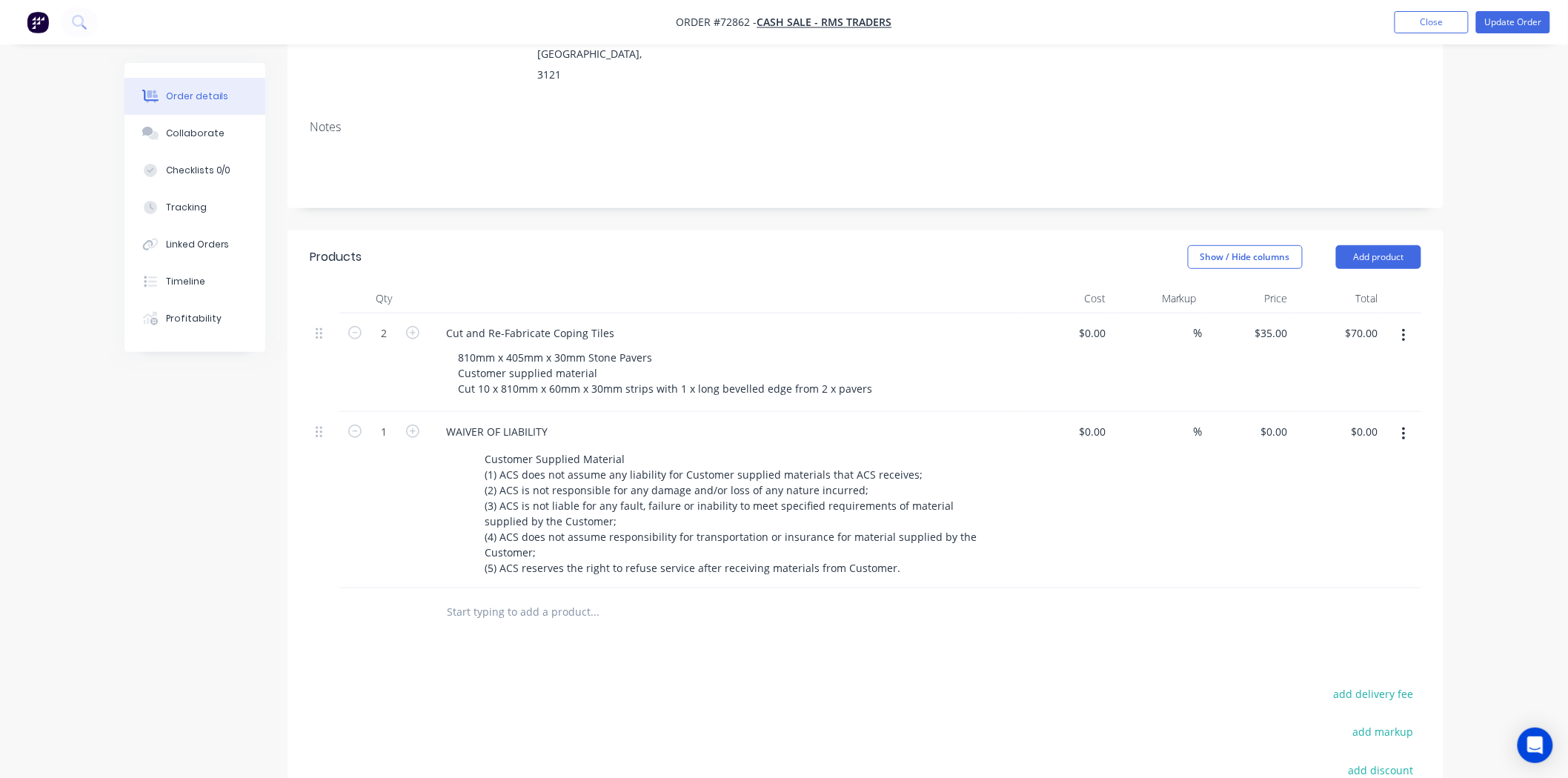
type input "1"
type input "$35.00"
click at [1272, 323] on div "35 $35.00" at bounding box center [1271, 333] width 46 height 22
type input "$0.00"
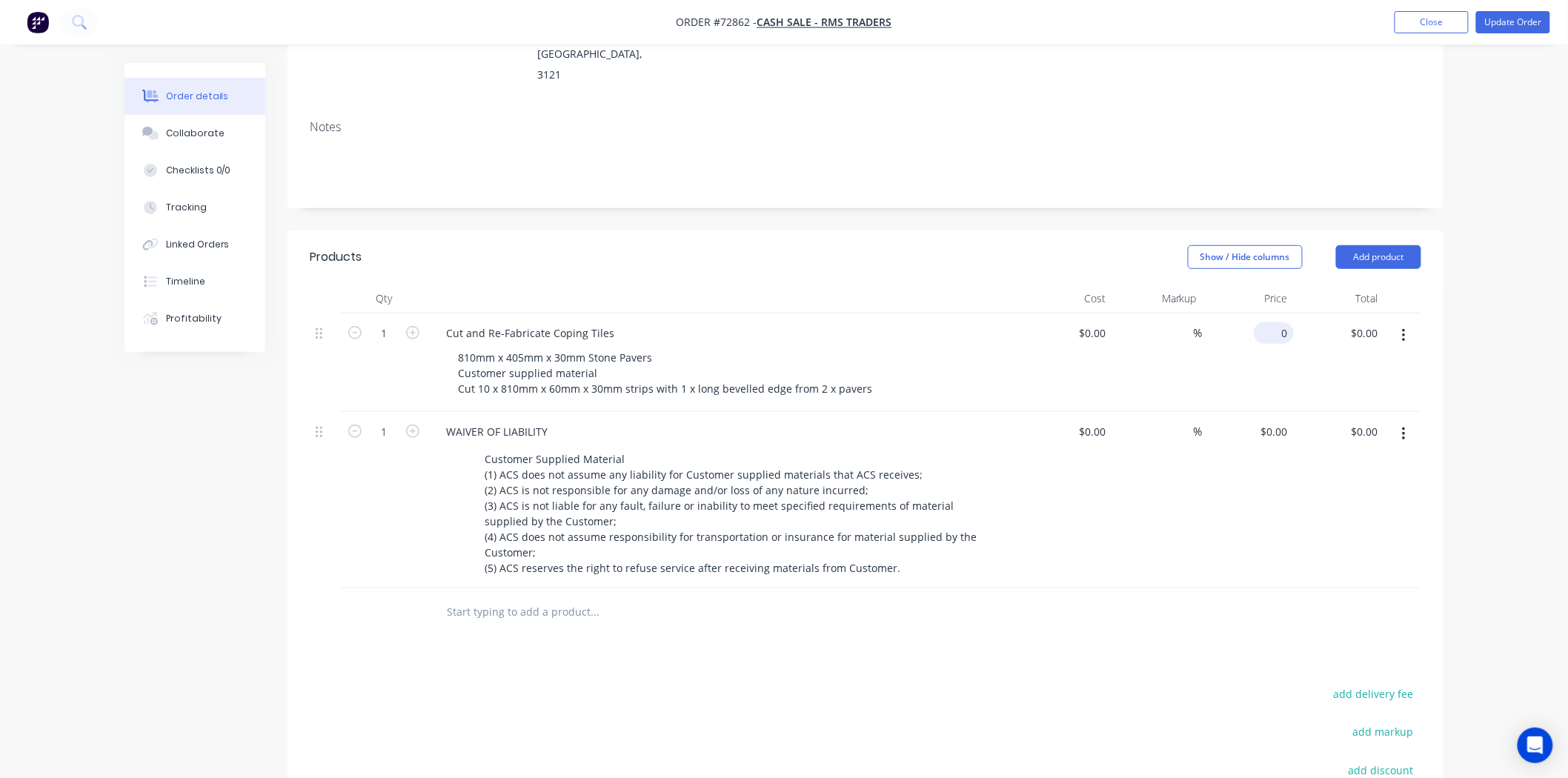
click at [1262, 313] on div "0 $0.00" at bounding box center [1248, 363] width 91 height 99
type input "$500.00"
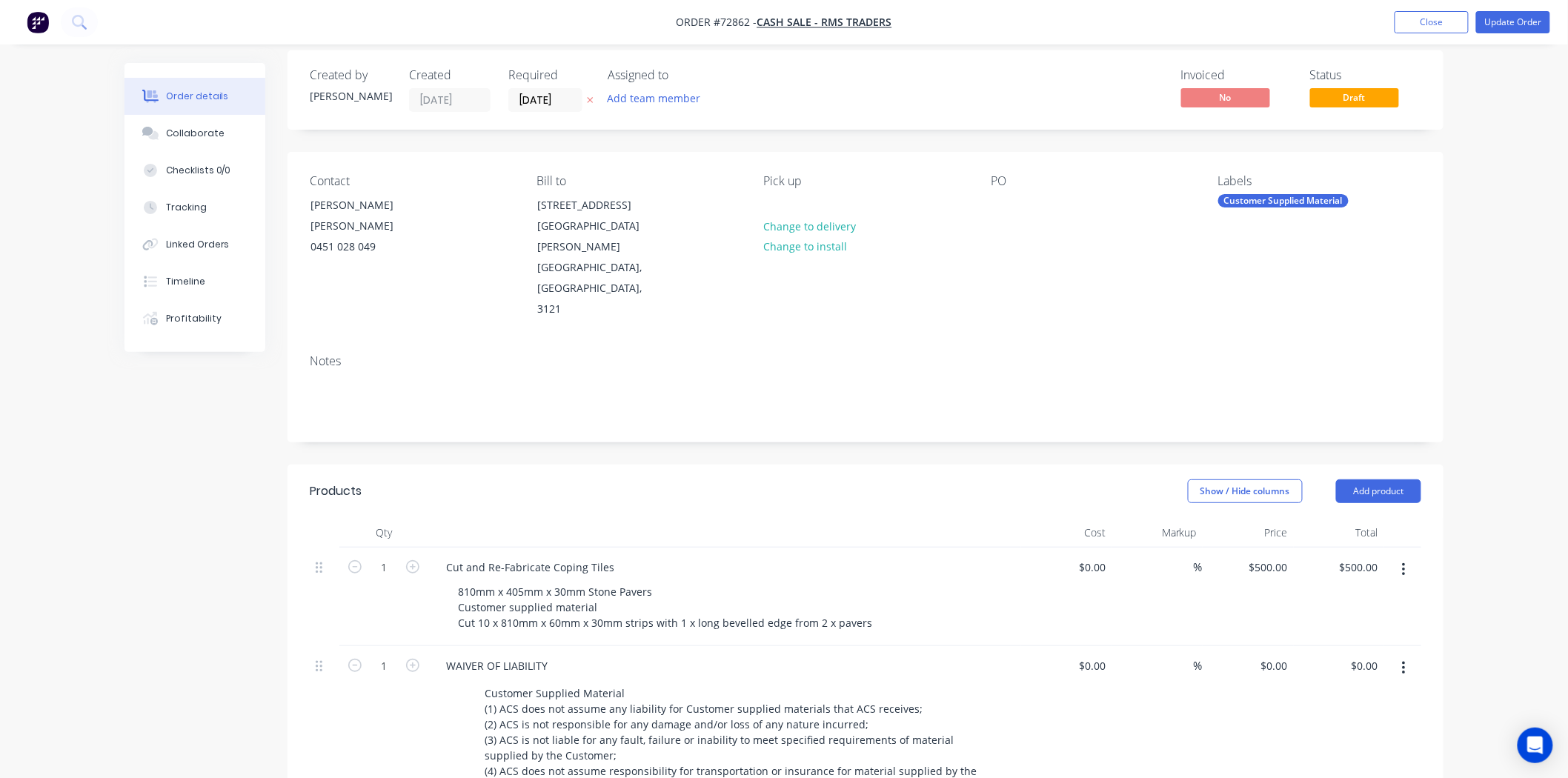
scroll to position [0, 0]
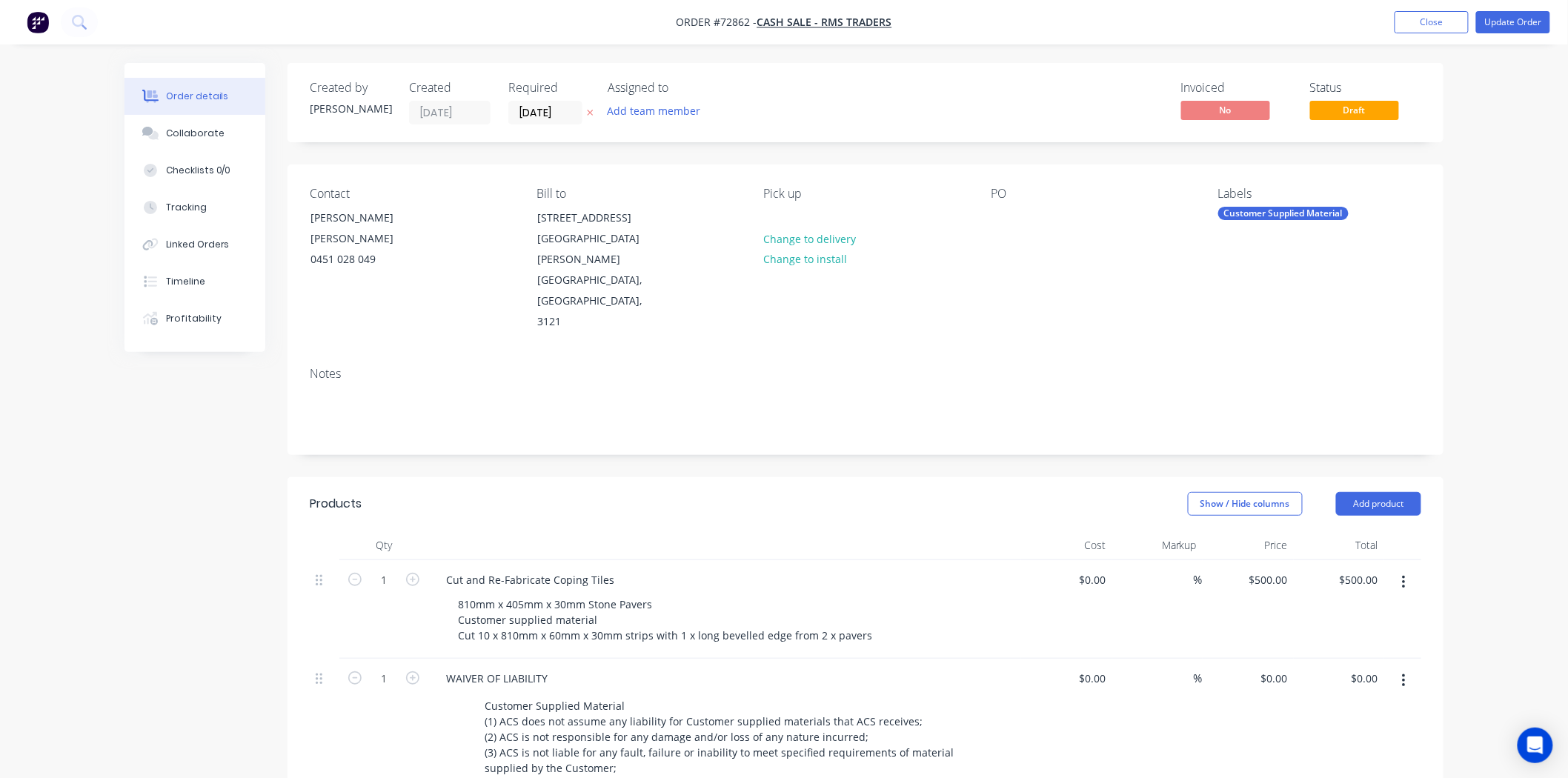
click at [321, 256] on div "Contact [PERSON_NAME] [PERSON_NAME] [PHONE_NUMBER]" at bounding box center [411, 259] width 203 height 146
click at [345, 249] on div "0451 028 049" at bounding box center [371, 259] width 123 height 21
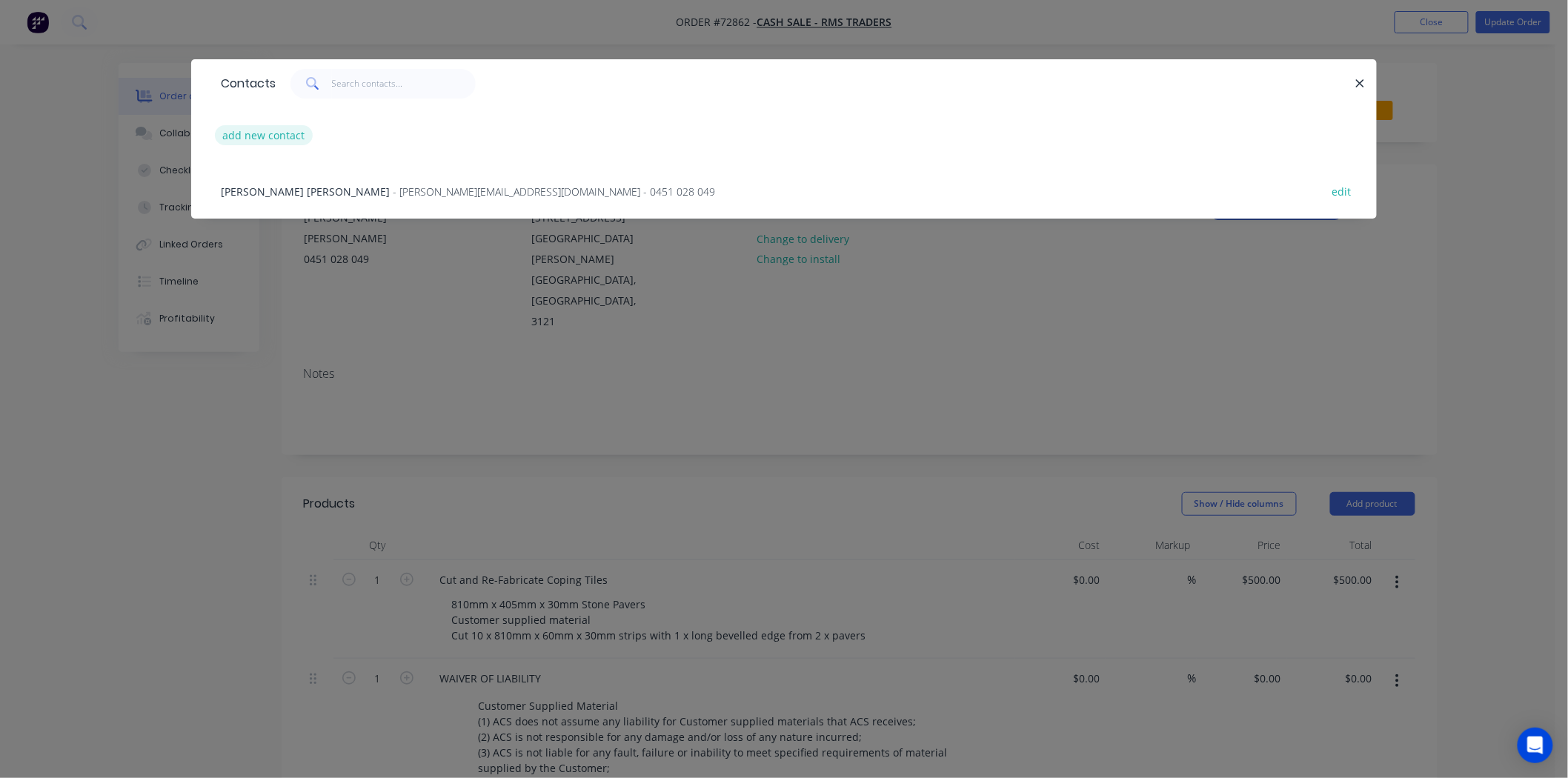
click at [262, 137] on button "add new contact" at bounding box center [263, 135] width 98 height 20
select select "AU"
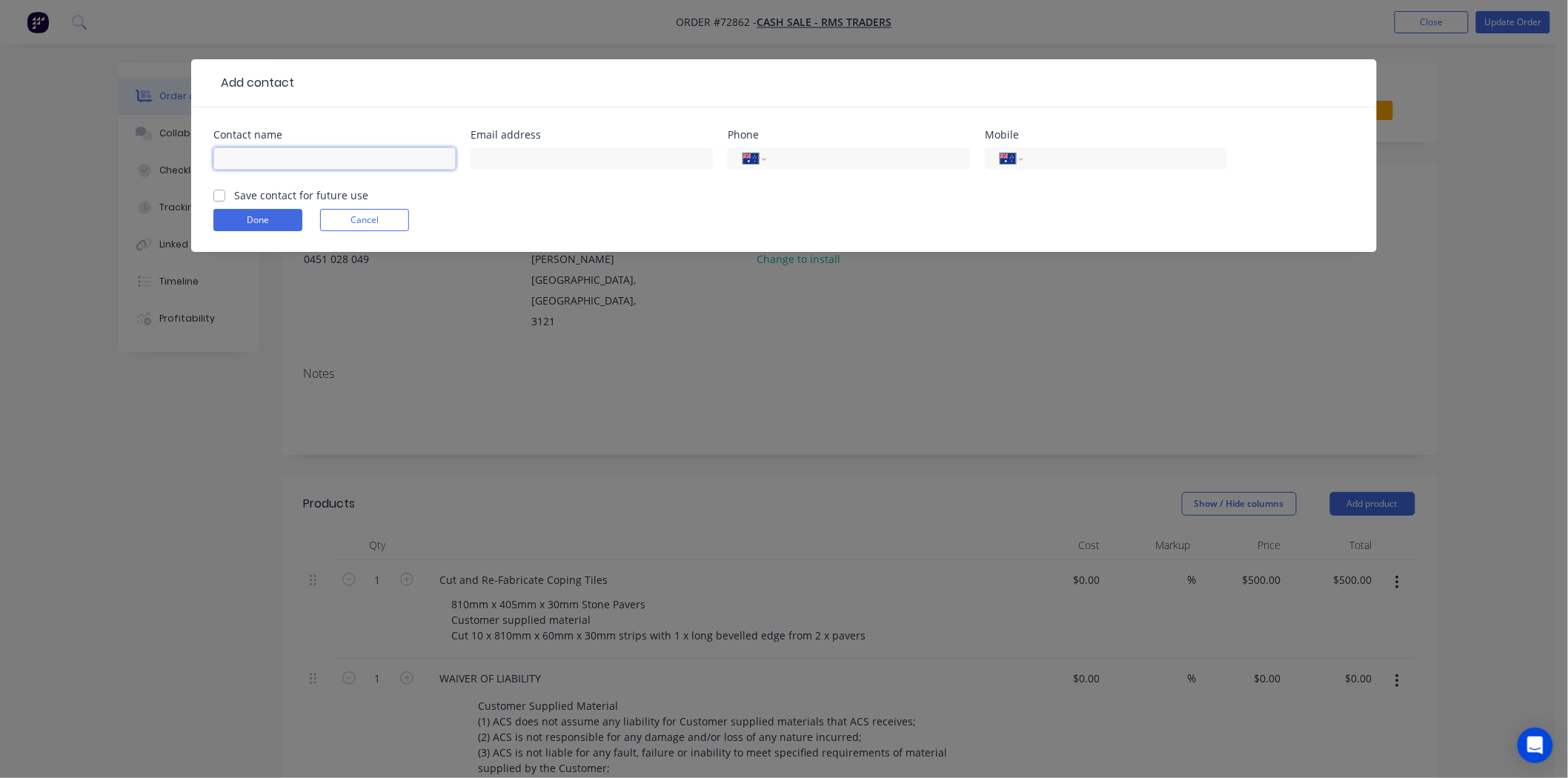
click at [268, 152] on input "text" at bounding box center [334, 158] width 242 height 22
paste input "[PERSON_NAME]"
type input "[PERSON_NAME]"
click at [559, 154] on input "text" at bounding box center [592, 158] width 242 height 22
paste input "[EMAIL_ADDRESS][DOMAIN_NAME]"
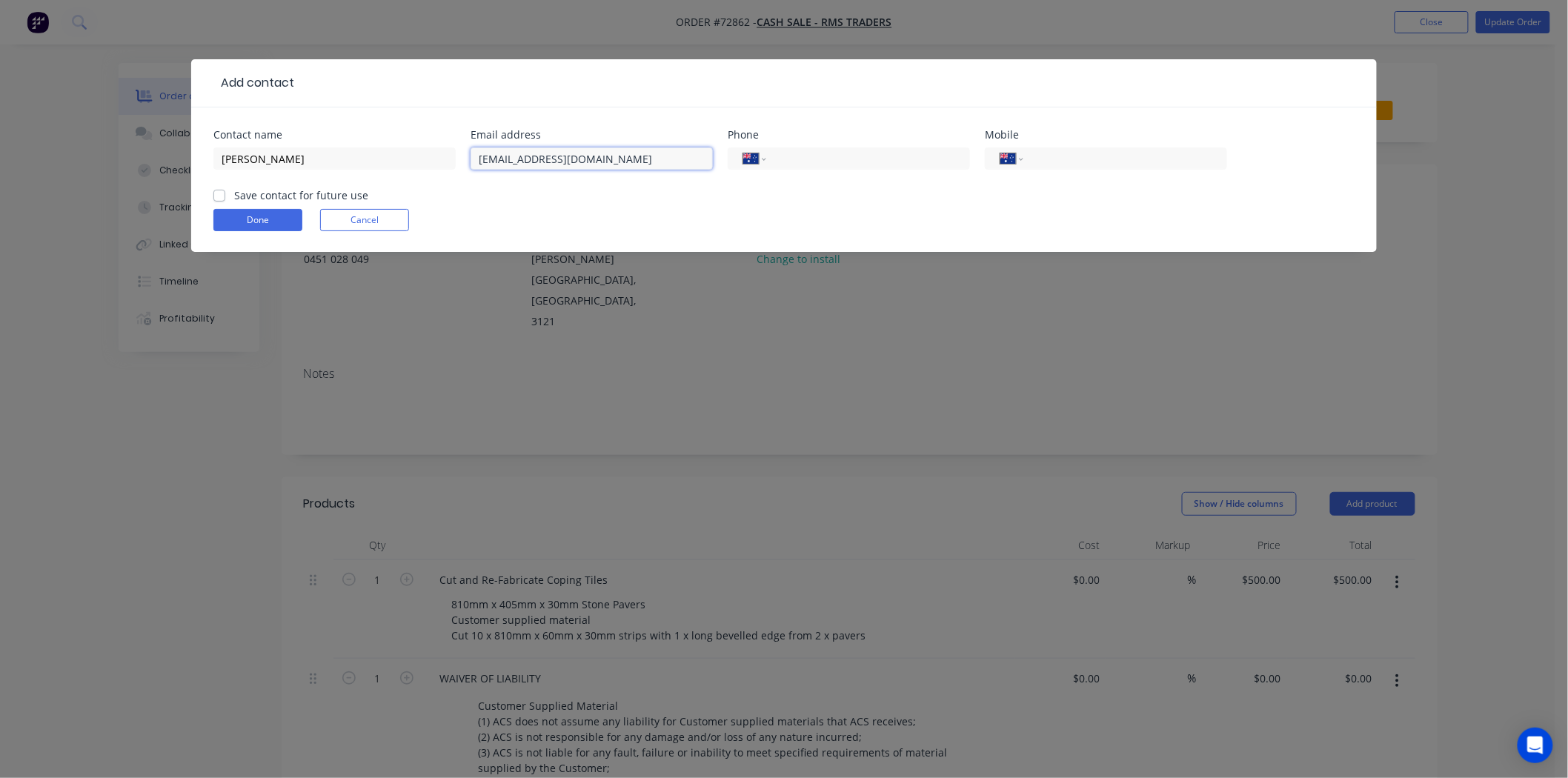
type input "[EMAIL_ADDRESS][DOMAIN_NAME]"
click at [231, 197] on div "Save contact for future use" at bounding box center [290, 195] width 155 height 15
click at [234, 195] on label "Save contact for future use" at bounding box center [301, 195] width 134 height 15
click at [222, 195] on input "Save contact for future use" at bounding box center [218, 194] width 12 height 14
checkbox input "true"
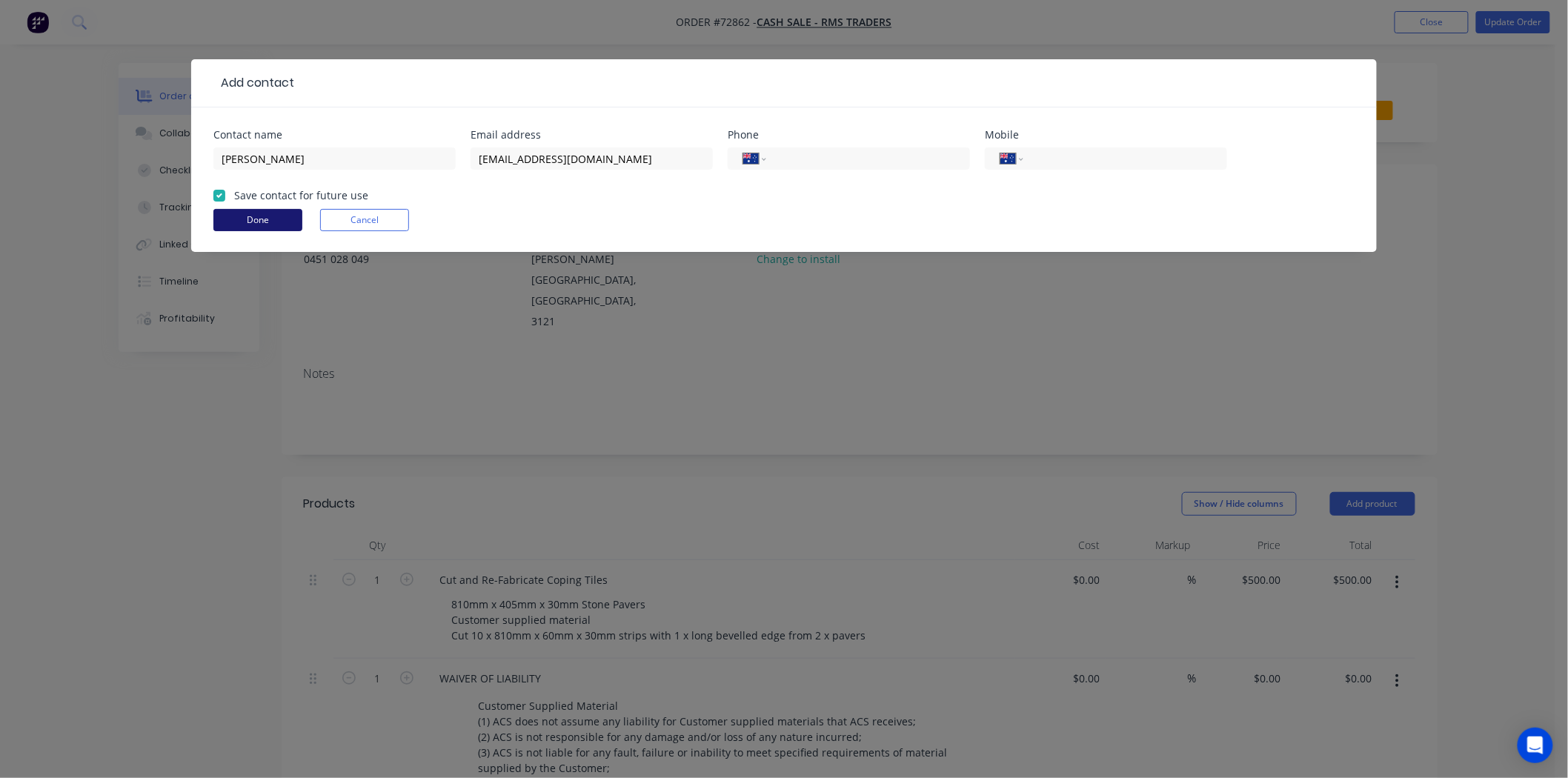
click at [241, 213] on button "Done" at bounding box center [257, 220] width 89 height 22
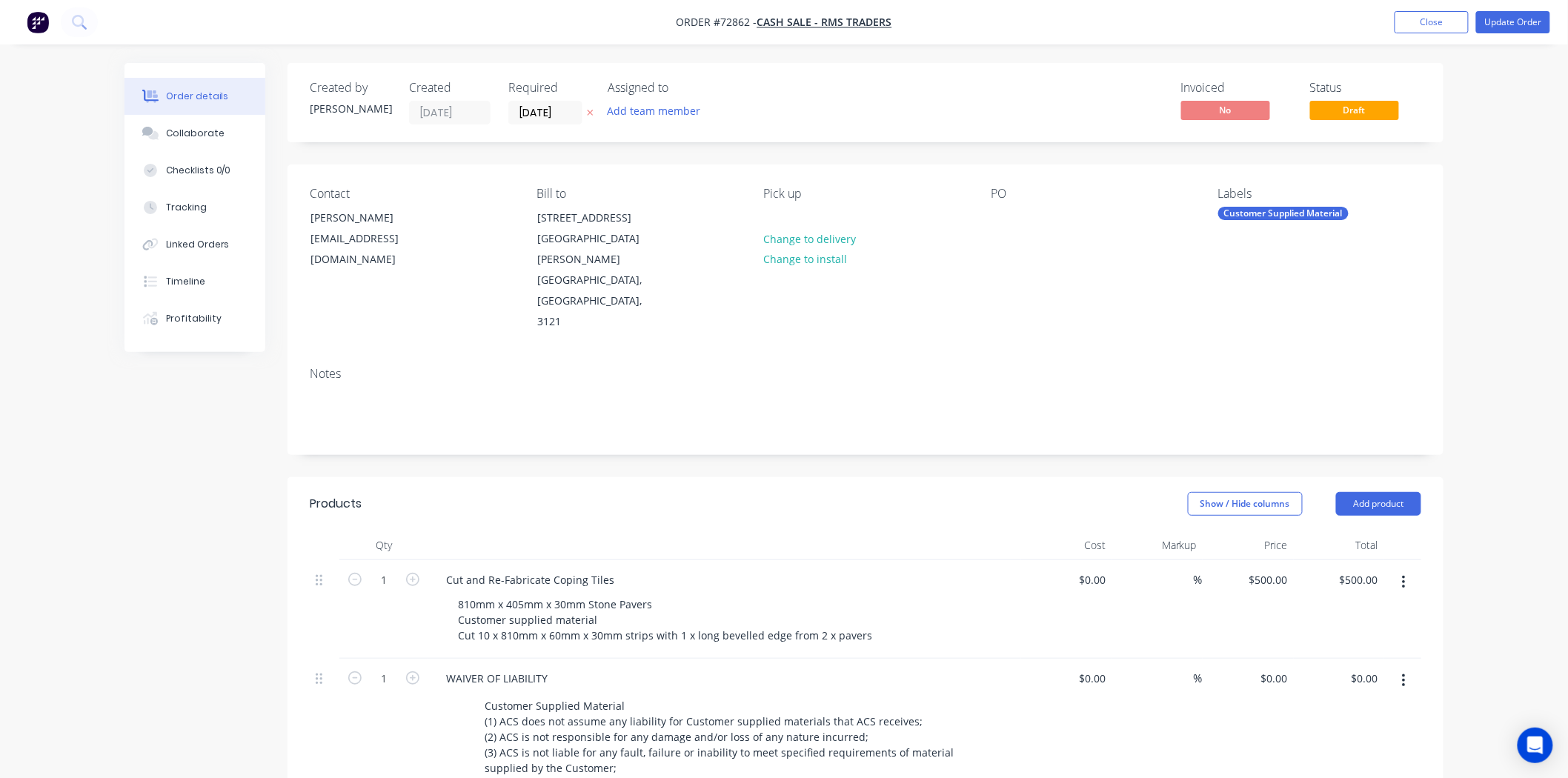
click at [453, 367] on div "Notes" at bounding box center [865, 374] width 1112 height 14
click at [385, 217] on div "[PERSON_NAME]" at bounding box center [371, 218] width 123 height 21
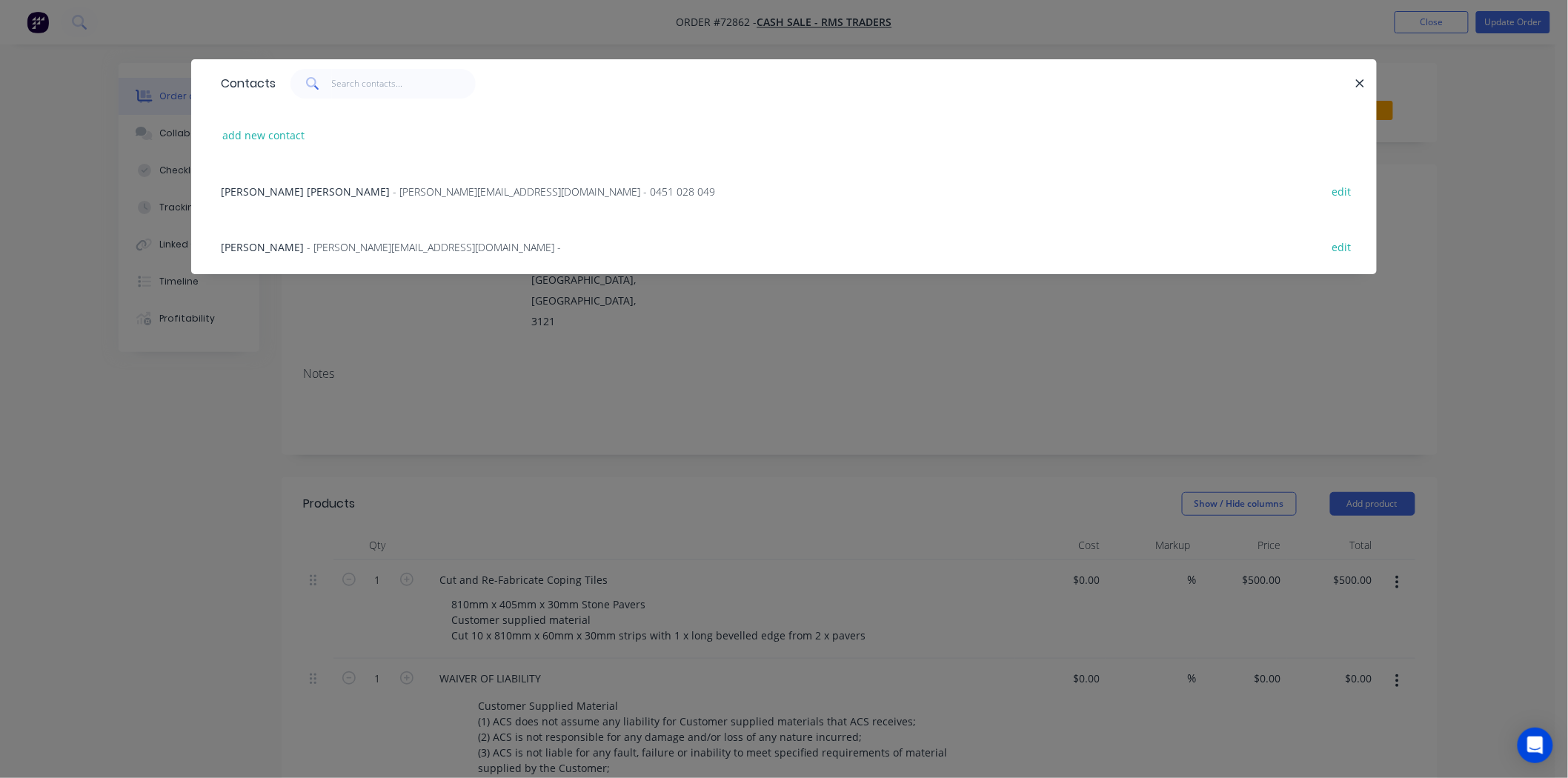
click at [268, 187] on span "[PERSON_NAME] [PERSON_NAME]" at bounding box center [305, 191] width 169 height 14
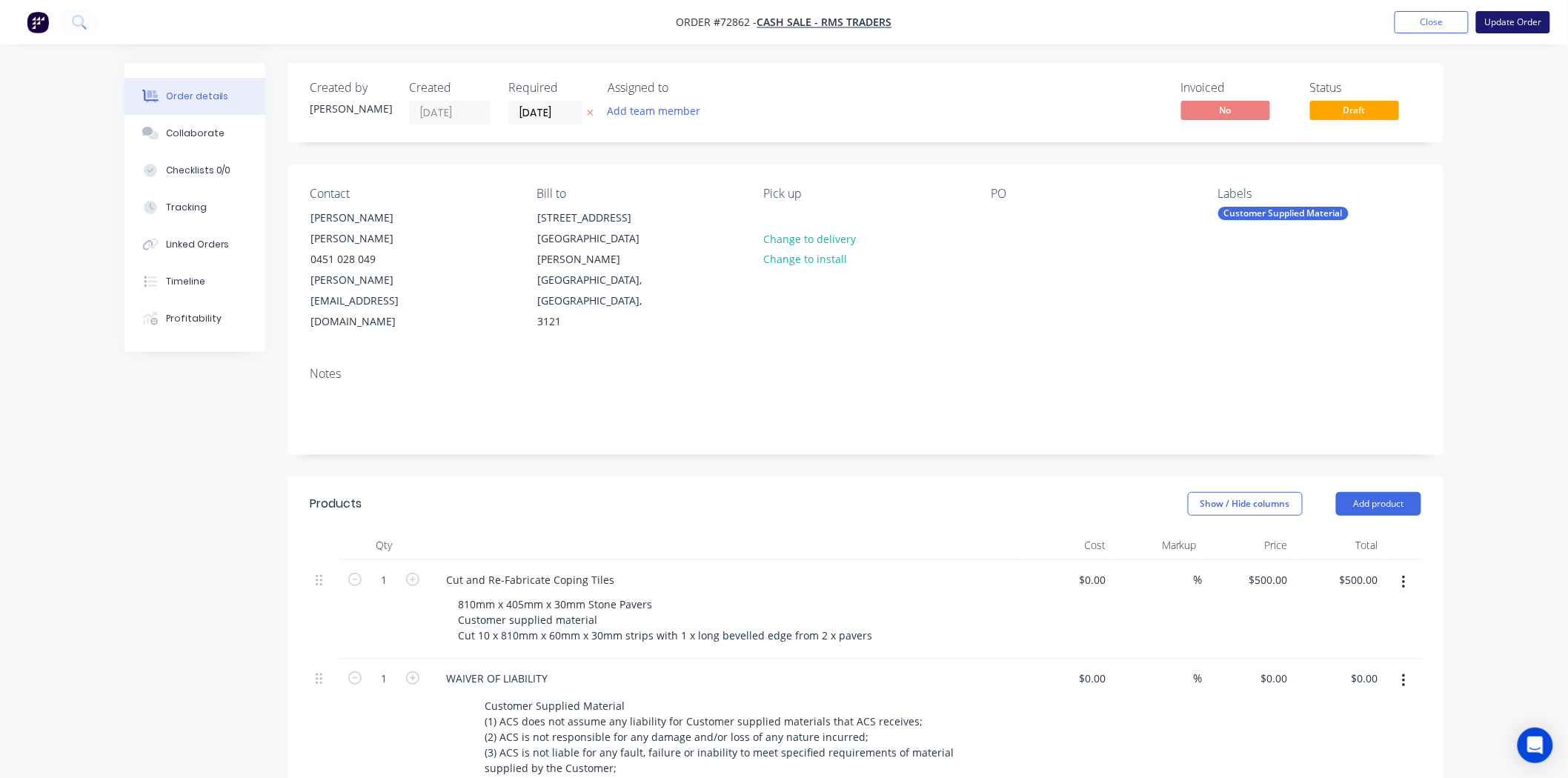
click at [1519, 27] on button "Update Order" at bounding box center [1513, 22] width 74 height 22
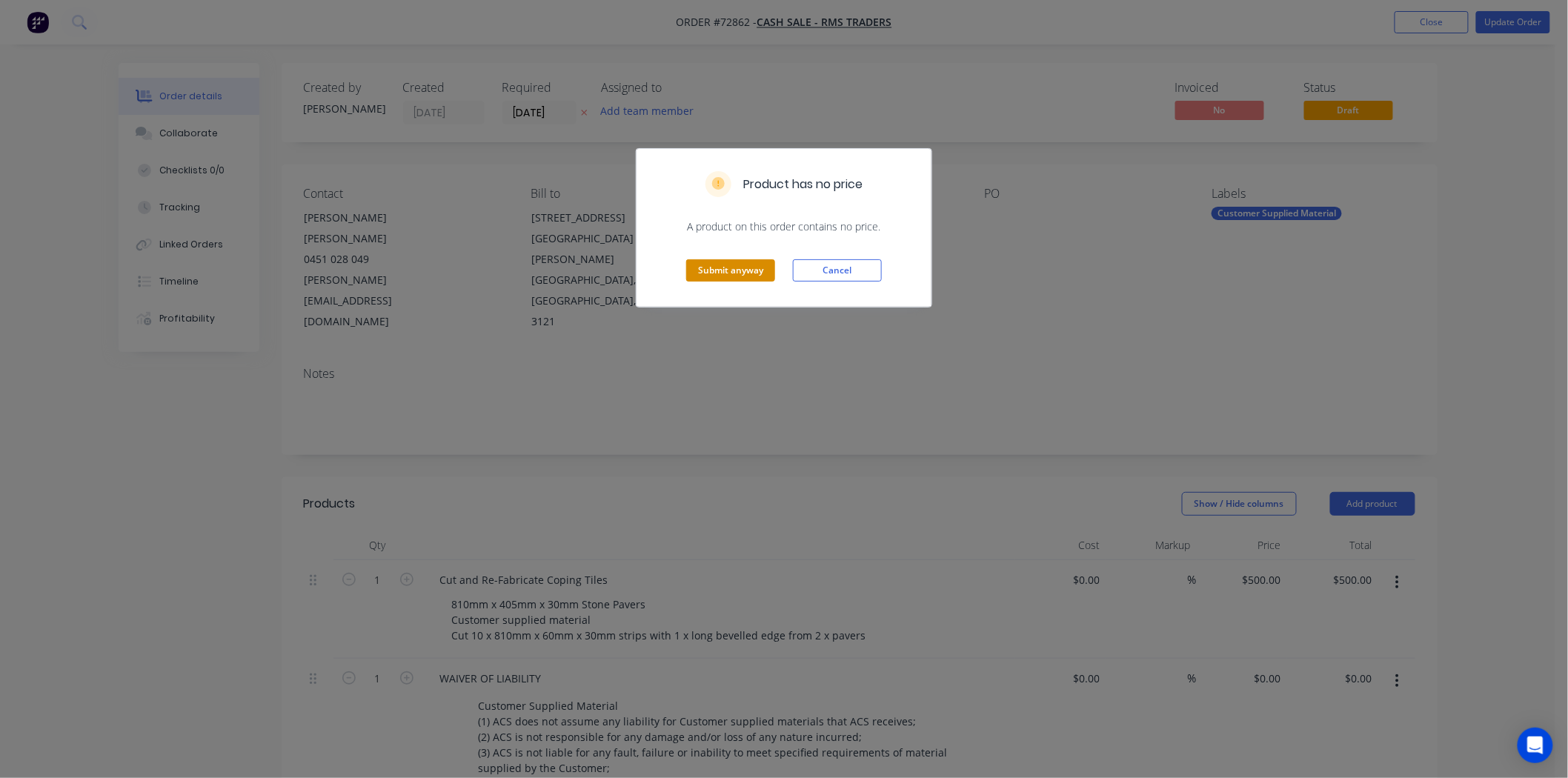
click at [719, 275] on button "Submit anyway" at bounding box center [730, 270] width 89 height 22
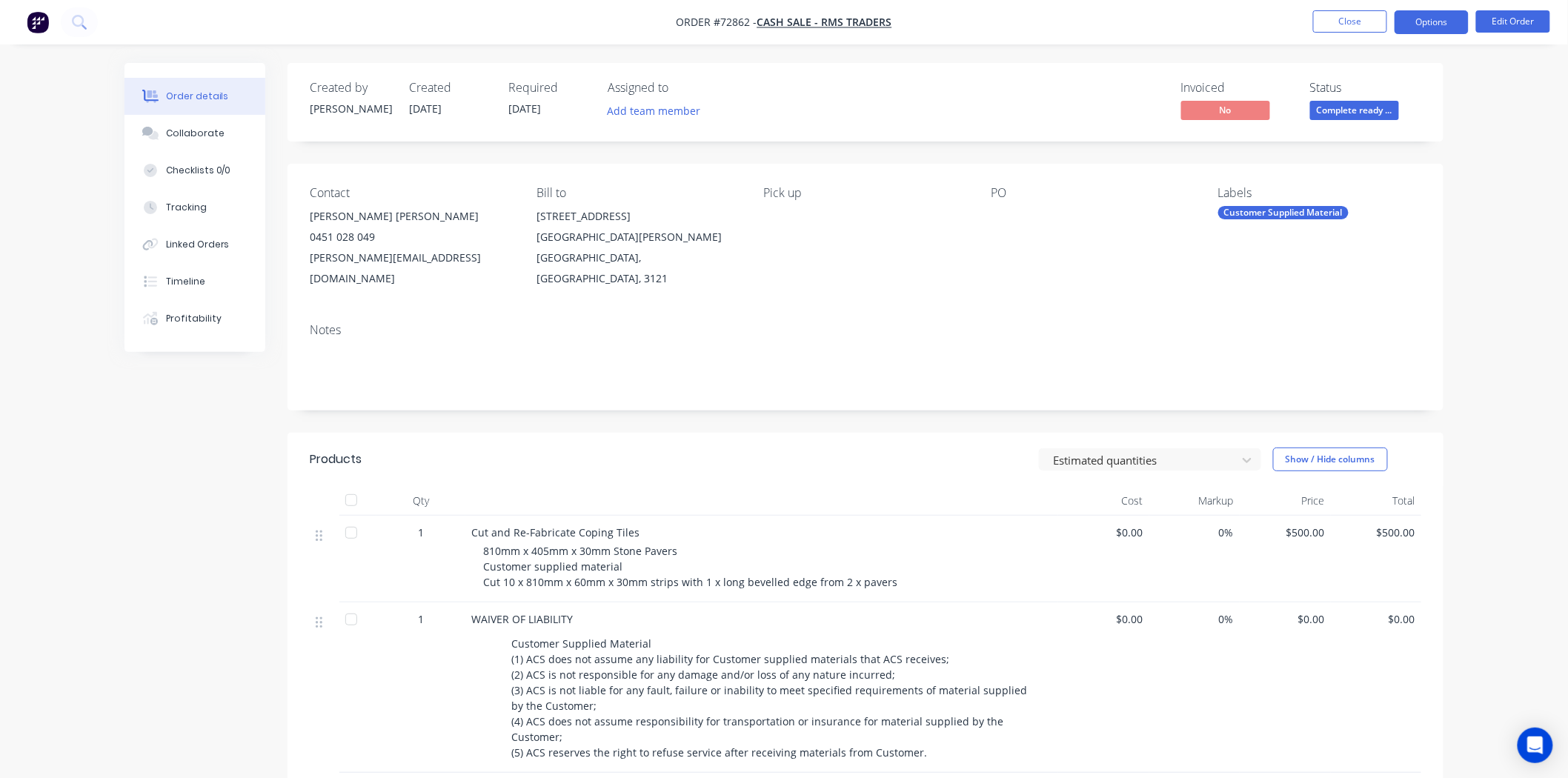
click at [1438, 16] on button "Options" at bounding box center [1432, 22] width 74 height 24
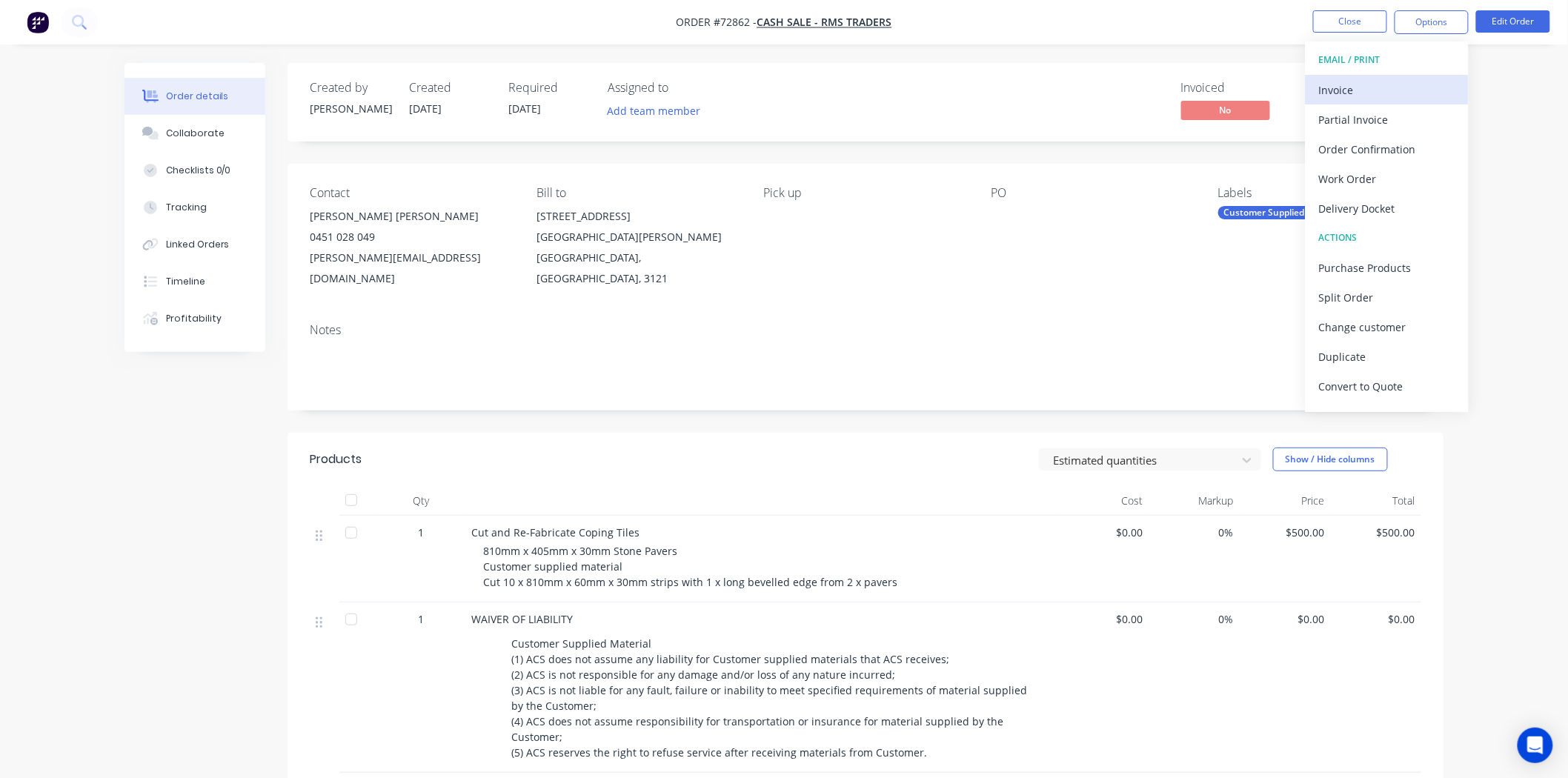
click at [1392, 86] on div "Invoice" at bounding box center [1387, 90] width 137 height 22
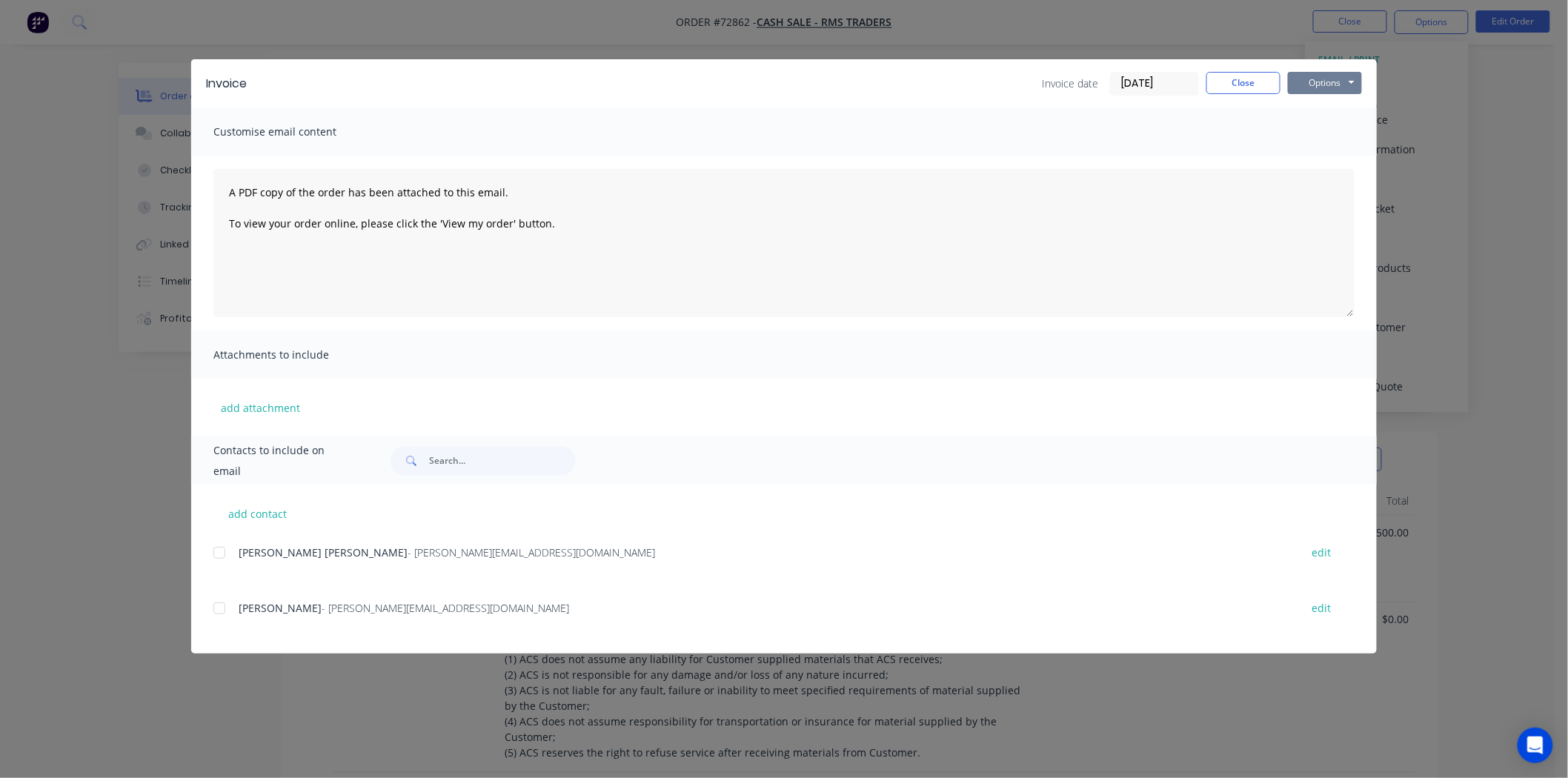
click at [1336, 89] on button "Options" at bounding box center [1325, 83] width 74 height 22
click at [1328, 139] on button "Print" at bounding box center [1335, 134] width 95 height 25
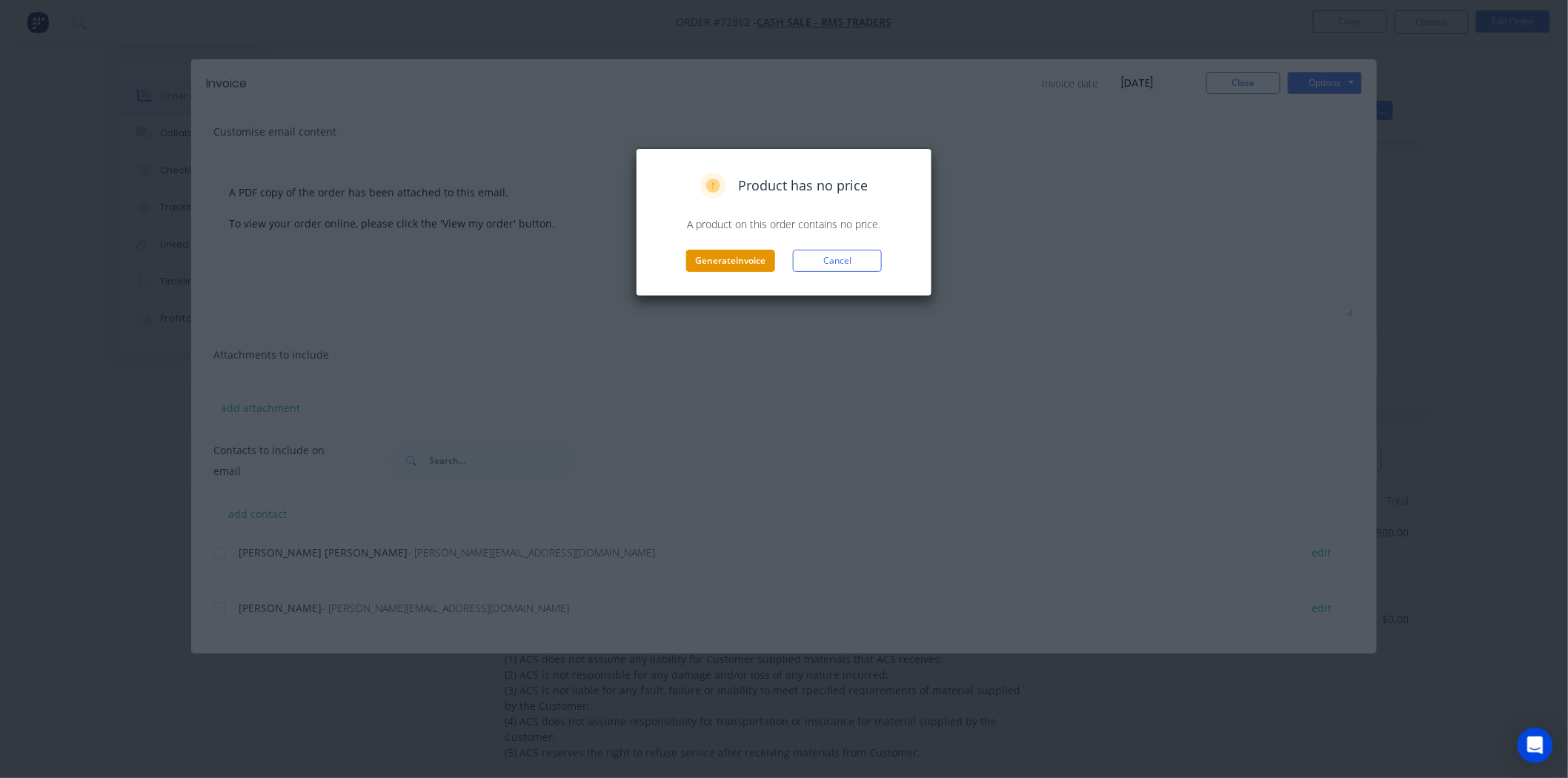
click at [741, 266] on button "Generate invoice" at bounding box center [730, 260] width 89 height 22
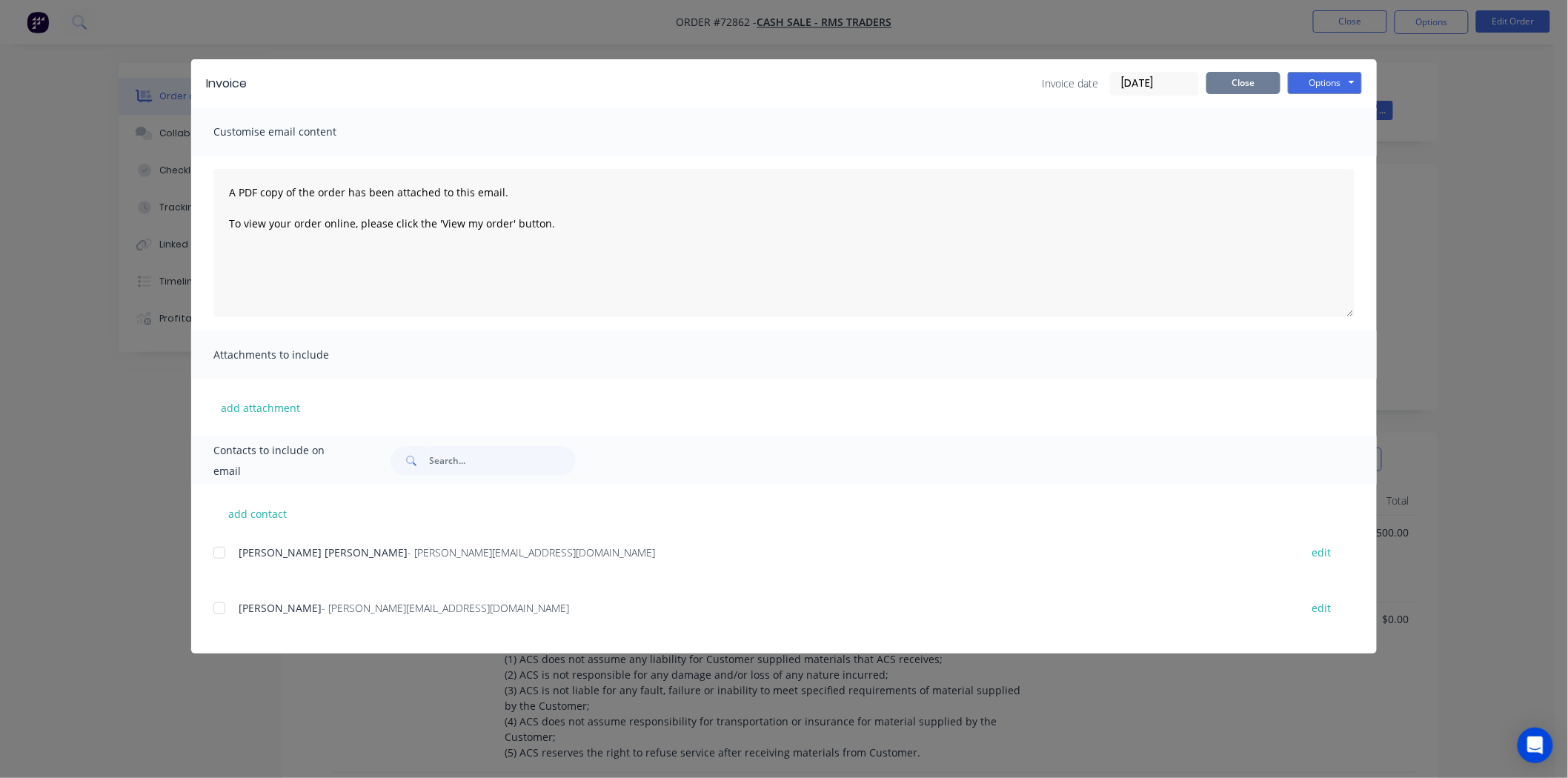
click at [1219, 86] on button "Close" at bounding box center [1244, 83] width 74 height 22
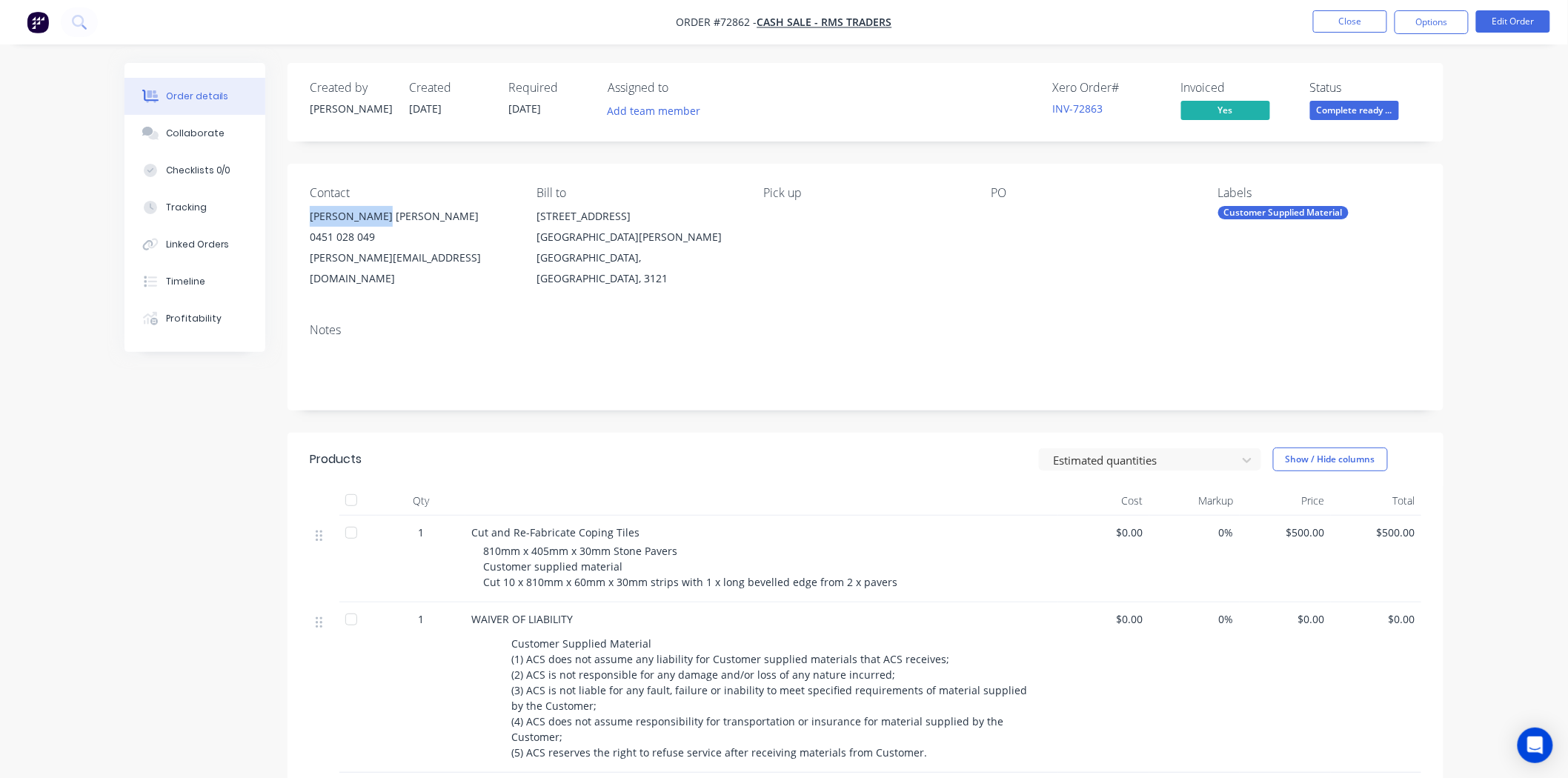
drag, startPoint x: 384, startPoint y: 218, endPoint x: 306, endPoint y: 223, distance: 78.2
click at [306, 223] on div "Contact [PERSON_NAME] [PERSON_NAME] [PHONE_NUMBER] [PERSON_NAME][EMAIL_ADDRESS]…" at bounding box center [865, 237] width 1156 height 147
copy div "[PERSON_NAME] [PERSON_NAME]"
drag, startPoint x: 451, startPoint y: 262, endPoint x: 306, endPoint y: 264, distance: 145.0
click at [306, 264] on div "Contact [PERSON_NAME] [PERSON_NAME] [PHONE_NUMBER] [PERSON_NAME][EMAIL_ADDRESS]…" at bounding box center [865, 237] width 1156 height 147
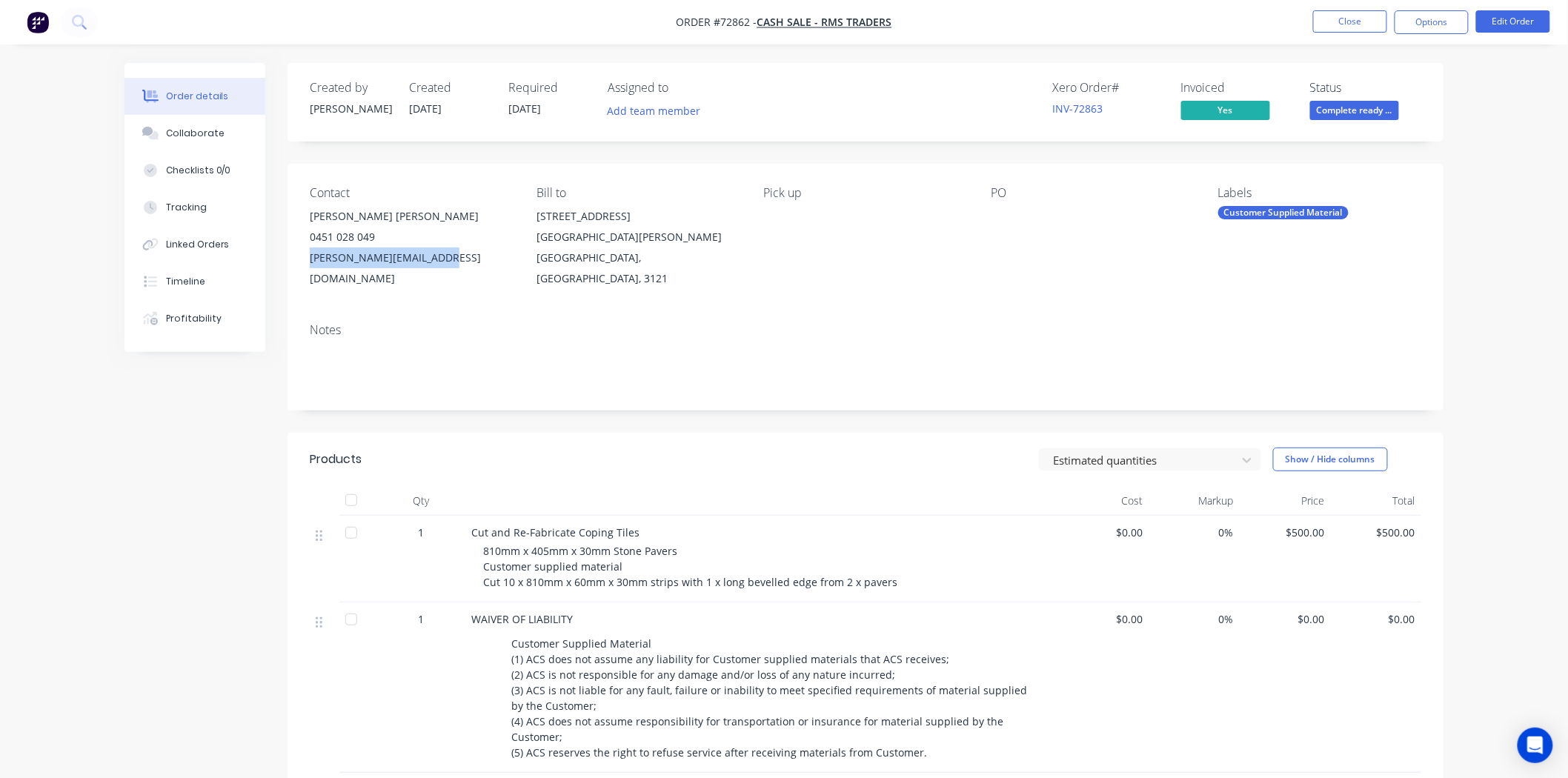
copy div "[PERSON_NAME][EMAIL_ADDRESS][DOMAIN_NAME]"
drag, startPoint x: 377, startPoint y: 238, endPoint x: 308, endPoint y: 239, distance: 69.0
click at [308, 239] on div "Contact [PERSON_NAME] [PERSON_NAME] [PHONE_NUMBER] [PERSON_NAME][EMAIL_ADDRESS]…" at bounding box center [865, 237] width 1156 height 147
copy div "0451 028 049"
click at [1350, 23] on button "Close" at bounding box center [1350, 21] width 74 height 22
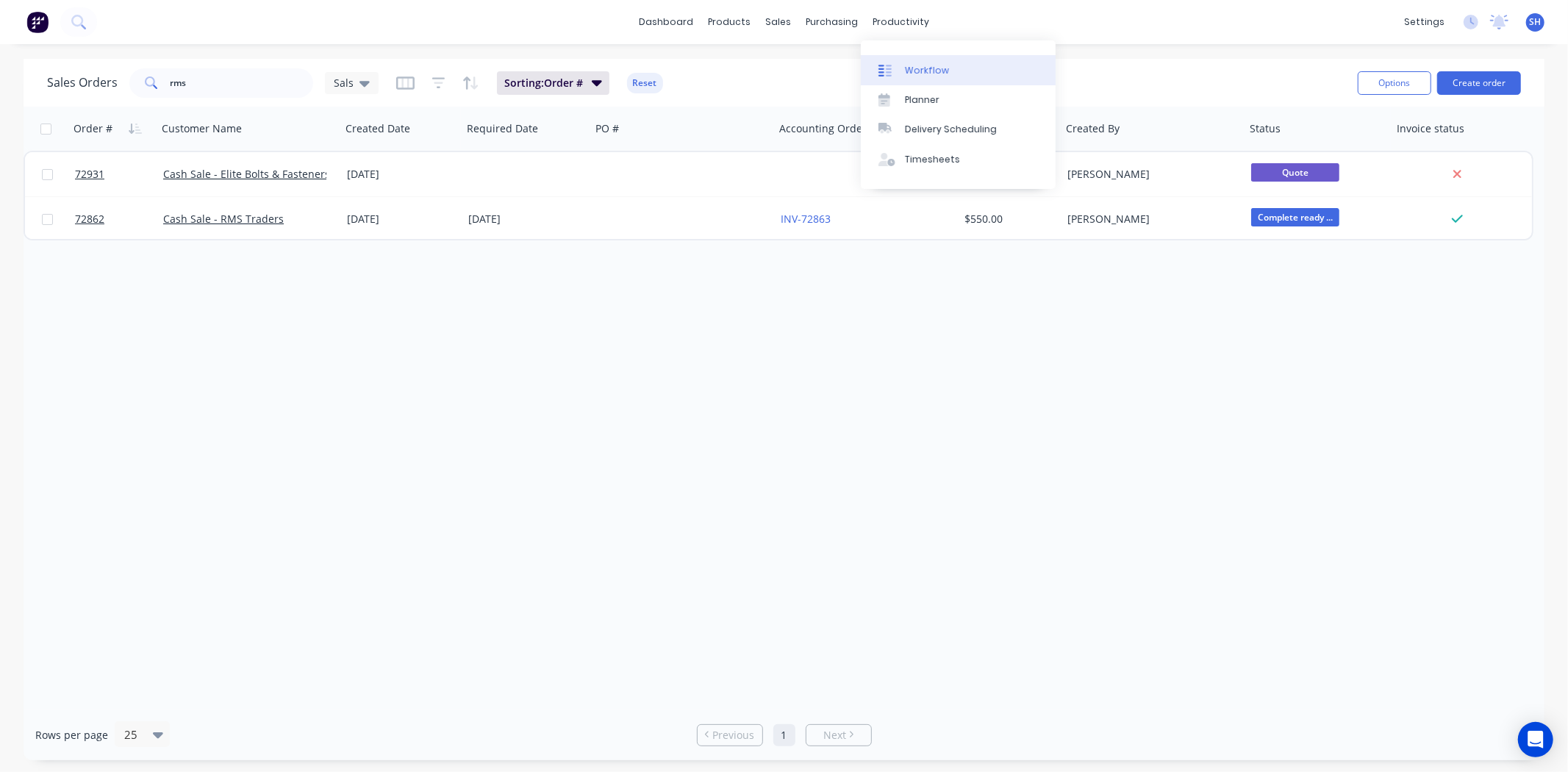
click at [914, 70] on div "Workflow" at bounding box center [928, 70] width 44 height 13
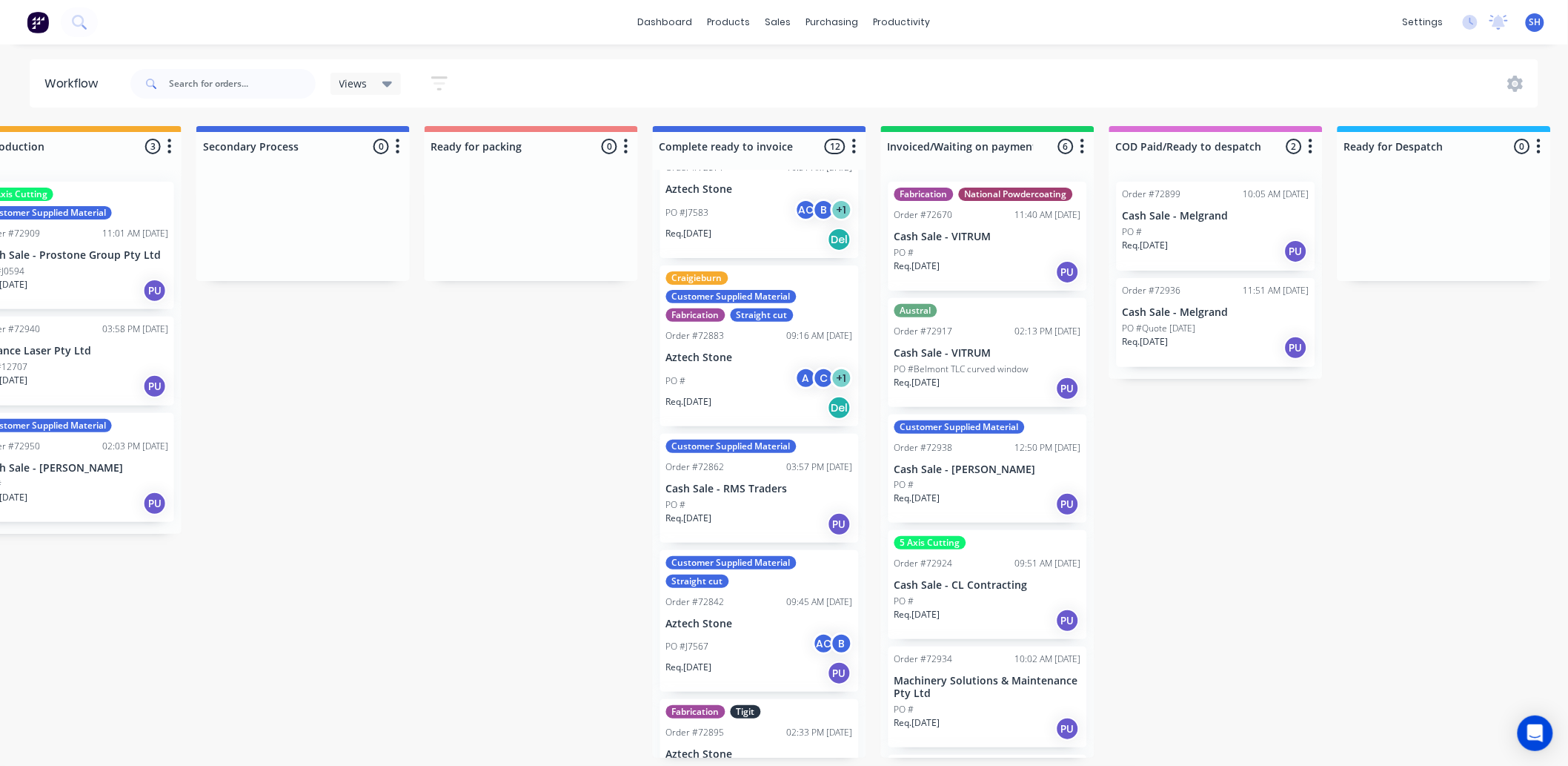
scroll to position [658, 0]
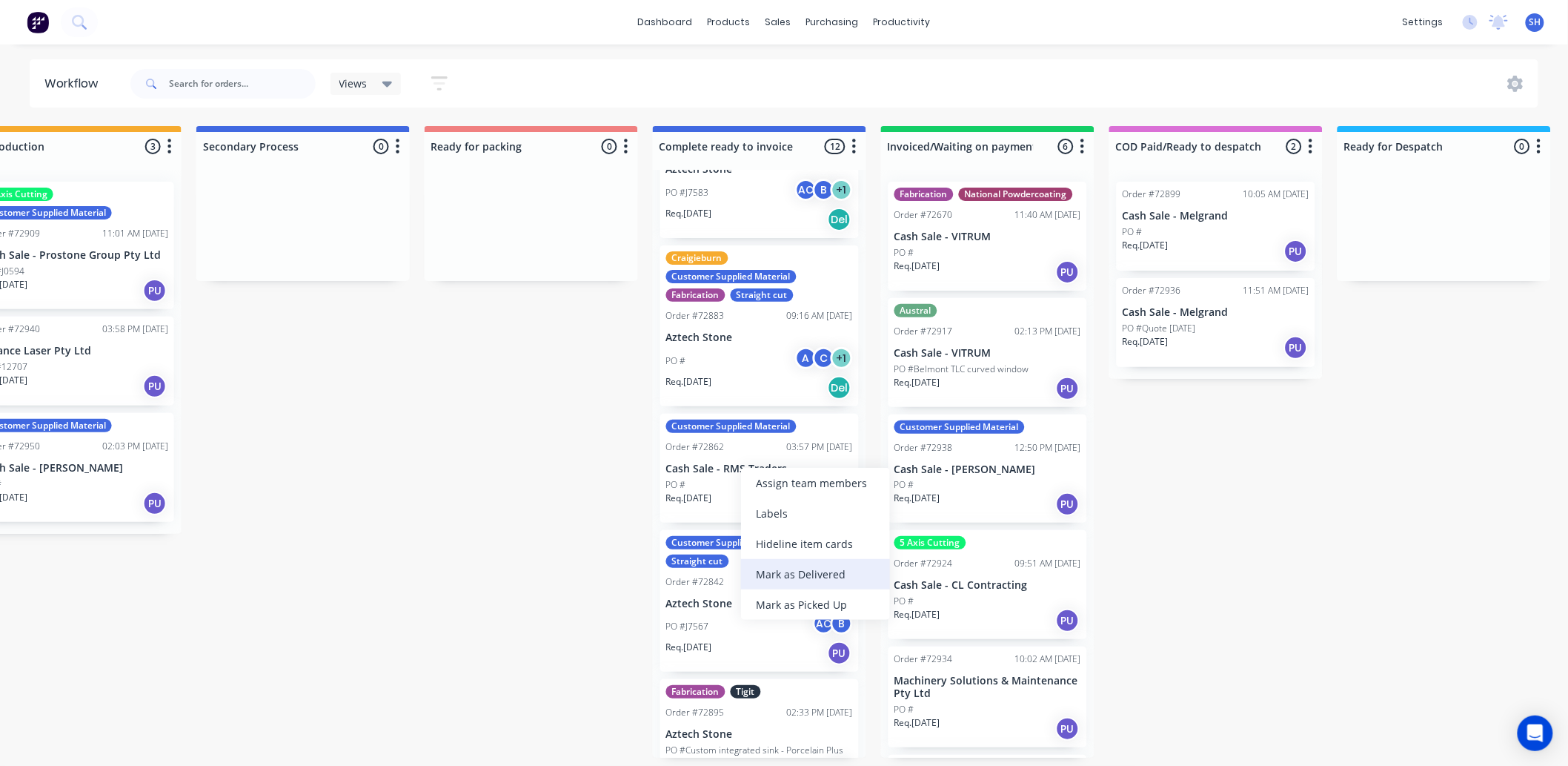
click at [780, 569] on div "Mark as Delivered" at bounding box center [815, 574] width 149 height 30
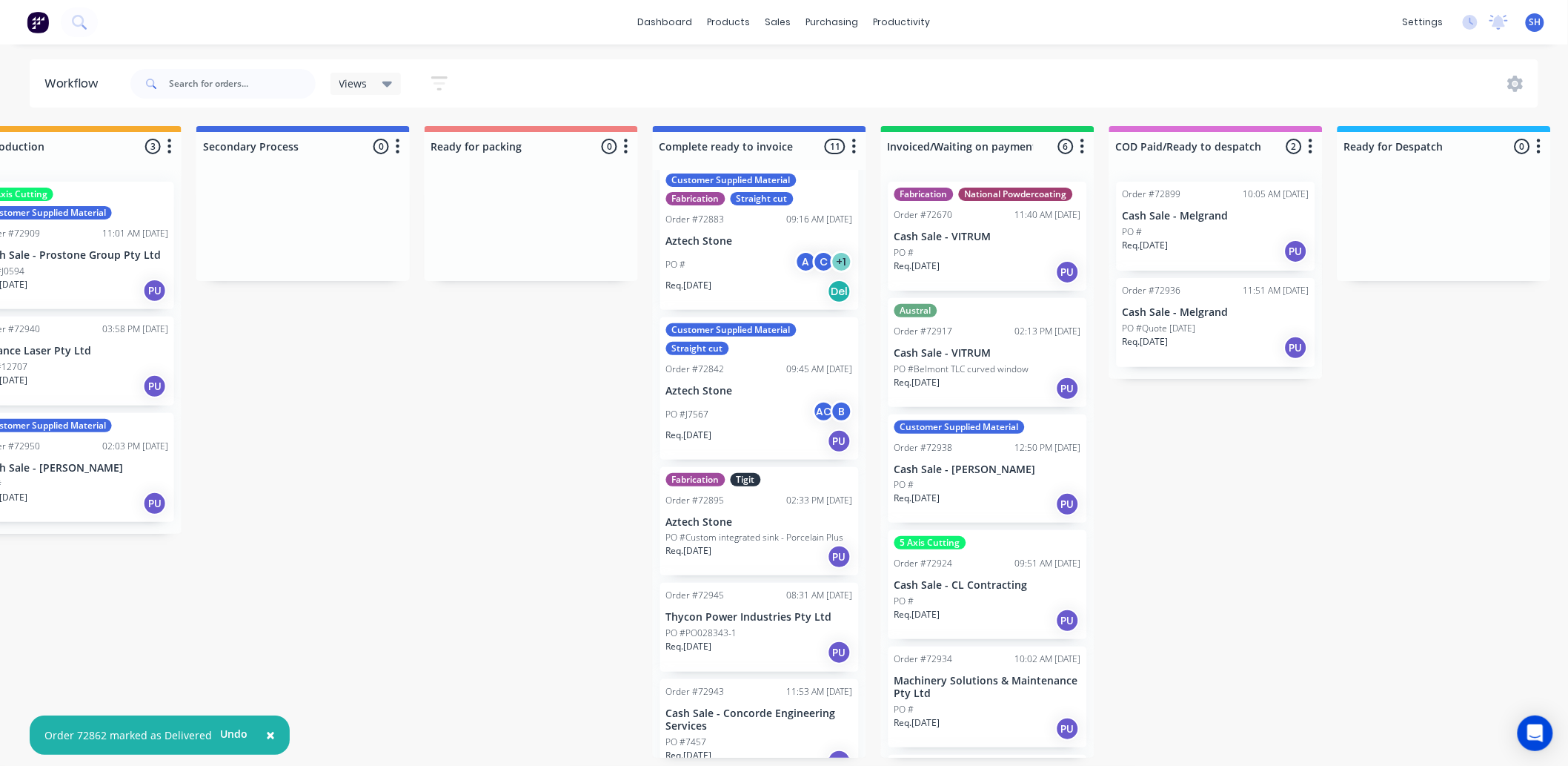
scroll to position [883, 0]
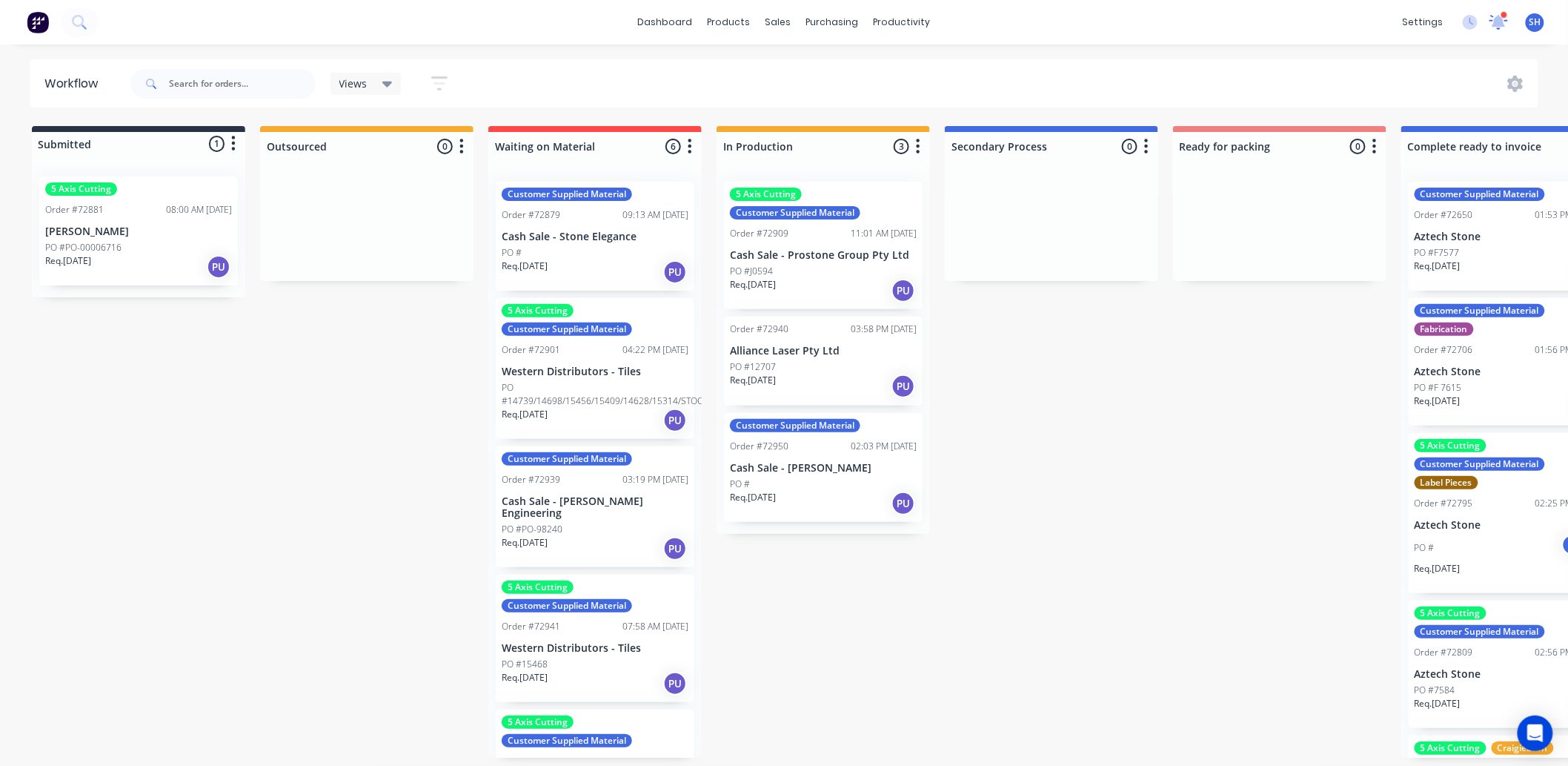
click at [1494, 26] on icon at bounding box center [1499, 22] width 19 height 15
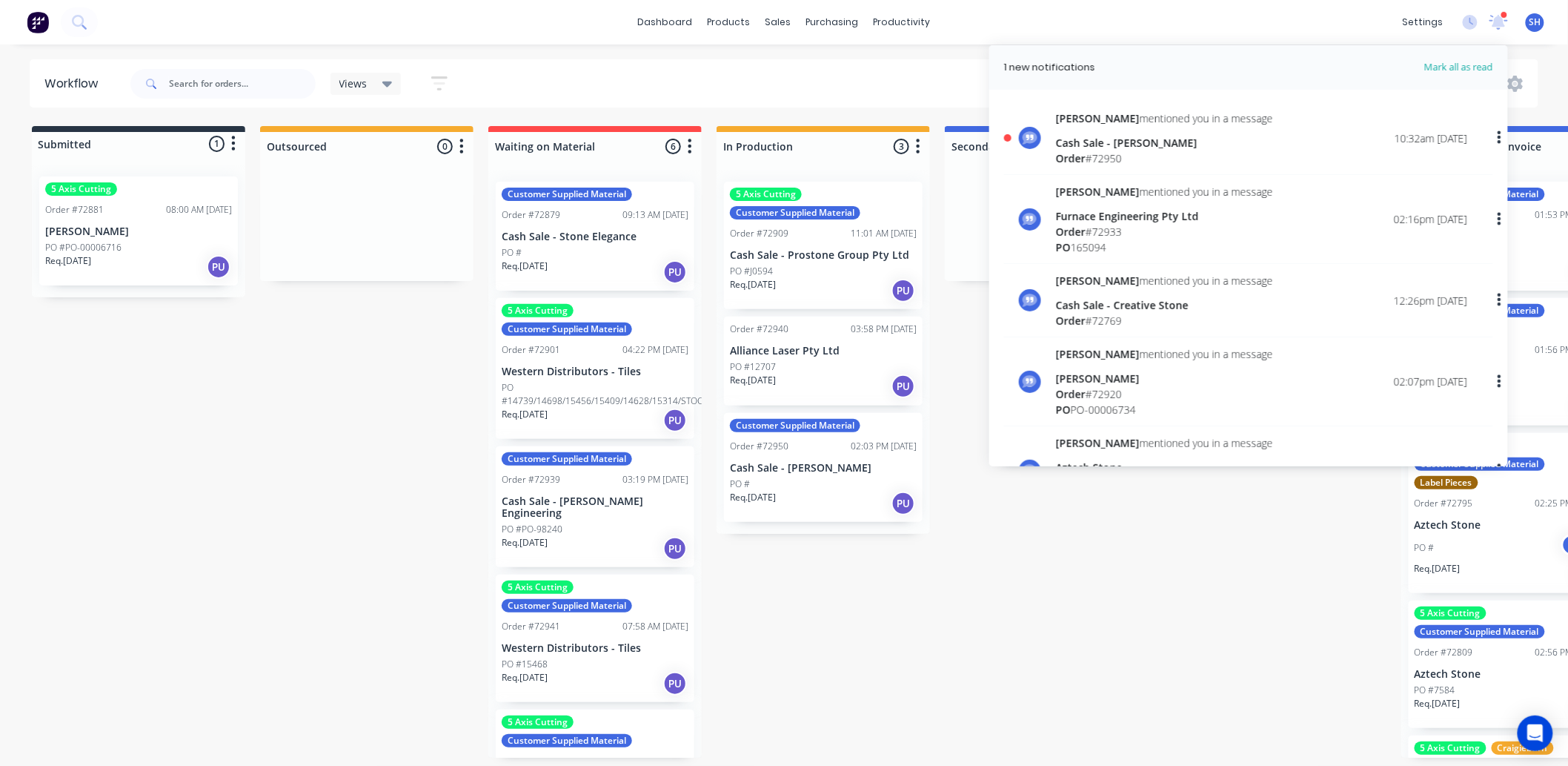
click at [1211, 135] on div "Cash Sale - [PERSON_NAME]" at bounding box center [1164, 143] width 217 height 15
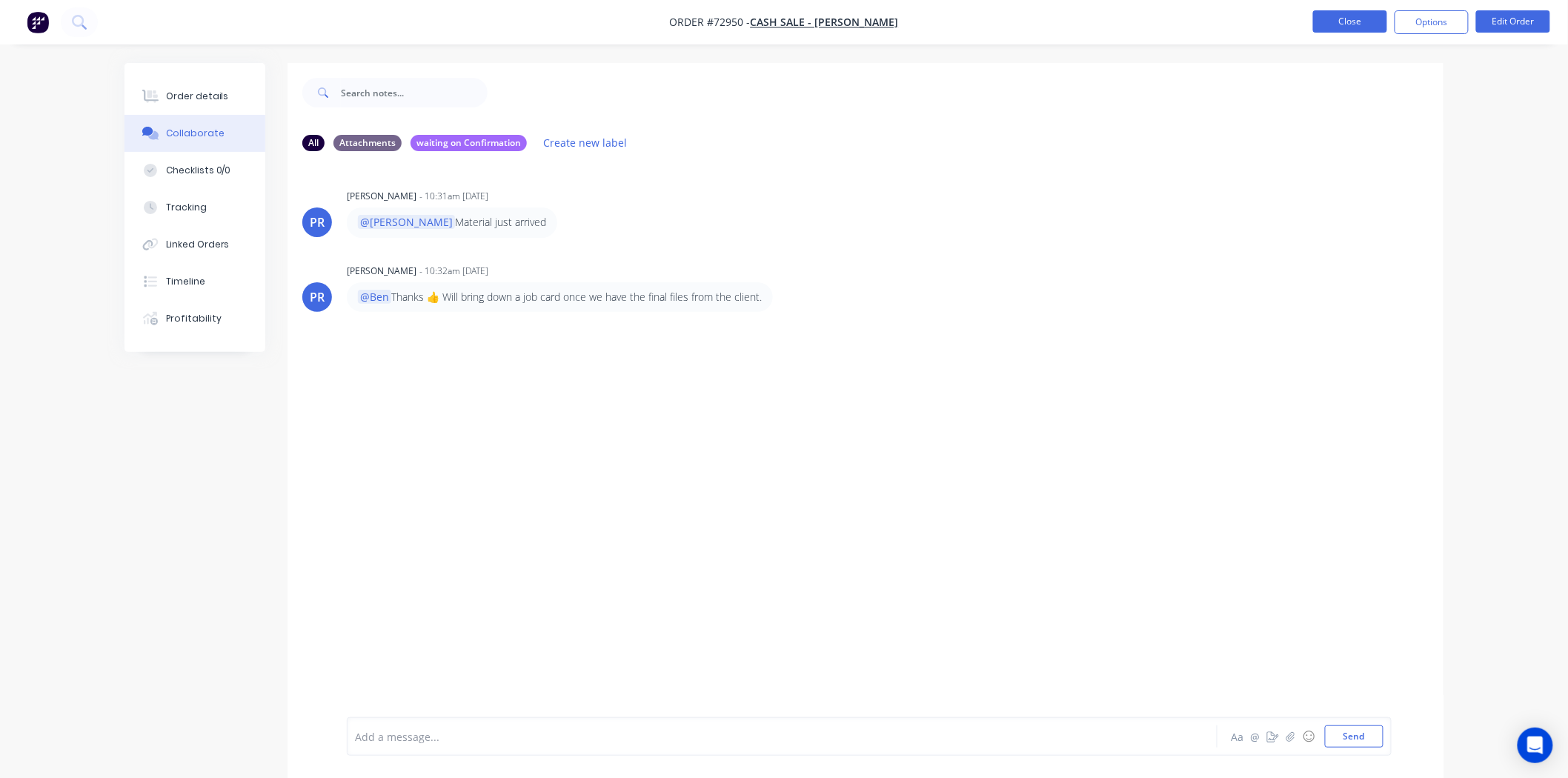
click at [1357, 28] on button "Close" at bounding box center [1350, 21] width 74 height 22
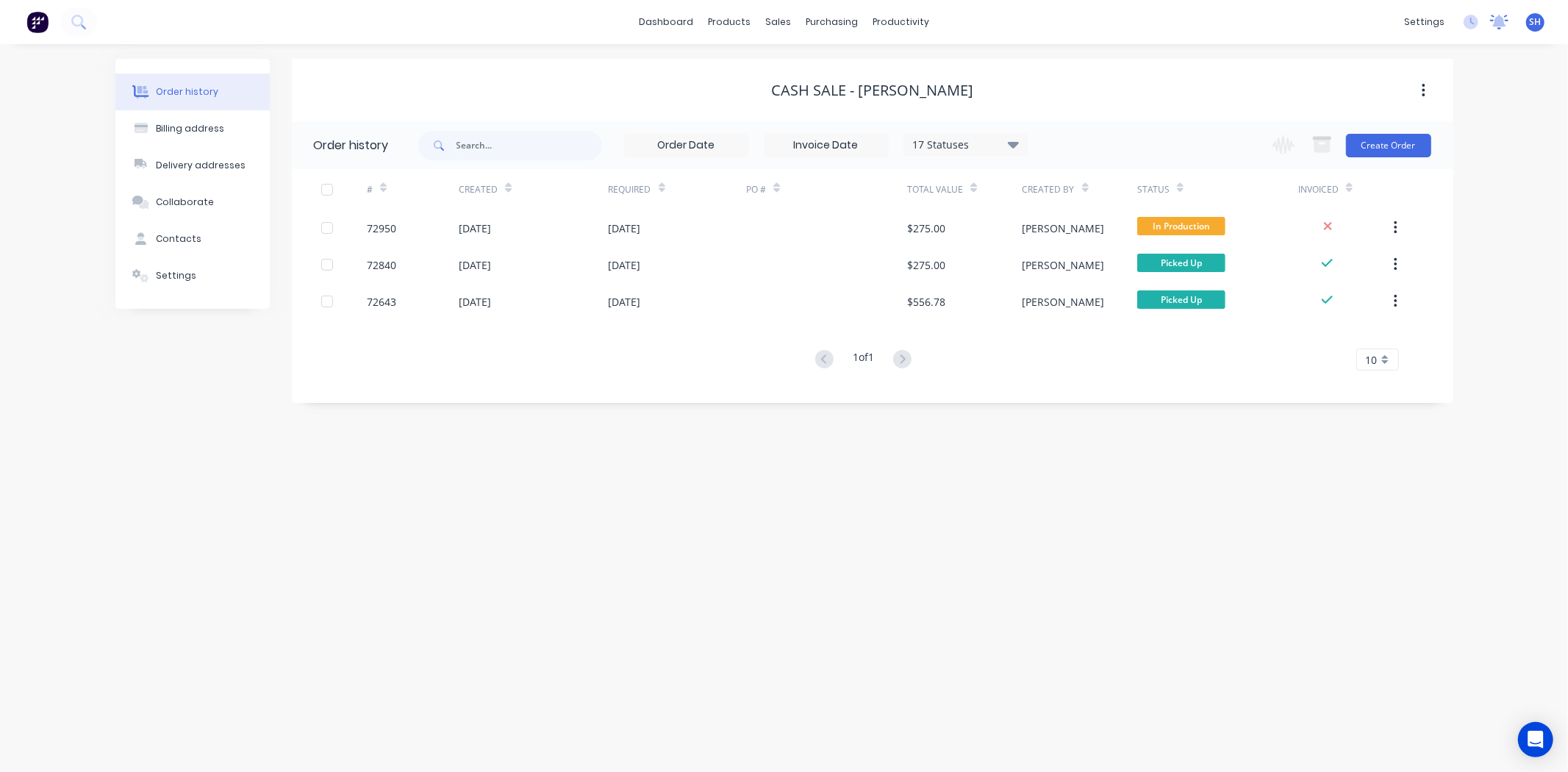
click at [1494, 28] on icon at bounding box center [1500, 21] width 18 height 15
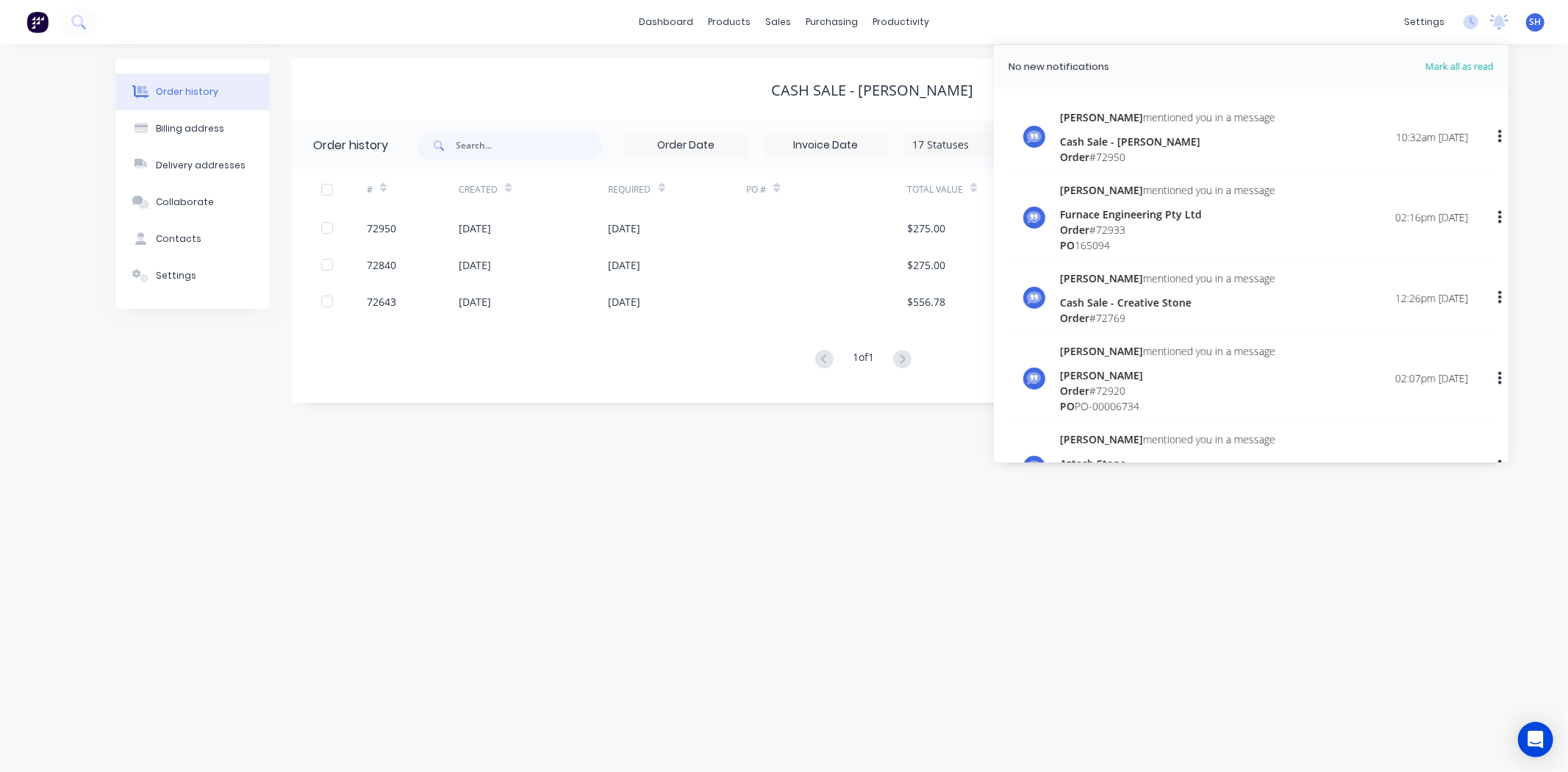
click at [1131, 147] on div "Cash Sale - [PERSON_NAME]" at bounding box center [1167, 142] width 215 height 15
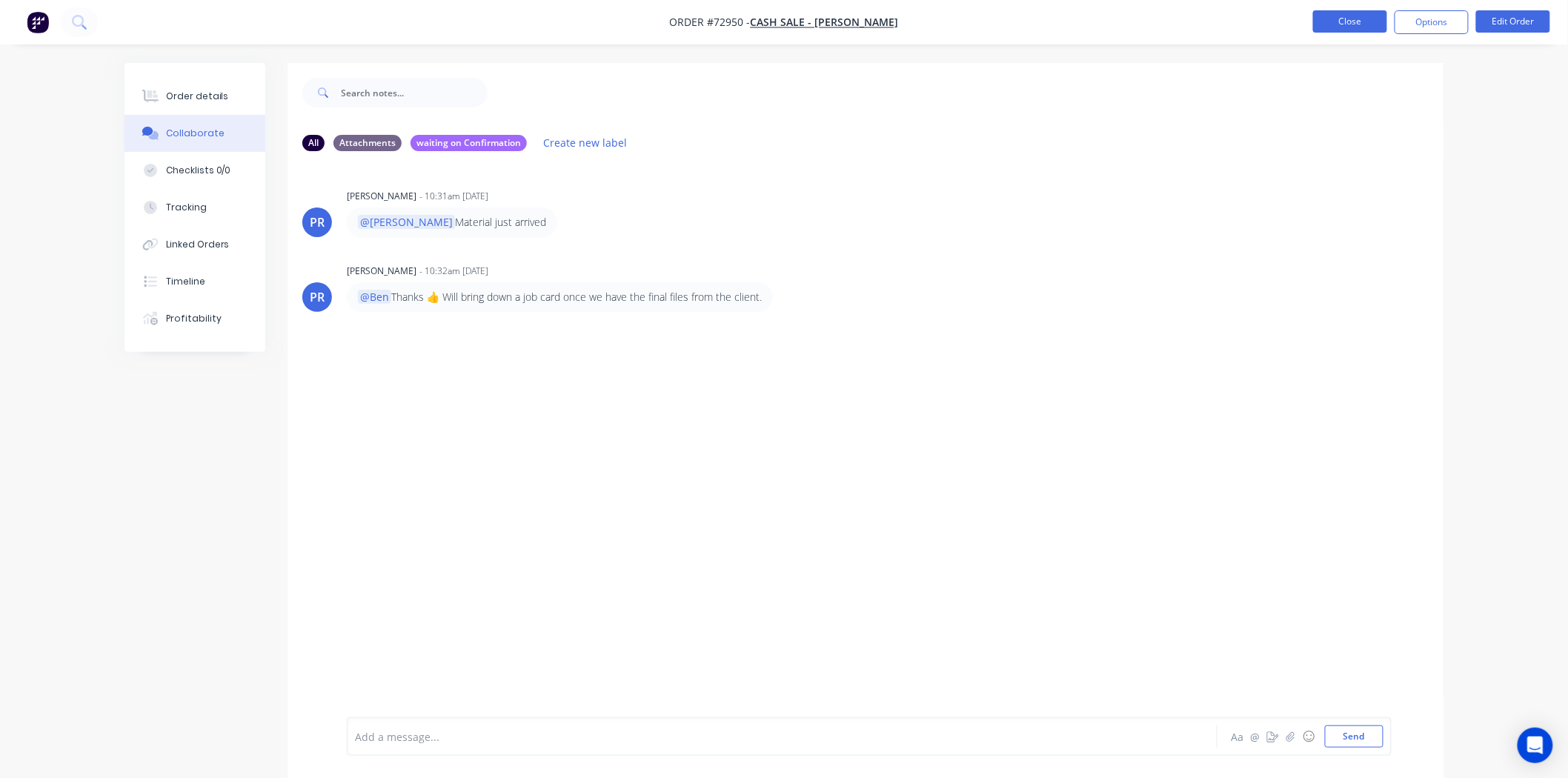
click at [1331, 26] on button "Close" at bounding box center [1350, 21] width 74 height 22
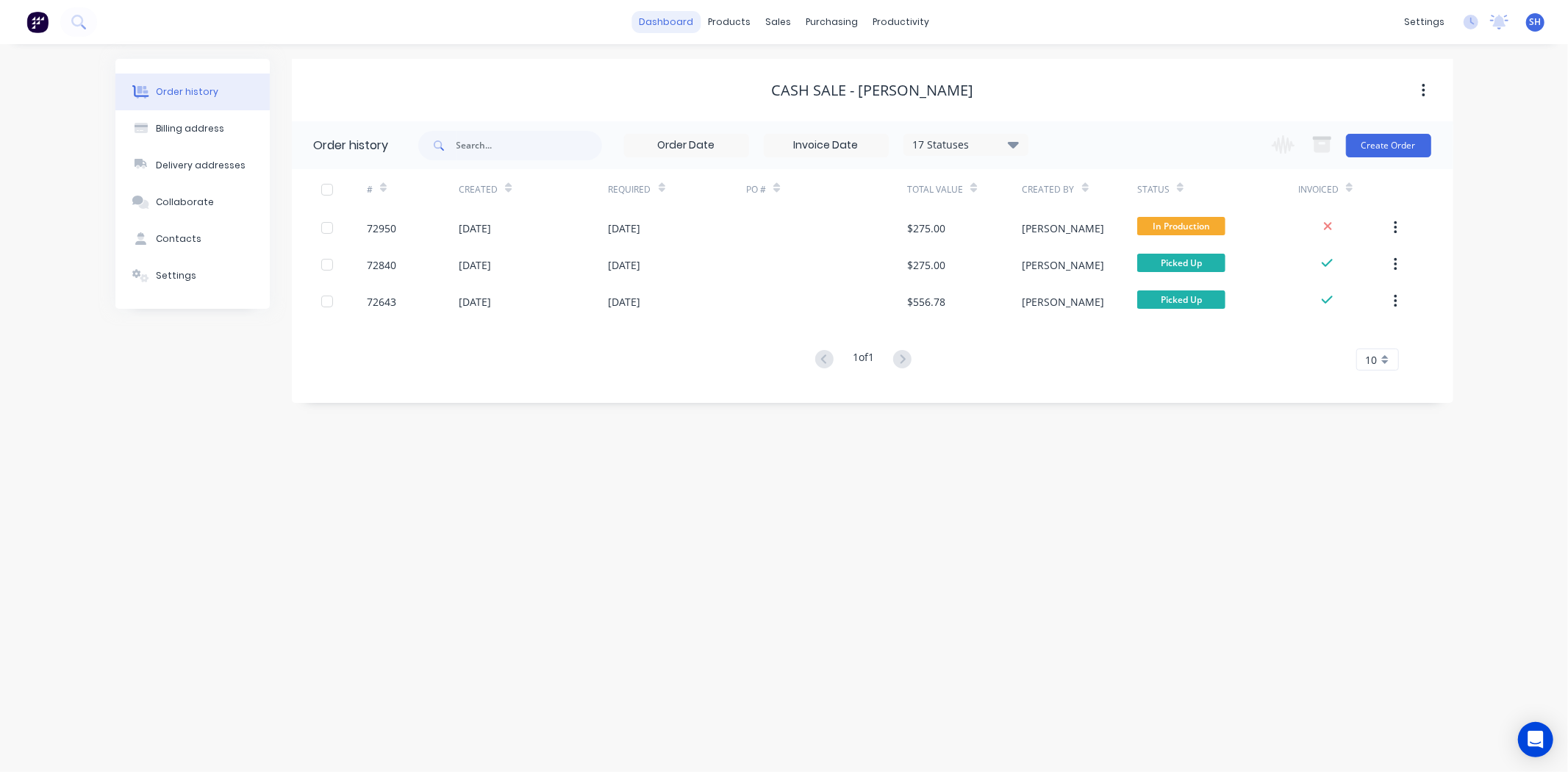
click at [669, 15] on link "dashboard" at bounding box center [666, 21] width 69 height 22
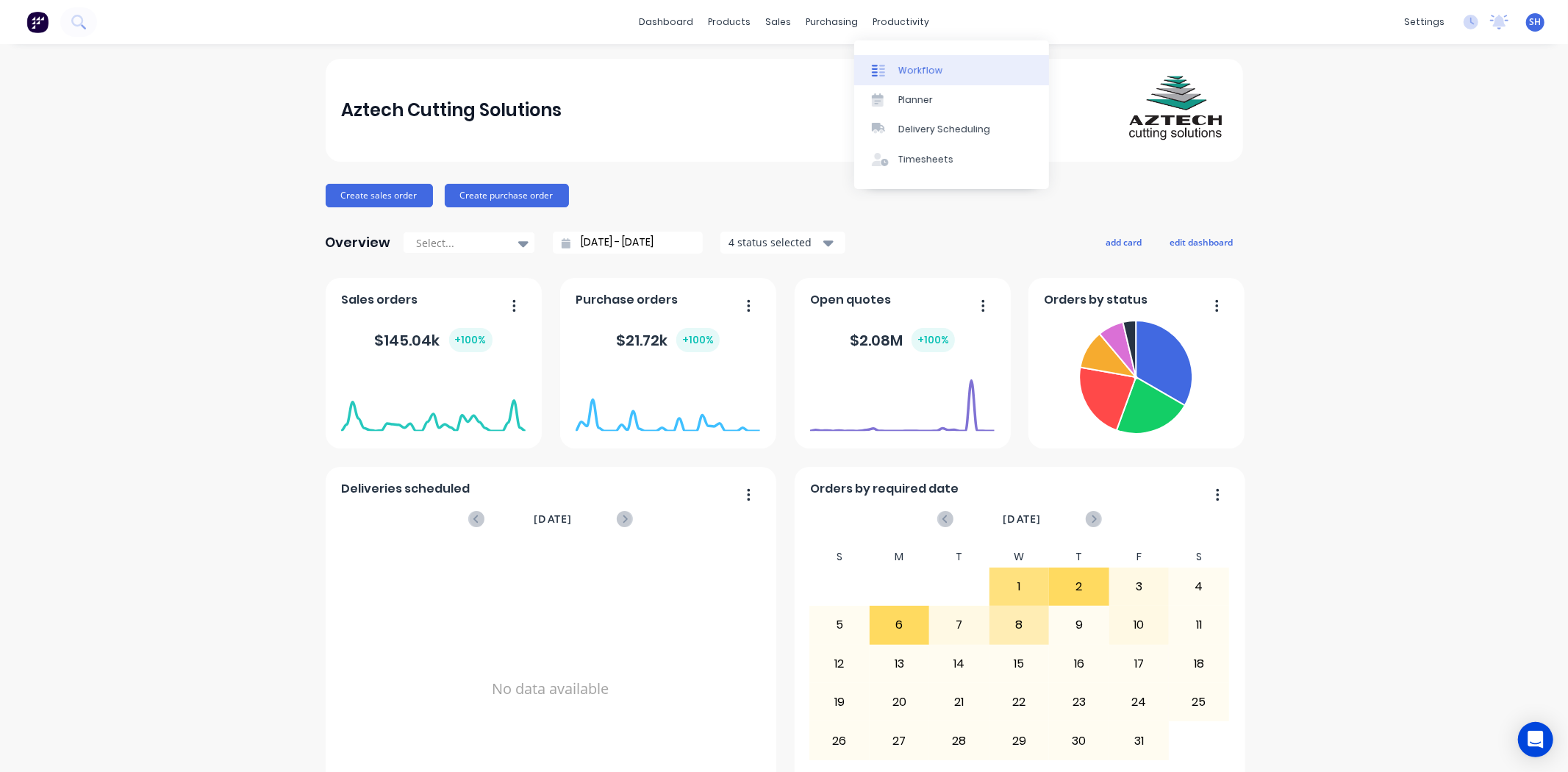
click at [913, 74] on div "Workflow" at bounding box center [921, 70] width 44 height 13
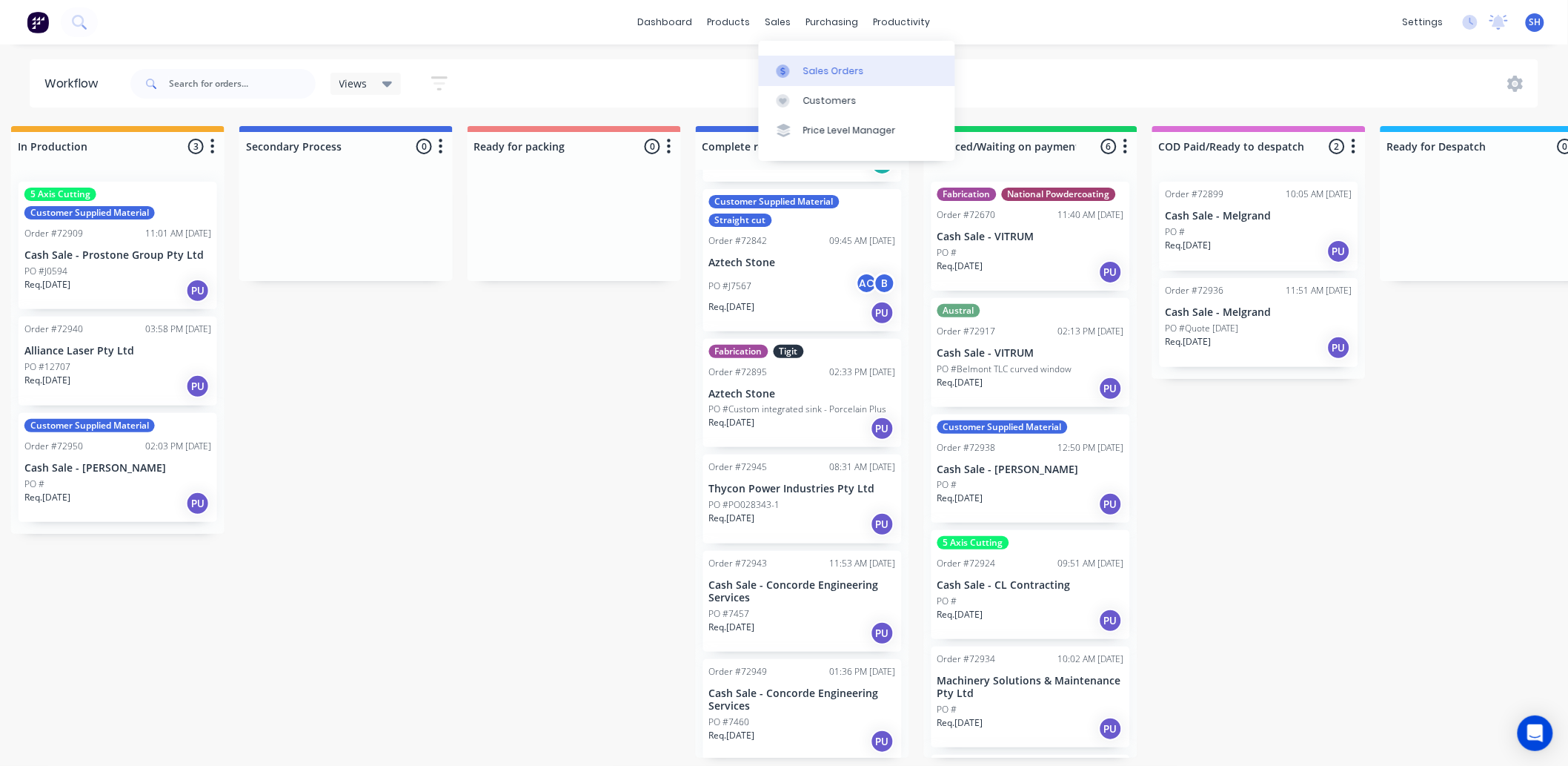
click at [801, 65] on link "Sales Orders" at bounding box center [857, 70] width 196 height 29
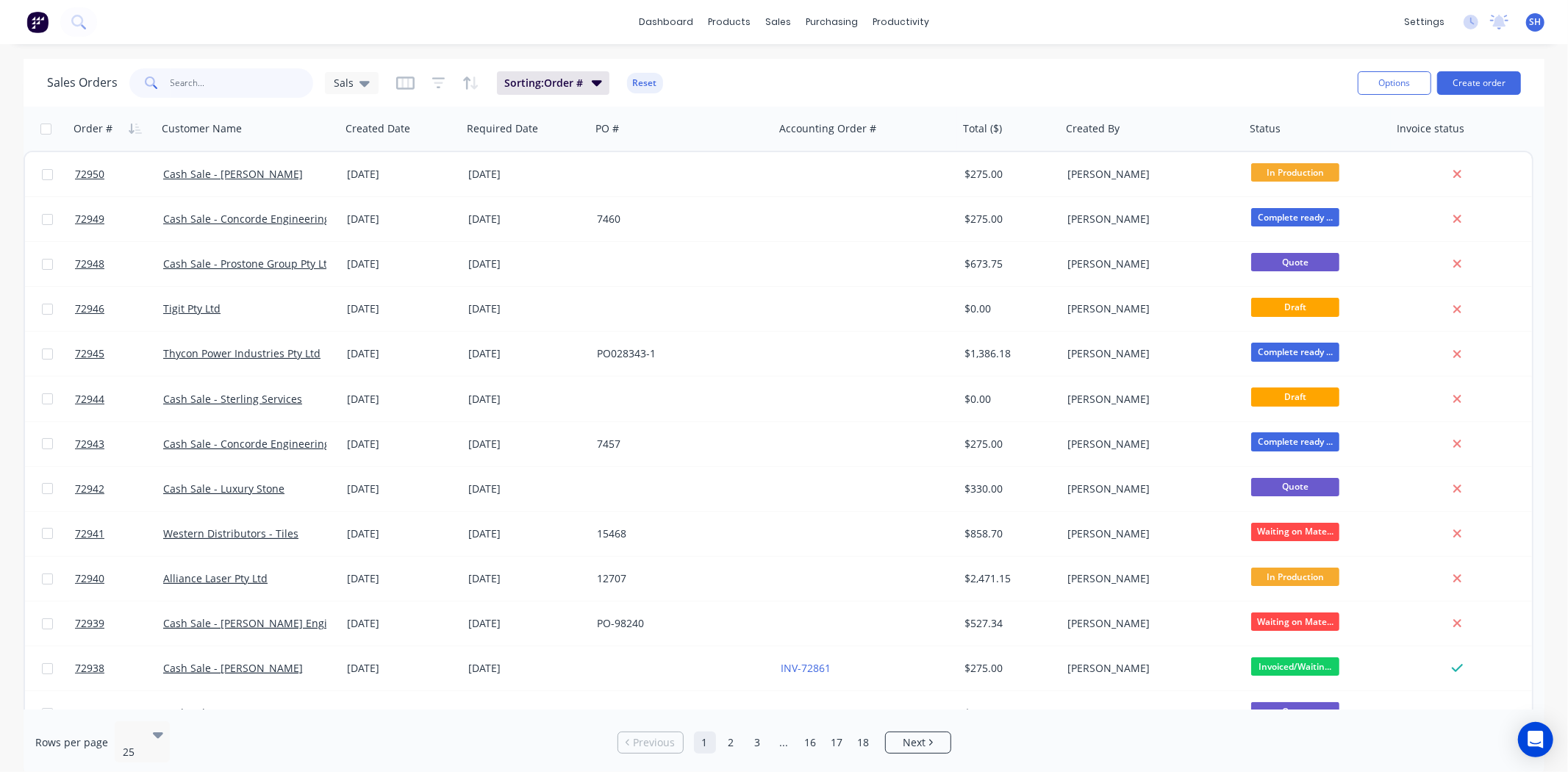
click at [224, 92] on input "text" at bounding box center [242, 83] width 143 height 29
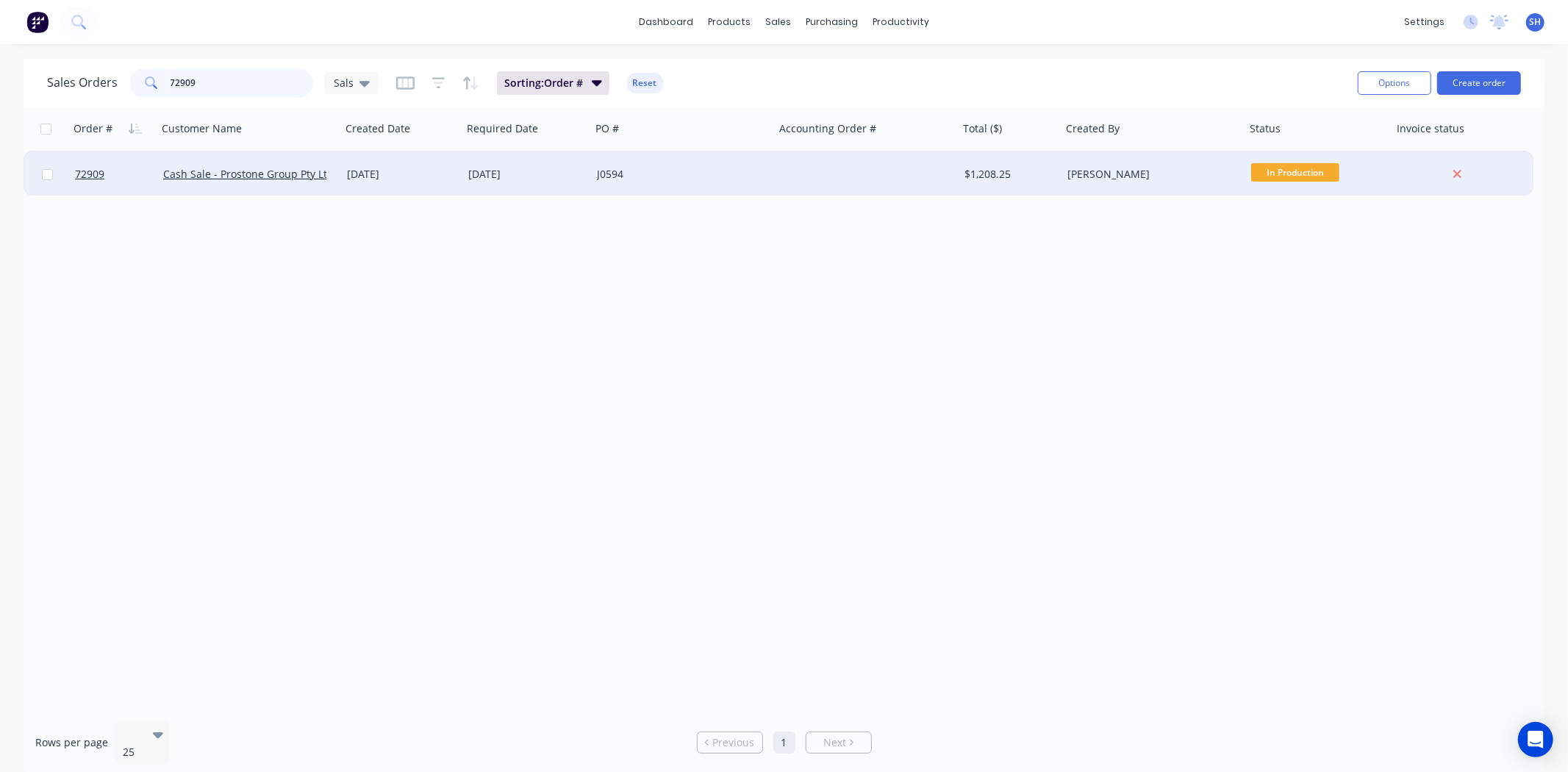
type input "72909"
click at [546, 182] on div "[DATE]" at bounding box center [527, 175] width 129 height 44
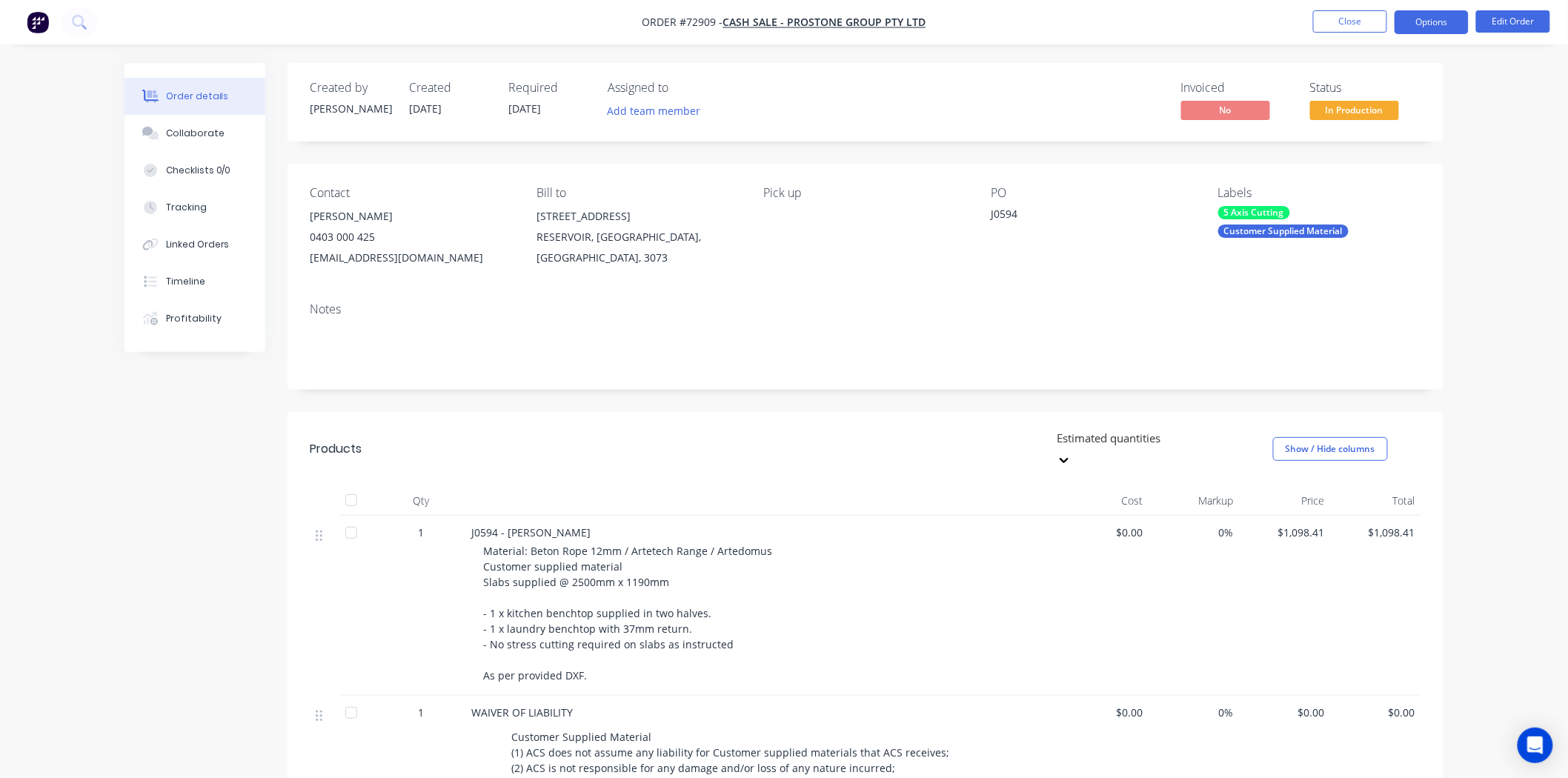
click at [1417, 32] on button "Options" at bounding box center [1432, 22] width 74 height 24
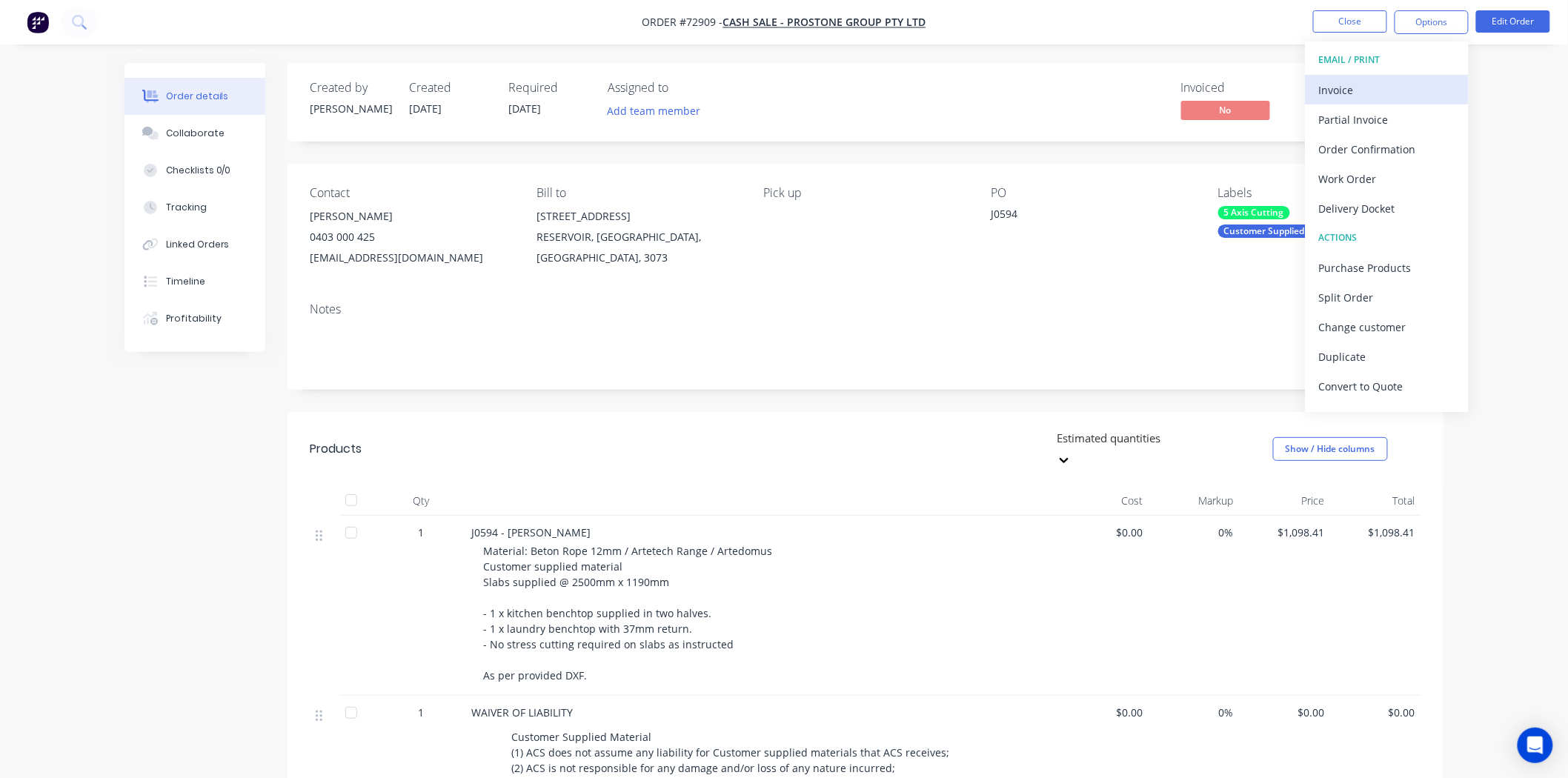
click at [1364, 89] on div "Invoice" at bounding box center [1387, 90] width 137 height 22
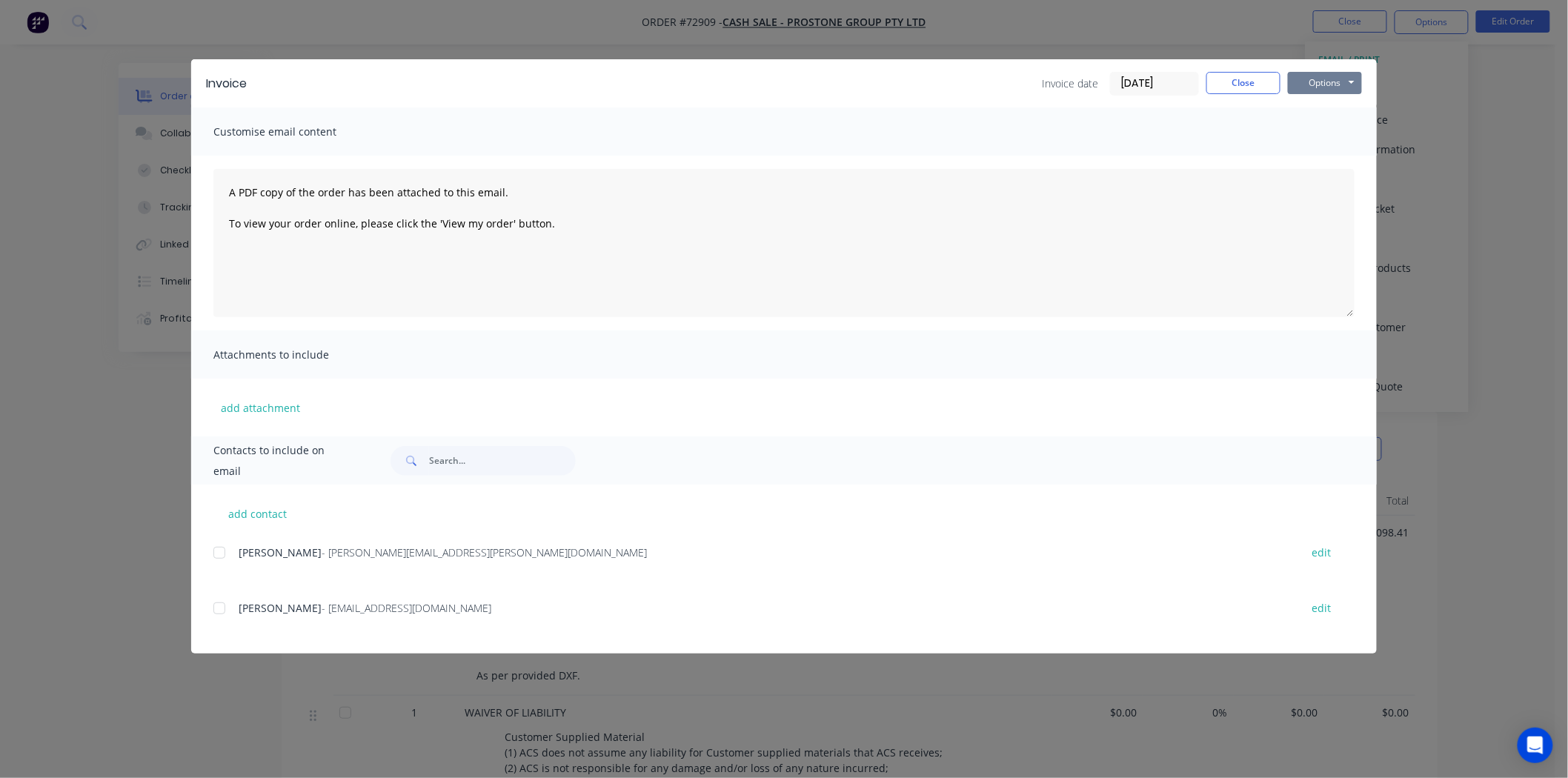
click at [1328, 83] on button "Options" at bounding box center [1325, 83] width 74 height 22
click at [1316, 134] on button "Print" at bounding box center [1335, 134] width 95 height 25
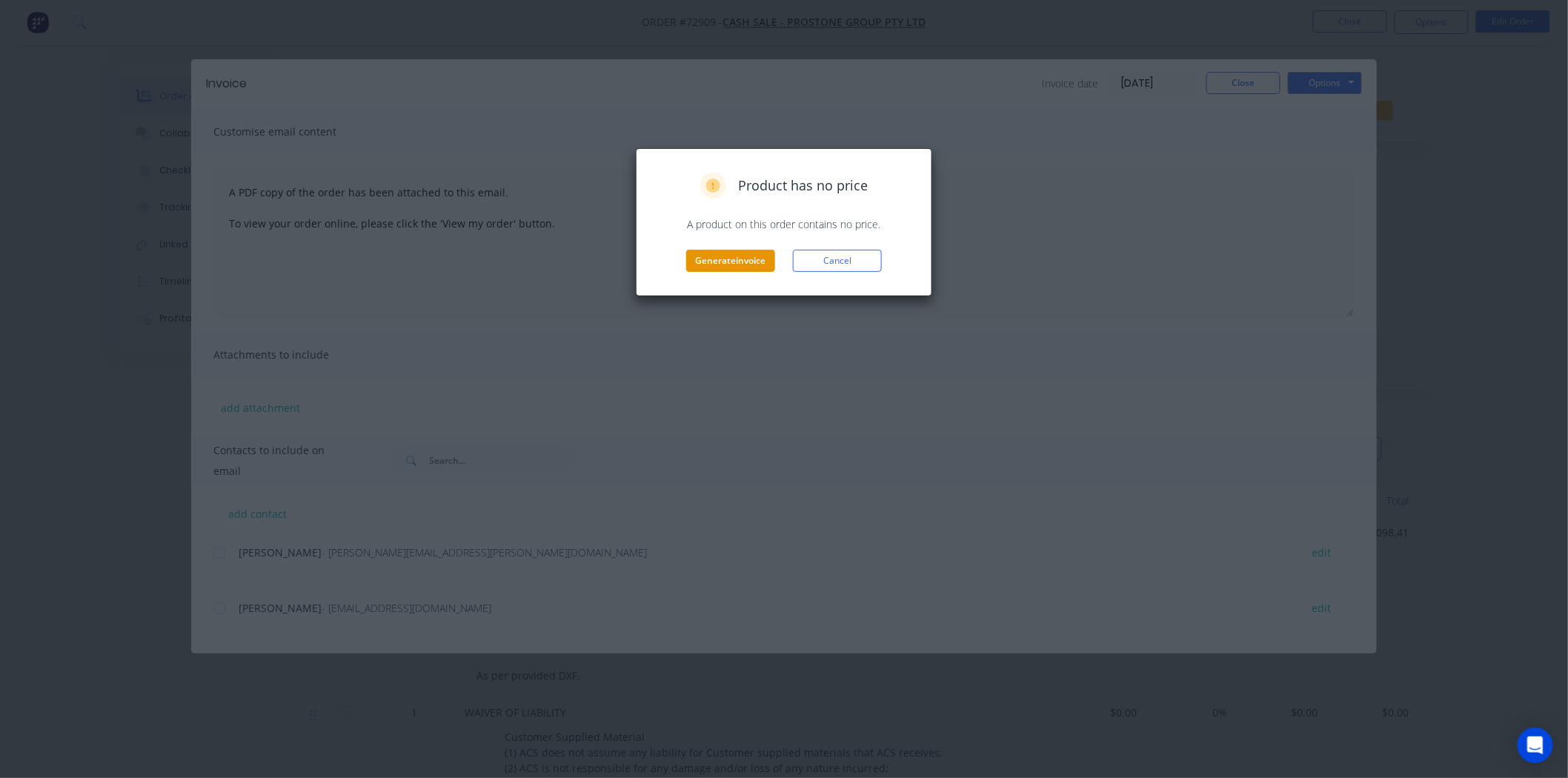
click at [687, 261] on button "Generate invoice" at bounding box center [730, 260] width 89 height 22
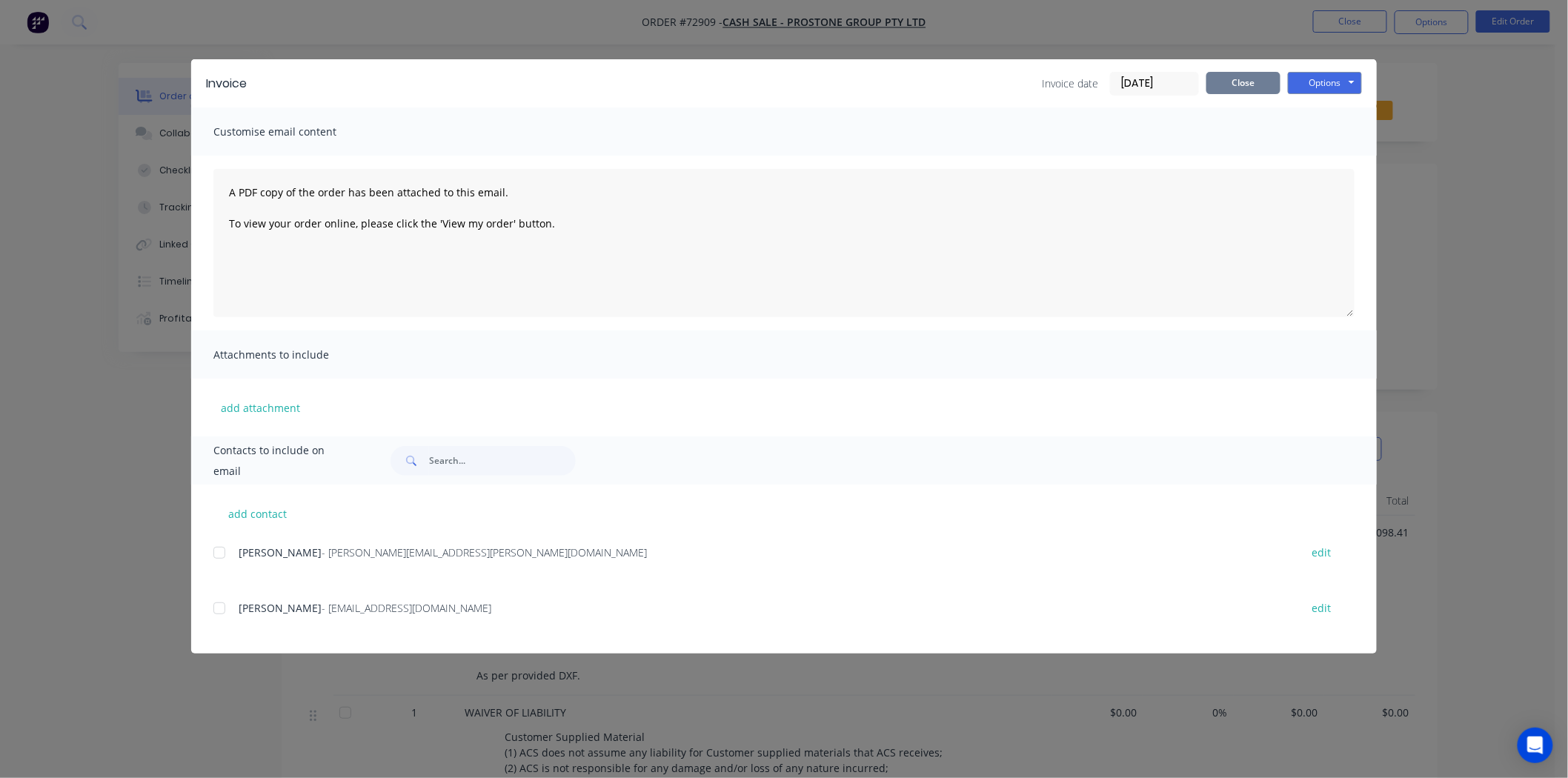
click at [1252, 82] on button "Close" at bounding box center [1244, 83] width 74 height 22
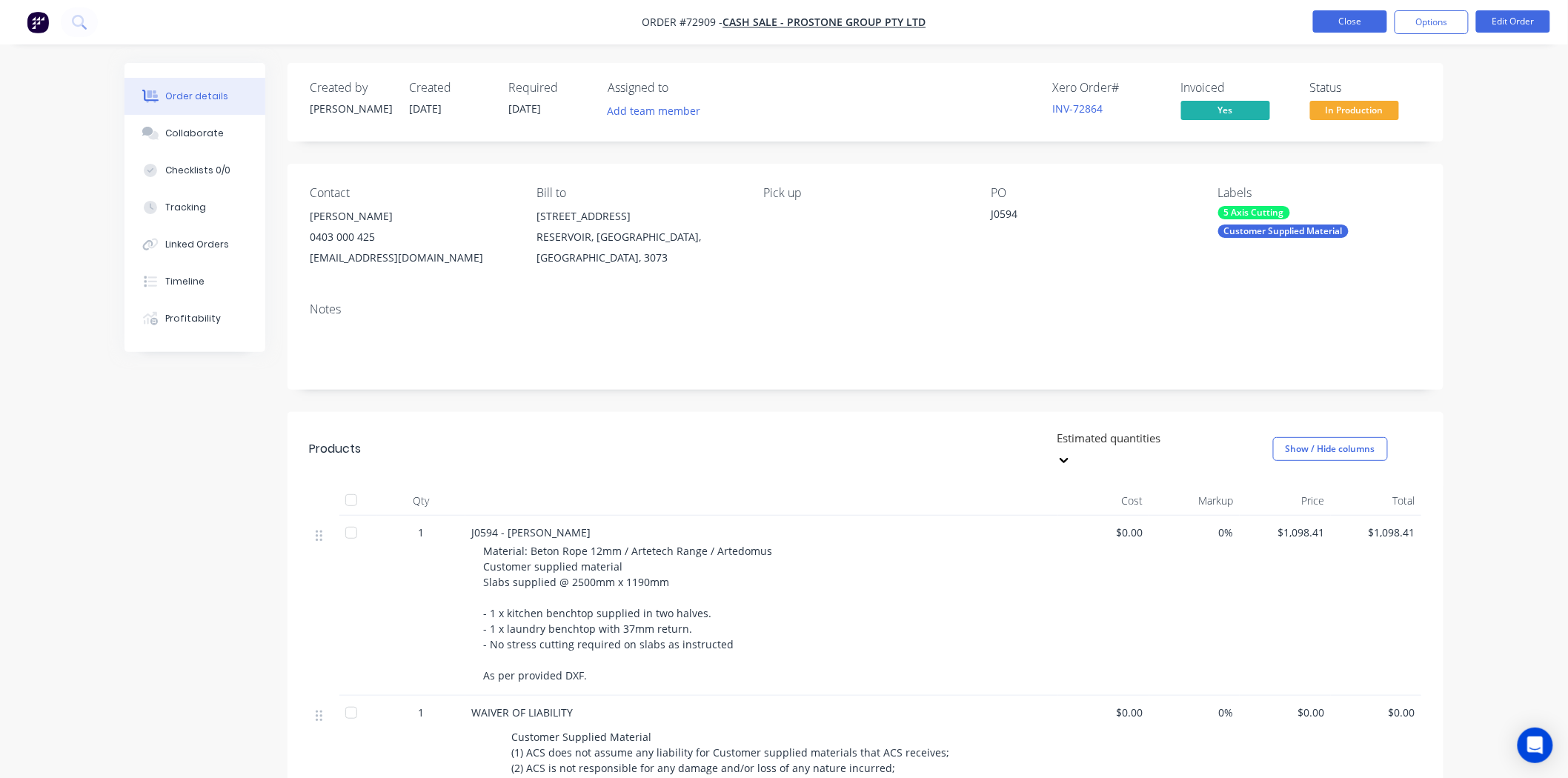
click at [1346, 24] on button "Close" at bounding box center [1350, 21] width 74 height 22
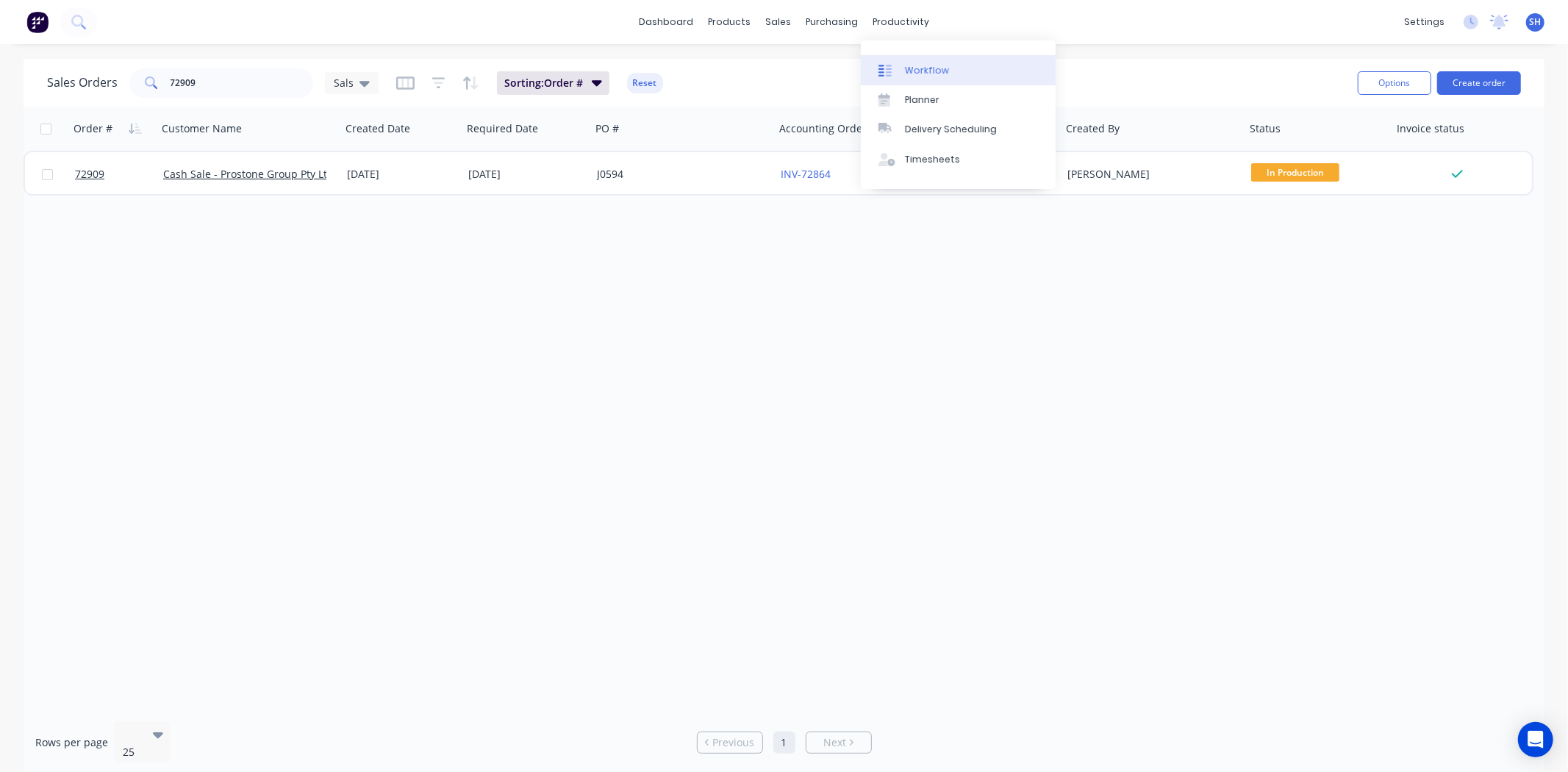
click at [935, 74] on div "Workflow" at bounding box center [928, 70] width 44 height 13
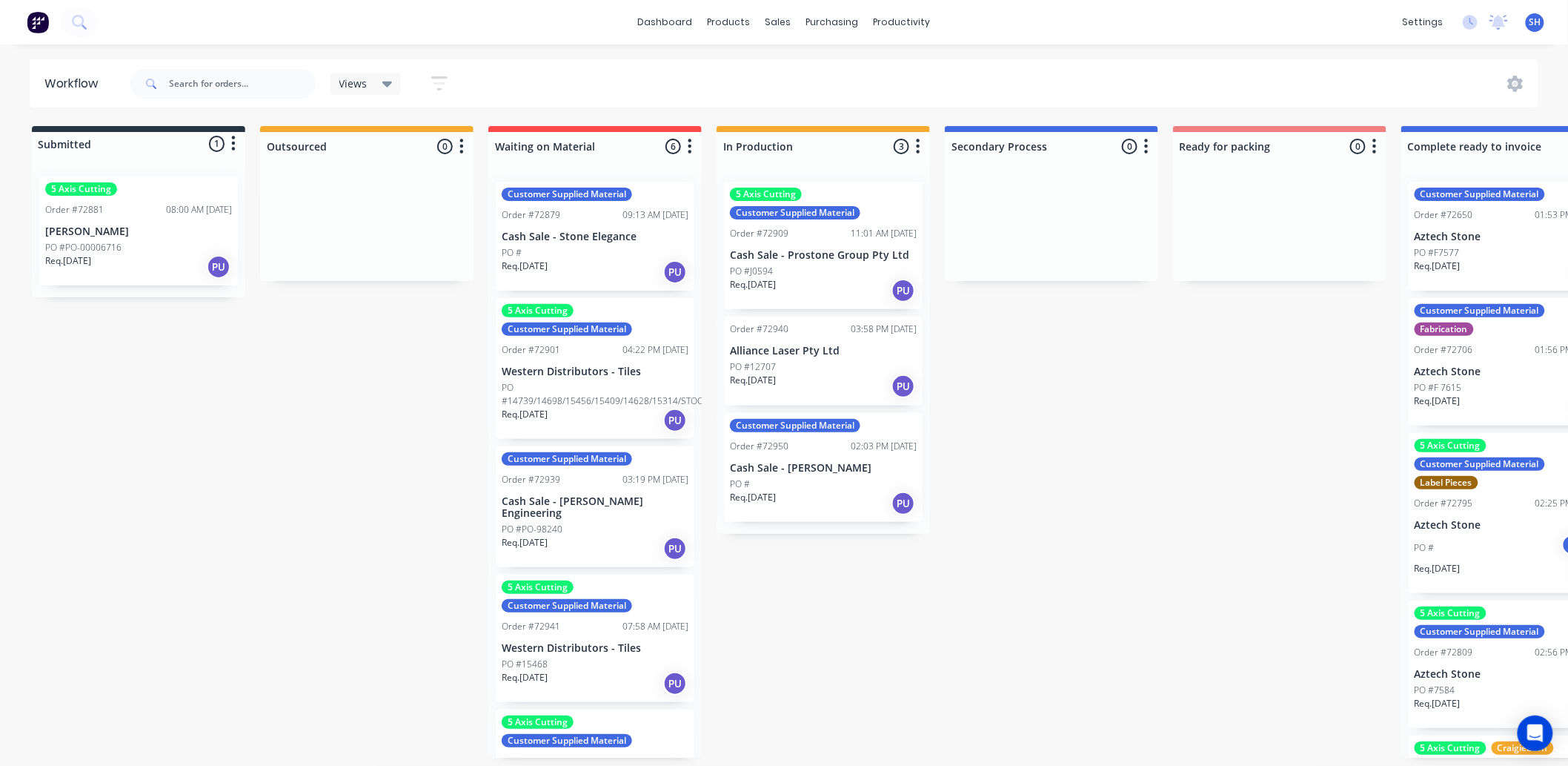
drag, startPoint x: 783, startPoint y: 765, endPoint x: 890, endPoint y: 765, distance: 107.0
click at [890, 758] on div "Submitted 1 Status colour #273444 hex #273444 Save Cancel Summaries Total order…" at bounding box center [1333, 442] width 2687 height 632
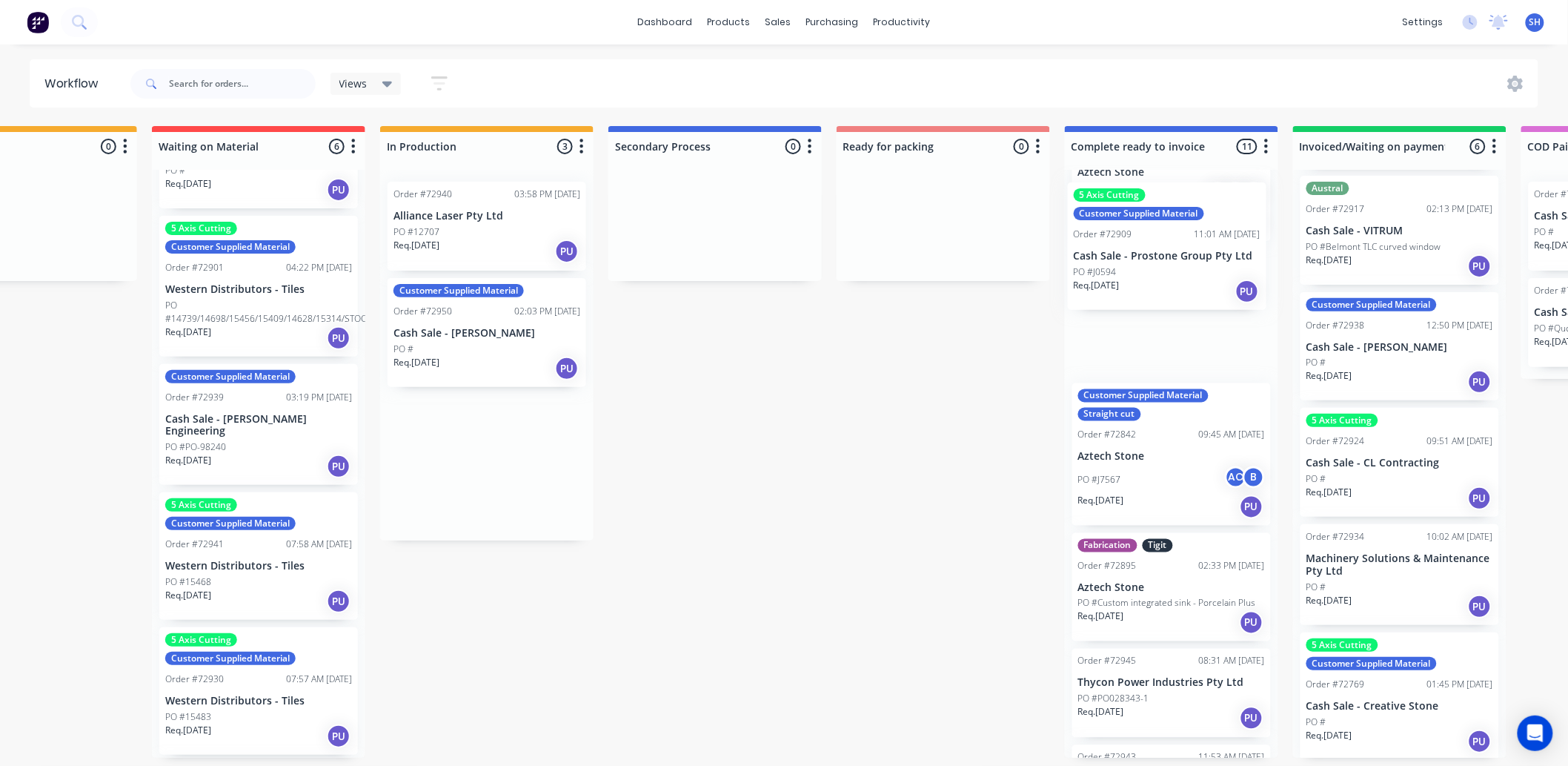
scroll to position [816, 0]
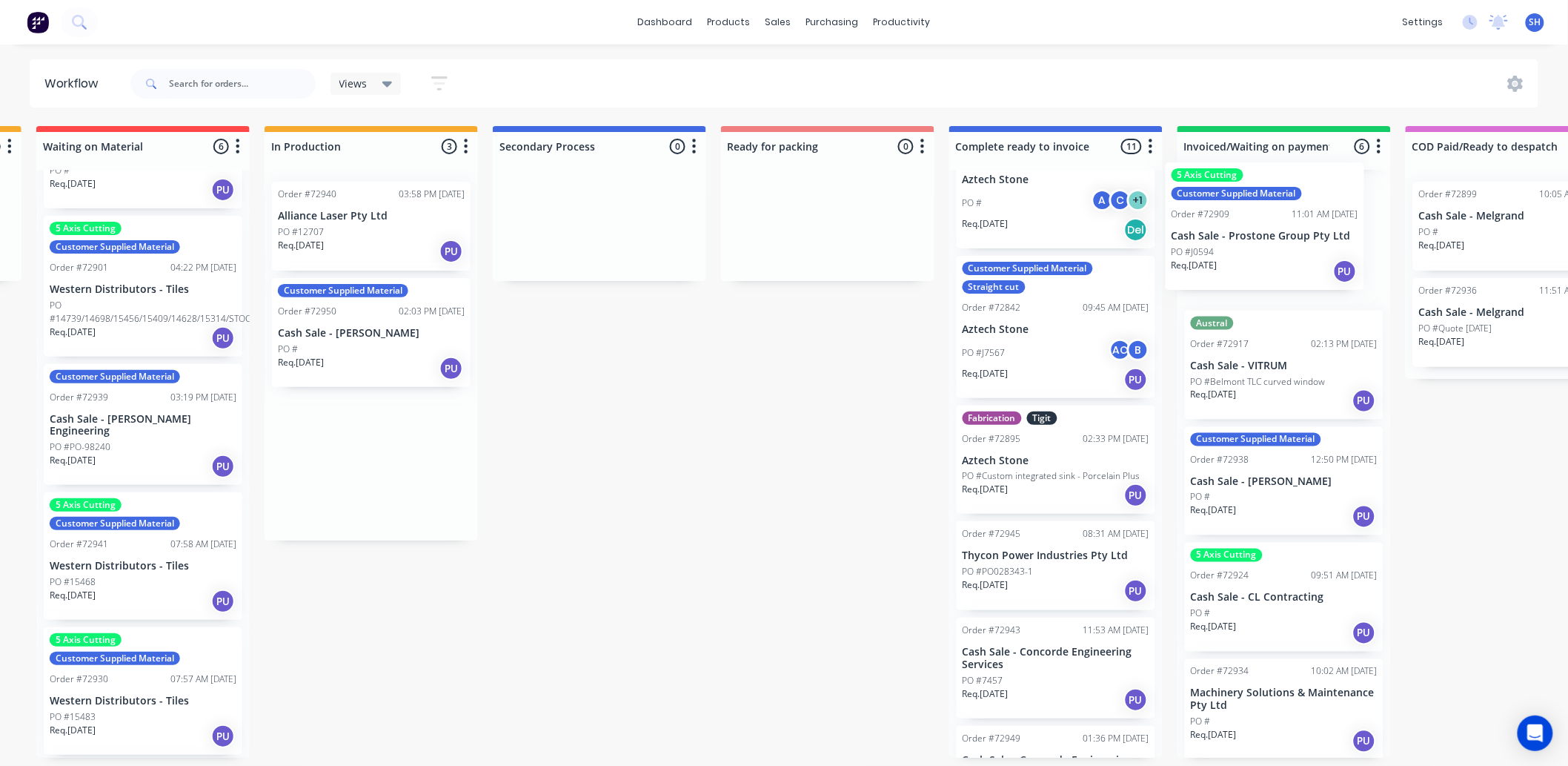
drag, startPoint x: 502, startPoint y: 271, endPoint x: 1290, endPoint y: 259, distance: 788.1
click at [1290, 259] on div "Submitted 1 Status colour #273444 hex #273444 Save Cancel Summaries Total order…" at bounding box center [880, 442] width 2687 height 632
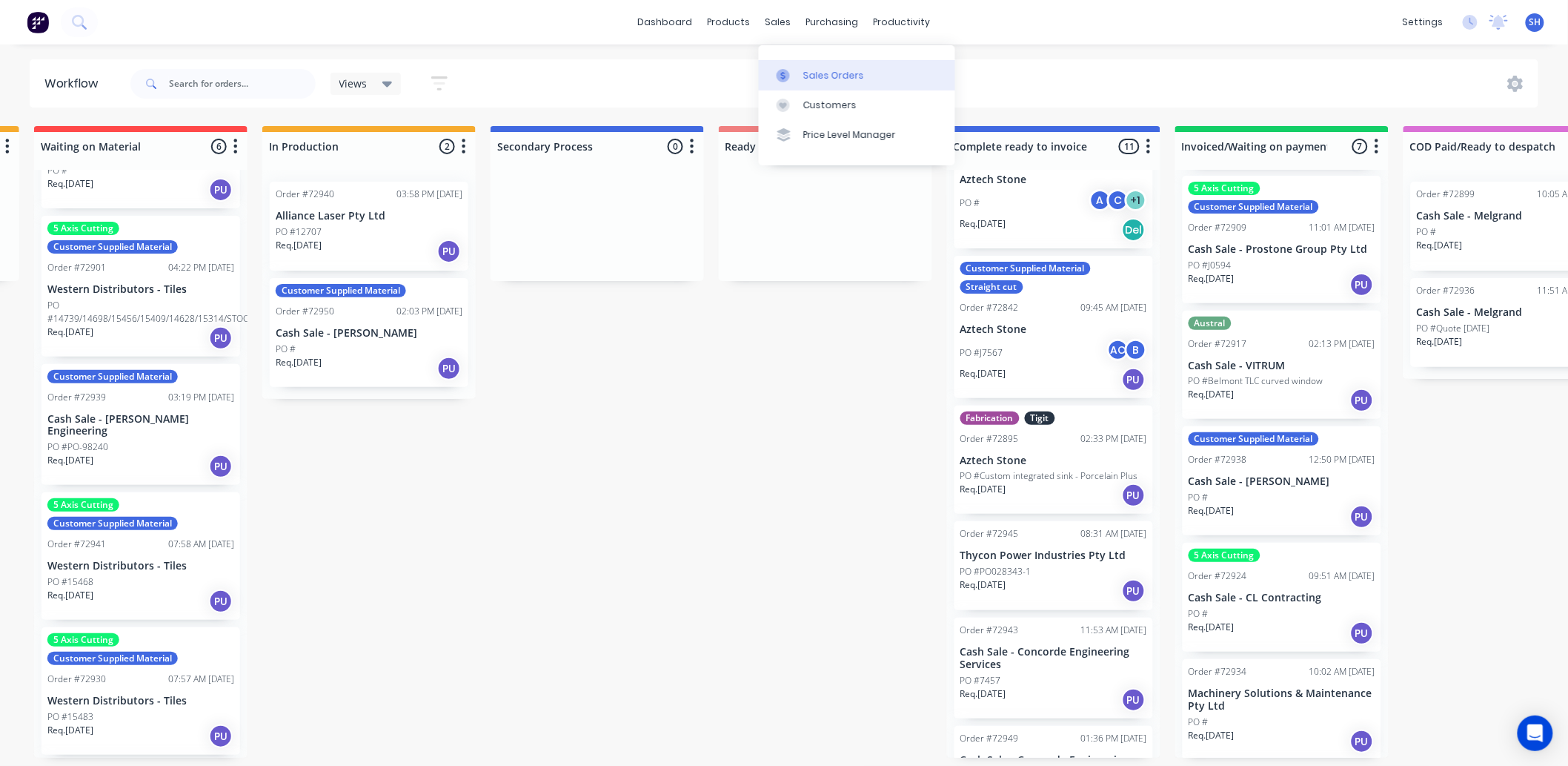
click at [804, 69] on div "Sales Orders" at bounding box center [834, 75] width 61 height 13
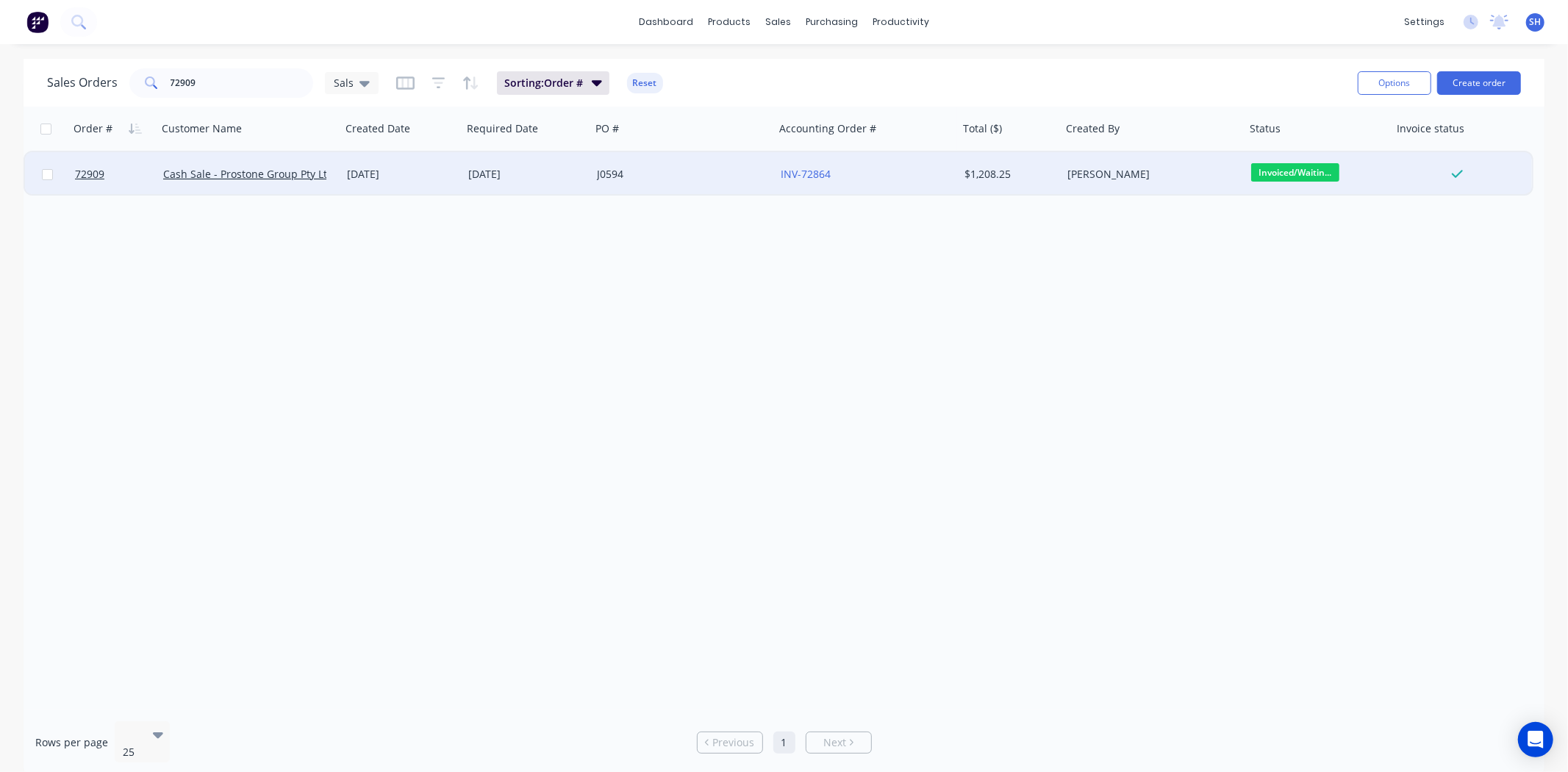
click at [640, 180] on div "J0594" at bounding box center [678, 174] width 163 height 15
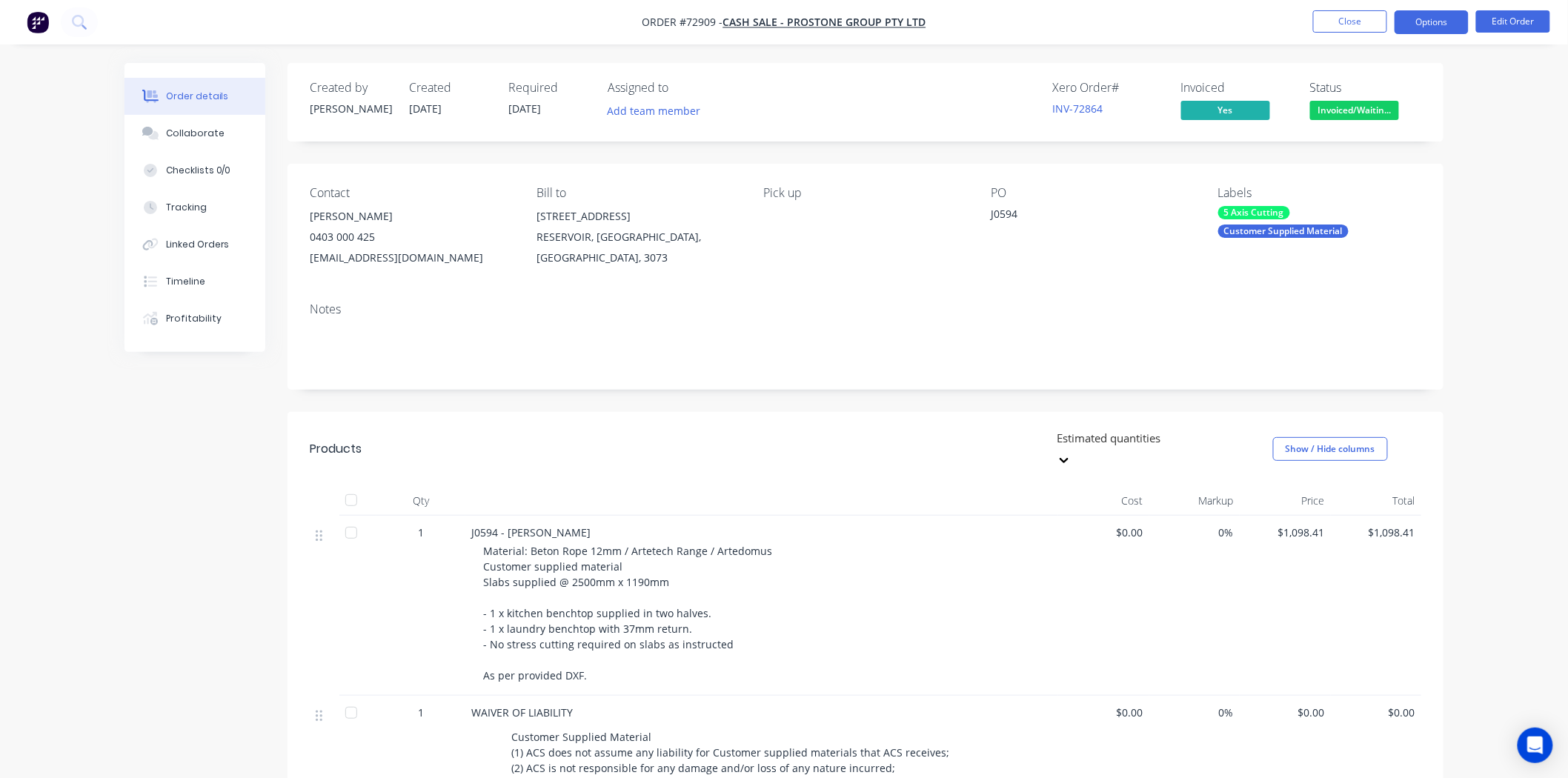
click at [1433, 20] on button "Options" at bounding box center [1432, 22] width 74 height 24
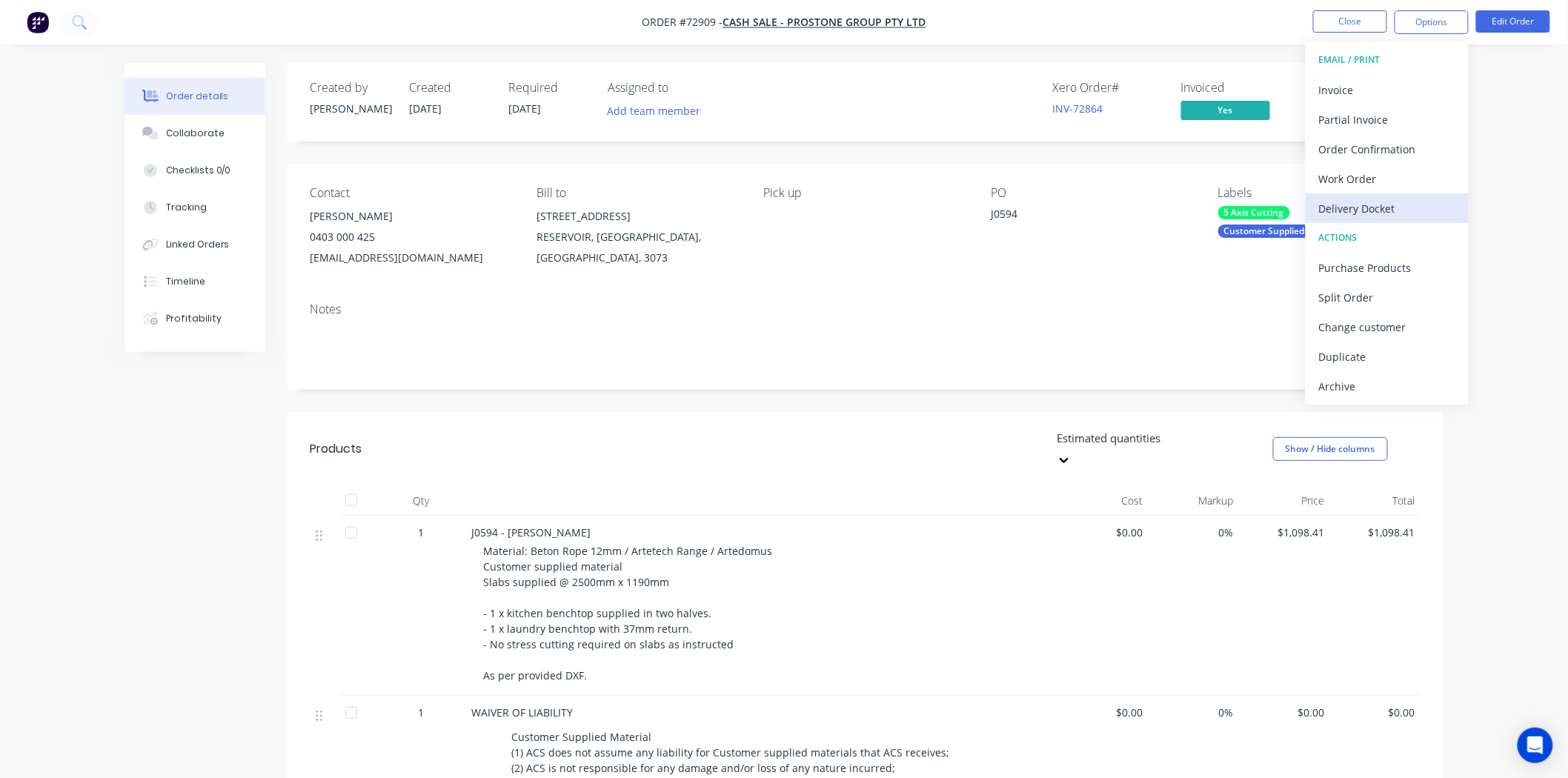
click at [1386, 201] on div "Delivery Docket" at bounding box center [1387, 208] width 137 height 22
click at [1366, 147] on div "Without pricing" at bounding box center [1387, 150] width 137 height 22
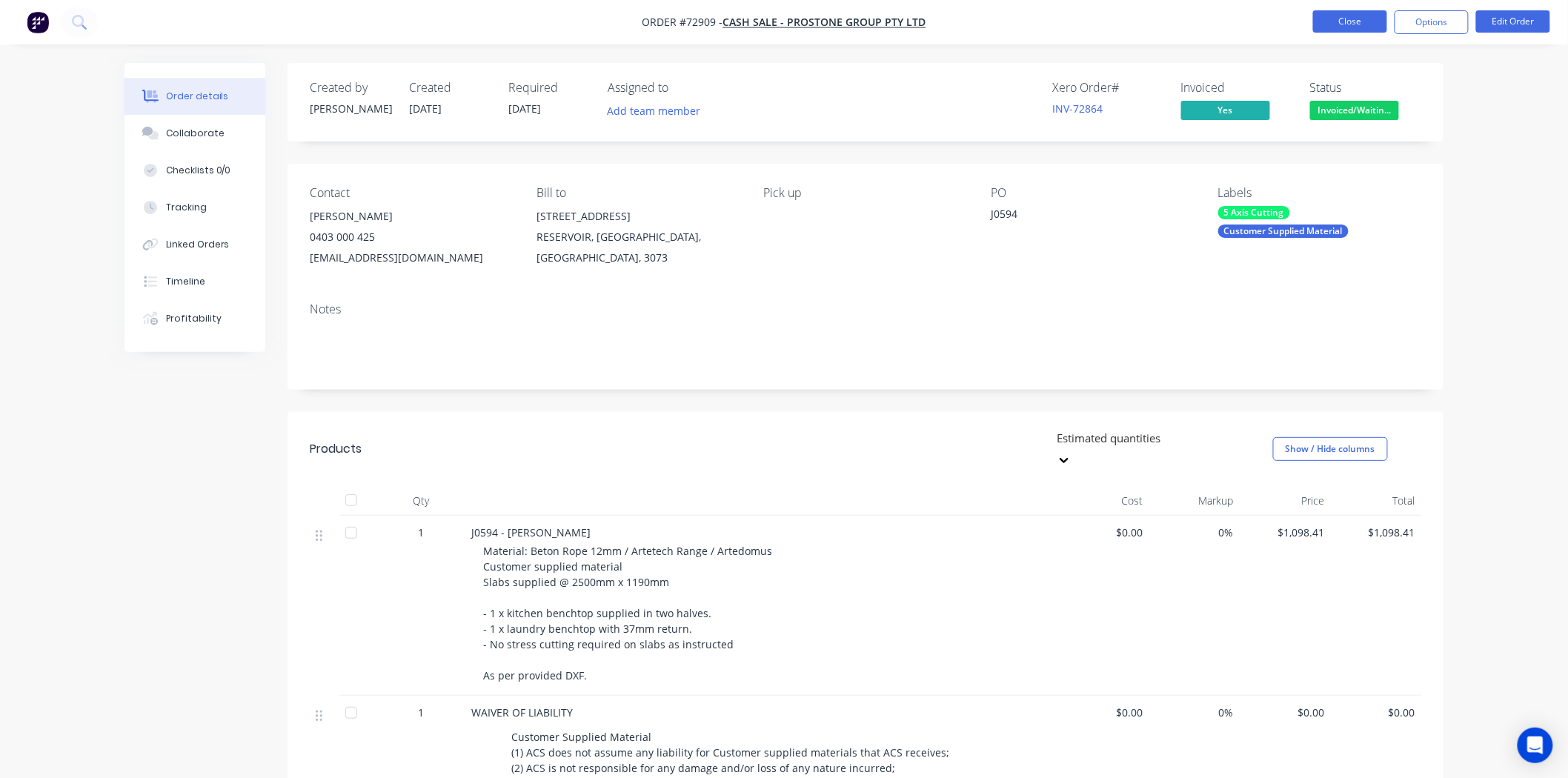
click at [1366, 28] on button "Close" at bounding box center [1350, 21] width 74 height 22
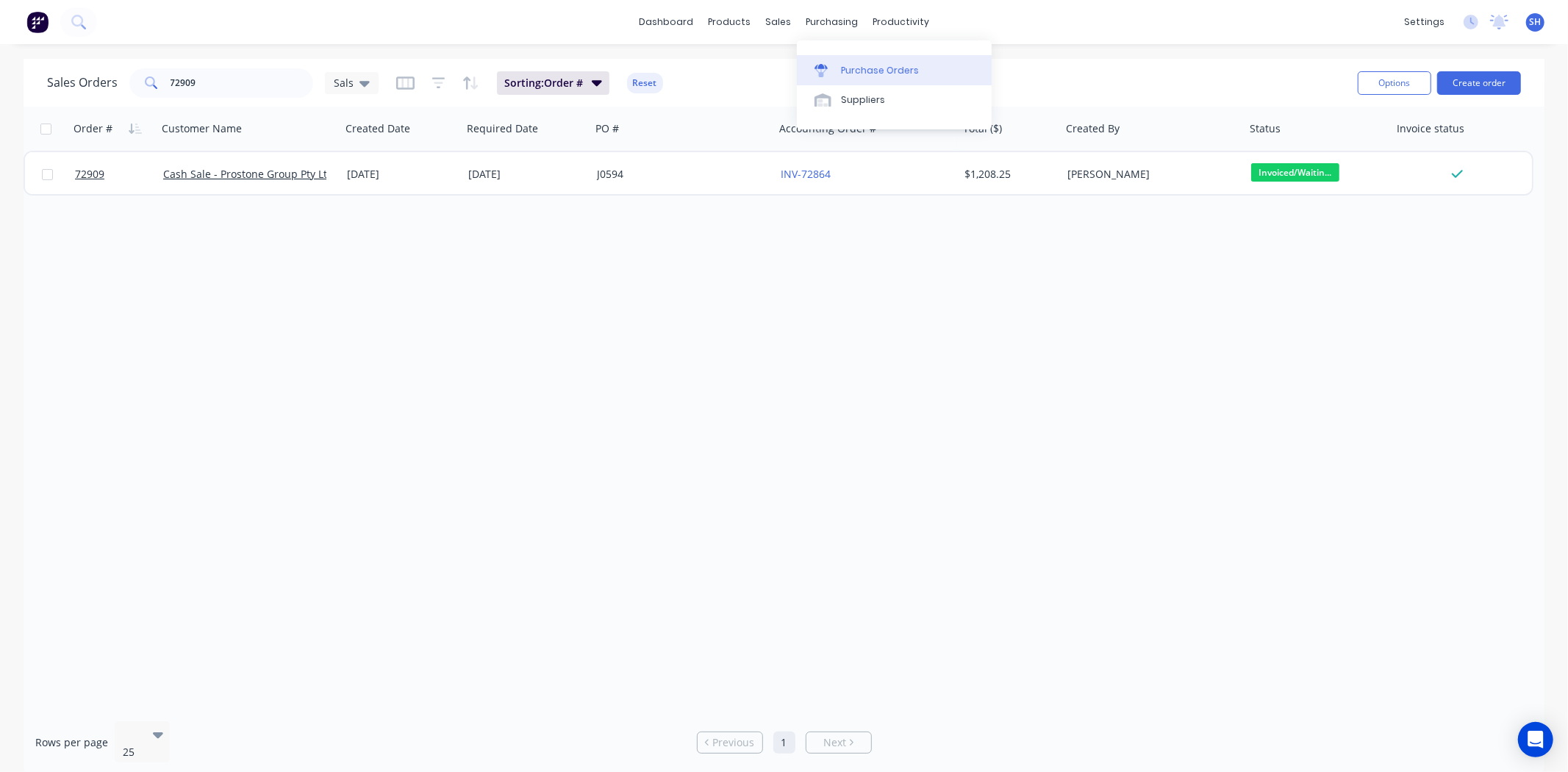
click at [847, 70] on div "Purchase Orders" at bounding box center [880, 70] width 78 height 13
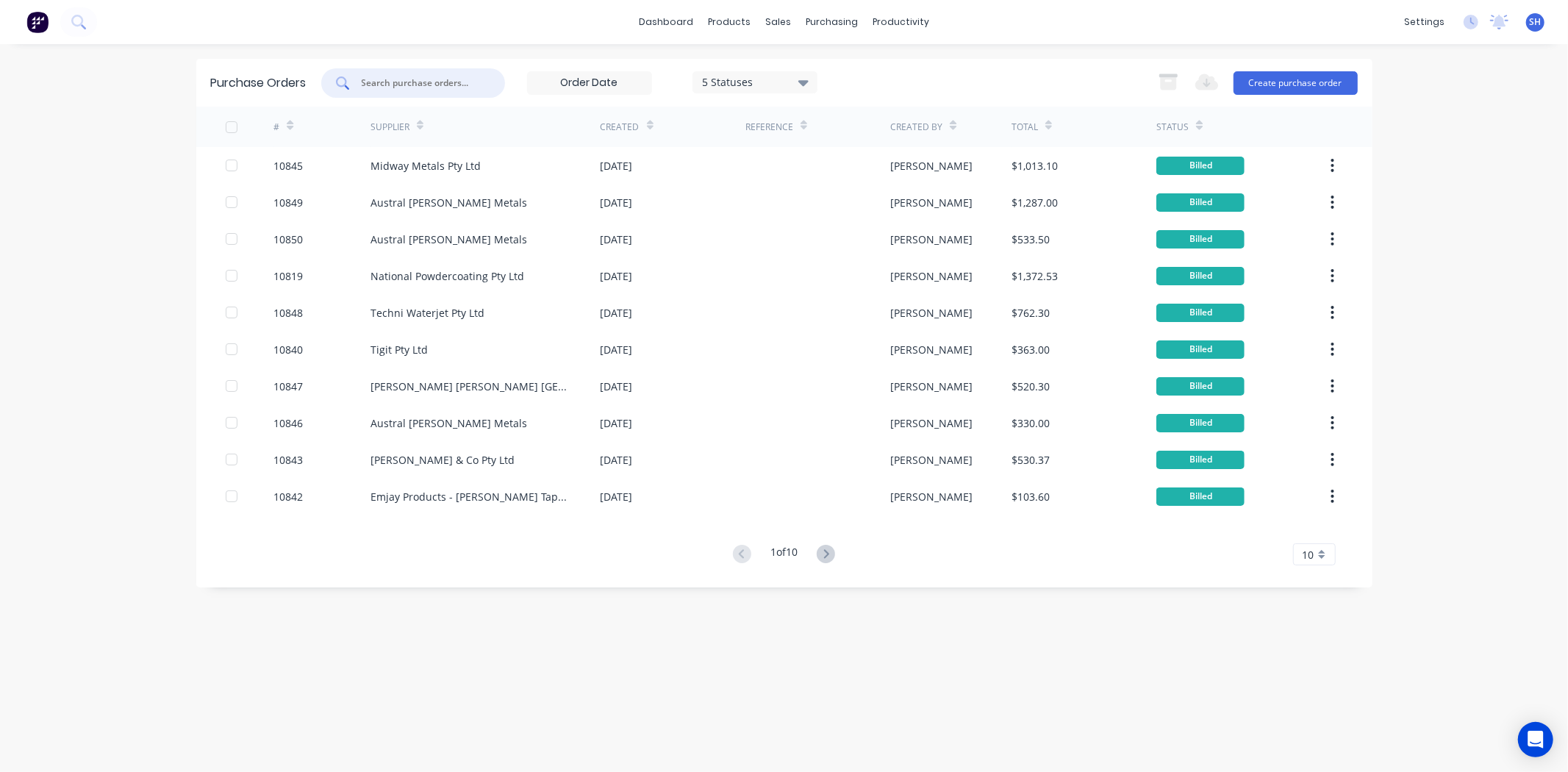
click at [468, 80] on input "text" at bounding box center [421, 83] width 122 height 15
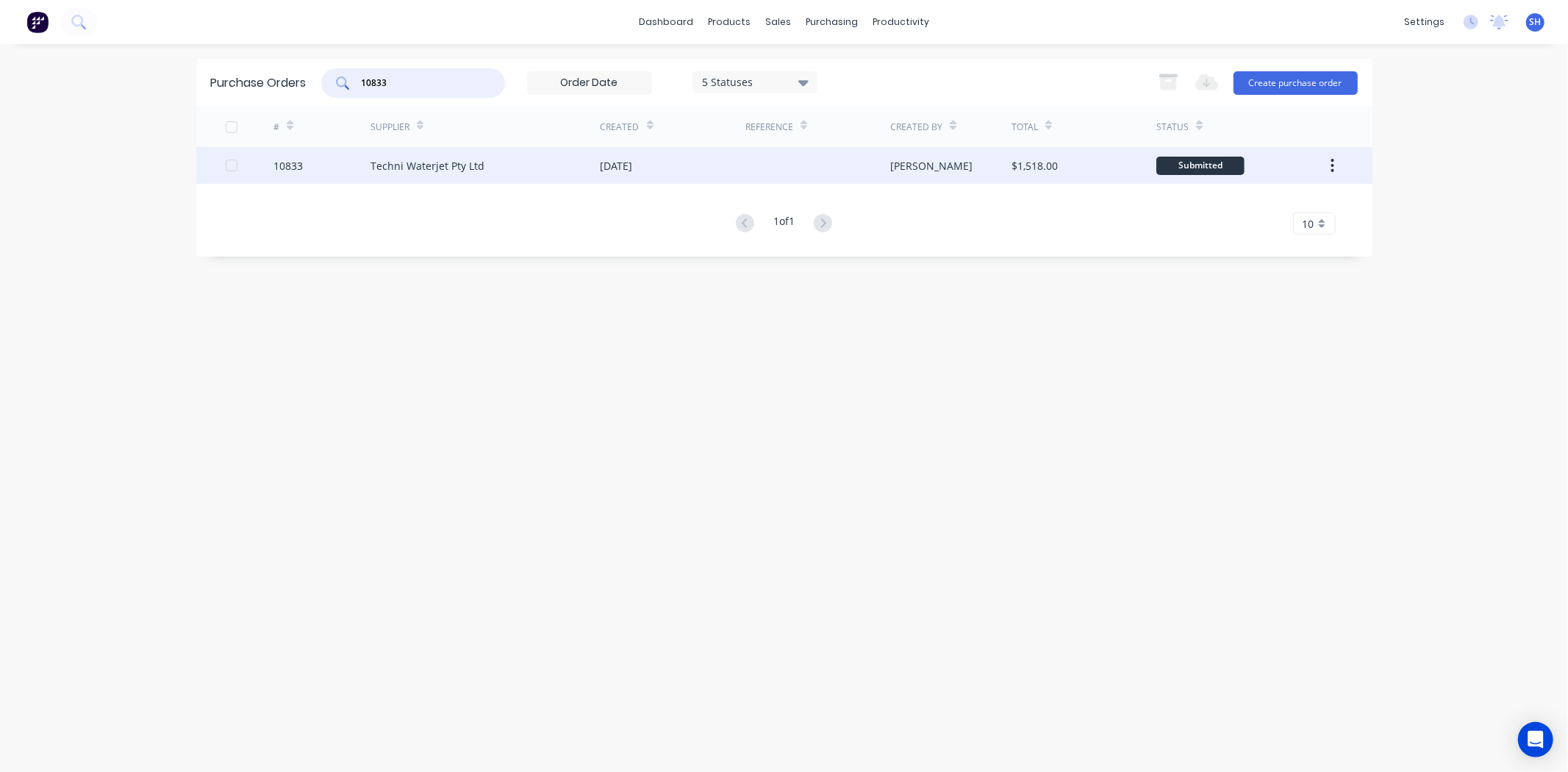
type input "10833"
click at [597, 176] on div "Techni Waterjet Pty Ltd" at bounding box center [486, 165] width 230 height 37
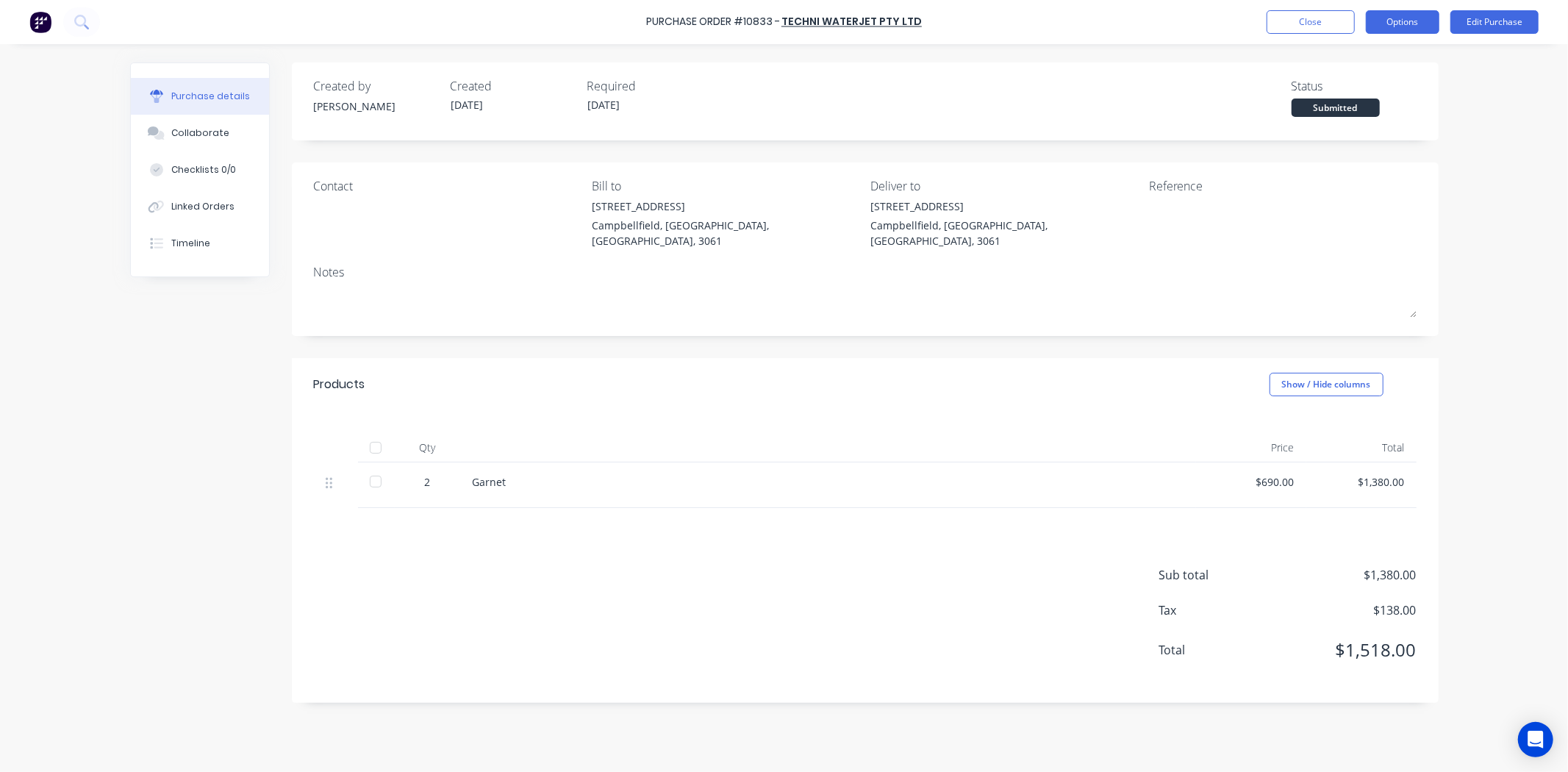
click at [1400, 25] on button "Options" at bounding box center [1403, 21] width 74 height 24
click at [1366, 91] on div "Convert to Bill" at bounding box center [1370, 90] width 113 height 21
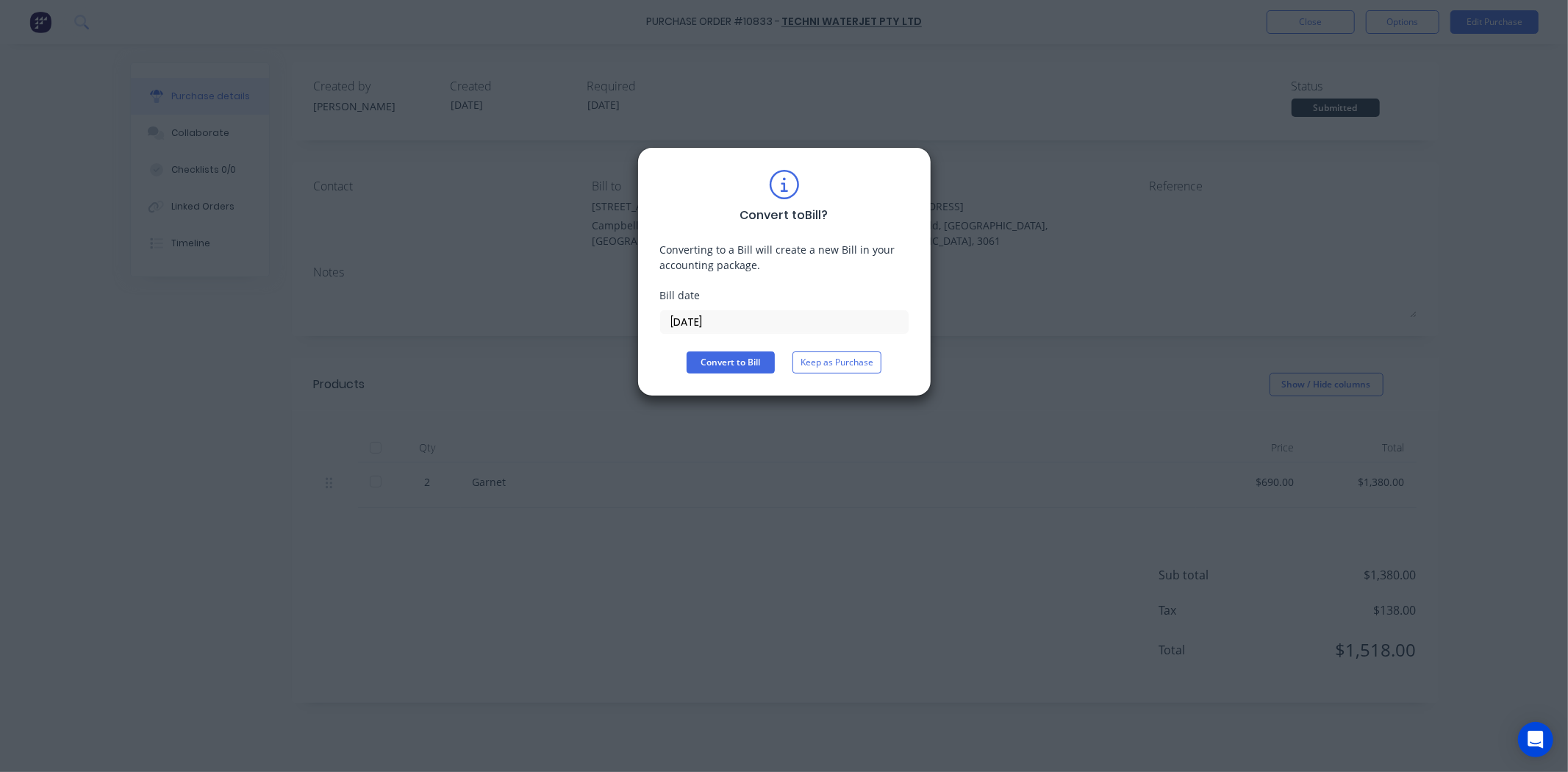
click at [686, 325] on input "[DATE]" at bounding box center [784, 322] width 247 height 22
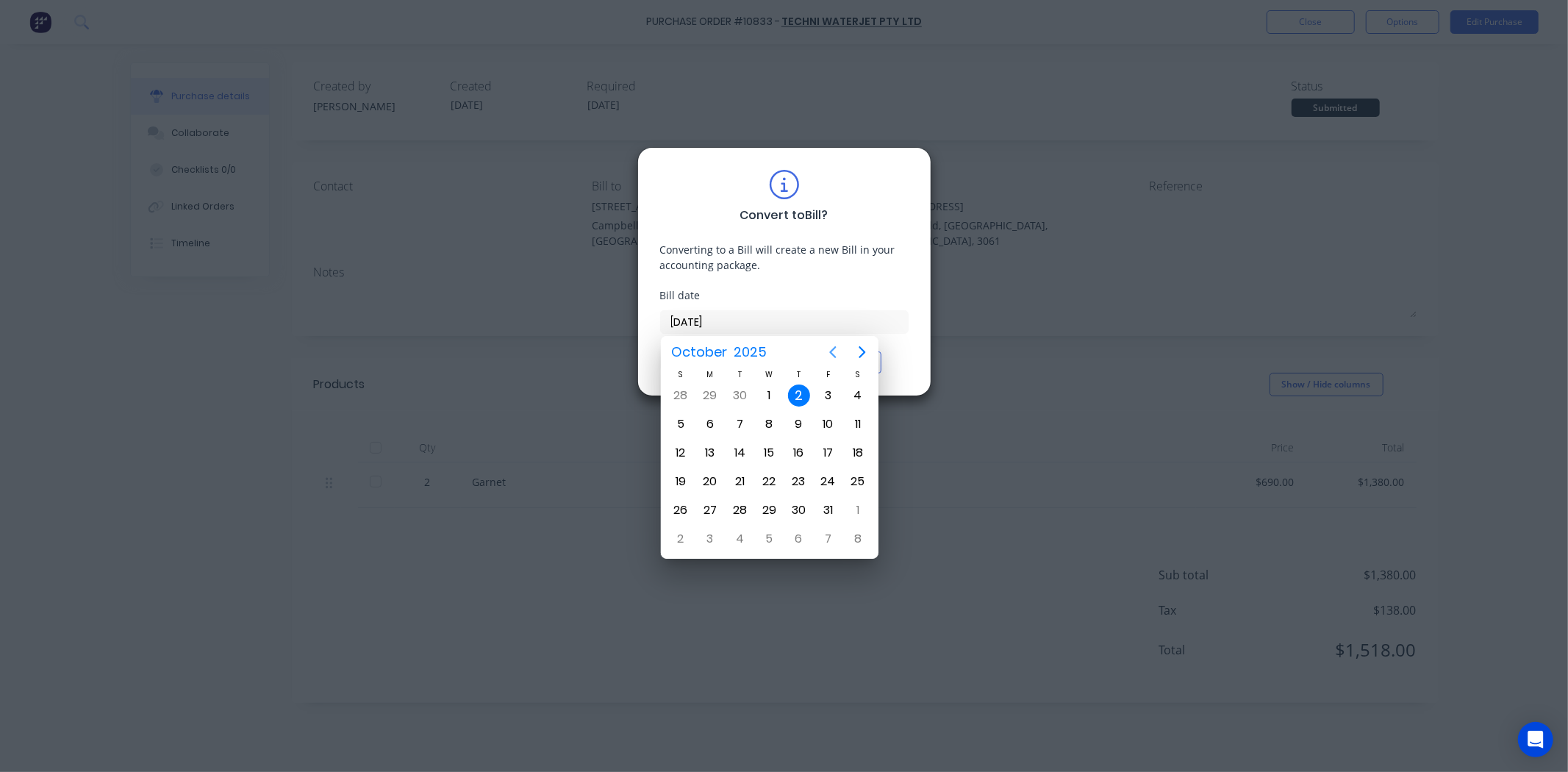
click at [831, 356] on icon "Previous page" at bounding box center [833, 352] width 18 height 18
click at [770, 424] on div "10" at bounding box center [769, 424] width 22 height 22
type input "10/09/25"
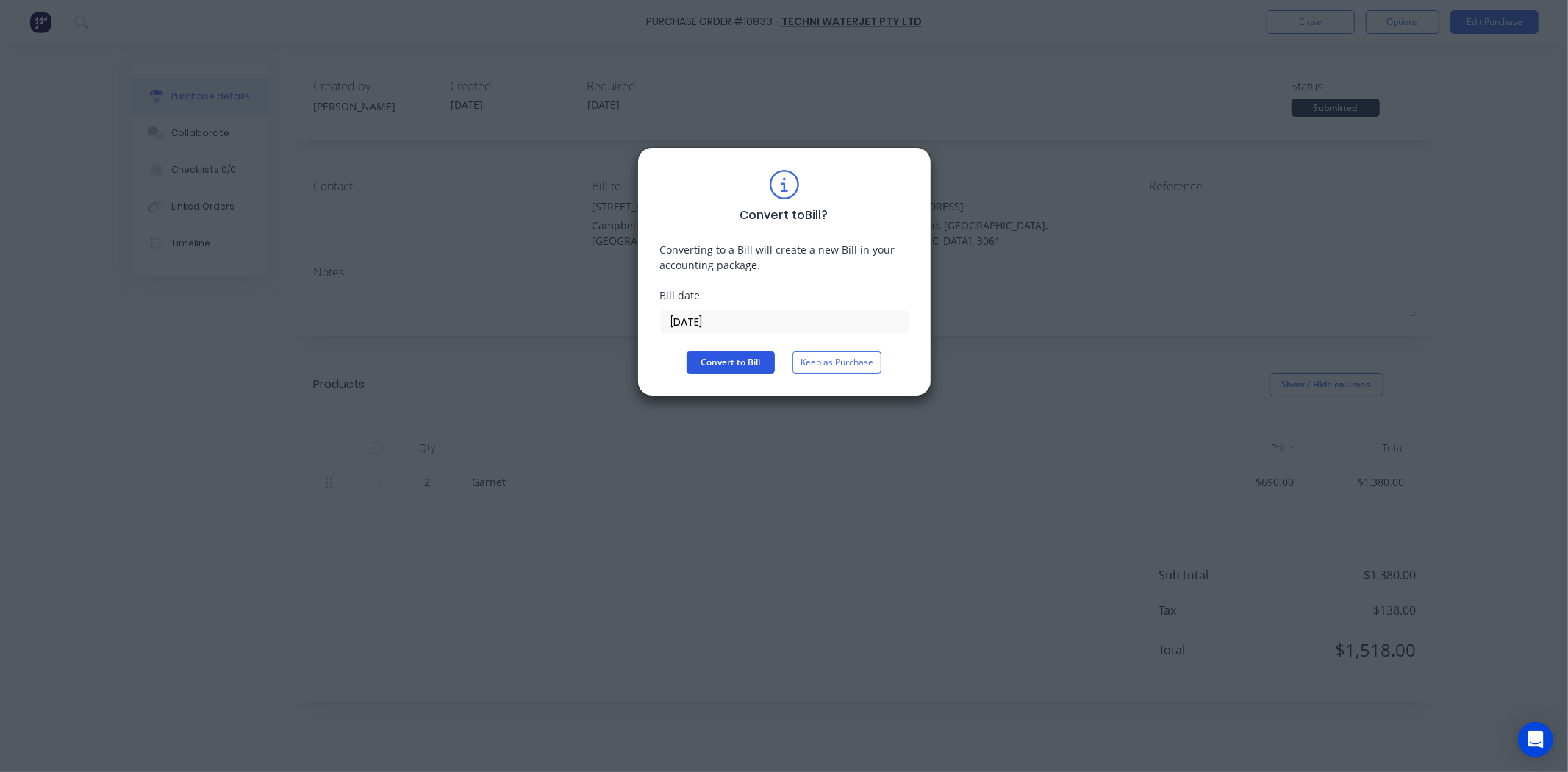
click at [737, 362] on button "Convert to Bill" at bounding box center [731, 362] width 88 height 22
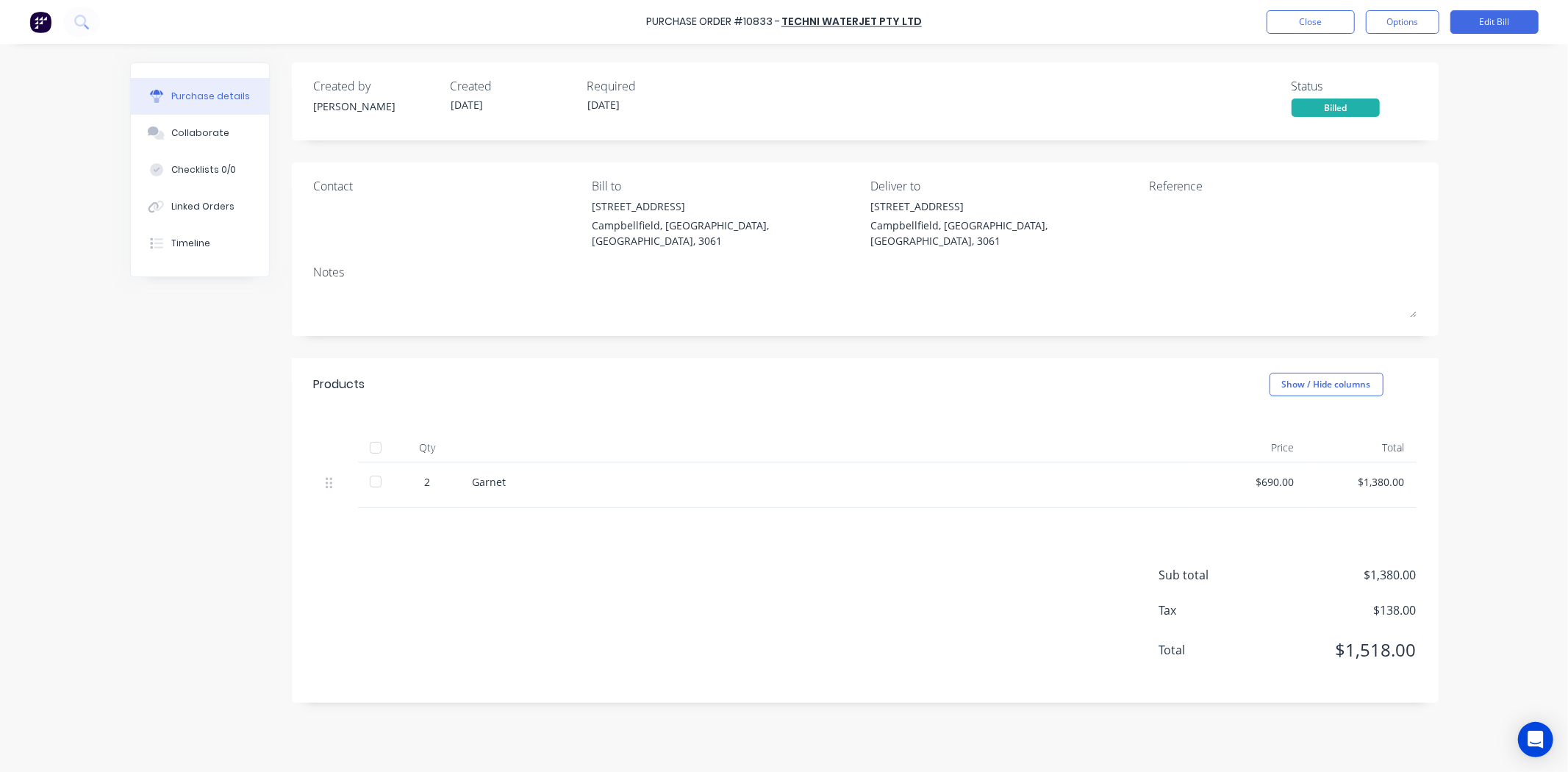
click at [1287, 35] on div "Purchase Order #10833 - Techni Waterjet Pty Ltd Close Options Edit Bill" at bounding box center [784, 22] width 1568 height 44
click at [1287, 32] on button "Close" at bounding box center [1311, 21] width 88 height 24
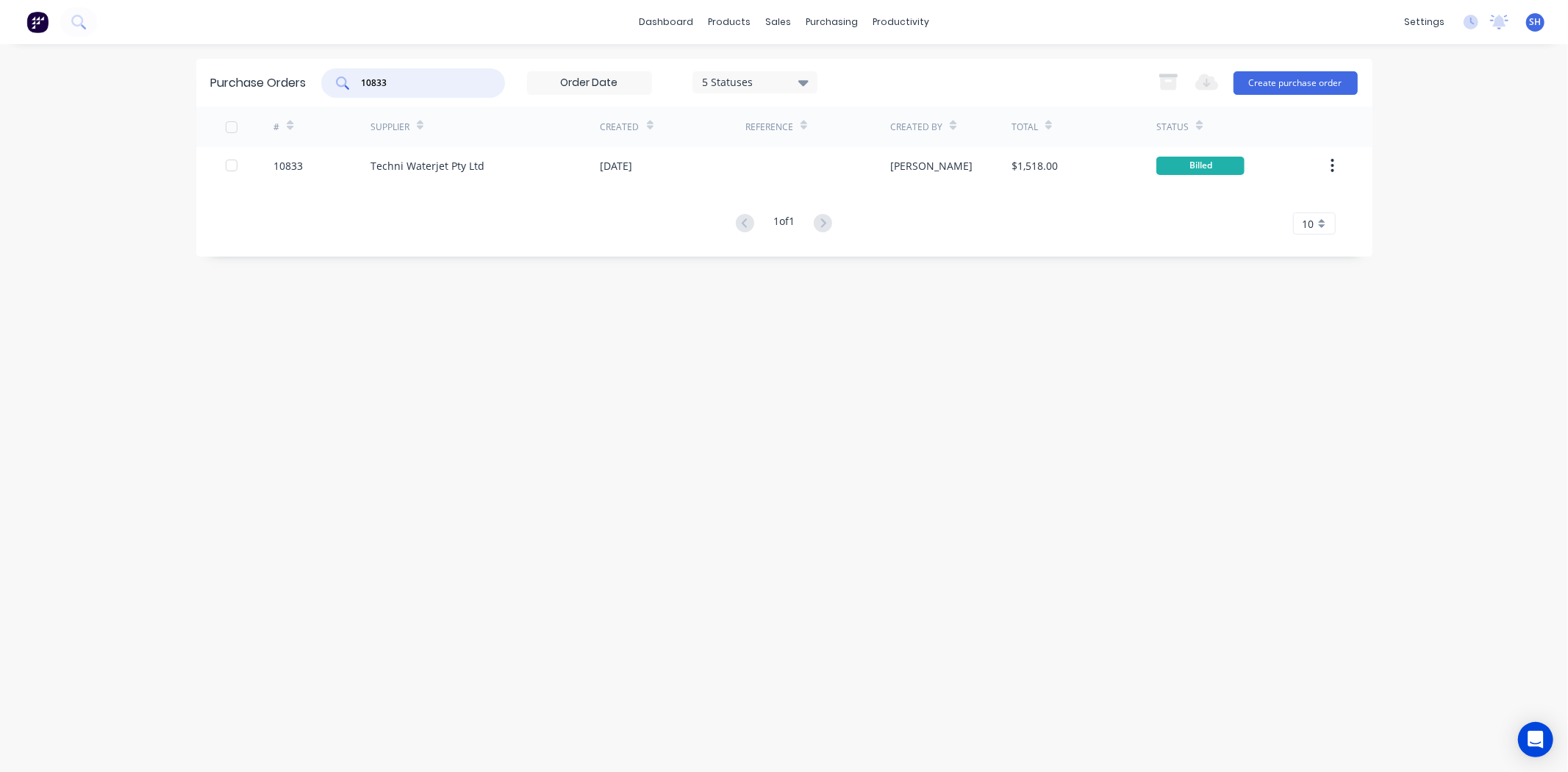
drag, startPoint x: 421, startPoint y: 86, endPoint x: 351, endPoint y: 86, distance: 70.0
click at [351, 86] on div "10833" at bounding box center [413, 83] width 184 height 29
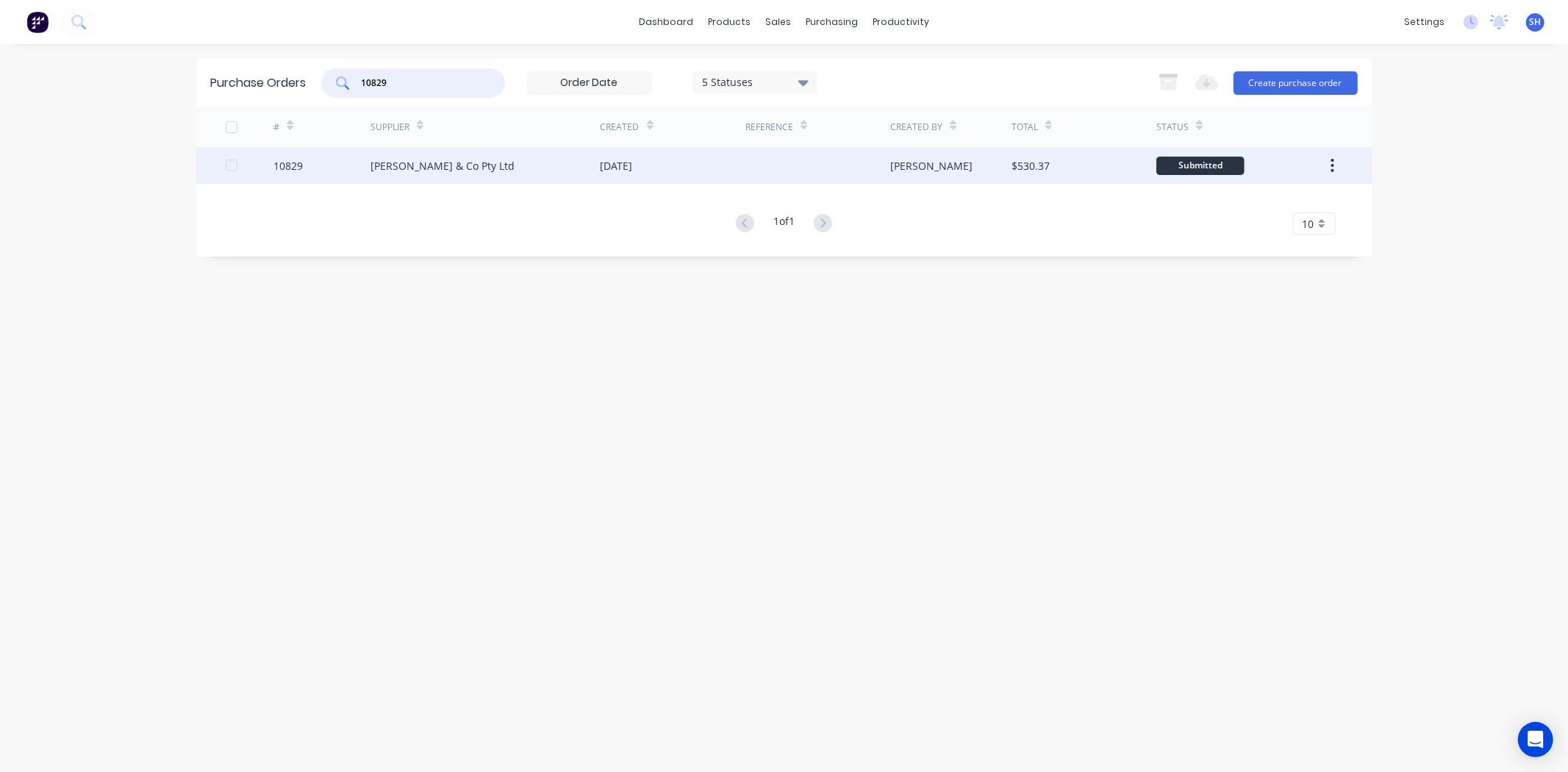
type input "10829"
click at [550, 174] on div "[PERSON_NAME] & Co Pty Ltd" at bounding box center [486, 165] width 230 height 37
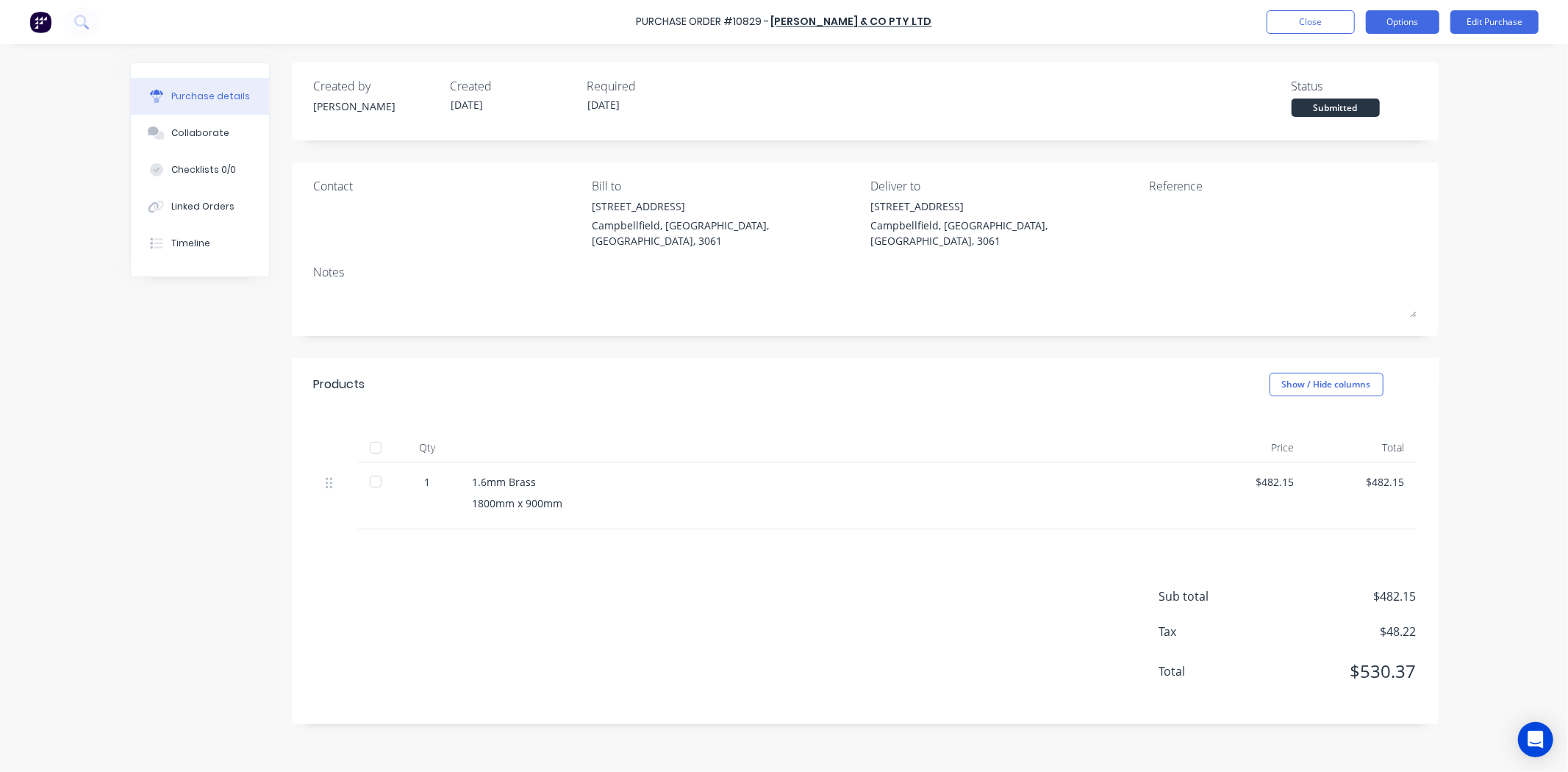
click at [1401, 25] on button "Options" at bounding box center [1403, 21] width 74 height 24
click at [1367, 93] on div "Convert to Bill" at bounding box center [1370, 90] width 113 height 21
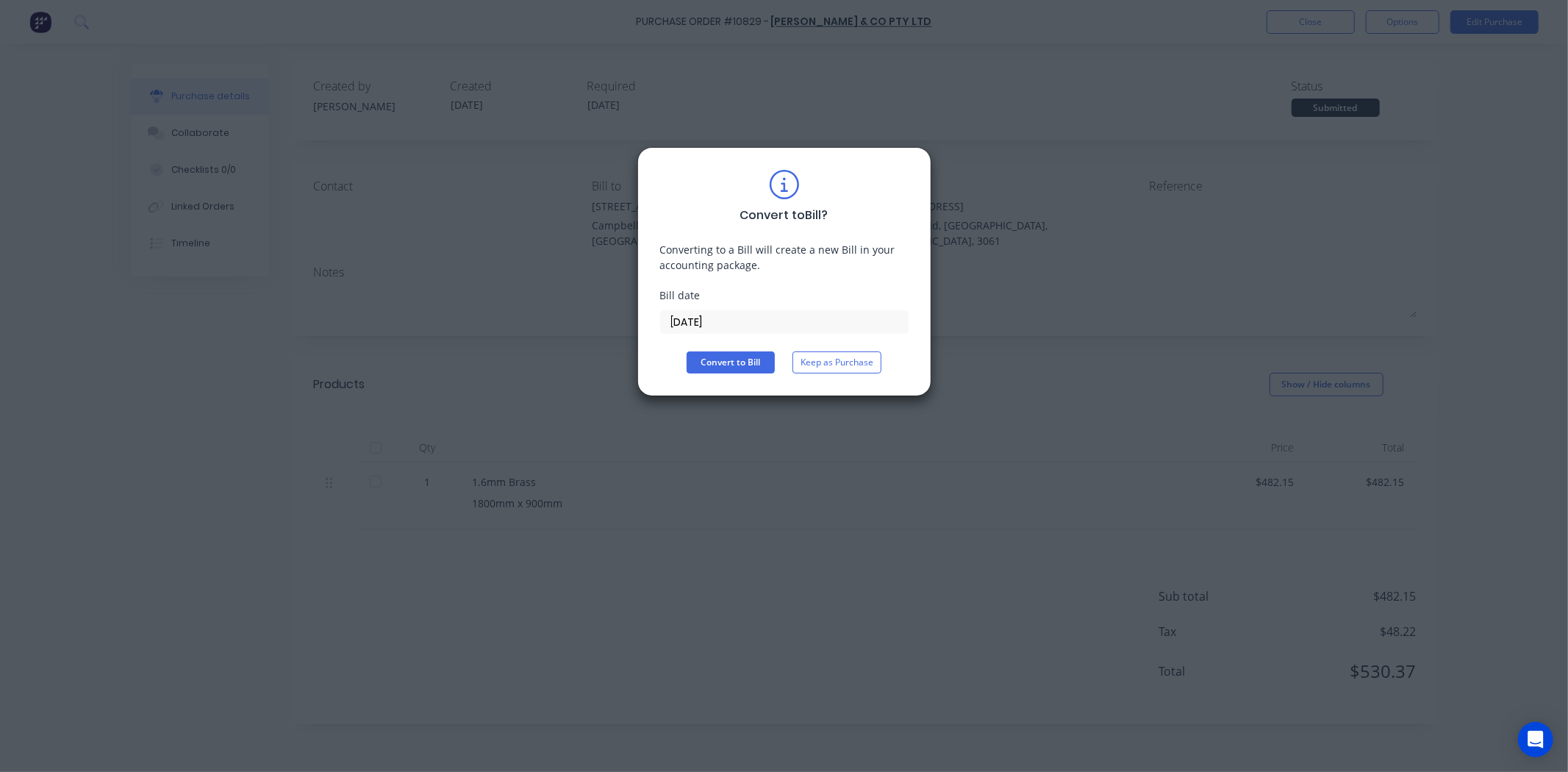
click at [694, 319] on input "[DATE]" at bounding box center [784, 322] width 247 height 22
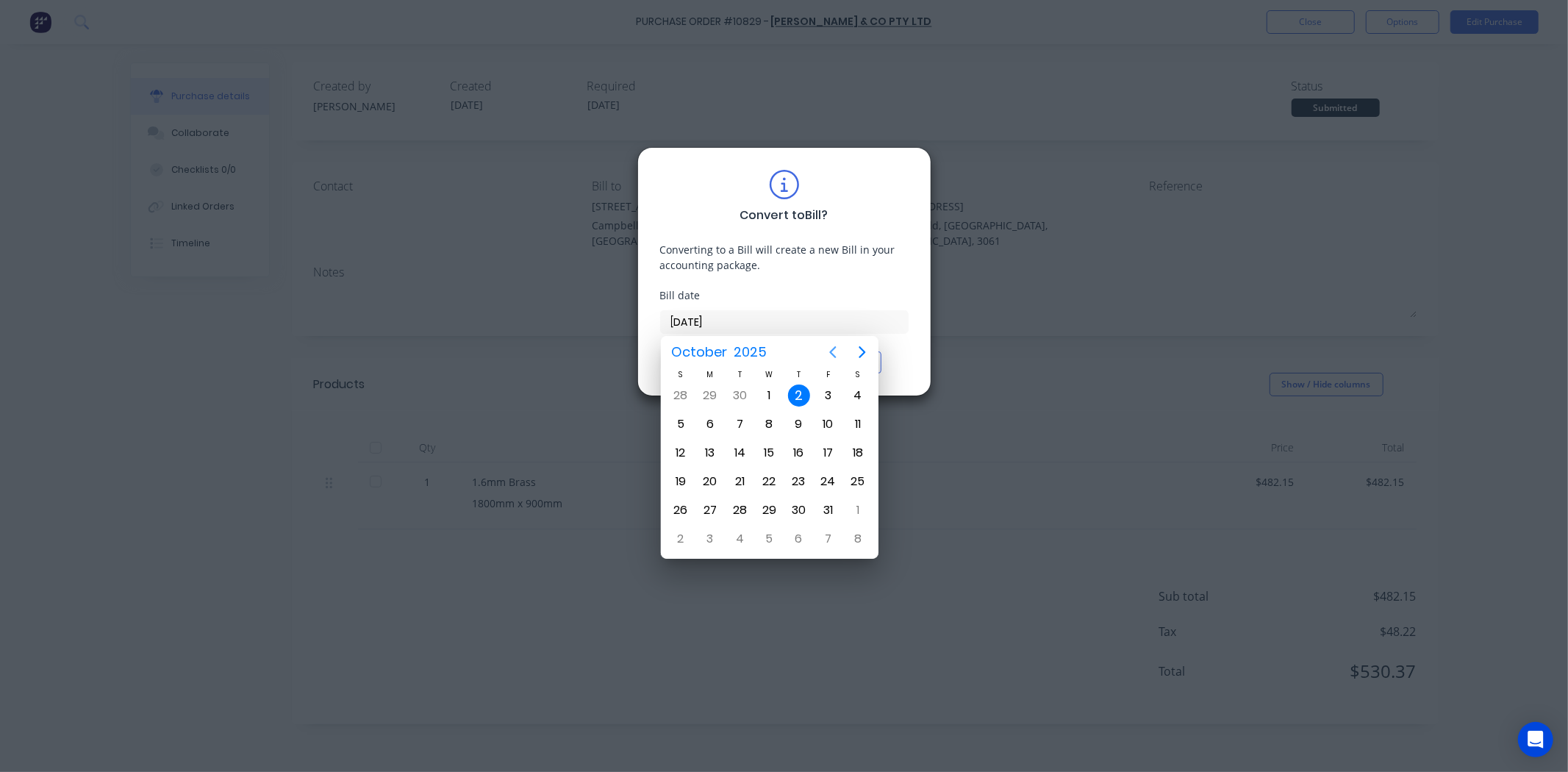
click at [832, 358] on icon "Previous page" at bounding box center [833, 352] width 18 height 18
click at [706, 424] on div "8" at bounding box center [710, 424] width 22 height 22
type input "08/09/25"
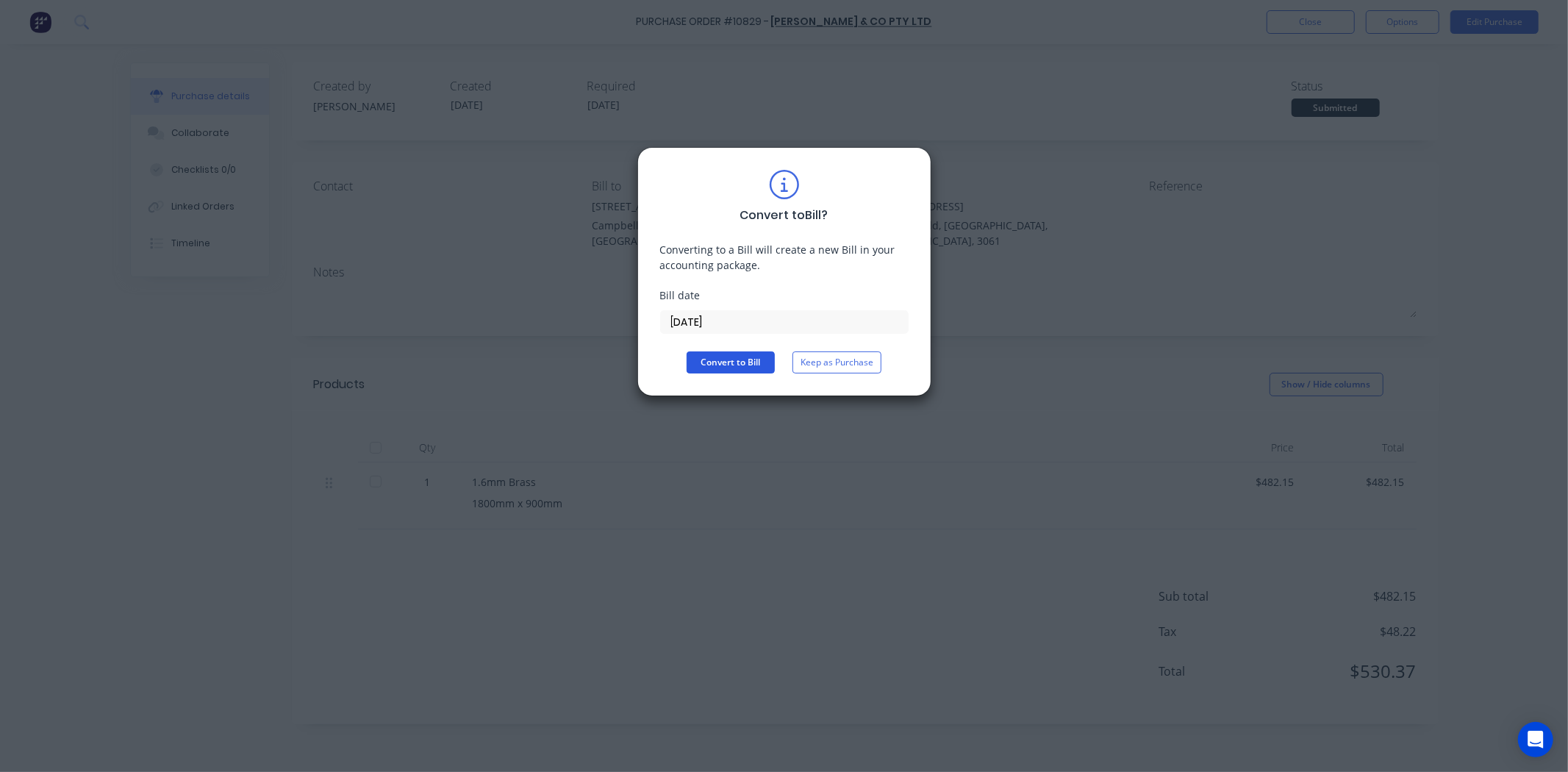
click at [710, 362] on button "Convert to Bill" at bounding box center [731, 362] width 88 height 22
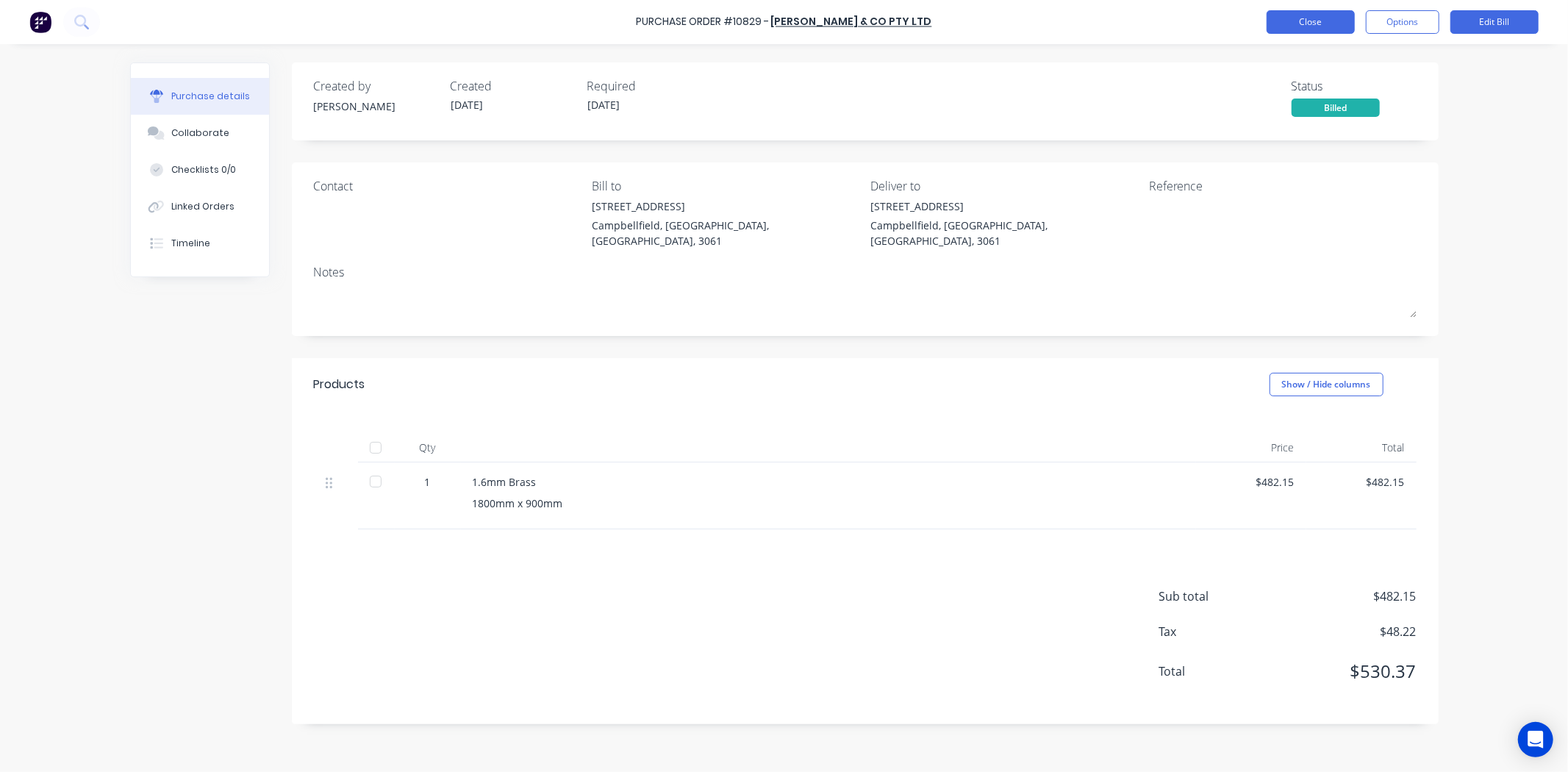
click at [1277, 29] on button "Close" at bounding box center [1311, 21] width 88 height 24
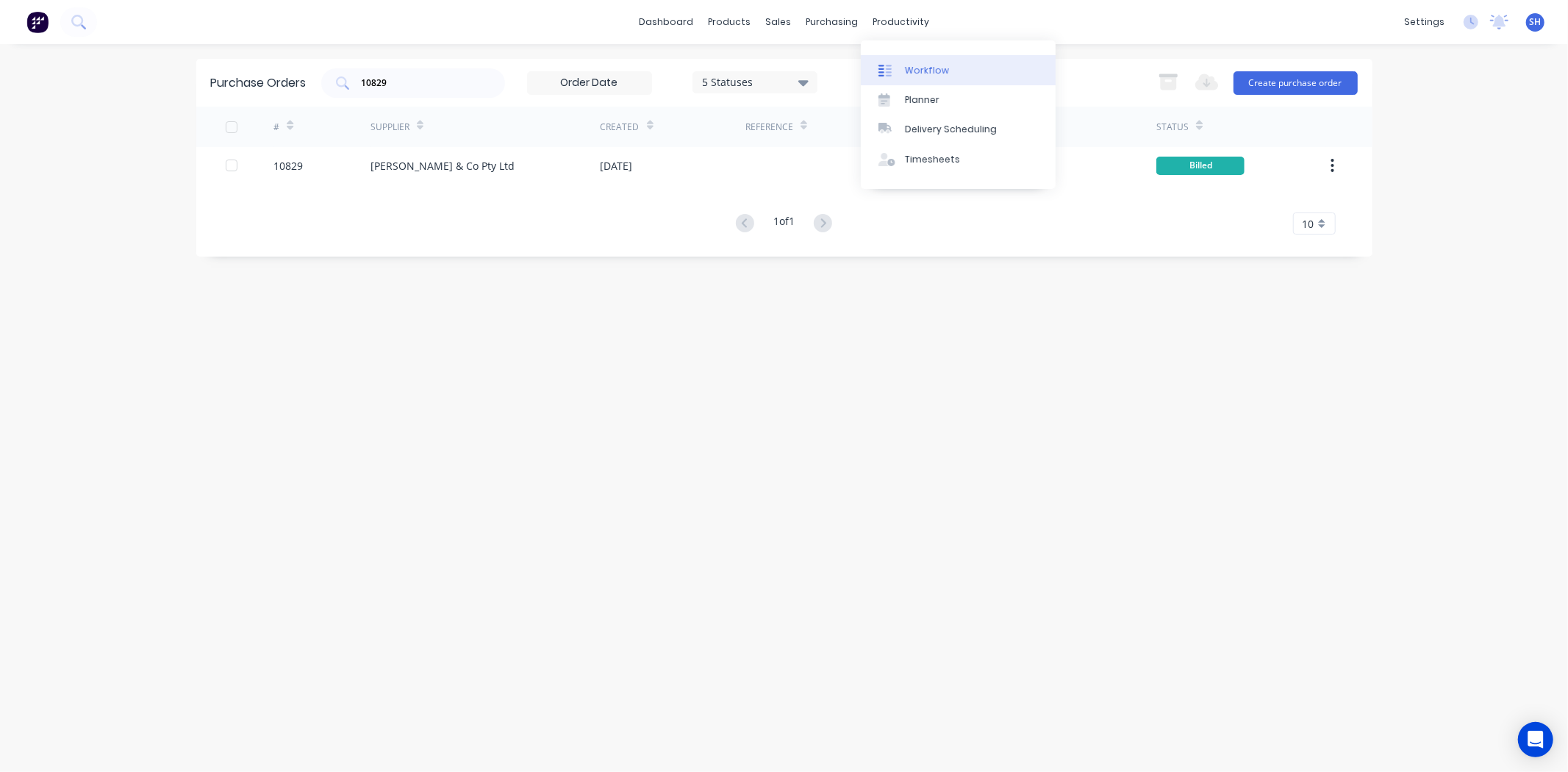
click at [932, 83] on link "Workflow" at bounding box center [958, 70] width 195 height 29
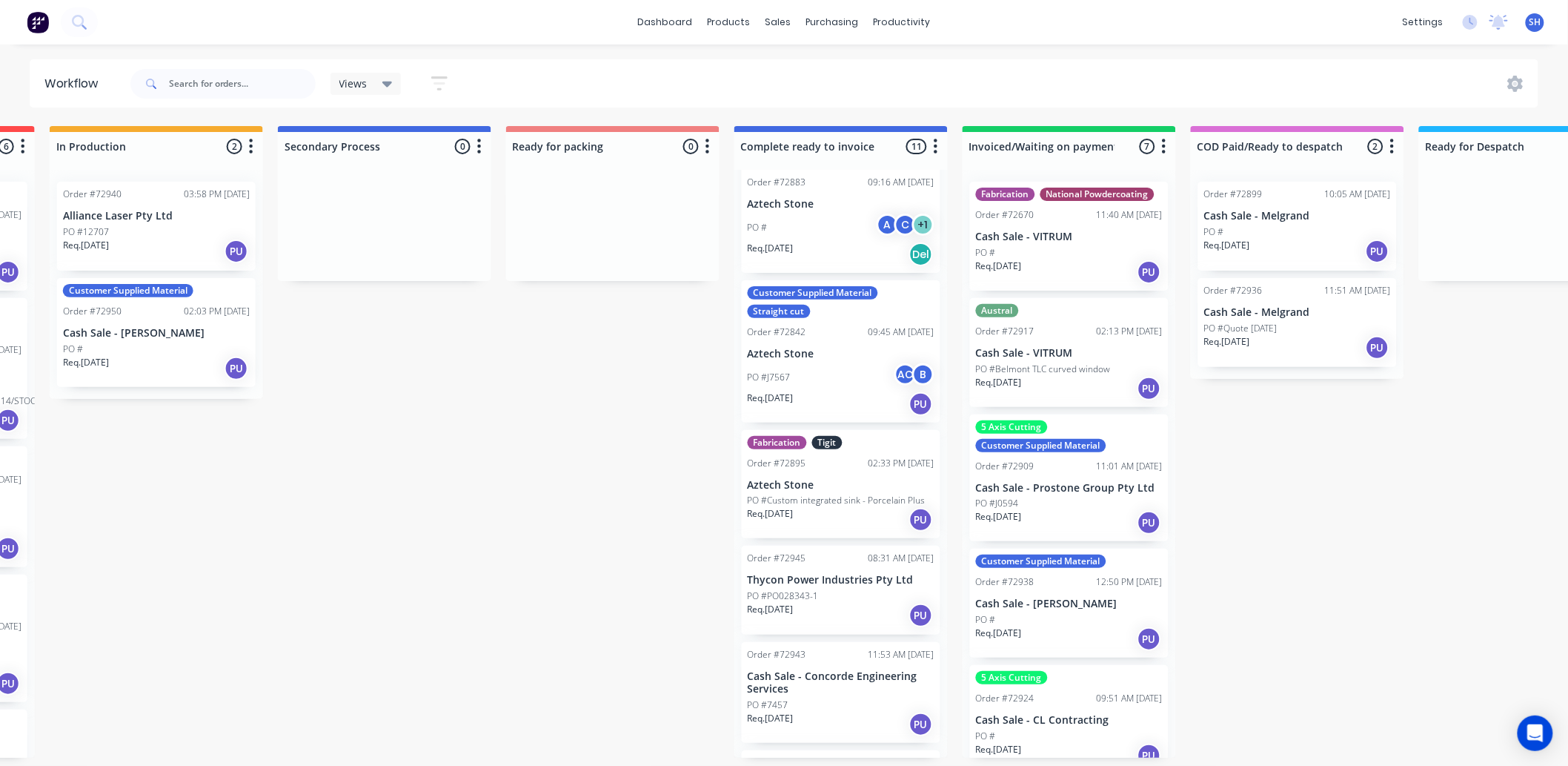
scroll to position [883, 0]
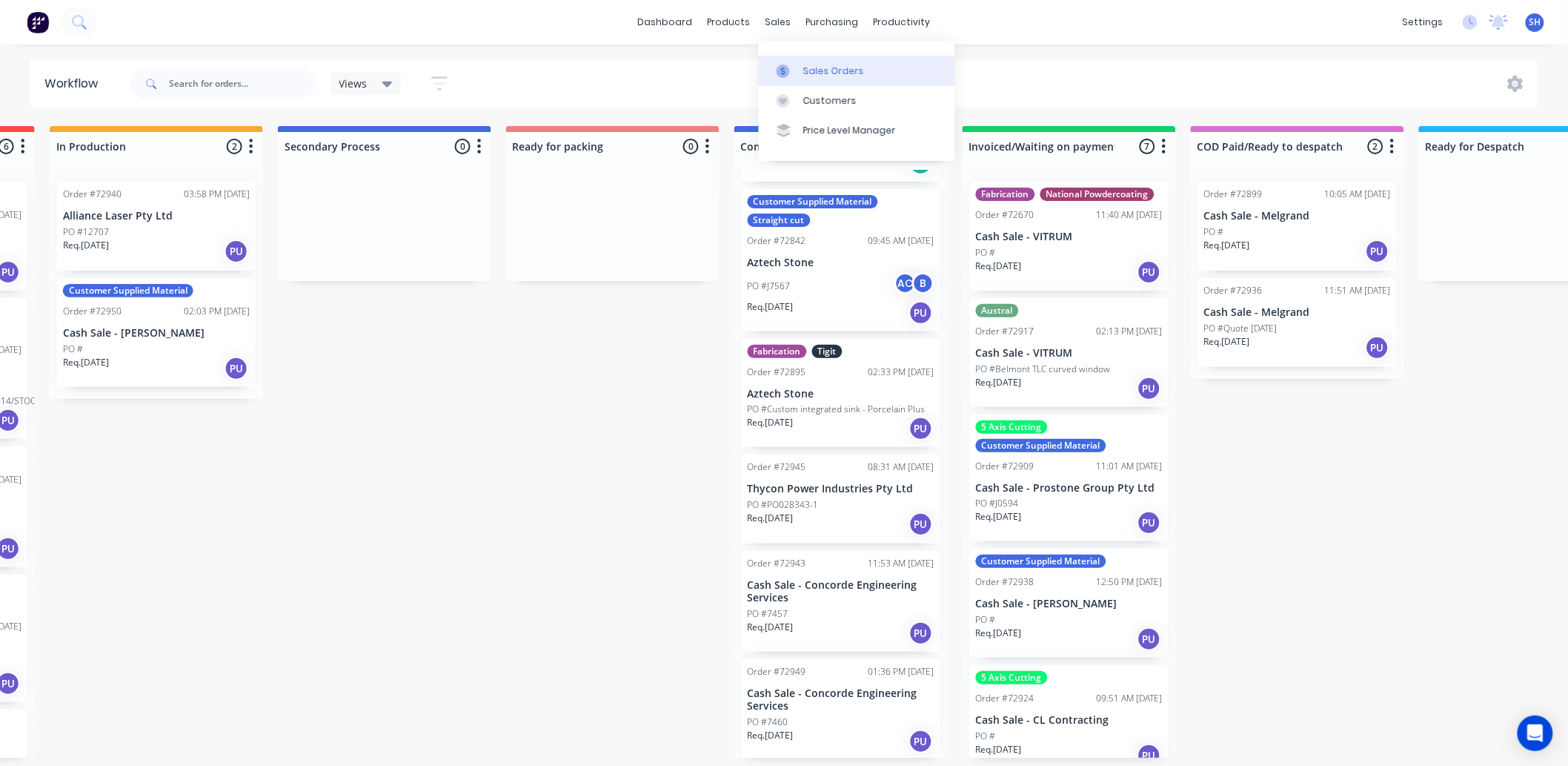
click at [794, 67] on div at bounding box center [787, 71] width 22 height 13
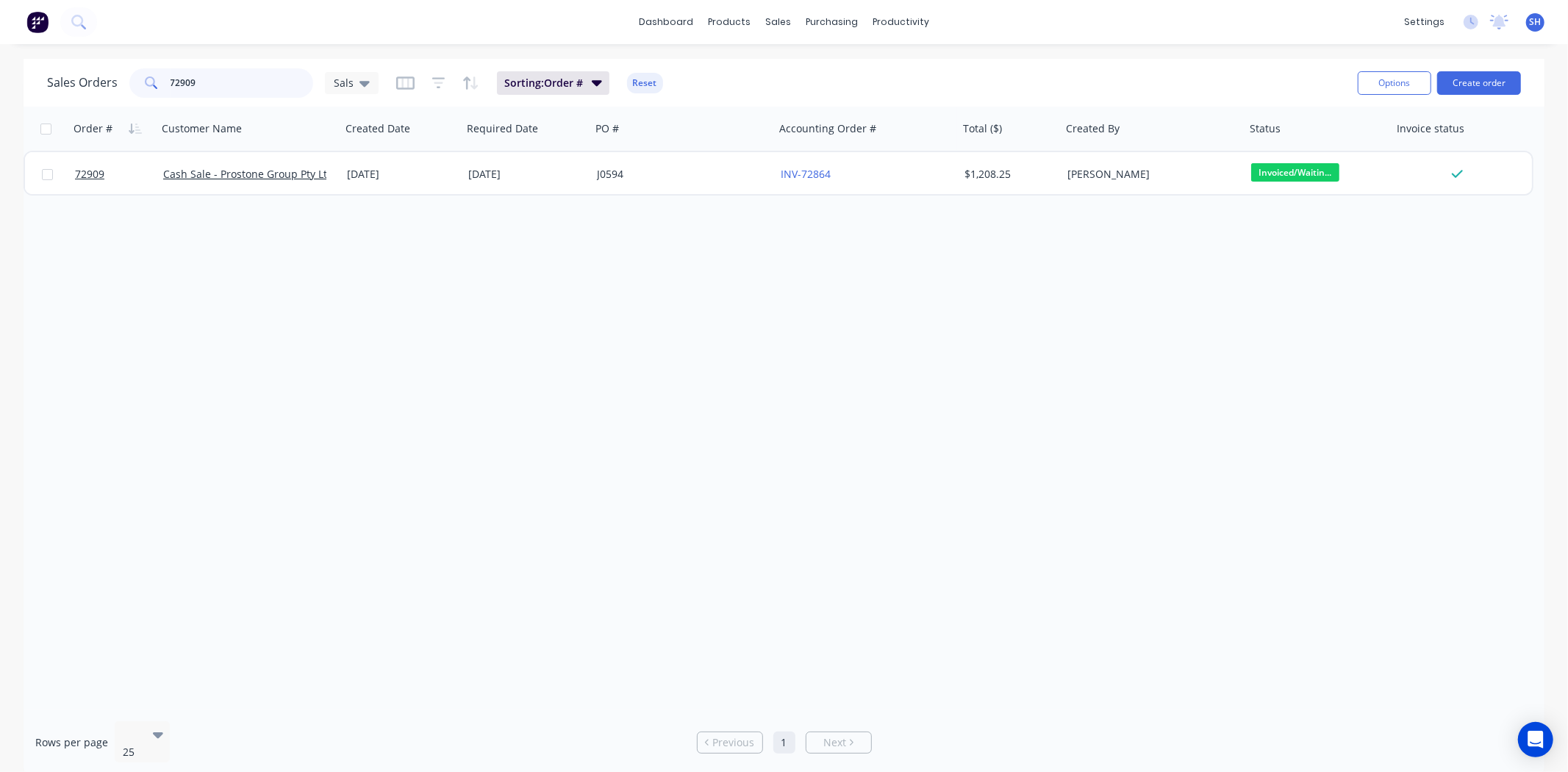
drag, startPoint x: 208, startPoint y: 79, endPoint x: 152, endPoint y: 82, distance: 56.1
click at [152, 82] on div "72909" at bounding box center [221, 83] width 184 height 29
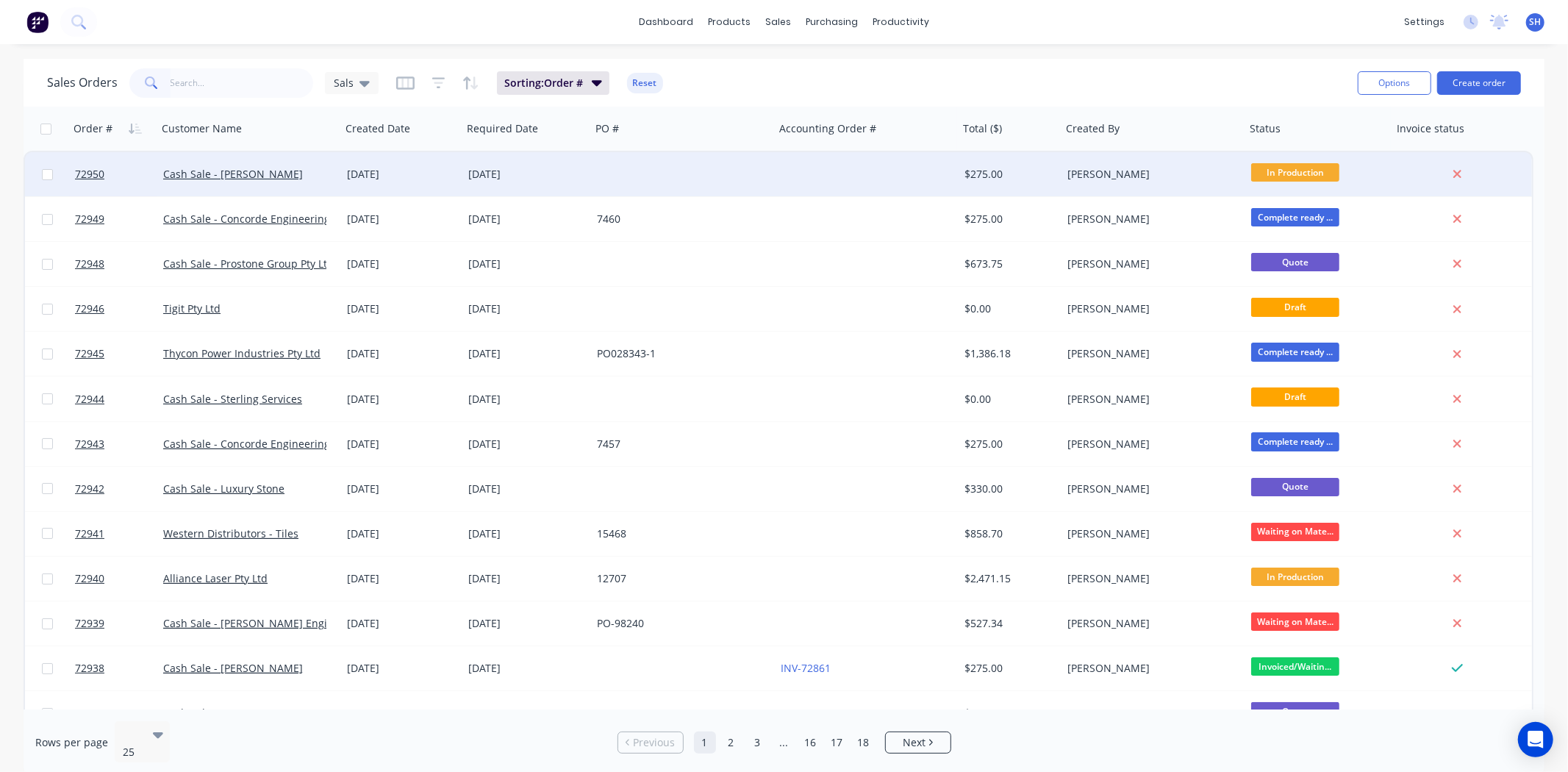
click at [678, 180] on div at bounding box center [683, 175] width 184 height 44
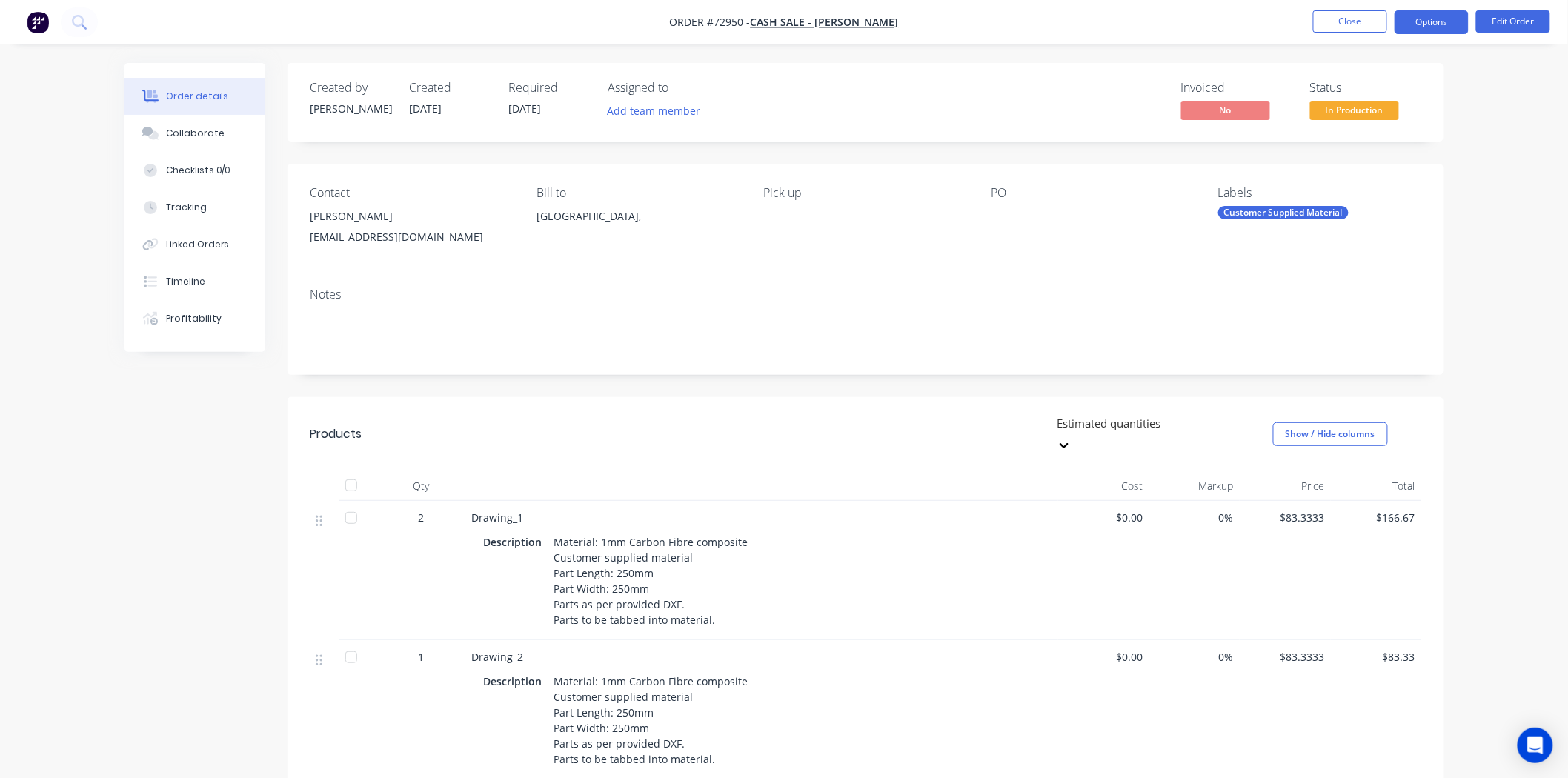
click at [1439, 26] on button "Options" at bounding box center [1432, 22] width 74 height 24
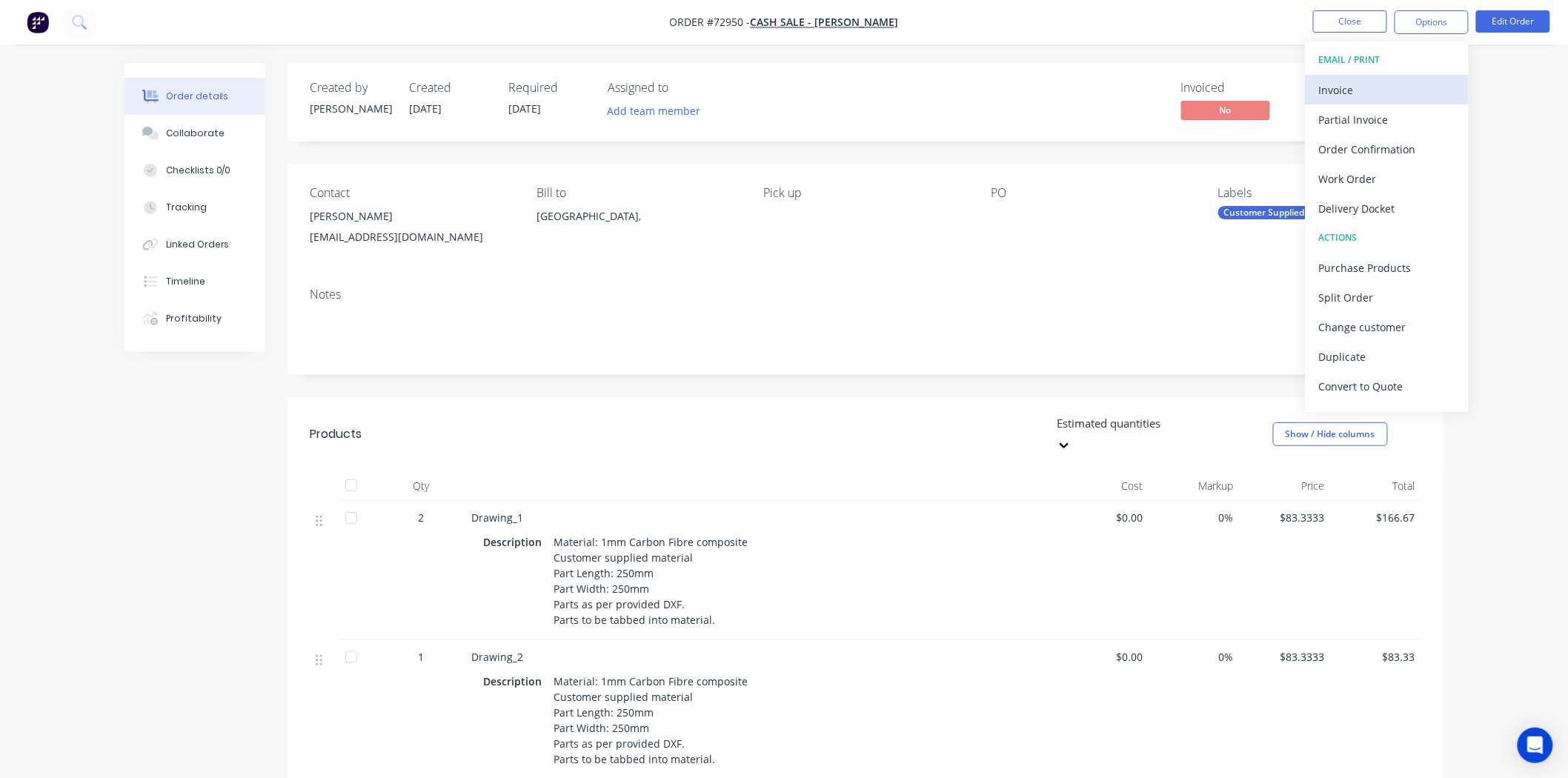
click at [1382, 85] on div "Invoice" at bounding box center [1387, 90] width 137 height 22
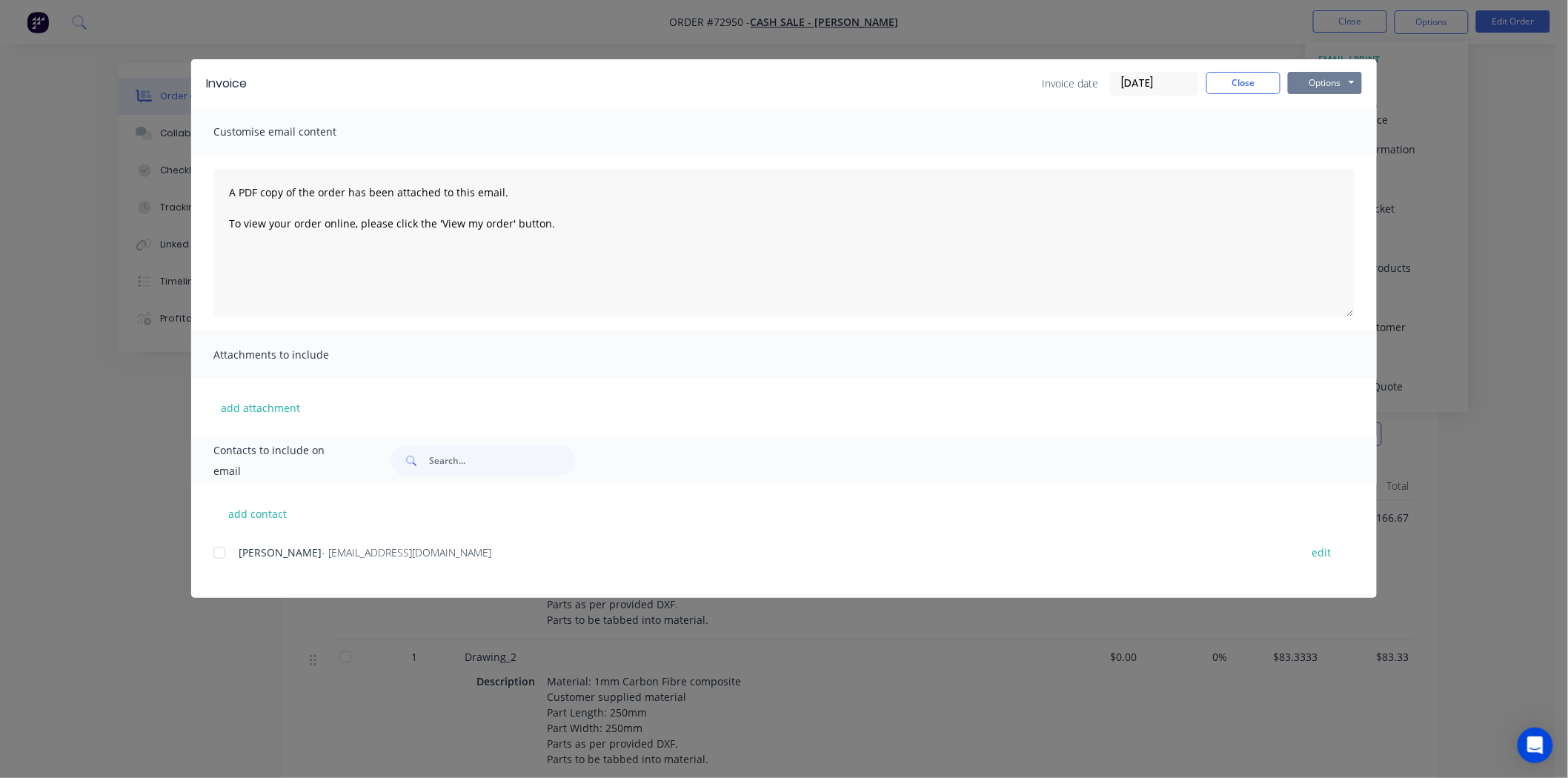
click at [1331, 79] on button "Options" at bounding box center [1325, 83] width 74 height 22
click at [1323, 137] on button "Print" at bounding box center [1335, 134] width 95 height 25
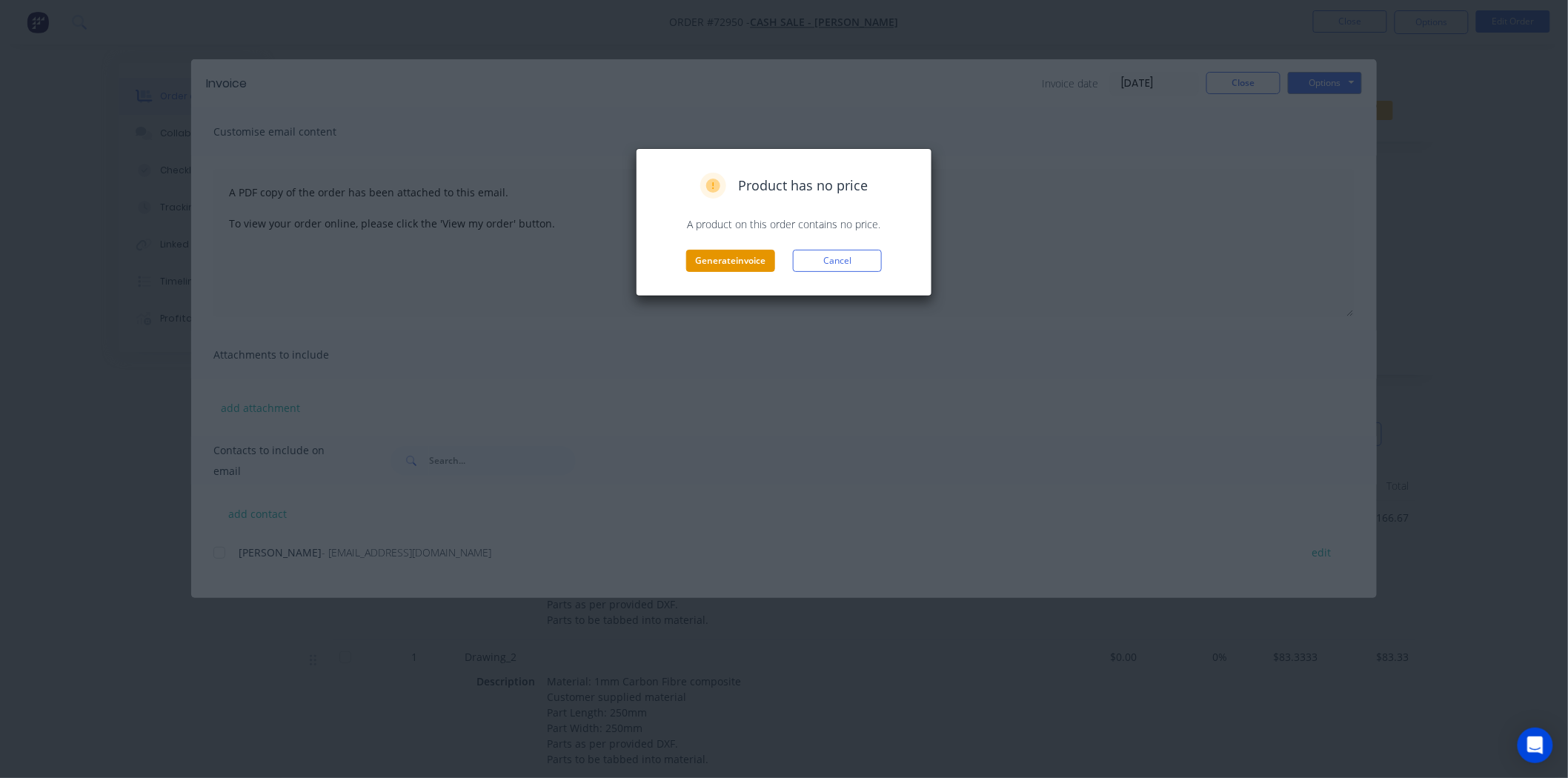
click at [709, 264] on button "Generate invoice" at bounding box center [730, 260] width 89 height 22
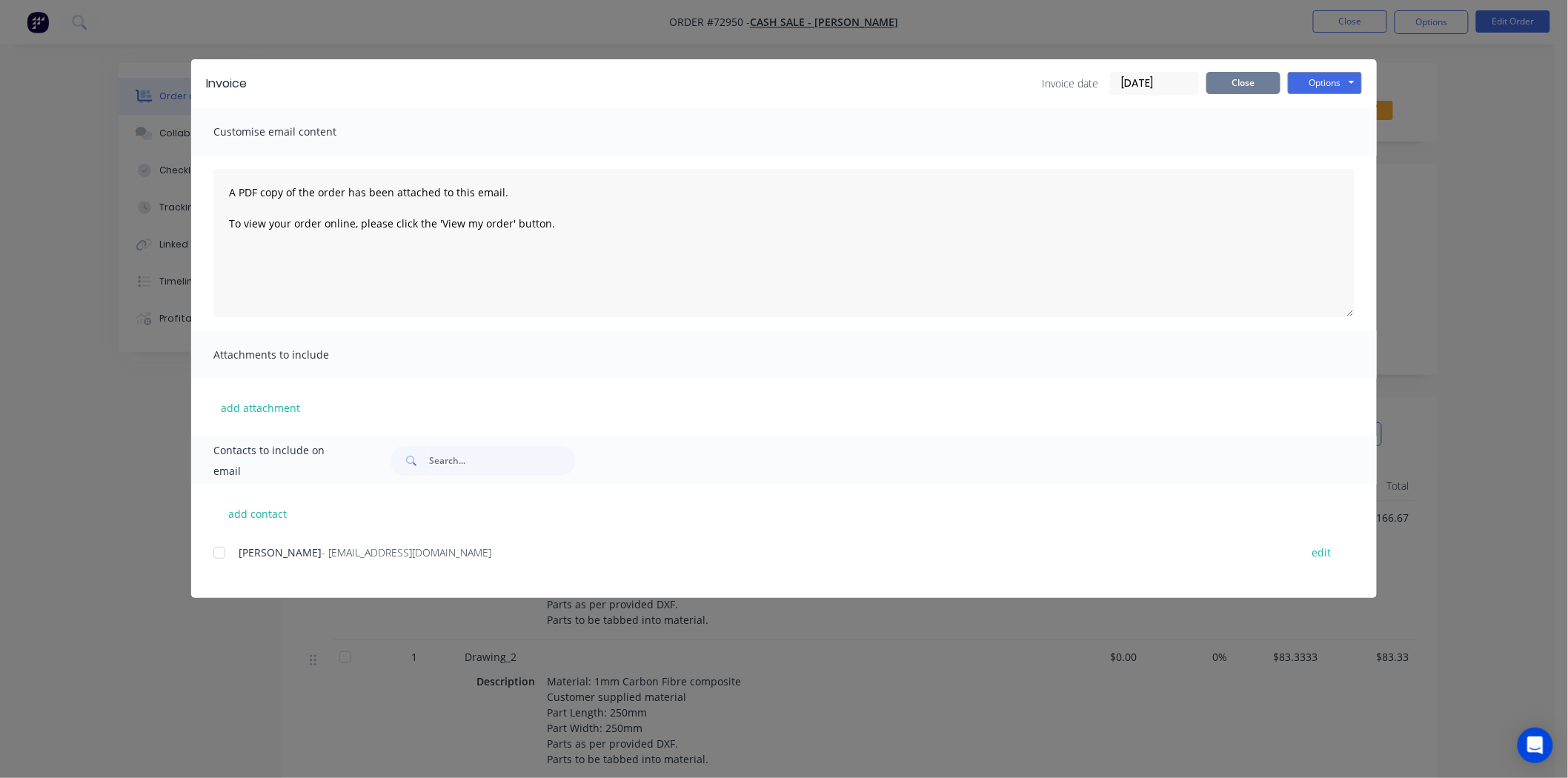
click at [1248, 83] on button "Close" at bounding box center [1244, 83] width 74 height 22
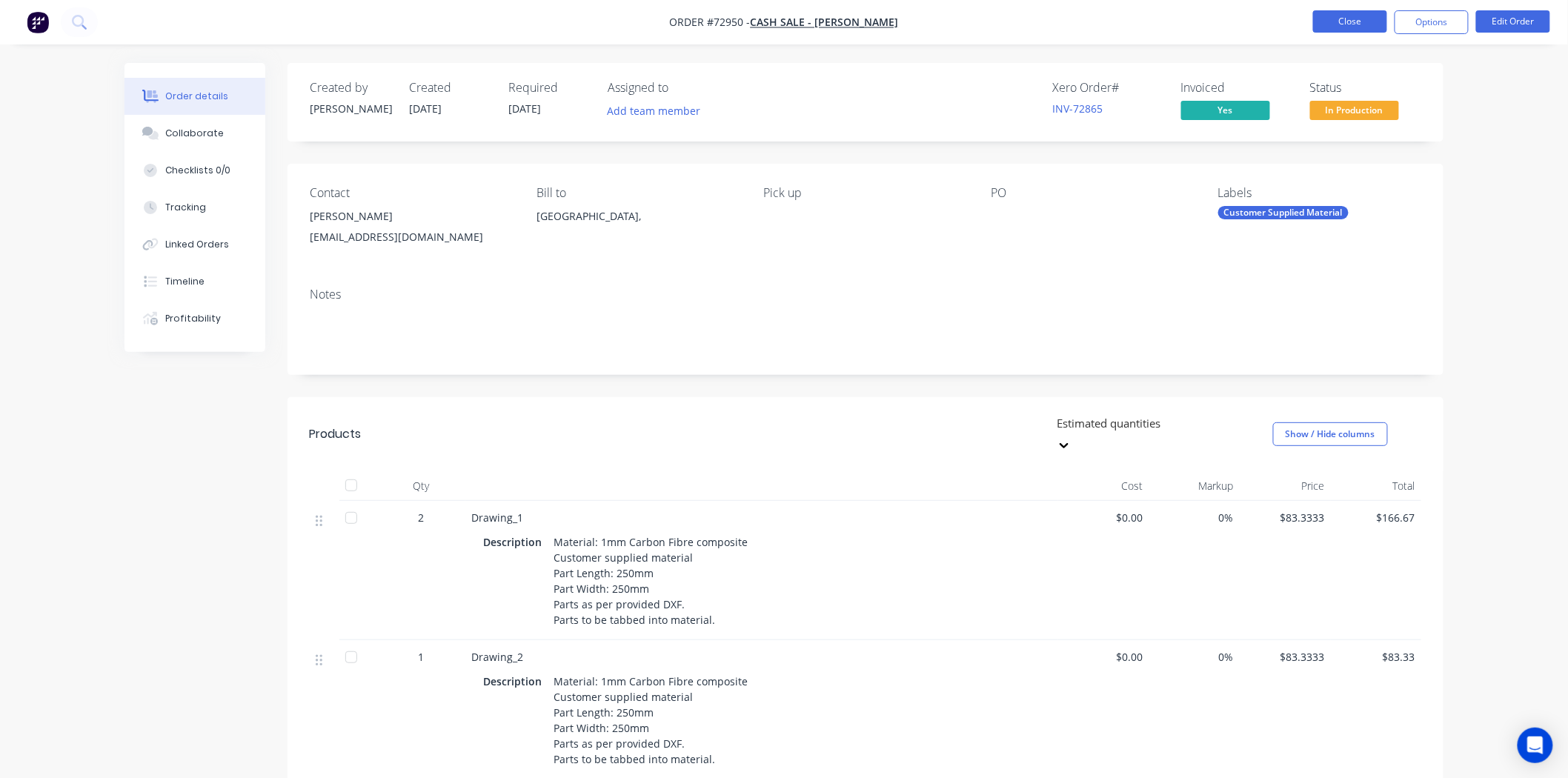
click at [1360, 24] on button "Close" at bounding box center [1350, 21] width 74 height 22
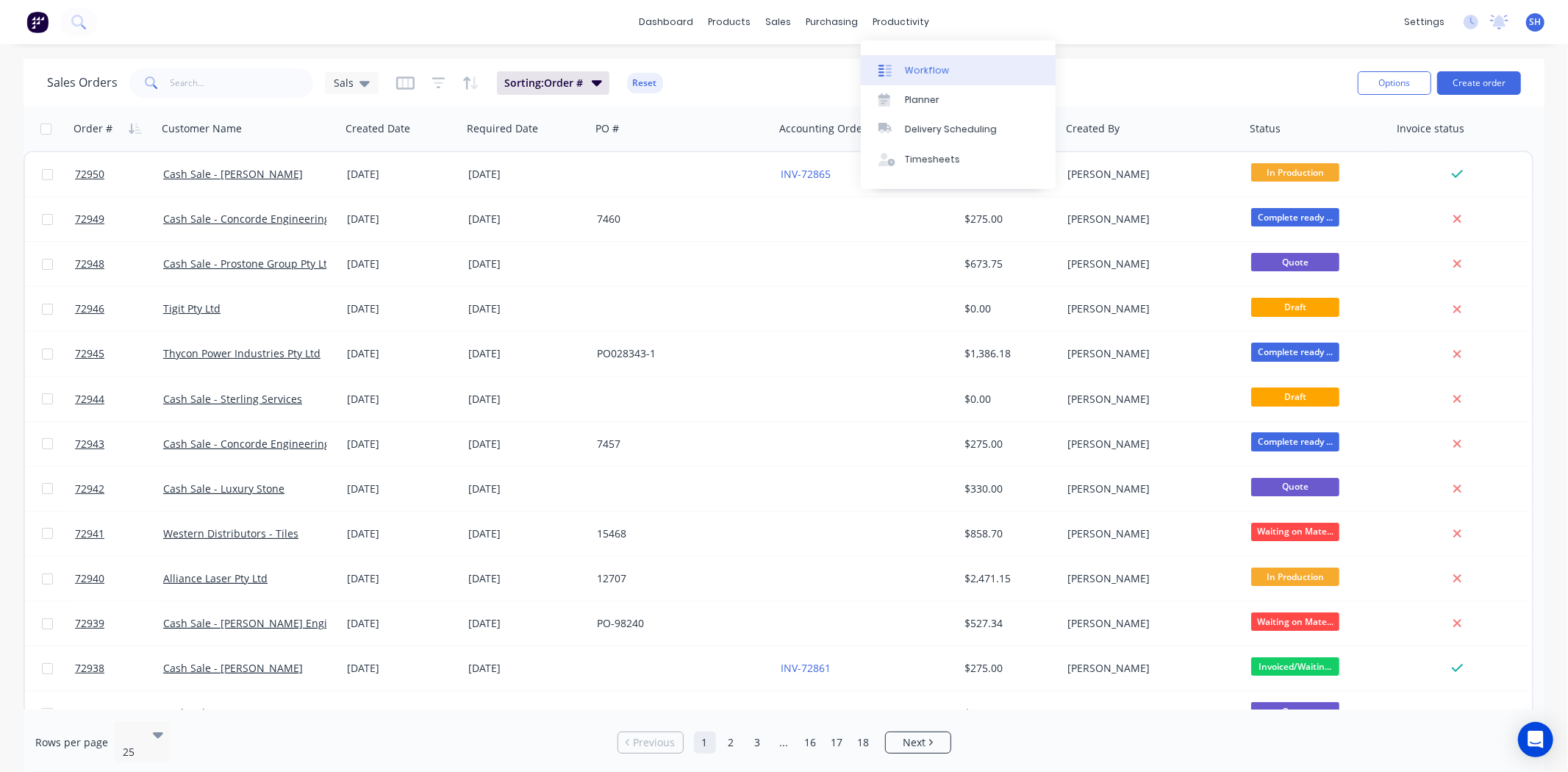
click at [925, 67] on div "Workflow" at bounding box center [928, 70] width 44 height 13
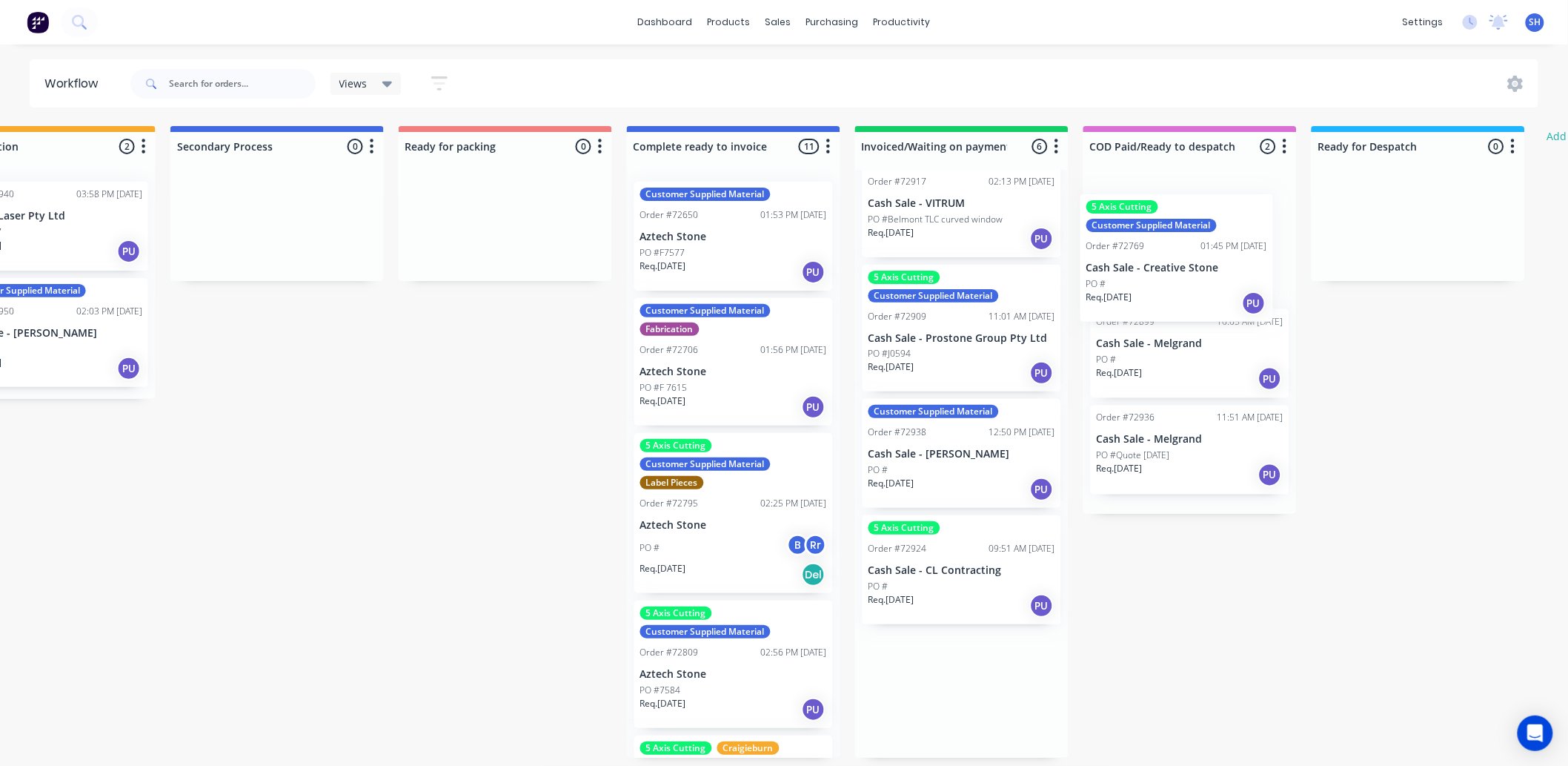
scroll to position [4, 784]
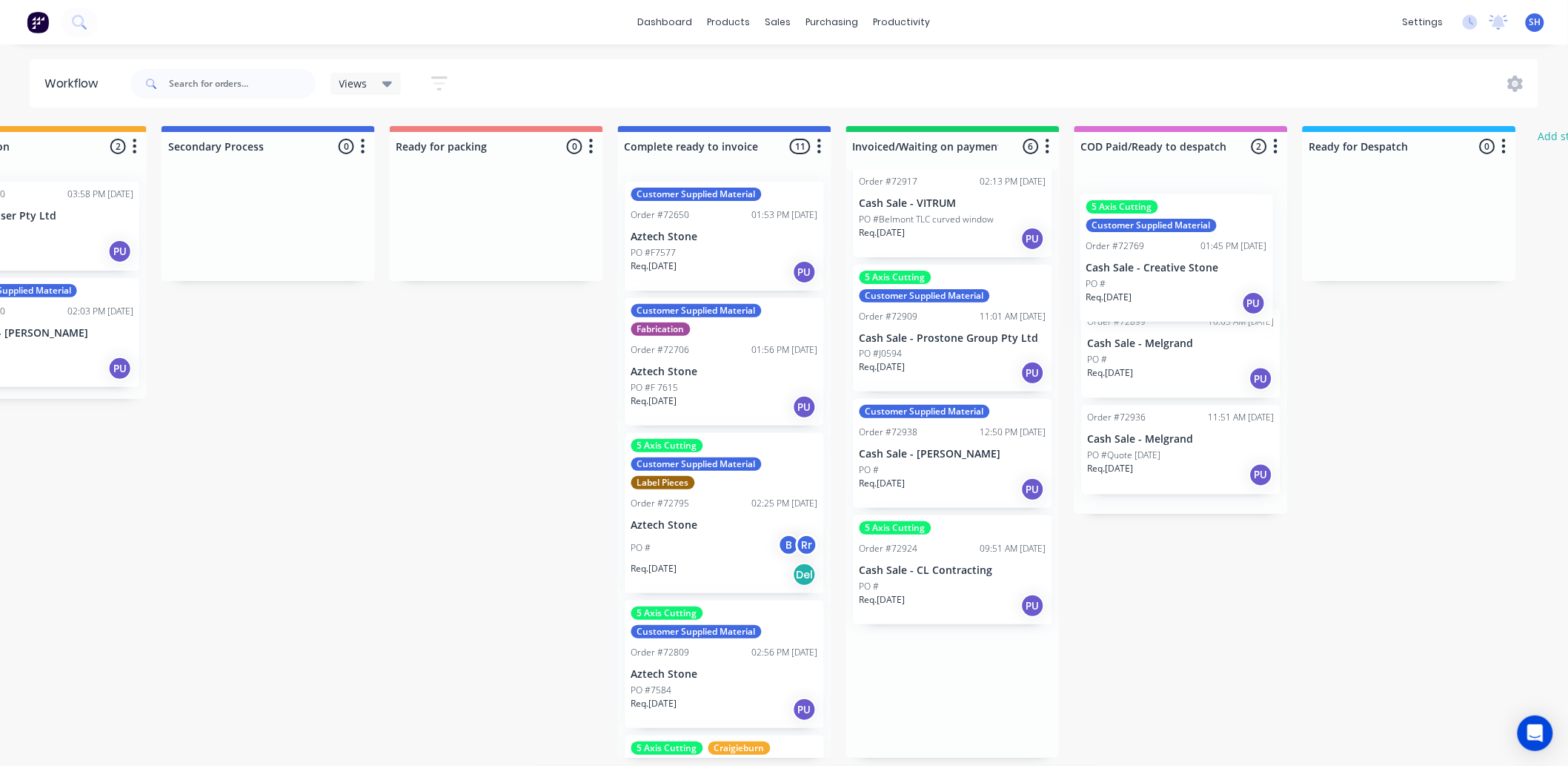
drag, startPoint x: 951, startPoint y: 731, endPoint x: 1177, endPoint y: 282, distance: 502.7
click at [1177, 282] on div "Submitted 1 Status colour #273444 hex #273444 Save Cancel Summaries Total order…" at bounding box center [549, 442] width 2687 height 632
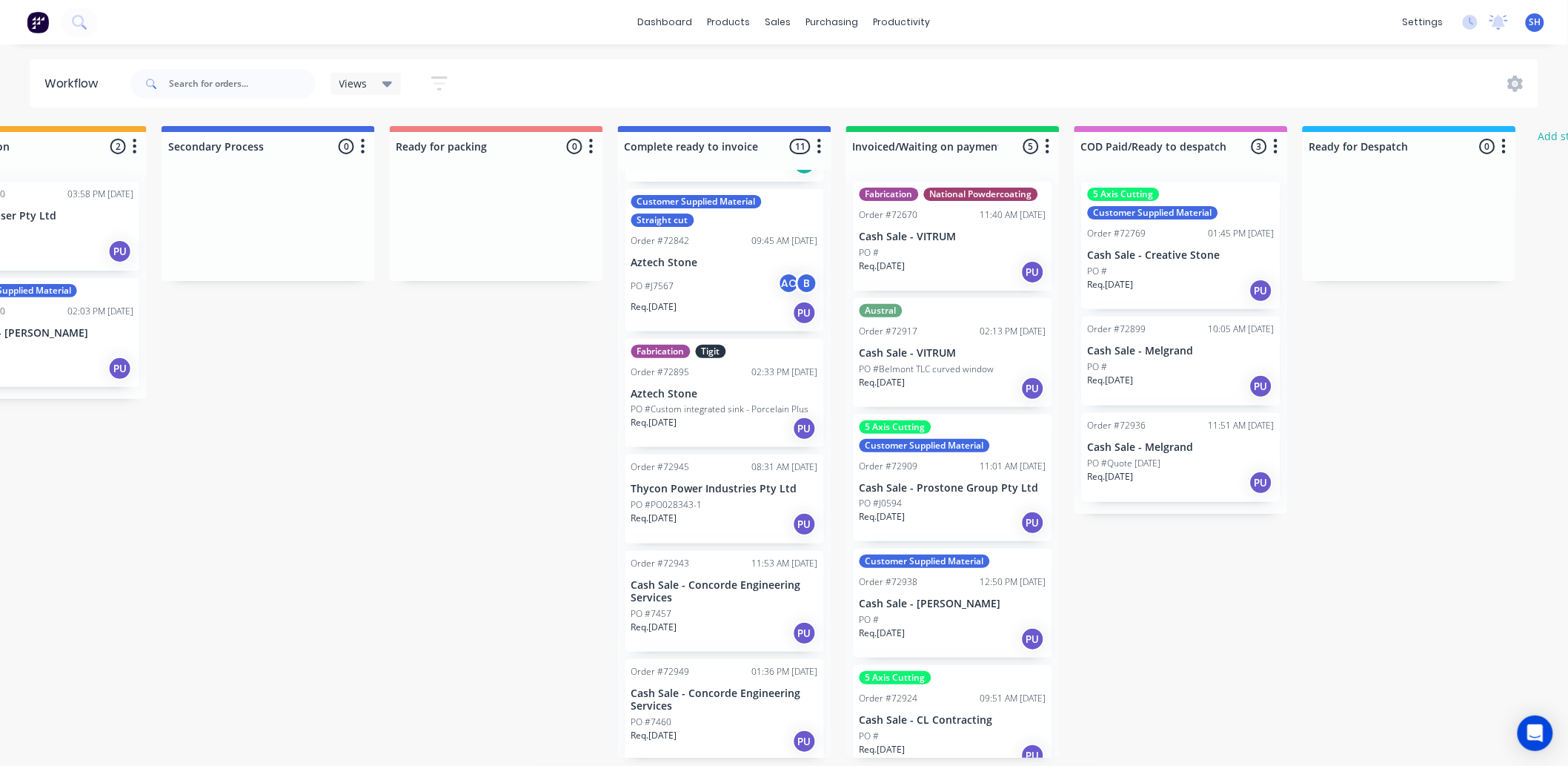
scroll to position [0, 784]
